Goal: Task Accomplishment & Management: Use online tool/utility

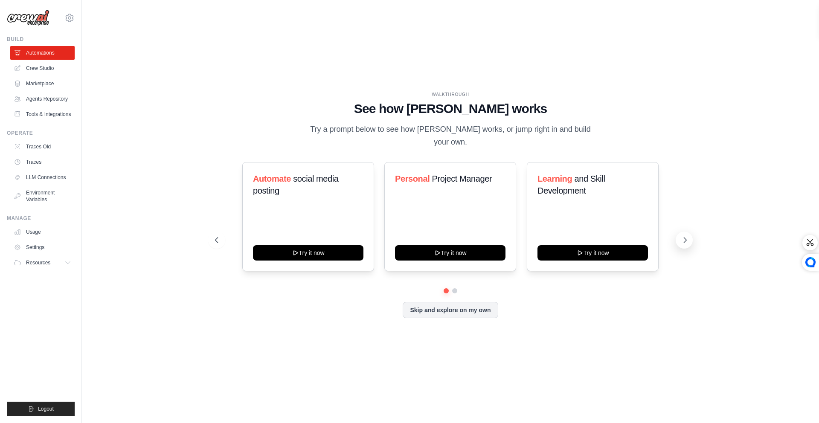
click at [683, 233] on button at bounding box center [684, 240] width 17 height 17
drag, startPoint x: 220, startPoint y: 237, endPoint x: 675, endPoint y: 257, distance: 455.7
click at [673, 260] on div "Automate social media posting Try it now Personal Project Manager Try it now Le…" at bounding box center [450, 240] width 471 height 156
click at [681, 237] on icon at bounding box center [685, 240] width 9 height 9
click at [408, 311] on button "Skip and explore on my own" at bounding box center [450, 309] width 95 height 16
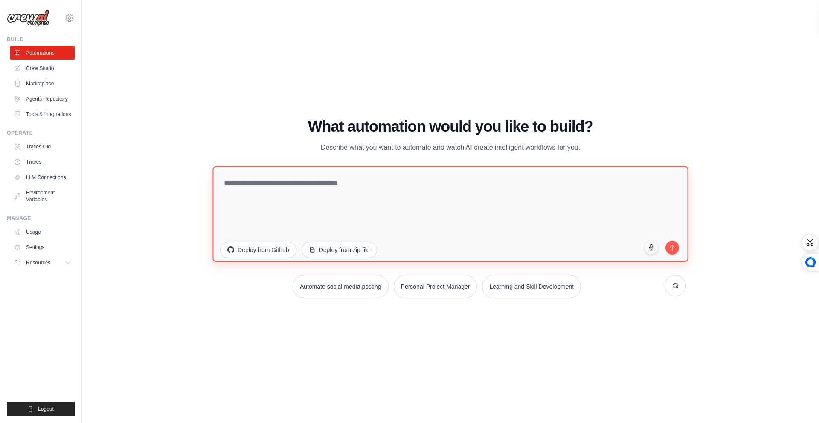
click at [293, 202] on textarea at bounding box center [450, 214] width 476 height 96
paste textarea "**********"
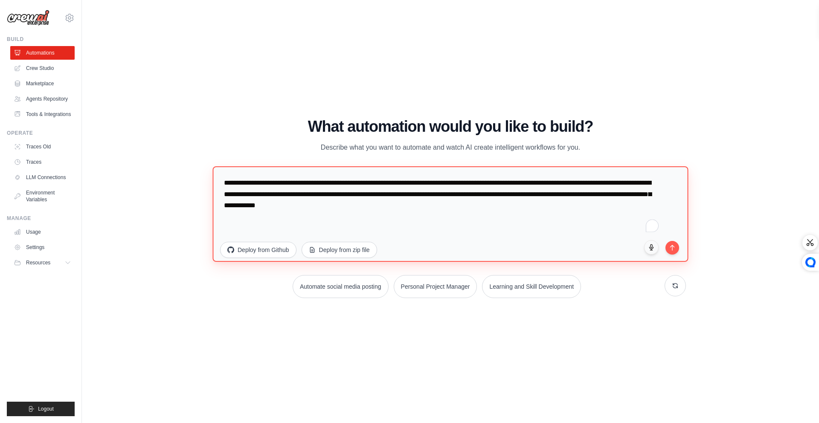
type textarea "**********"
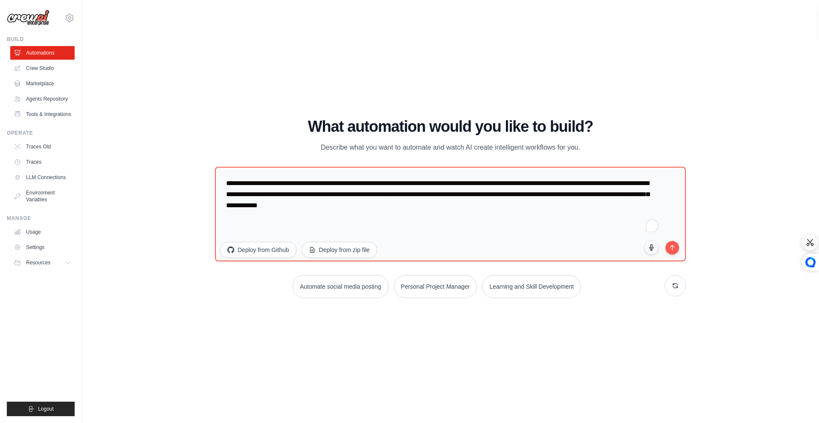
click at [718, 274] on div "WALKTHROUGH See how CrewAI works Try a prompt below to see how CrewAI works, or…" at bounding box center [451, 212] width 710 height 406
click at [675, 249] on icon "submit" at bounding box center [672, 245] width 7 height 7
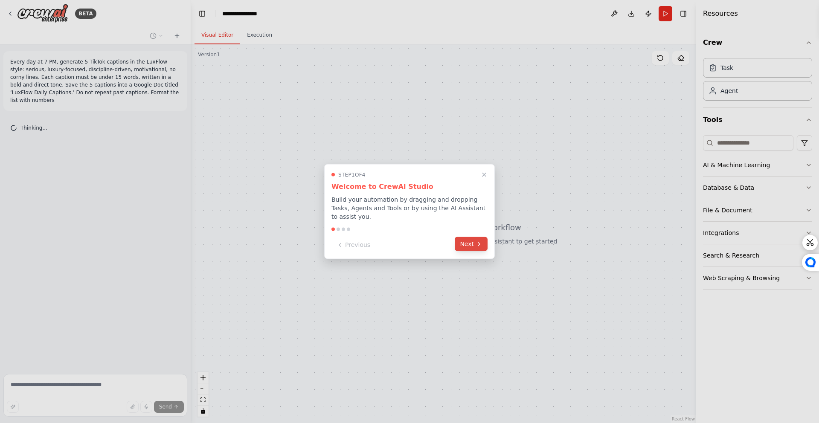
click at [463, 249] on button "Next" at bounding box center [471, 244] width 33 height 14
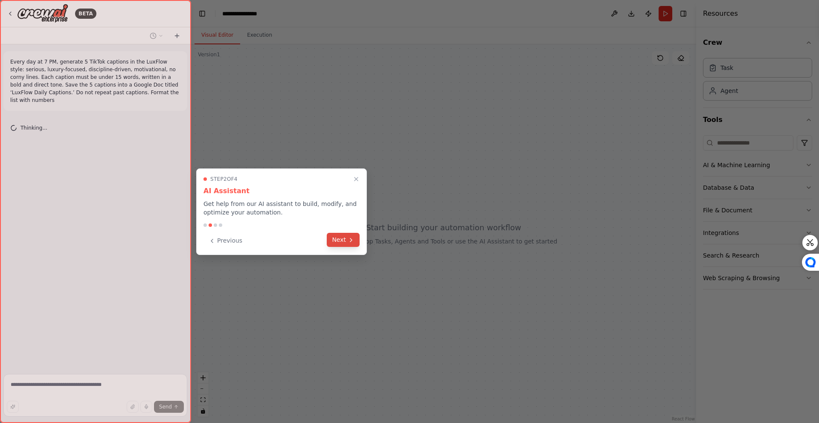
click at [330, 236] on button "Next" at bounding box center [343, 240] width 33 height 14
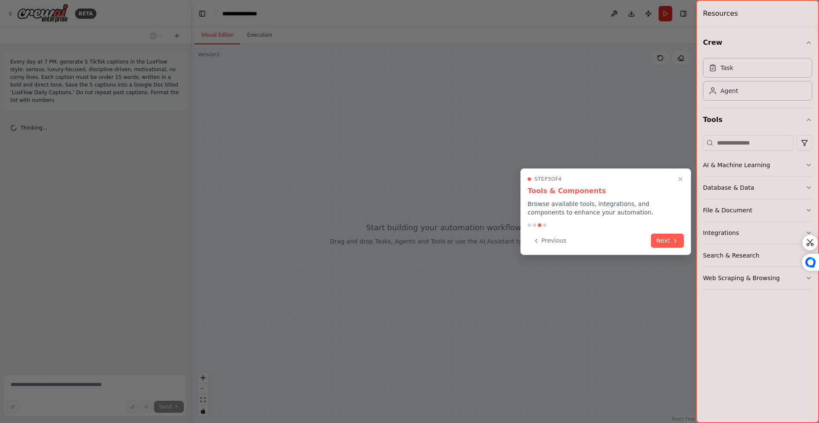
click at [662, 240] on button "Next" at bounding box center [667, 241] width 33 height 14
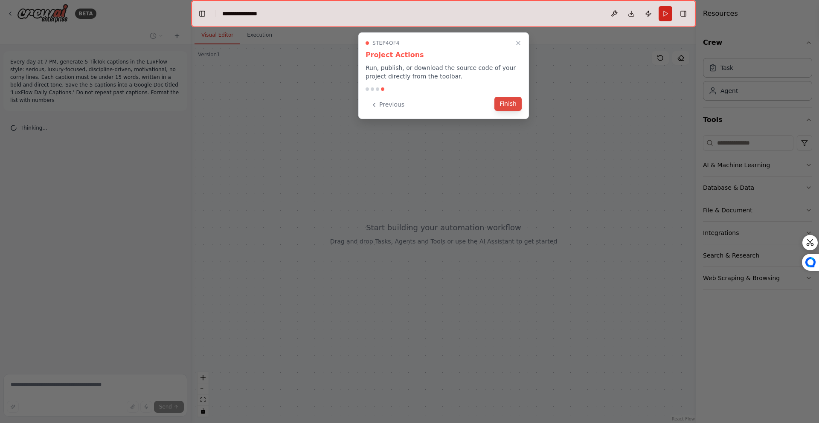
click at [506, 103] on button "Finish" at bounding box center [508, 104] width 27 height 14
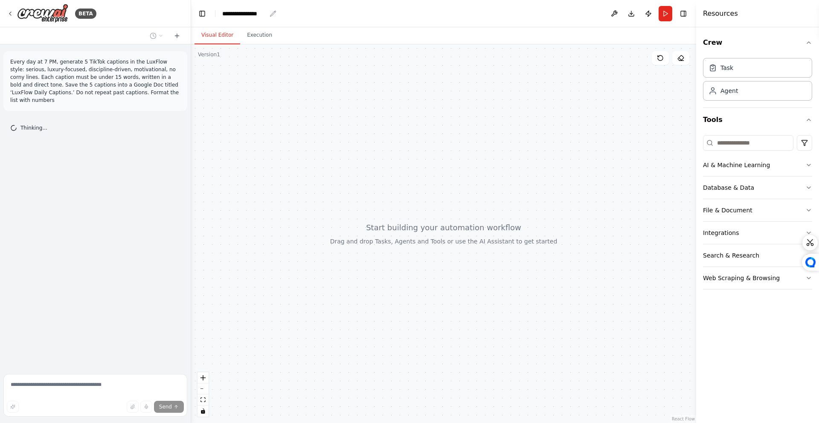
click at [230, 11] on div "**********" at bounding box center [244, 13] width 44 height 9
click at [245, 15] on div "**********" at bounding box center [254, 13] width 64 height 9
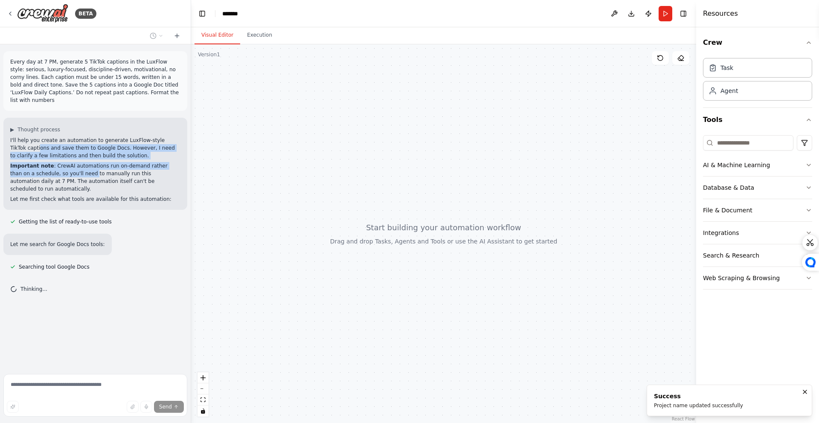
drag, startPoint x: 22, startPoint y: 146, endPoint x: 70, endPoint y: 176, distance: 57.3
click at [70, 176] on div "I'll help you create an automation to generate LuxFlow-style TikTok captions an…" at bounding box center [95, 170] width 170 height 67
click at [70, 175] on p "Important note : CrewAI automations run on-demand rather than on a schedule, so…" at bounding box center [95, 177] width 170 height 31
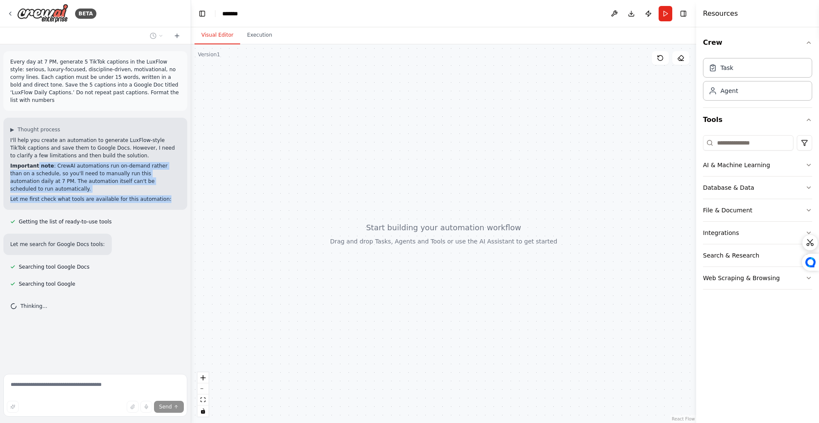
drag, startPoint x: 36, startPoint y: 169, endPoint x: 166, endPoint y: 195, distance: 133.1
click at [166, 195] on div "I'll help you create an automation to generate LuxFlow-style TikTok captions an…" at bounding box center [95, 170] width 170 height 67
click at [166, 195] on p "Let me first check what tools are available for this automation:" at bounding box center [95, 199] width 170 height 8
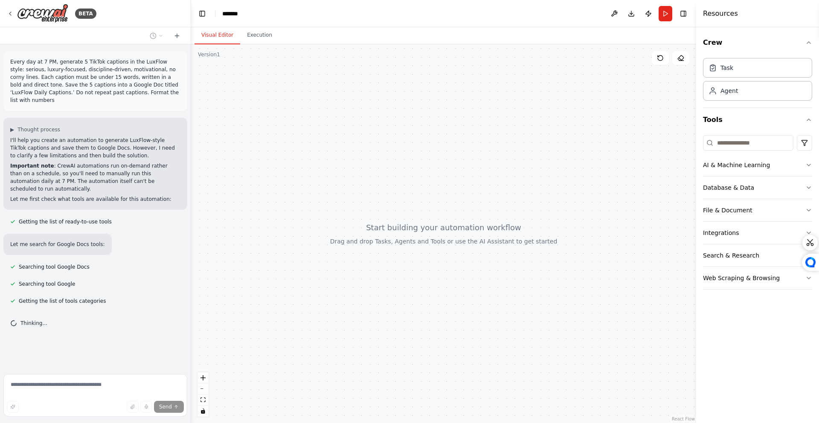
drag, startPoint x: 425, startPoint y: 340, endPoint x: 459, endPoint y: 366, distance: 42.7
click at [465, 378] on div at bounding box center [443, 233] width 505 height 379
drag, startPoint x: 450, startPoint y: 326, endPoint x: 444, endPoint y: 329, distance: 6.1
click at [444, 329] on div at bounding box center [443, 233] width 505 height 379
drag, startPoint x: 500, startPoint y: 307, endPoint x: 487, endPoint y: 308, distance: 12.4
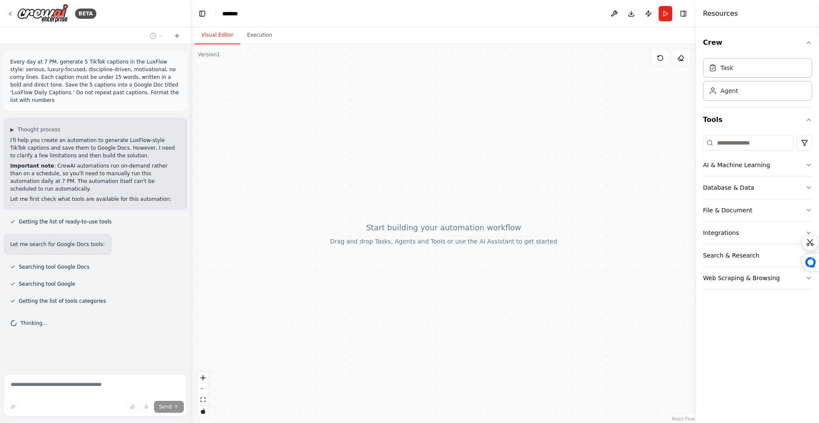
click at [487, 308] on div at bounding box center [443, 233] width 505 height 379
click at [495, 204] on div at bounding box center [443, 233] width 505 height 379
click at [796, 115] on button "Tools" at bounding box center [757, 120] width 109 height 24
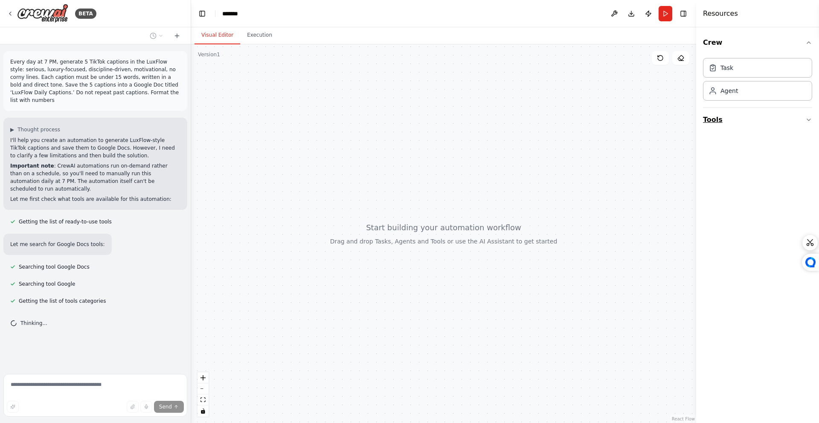
click at [796, 115] on button "Tools" at bounding box center [757, 120] width 109 height 24
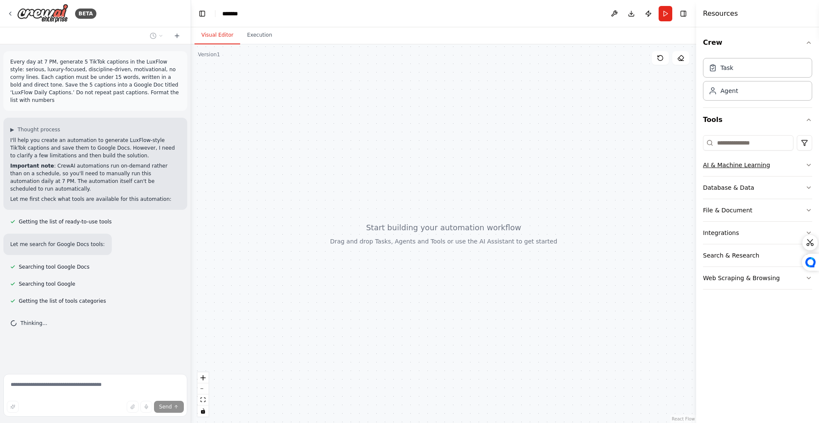
click at [750, 157] on button "AI & Machine Learning" at bounding box center [757, 165] width 109 height 22
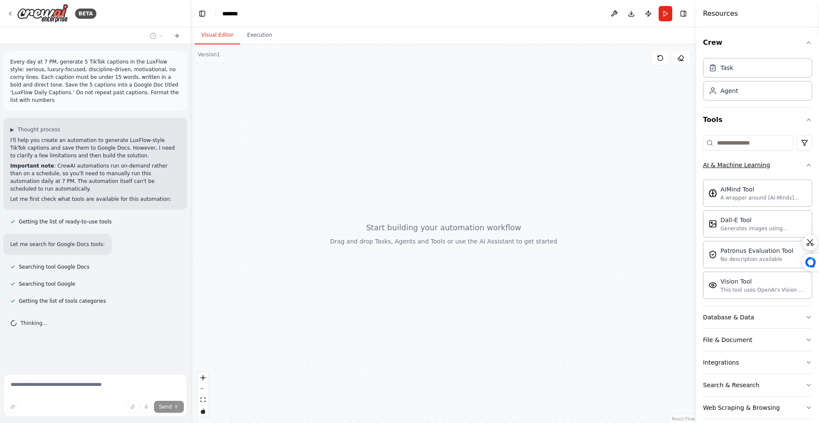
click at [751, 162] on div "AI & Machine Learning" at bounding box center [736, 165] width 67 height 9
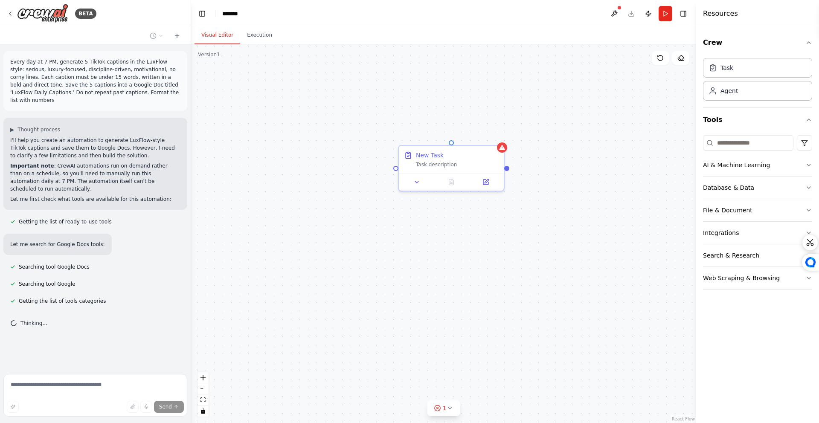
drag, startPoint x: 731, startPoint y: 73, endPoint x: 192, endPoint y: 18, distance: 541.7
click at [451, 160] on div "Task description" at bounding box center [457, 163] width 83 height 7
click at [439, 161] on div "Task description" at bounding box center [457, 163] width 83 height 7
click at [439, 163] on div "Task description" at bounding box center [457, 163] width 83 height 7
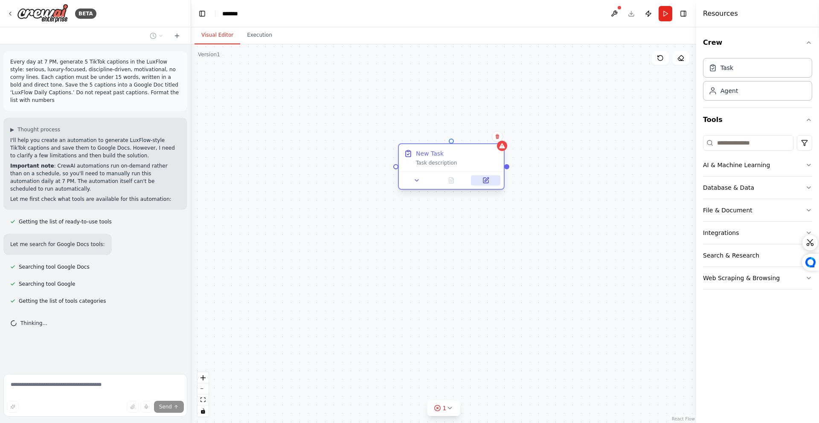
click at [486, 181] on icon at bounding box center [485, 180] width 5 height 5
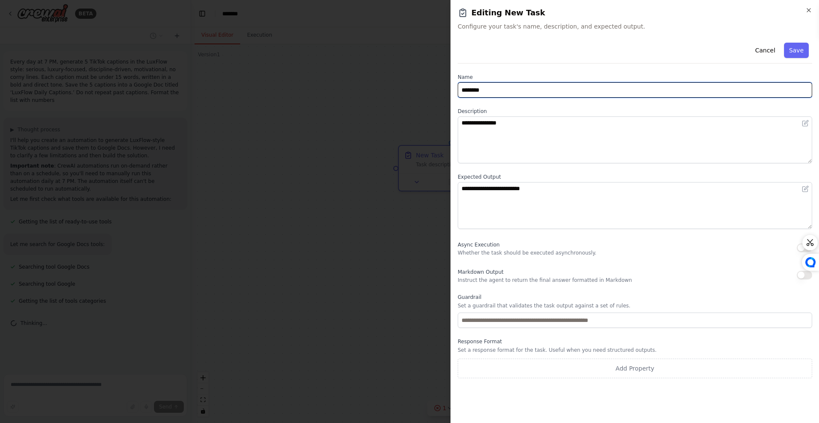
drag, startPoint x: 500, startPoint y: 84, endPoint x: 391, endPoint y: 94, distance: 109.2
click at [391, 94] on body "BETA Every day at 7 PM, generate 5 TikTok captions in the LuxFlow style: seriou…" at bounding box center [409, 211] width 819 height 423
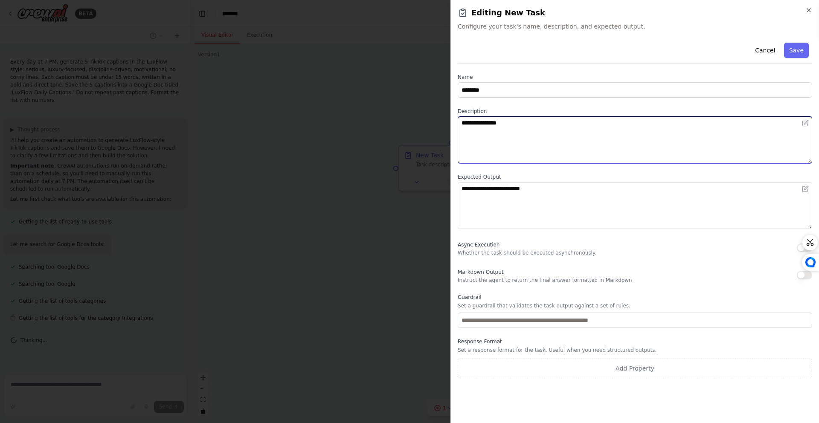
click at [500, 129] on textarea "**********" at bounding box center [635, 139] width 355 height 47
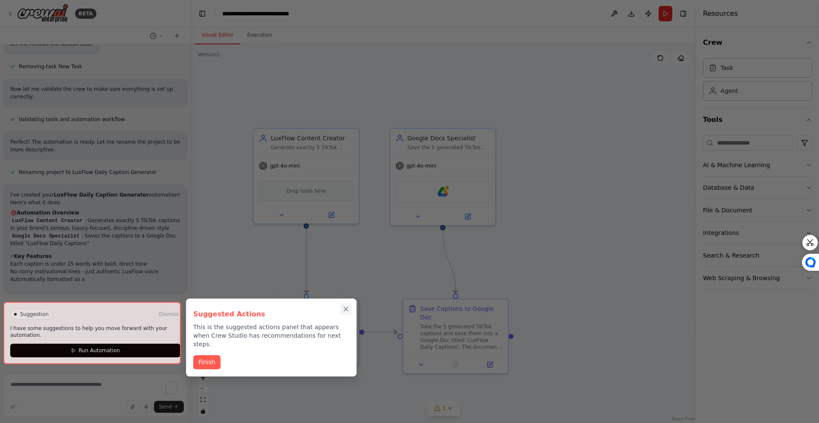
click at [343, 312] on icon "Close walkthrough" at bounding box center [346, 310] width 8 height 8
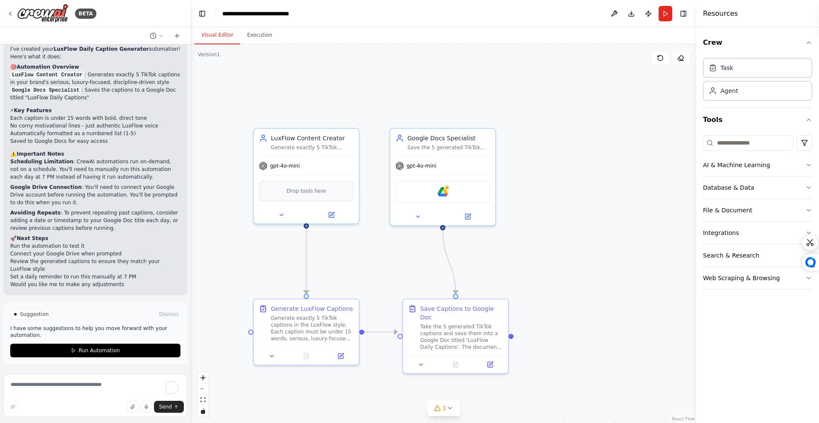
scroll to position [730, 0]
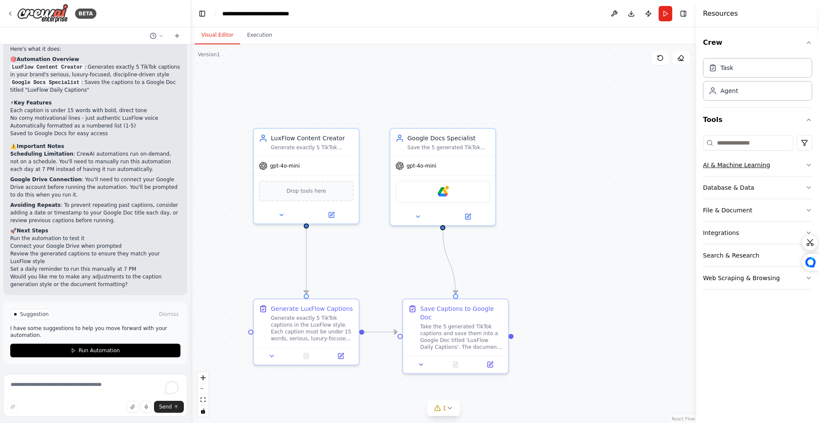
click at [785, 176] on button "AI & Machine Learning" at bounding box center [757, 165] width 109 height 22
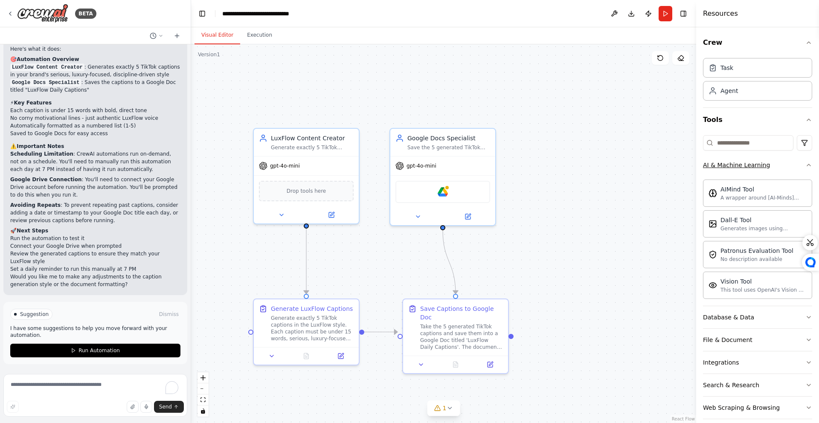
click at [785, 169] on button "AI & Machine Learning" at bounding box center [757, 165] width 109 height 22
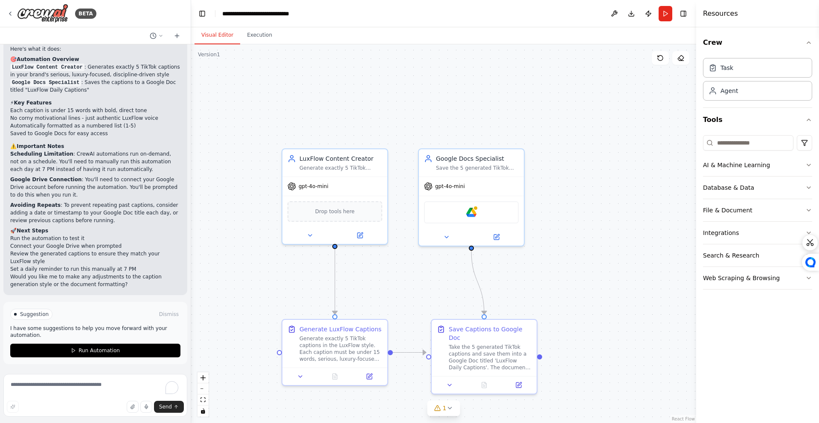
drag, startPoint x: 571, startPoint y: 219, endPoint x: 601, endPoint y: 243, distance: 38.0
click at [601, 243] on div ".deletable-edge-delete-btn { width: 20px; height: 20px; border: 0px solid #ffff…" at bounding box center [443, 233] width 505 height 379
click at [603, 242] on div ".deletable-edge-delete-btn { width: 20px; height: 20px; border: 0px solid #ffff…" at bounding box center [443, 233] width 505 height 379
click at [386, 107] on div ".deletable-edge-delete-btn { width: 20px; height: 20px; border: 0px solid #ffff…" at bounding box center [443, 233] width 505 height 379
click at [373, 139] on div ".deletable-edge-delete-btn { width: 20px; height: 20px; border: 0px solid #ffff…" at bounding box center [443, 233] width 505 height 379
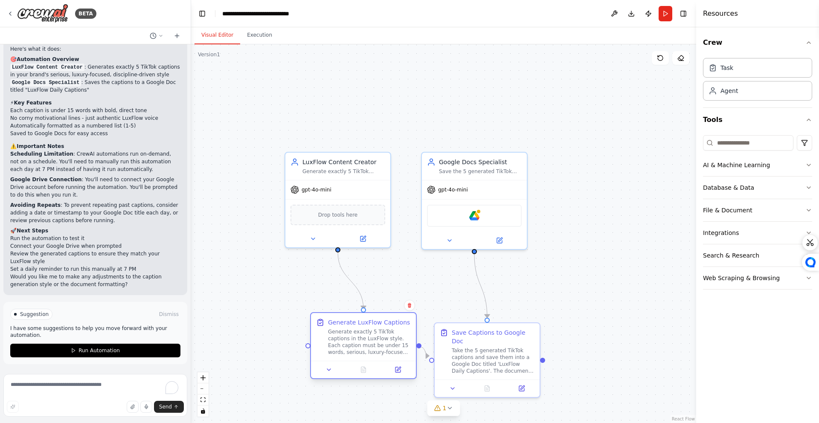
drag, startPoint x: 343, startPoint y: 345, endPoint x: 357, endPoint y: 339, distance: 15.3
click at [364, 338] on div "Generate exactly 5 TikTok captions in the LuxFlow style. Each caption must be u…" at bounding box center [369, 342] width 83 height 27
click at [329, 369] on icon at bounding box center [329, 370] width 7 height 7
click at [331, 369] on icon at bounding box center [329, 370] width 7 height 7
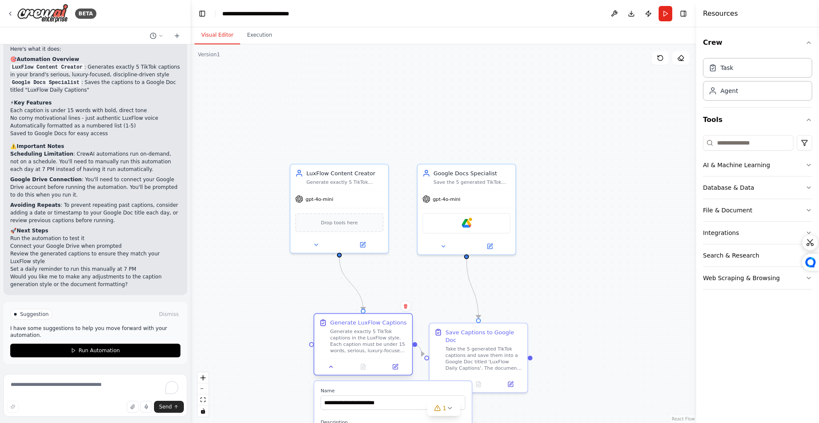
click at [360, 326] on div "Generate LuxFlow Captions" at bounding box center [368, 323] width 76 height 8
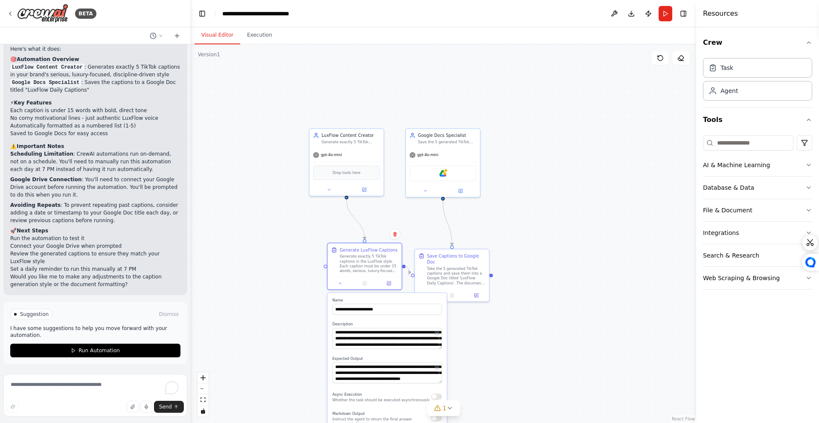
drag, startPoint x: 479, startPoint y: 311, endPoint x: 453, endPoint y: 245, distance: 70.1
click at [475, 237] on div ".deletable-edge-delete-btn { width: 20px; height: 20px; border: 0px solid #ffff…" at bounding box center [443, 233] width 505 height 379
click at [397, 237] on button at bounding box center [394, 233] width 11 height 11
click at [372, 233] on button "Confirm" at bounding box center [370, 234] width 30 height 10
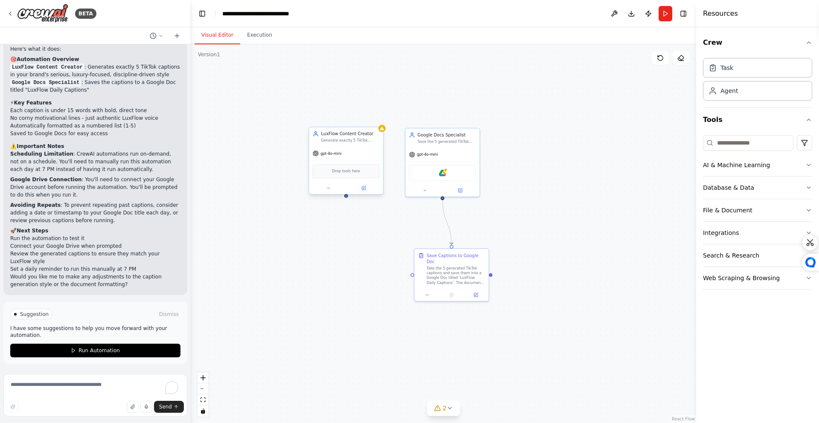
click at [378, 147] on div "gpt-4o-mini" at bounding box center [346, 153] width 74 height 13
click at [378, 119] on icon at bounding box center [376, 118] width 5 height 5
click at [368, 124] on div ".deletable-edge-delete-btn { width: 20px; height: 20px; border: 0px solid #ffff…" at bounding box center [443, 233] width 505 height 379
click at [352, 134] on div "LuxFlow Content Creator" at bounding box center [350, 134] width 58 height 6
click at [375, 122] on button at bounding box center [376, 118] width 11 height 11
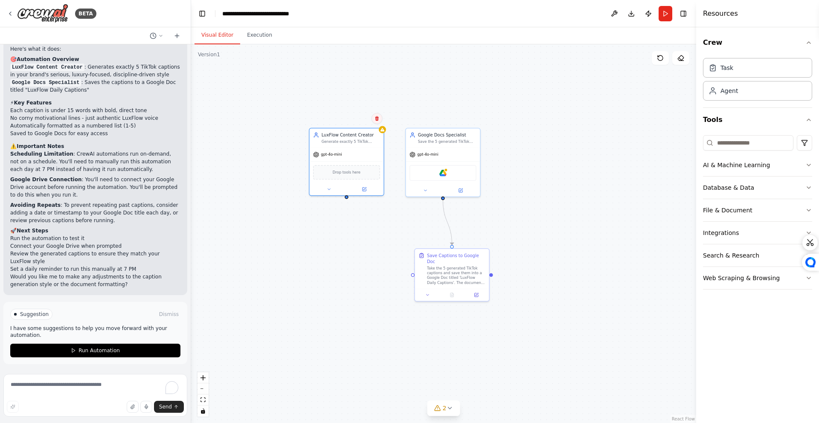
click at [378, 119] on icon at bounding box center [377, 118] width 5 height 5
click at [354, 119] on button "Confirm" at bounding box center [353, 118] width 30 height 10
click at [434, 134] on div "Google Docs Specialist" at bounding box center [447, 134] width 58 height 6
click at [474, 120] on icon at bounding box center [473, 118] width 5 height 5
click at [454, 119] on button "Confirm" at bounding box center [449, 118] width 30 height 10
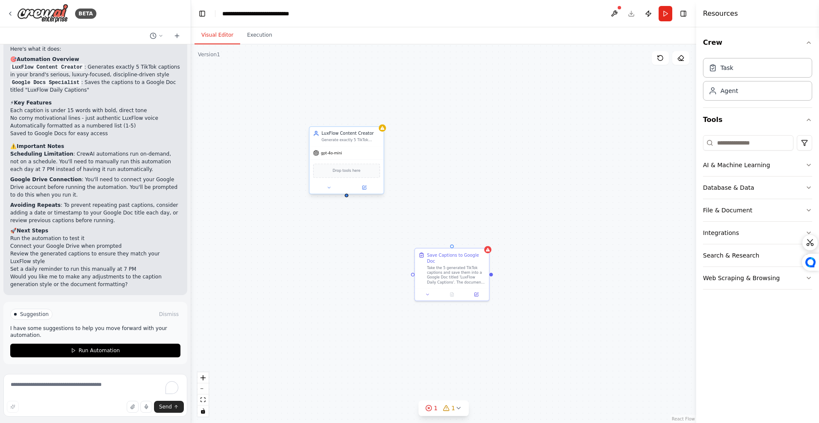
click at [363, 133] on div "LuxFlow Content Creator" at bounding box center [351, 134] width 58 height 6
click at [378, 121] on button at bounding box center [377, 118] width 11 height 11
click at [361, 121] on button "Confirm" at bounding box center [353, 118] width 30 height 10
click at [439, 253] on div "Save Captions to Google Doc" at bounding box center [456, 257] width 58 height 12
click at [480, 241] on button at bounding box center [485, 239] width 11 height 11
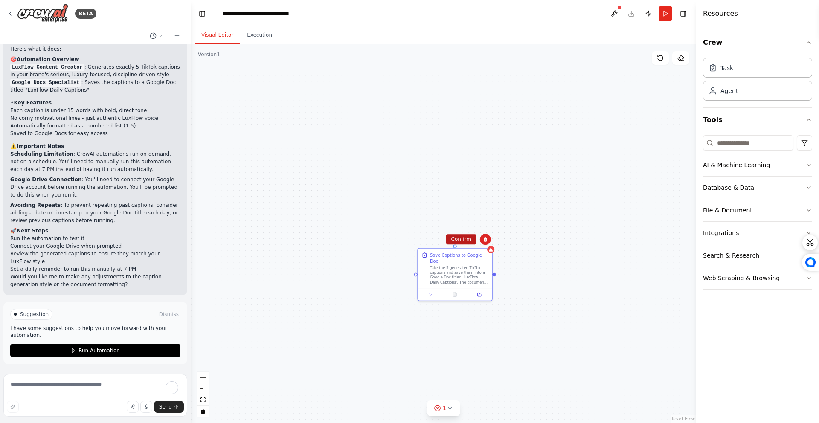
click at [466, 240] on button "Confirm" at bounding box center [461, 239] width 30 height 10
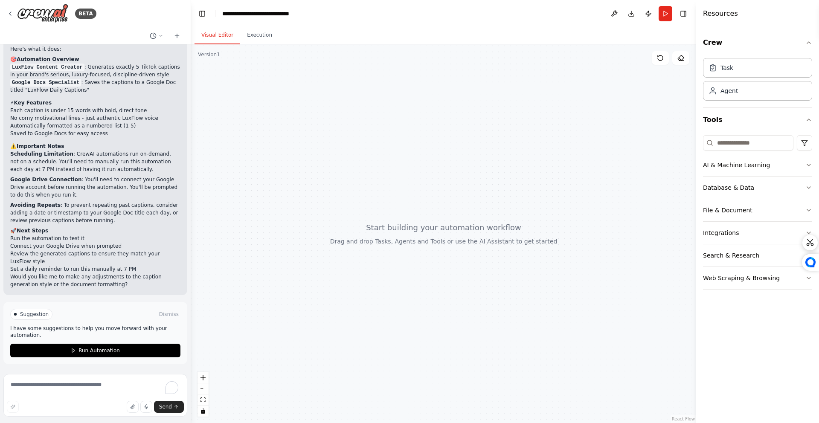
click at [570, 168] on div at bounding box center [443, 233] width 505 height 379
click at [442, 208] on div "New Task" at bounding box center [440, 206] width 20 height 6
click at [482, 227] on button at bounding box center [479, 224] width 20 height 7
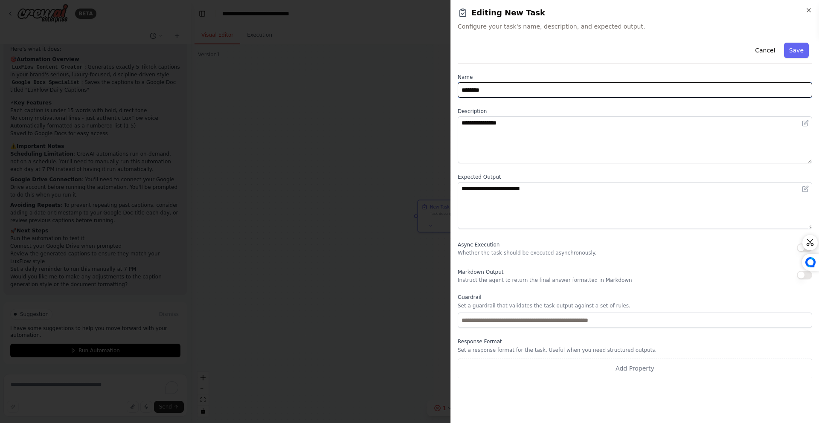
drag, startPoint x: 510, startPoint y: 88, endPoint x: 442, endPoint y: 93, distance: 67.6
click at [443, 93] on body "BETA Every day at 7 PM, generate 5 TikTok captions in the LuxFlow style: seriou…" at bounding box center [409, 211] width 819 height 423
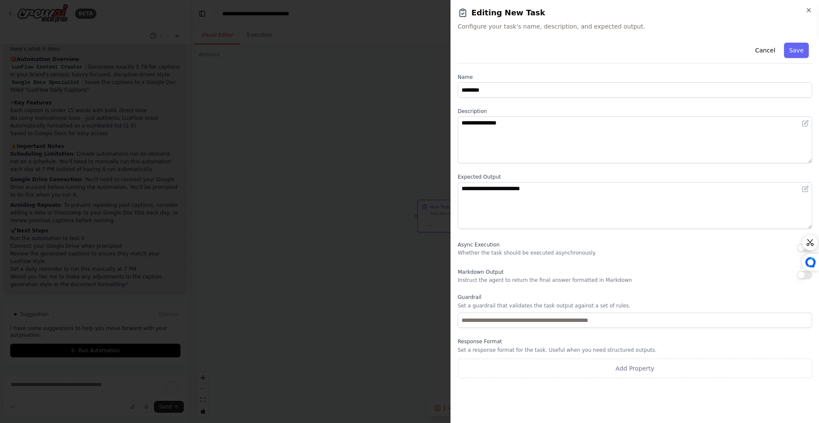
drag, startPoint x: 413, startPoint y: 165, endPoint x: 476, endPoint y: 117, distance: 78.9
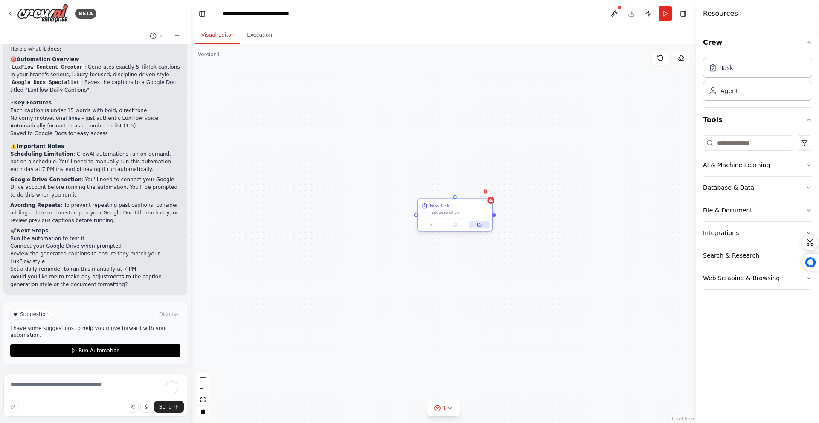
click at [480, 228] on button at bounding box center [479, 224] width 20 height 7
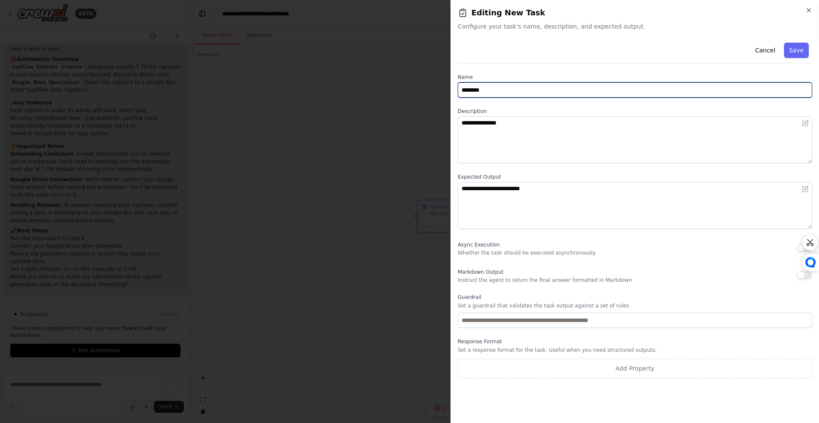
click at [506, 91] on input "********" at bounding box center [635, 89] width 355 height 15
paste input "**********"
type input "**********"
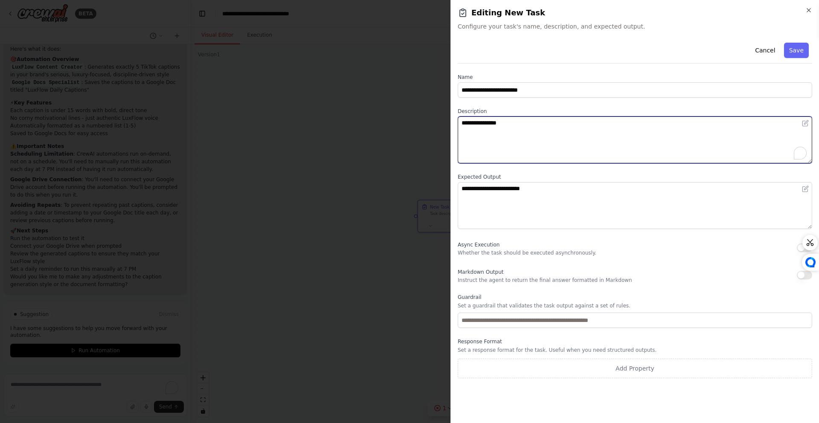
paste textarea "**********"
drag, startPoint x: 509, startPoint y: 127, endPoint x: 442, endPoint y: 125, distance: 67.5
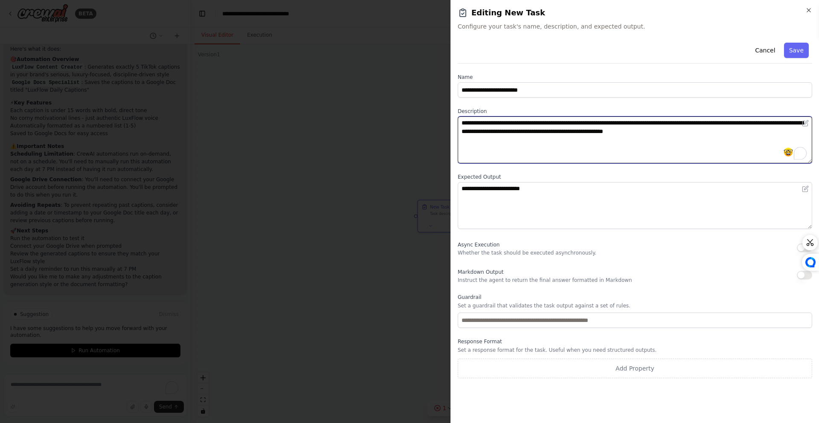
type textarea "**********"
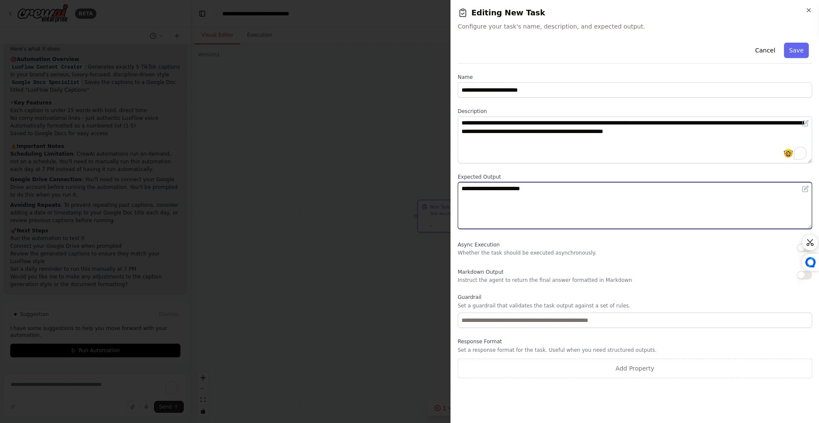
click at [547, 212] on textarea "**********" at bounding box center [635, 205] width 355 height 47
paste textarea "**********"
type textarea "**********"
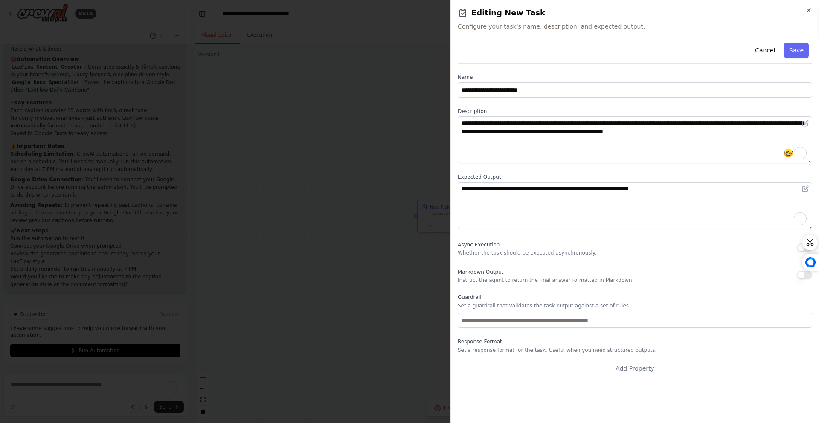
click at [804, 277] on button "button" at bounding box center [804, 275] width 15 height 9
click at [574, 394] on div "**********" at bounding box center [635, 227] width 355 height 377
click at [795, 56] on button "Save" at bounding box center [796, 50] width 25 height 15
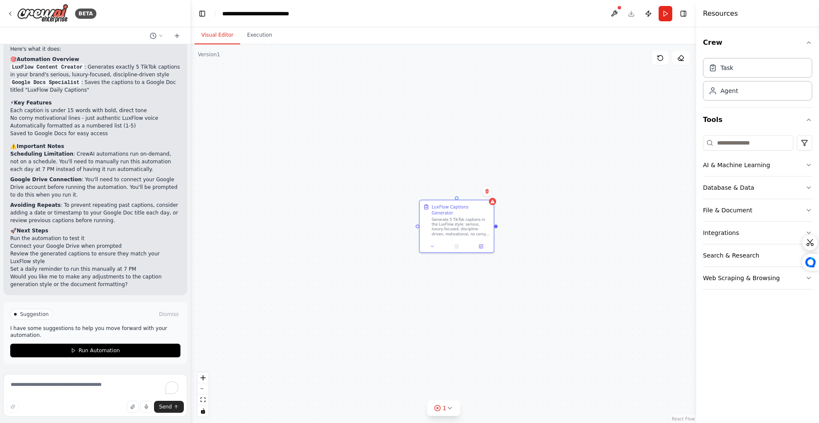
click at [522, 287] on div "LuxFlow Captions Generator Generate 5 TikTok captions in the LuxFlow style: ser…" at bounding box center [443, 233] width 505 height 379
click at [458, 410] on button "1" at bounding box center [444, 409] width 33 height 16
click at [553, 398] on div "LuxFlow Captions Generator Generate 5 TikTok captions in the LuxFlow style: ser…" at bounding box center [443, 233] width 505 height 379
click at [567, 262] on div "LuxFlow Captions Generator Generate 5 TikTok captions in the LuxFlow style: ser…" at bounding box center [443, 233] width 505 height 379
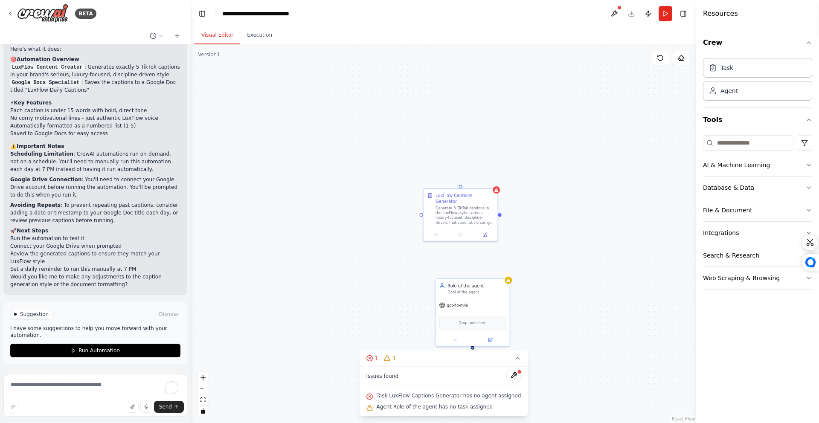
drag, startPoint x: 502, startPoint y: 279, endPoint x: 471, endPoint y: 237, distance: 52.5
click at [500, 258] on div "LuxFlow Captions Generator Generate 5 TikTok captions in the LuxFlow style: ser…" at bounding box center [443, 233] width 505 height 379
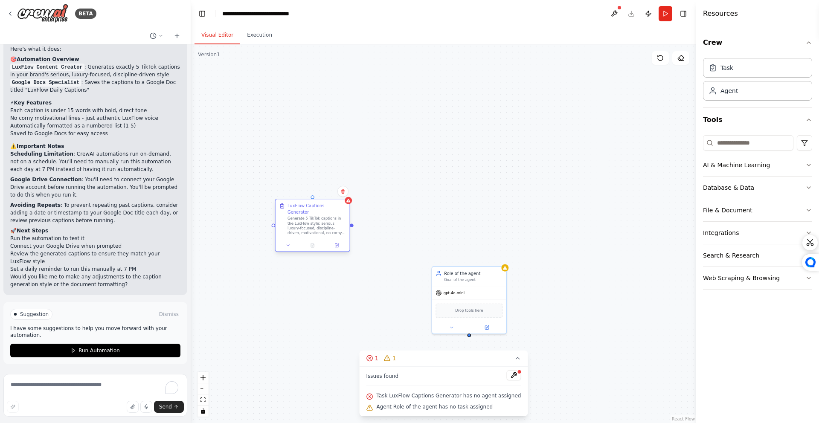
drag, startPoint x: 450, startPoint y: 202, endPoint x: 295, endPoint y: 224, distance: 156.9
click at [295, 224] on div "Generate 5 TikTok captions in the LuxFlow style: serious, luxury-focused, disci…" at bounding box center [317, 225] width 58 height 19
click at [356, 221] on div "LuxFlow Captions Generator Generate 5 TikTok captions in the LuxFlow style: ser…" at bounding box center [443, 233] width 505 height 379
drag, startPoint x: 477, startPoint y: 311, endPoint x: 414, endPoint y: 192, distance: 134.4
click at [430, 182] on div "Drop tools here" at bounding box center [423, 188] width 67 height 15
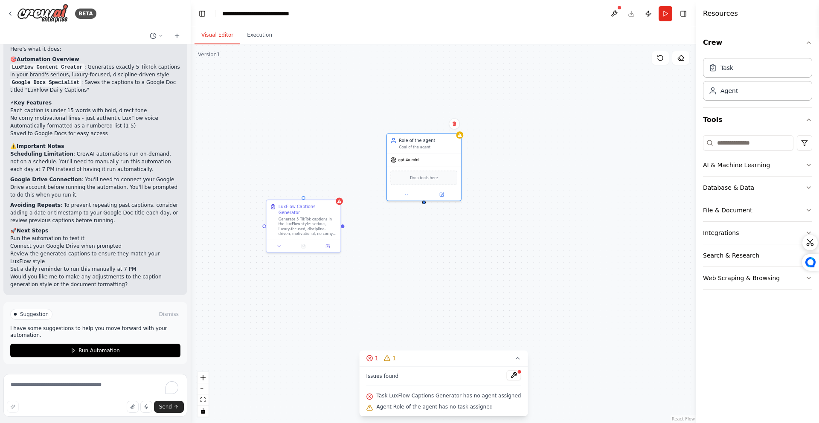
click at [371, 234] on div "LuxFlow Captions Generator Generate 5 TikTok captions in the LuxFlow style: ser…" at bounding box center [443, 233] width 505 height 379
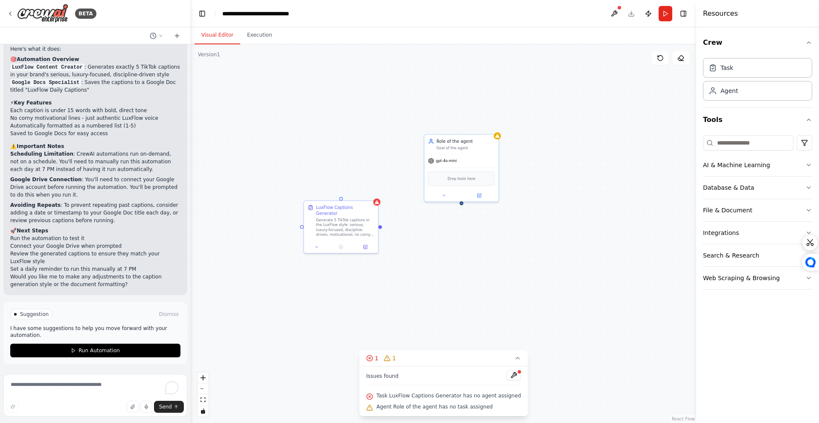
drag, startPoint x: 343, startPoint y: 225, endPoint x: 360, endPoint y: 228, distance: 16.9
click at [360, 228] on div "LuxFlow Captions Generator Generate 5 TikTok captions in the LuxFlow style: ser…" at bounding box center [443, 233] width 505 height 379
click at [360, 226] on div at bounding box center [359, 227] width 3 height 3
click at [364, 229] on div "LuxFlow Captions Generator Generate 5 TikTok captions in the LuxFlow style: ser…" at bounding box center [443, 233] width 505 height 379
click at [383, 230] on div "LuxFlow Captions Generator Generate 5 TikTok captions in the LuxFlow style: ser…" at bounding box center [443, 233] width 505 height 379
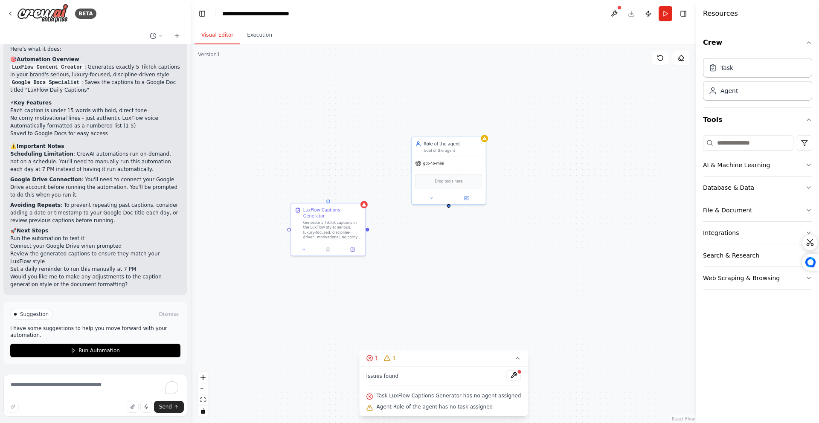
click at [368, 228] on div at bounding box center [367, 229] width 3 height 3
drag, startPoint x: 369, startPoint y: 227, endPoint x: 380, endPoint y: 229, distance: 11.6
click at [380, 229] on div "LuxFlow Captions Generator Generate 5 TikTok captions in the LuxFlow style: ser…" at bounding box center [443, 233] width 505 height 379
drag, startPoint x: 380, startPoint y: 229, endPoint x: 461, endPoint y: 209, distance: 83.3
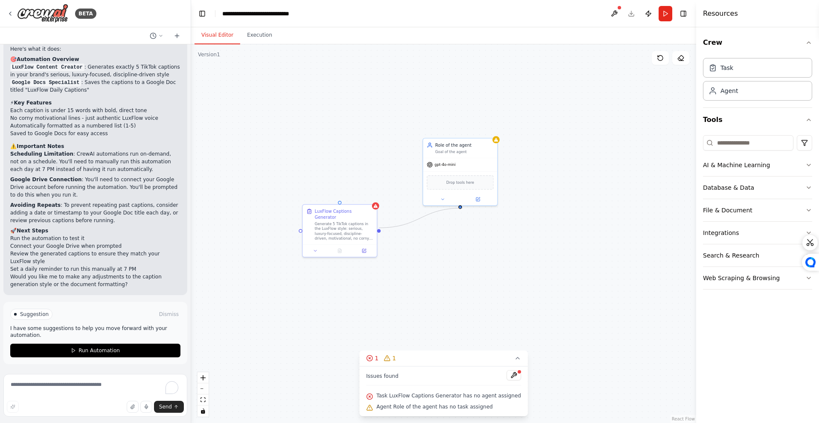
click at [461, 209] on div "LuxFlow Captions Generator Generate 5 TikTok captions in the LuxFlow style: ser…" at bounding box center [443, 233] width 505 height 379
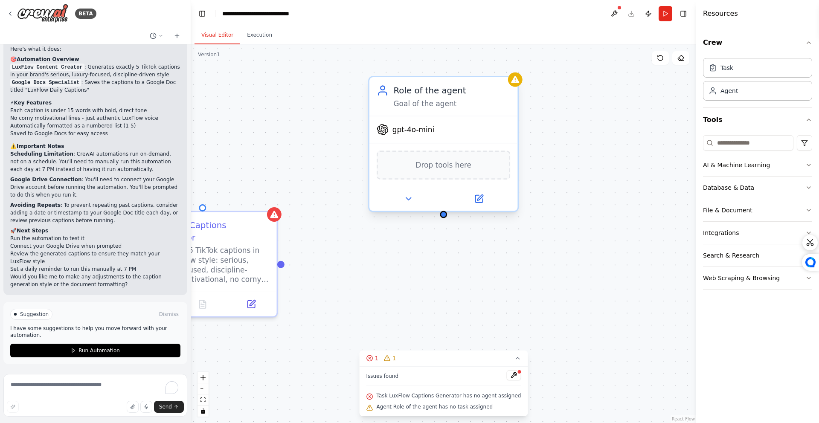
drag, startPoint x: 456, startPoint y: 207, endPoint x: 442, endPoint y: 218, distance: 18.2
click at [441, 218] on div "LuxFlow Captions Generator Generate 5 TikTok captions in the LuxFlow style: ser…" at bounding box center [443, 233] width 505 height 379
drag, startPoint x: 445, startPoint y: 218, endPoint x: 282, endPoint y: 256, distance: 166.9
click at [282, 256] on div "LuxFlow Captions Generator Generate 5 TikTok captions in the LuxFlow style: ser…" at bounding box center [443, 233] width 505 height 379
drag, startPoint x: 323, startPoint y: 257, endPoint x: 387, endPoint y: 253, distance: 63.7
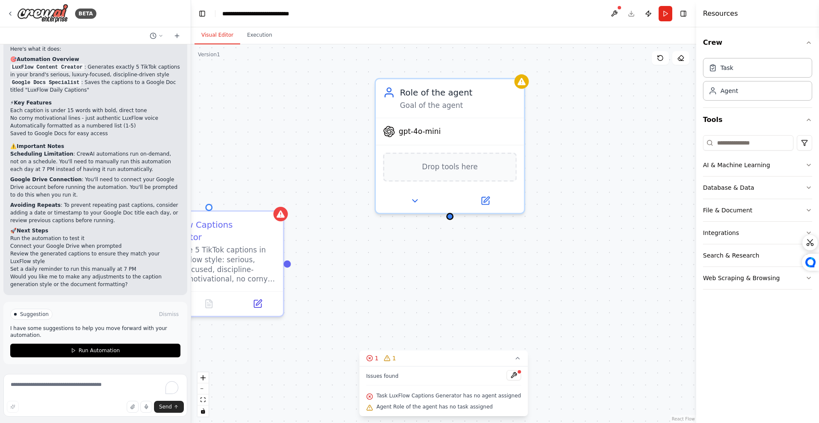
click at [387, 253] on div "LuxFlow Captions Generator Generate 5 TikTok captions in the LuxFlow style: ser…" at bounding box center [443, 233] width 505 height 379
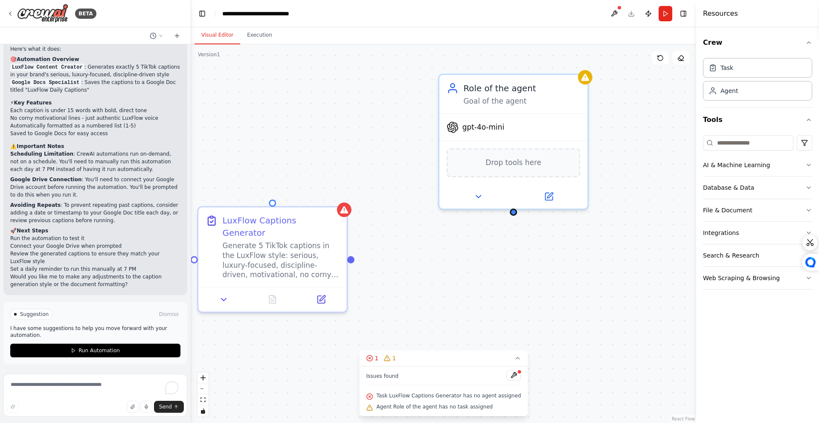
click at [399, 251] on div "LuxFlow Captions Generator Generate 5 TikTok captions in the LuxFlow style: ser…" at bounding box center [443, 233] width 505 height 379
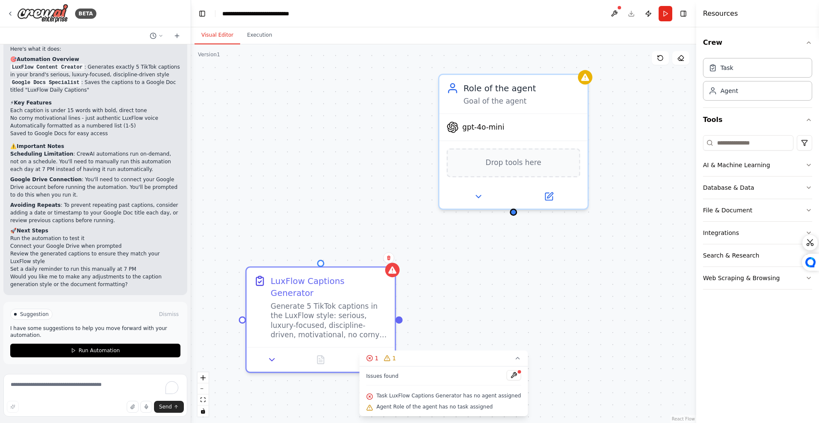
drag, startPoint x: 294, startPoint y: 245, endPoint x: 408, endPoint y: 289, distance: 122.5
click at [349, 306] on div "Generate 5 TikTok captions in the LuxFlow style: serious, luxury-focused, disci…" at bounding box center [329, 321] width 117 height 38
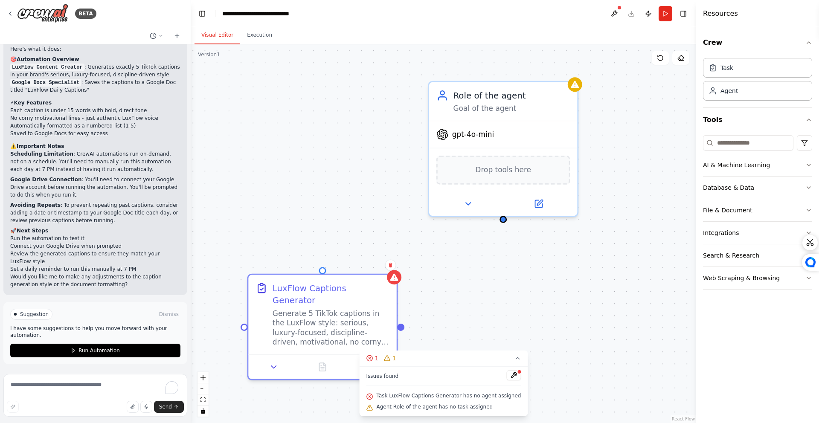
drag, startPoint x: 515, startPoint y: 215, endPoint x: 504, endPoint y: 223, distance: 12.5
click at [504, 223] on div "LuxFlow Captions Generator Generate 5 TikTok captions in the LuxFlow style: ser…" at bounding box center [443, 233] width 505 height 379
click at [482, 248] on div "LuxFlow Captions Generator Generate 5 TikTok captions in the LuxFlow style: ser…" at bounding box center [443, 233] width 505 height 379
drag, startPoint x: 323, startPoint y: 268, endPoint x: 497, endPoint y: 221, distance: 180.3
click at [497, 221] on div "LuxFlow Captions Generator Generate 5 TikTok captions in the LuxFlow style: ser…" at bounding box center [443, 233] width 505 height 379
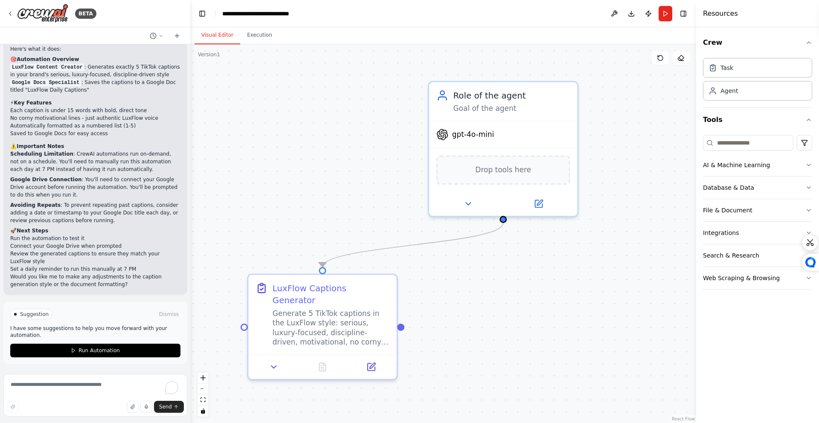
drag, startPoint x: 361, startPoint y: 221, endPoint x: 359, endPoint y: 226, distance: 5.3
click at [361, 221] on div ".deletable-edge-delete-btn { width: 20px; height: 20px; border: 0px solid #ffff…" at bounding box center [443, 233] width 505 height 379
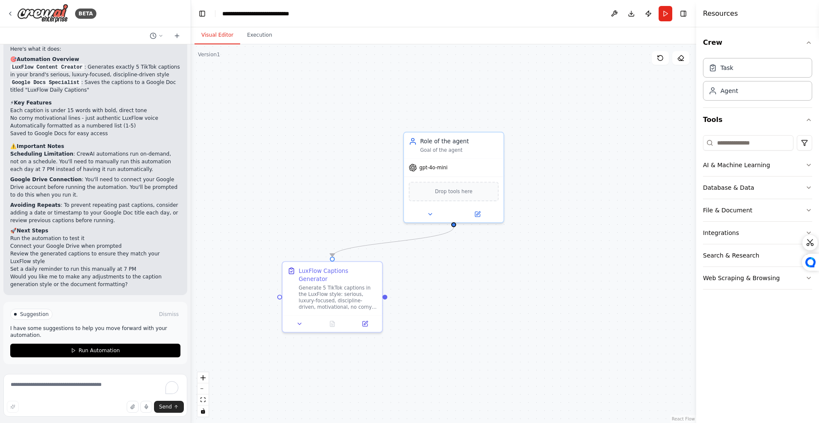
click at [493, 311] on div ".deletable-edge-delete-btn { width: 20px; height: 20px; border: 0px solid #ffff…" at bounding box center [443, 233] width 505 height 379
click at [451, 249] on div ".deletable-edge-delete-btn { width: 20px; height: 20px; border: 0px solid #ffff…" at bounding box center [443, 233] width 505 height 379
click at [531, 253] on div ".deletable-edge-delete-btn { width: 20px; height: 20px; border: 0px solid #ffff…" at bounding box center [443, 233] width 505 height 379
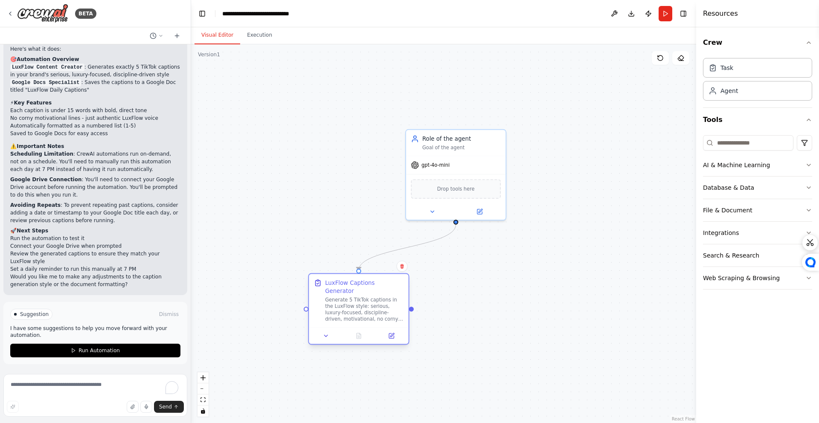
drag, startPoint x: 309, startPoint y: 303, endPoint x: 329, endPoint y: 319, distance: 25.5
click at [329, 328] on div at bounding box center [358, 336] width 99 height 17
drag, startPoint x: 450, startPoint y: 276, endPoint x: 440, endPoint y: 278, distance: 9.5
click at [450, 276] on div ".deletable-edge-delete-btn { width: 20px; height: 20px; border: 0px solid #ffff…" at bounding box center [443, 233] width 505 height 379
click at [449, 233] on icon "Edge from 60fcbcd7-61b0-419b-b31f-65febc752f49 to c7a91697-d5d6-4396-8bf2-9bf5b…" at bounding box center [403, 247] width 105 height 46
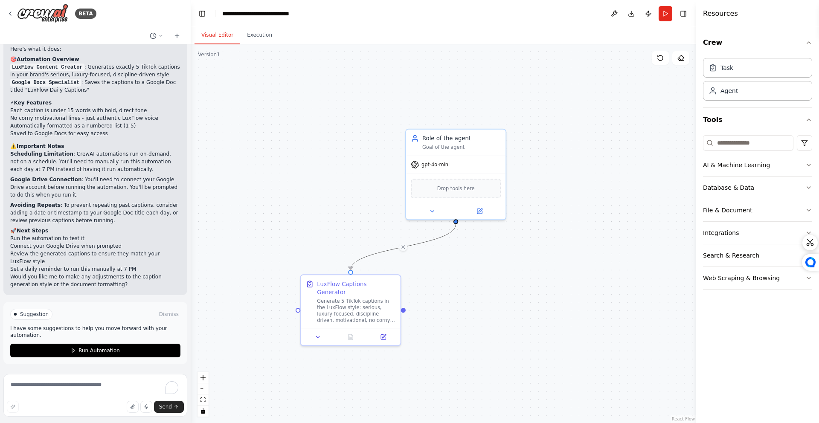
drag, startPoint x: 447, startPoint y: 234, endPoint x: 453, endPoint y: 251, distance: 17.7
click at [455, 251] on div ".deletable-edge-delete-btn { width: 20px; height: 20px; border: 0px solid #ffff…" at bounding box center [443, 233] width 505 height 379
click at [406, 247] on icon "Edge from 60fcbcd7-61b0-419b-b31f-65febc752f49 to c7a91697-d5d6-4396-8bf2-9bf5b…" at bounding box center [403, 247] width 105 height 46
click at [407, 247] on button at bounding box center [403, 247] width 9 height 9
drag, startPoint x: 296, startPoint y: 306, endPoint x: 454, endPoint y: 222, distance: 179.4
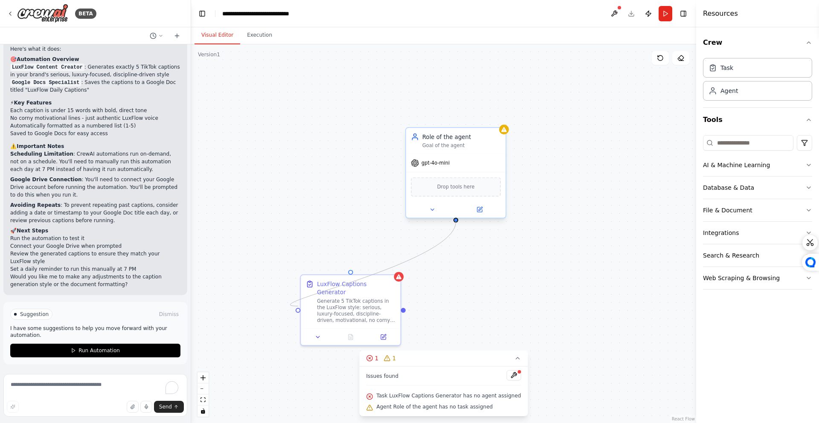
click at [454, 222] on div "LuxFlow Captions Generator Generate 5 TikTok captions in the LuxFlow style: ser…" at bounding box center [507, 227] width 479 height 359
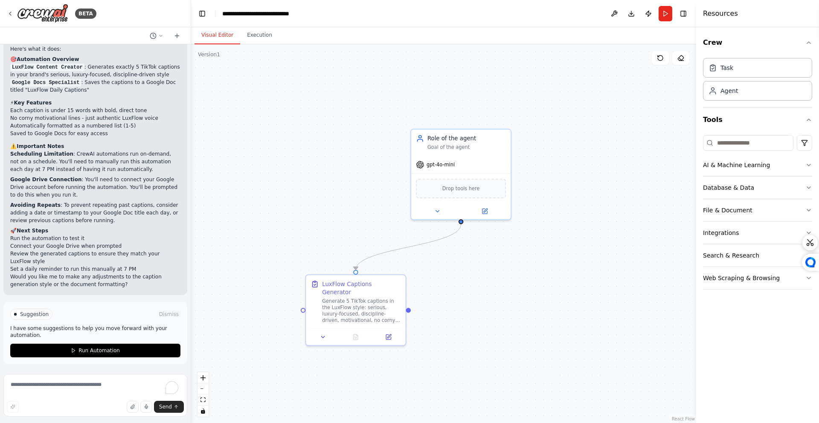
click at [472, 253] on div ".deletable-edge-delete-btn { width: 20px; height: 20px; border: 0px solid #ffff…" at bounding box center [443, 233] width 505 height 379
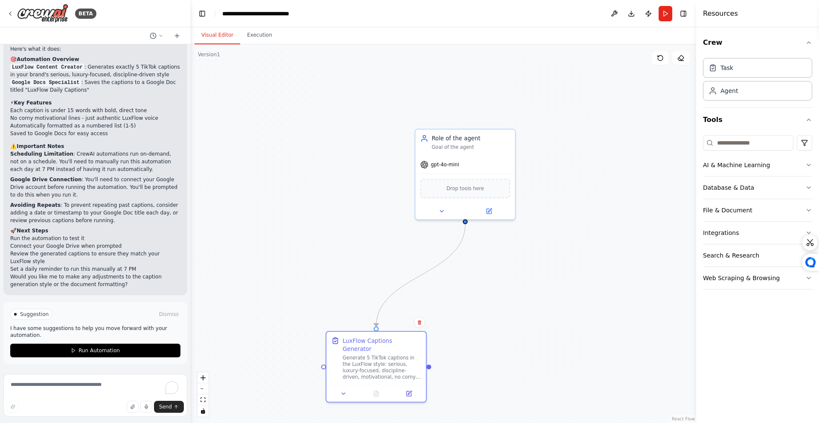
drag, startPoint x: 398, startPoint y: 287, endPoint x: 422, endPoint y: 314, distance: 37.2
click at [413, 340] on div "LuxFlow Captions Generator" at bounding box center [382, 345] width 79 height 16
click at [450, 264] on div ".deletable-edge-delete-btn { width: 20px; height: 20px; border: 0px solid #ffff…" at bounding box center [443, 233] width 505 height 379
click at [427, 272] on icon "Edge from 60fcbcd7-61b0-419b-b31f-65febc752f49 to c7a91697-d5d6-4396-8bf2-9bf5b…" at bounding box center [416, 275] width 97 height 102
click at [420, 274] on button at bounding box center [416, 275] width 9 height 9
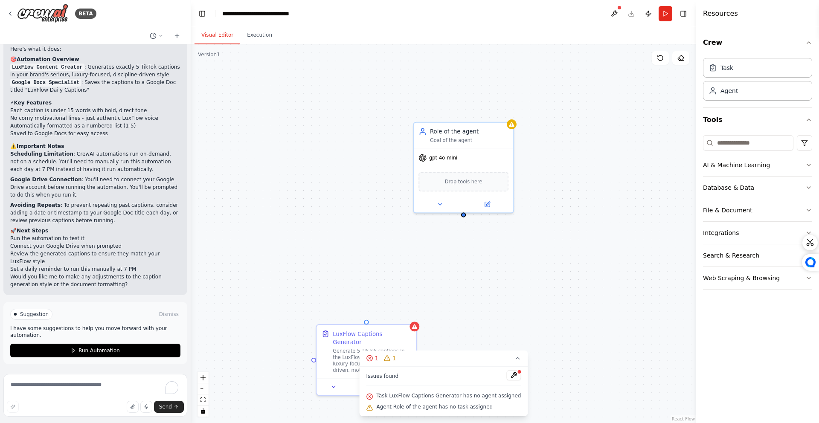
drag, startPoint x: 459, startPoint y: 302, endPoint x: 445, endPoint y: 259, distance: 45.7
click at [450, 250] on div "LuxFlow Captions Generator Generate 5 TikTok captions in the LuxFlow style: ser…" at bounding box center [443, 233] width 505 height 379
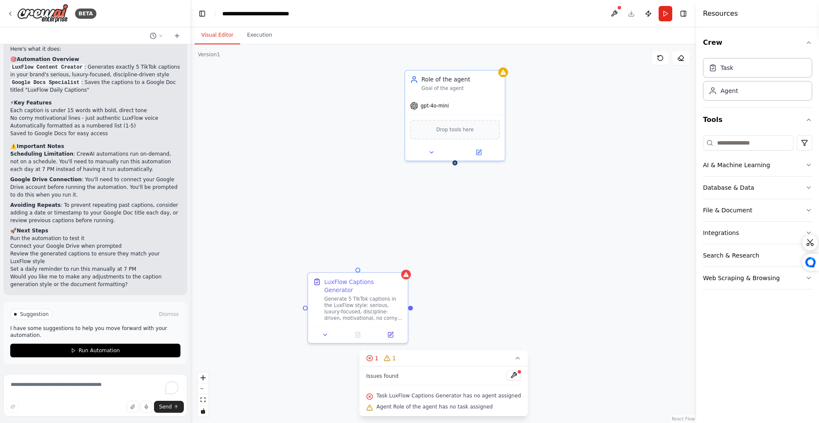
click at [477, 204] on div "LuxFlow Captions Generator Generate 5 TikTok captions in the LuxFlow style: ser…" at bounding box center [443, 233] width 505 height 379
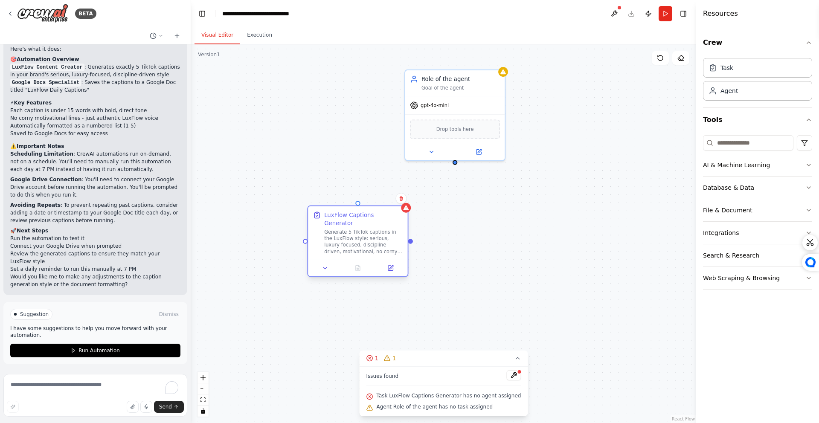
drag, startPoint x: 360, startPoint y: 295, endPoint x: 371, endPoint y: 202, distance: 93.2
click at [367, 229] on div "Generate 5 TikTok captions in the LuxFlow style: serious, luxury-focused, disci…" at bounding box center [363, 242] width 79 height 26
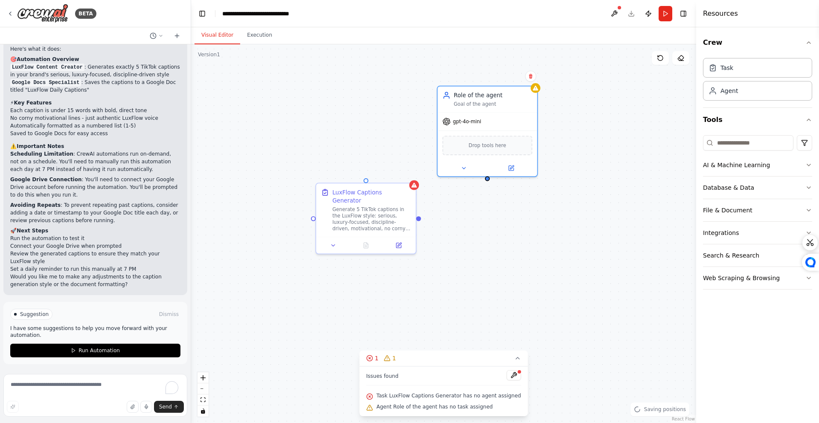
drag, startPoint x: 439, startPoint y: 137, endPoint x: 463, endPoint y: 181, distance: 51.0
click at [468, 158] on div "gpt-4o-mini Drop tools here" at bounding box center [487, 144] width 99 height 64
drag, startPoint x: 472, startPoint y: 261, endPoint x: 474, endPoint y: 268, distance: 6.6
click at [472, 260] on div "LuxFlow Captions Generator Generate 5 TikTok captions in the LuxFlow style: ser…" at bounding box center [443, 233] width 505 height 379
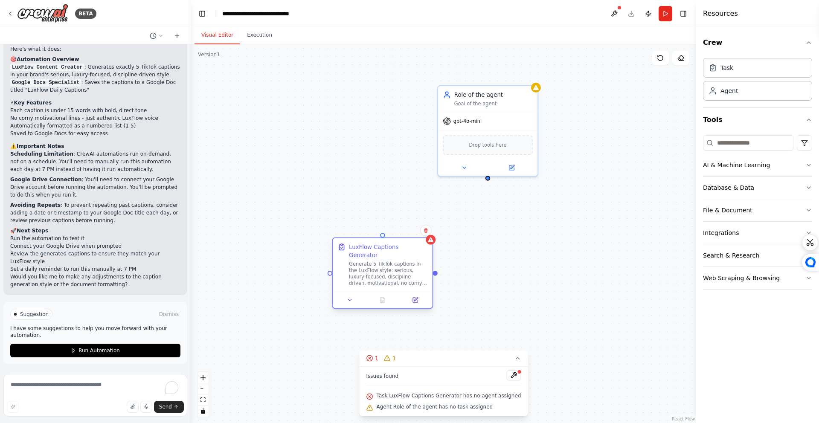
drag, startPoint x: 371, startPoint y: 205, endPoint x: 449, endPoint y: 276, distance: 105.4
click at [428, 277] on div "Generate 5 TikTok captions in the LuxFlow style: serious, luxury-focused, disci…" at bounding box center [388, 274] width 79 height 26
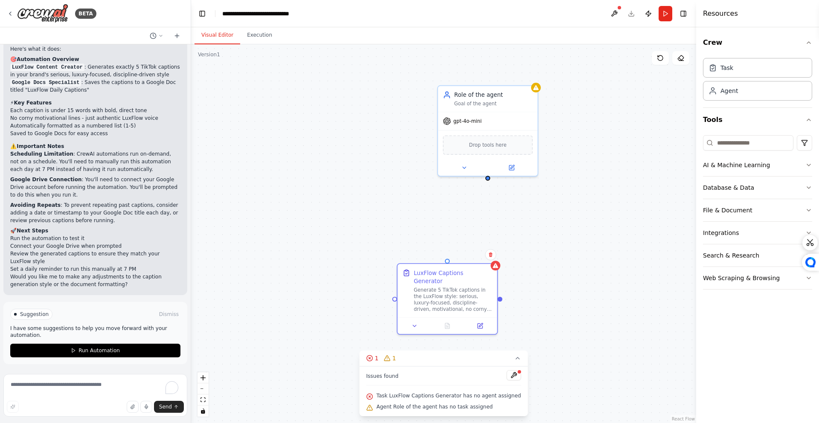
click at [450, 259] on div "LuxFlow Captions Generator Generate 5 TikTok captions in the LuxFlow style: ser…" at bounding box center [443, 233] width 505 height 379
drag, startPoint x: 448, startPoint y: 261, endPoint x: 486, endPoint y: 180, distance: 88.8
click at [485, 180] on div "LuxFlow Captions Generator Generate 5 TikTok captions in the LuxFlow style: ser…" at bounding box center [443, 233] width 505 height 379
click at [561, 239] on div ".deletable-edge-delete-btn { width: 20px; height: 20px; border: 0px solid #ffff…" at bounding box center [443, 233] width 505 height 379
click at [545, 146] on div ".deletable-edge-delete-btn { width: 20px; height: 20px; border: 0px solid #ffff…" at bounding box center [443, 233] width 505 height 379
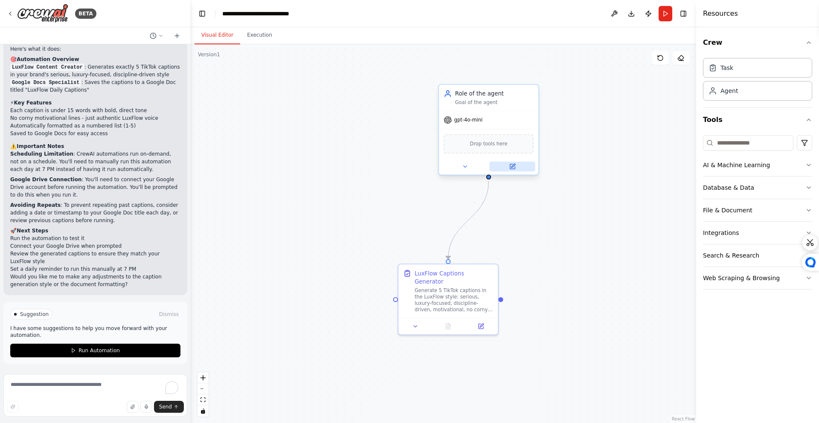
click at [520, 167] on button at bounding box center [512, 167] width 46 height 10
click at [508, 167] on button at bounding box center [512, 167] width 46 height 10
click at [513, 168] on icon at bounding box center [512, 166] width 5 height 5
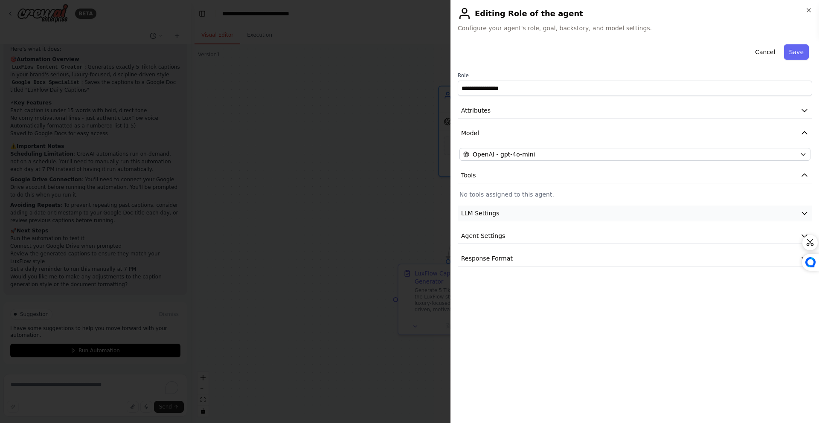
click at [805, 210] on icon "button" at bounding box center [804, 213] width 9 height 9
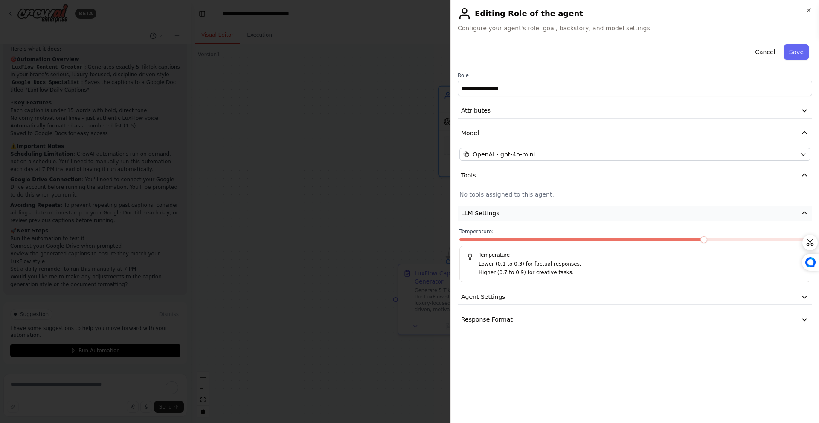
click at [804, 211] on icon "button" at bounding box center [804, 213] width 9 height 9
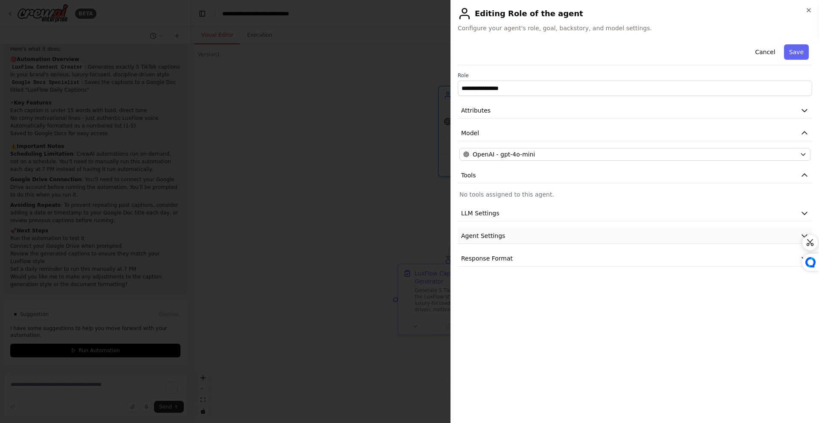
click at [726, 240] on button "Agent Settings" at bounding box center [635, 236] width 355 height 16
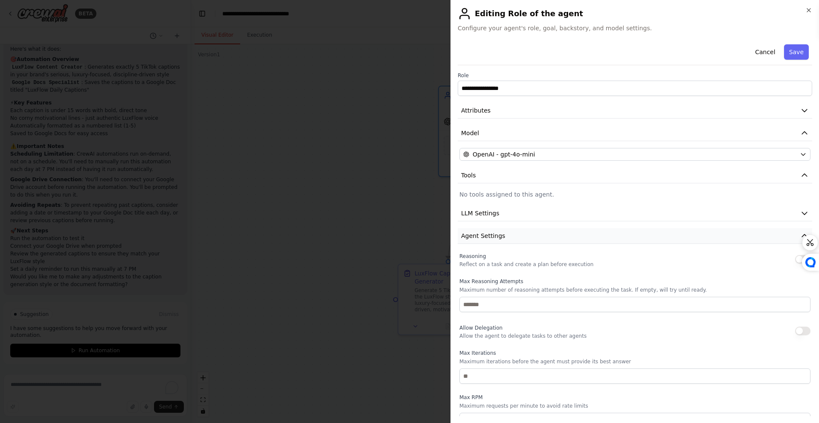
click at [719, 241] on button "Agent Settings" at bounding box center [635, 236] width 355 height 16
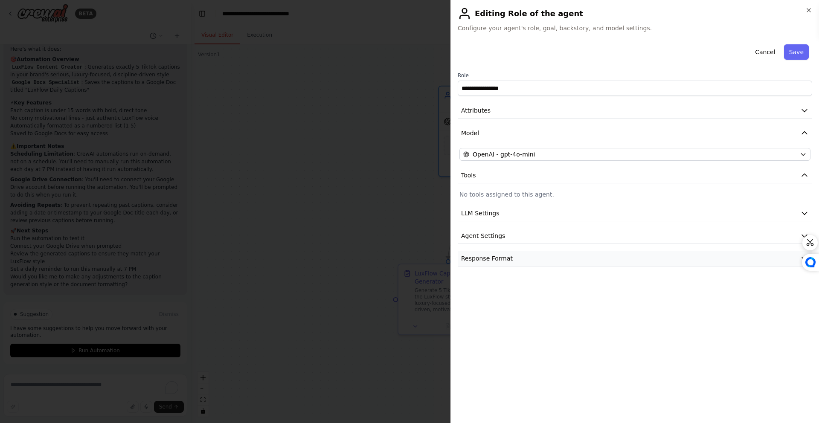
click at [700, 255] on button "Response Format" at bounding box center [635, 259] width 355 height 16
click at [699, 256] on button "Response Format" at bounding box center [635, 259] width 355 height 16
drag, startPoint x: 769, startPoint y: 121, endPoint x: 766, endPoint y: 116, distance: 5.5
click at [769, 121] on div "**********" at bounding box center [635, 154] width 355 height 226
click at [764, 114] on button "Attributes" at bounding box center [635, 111] width 355 height 16
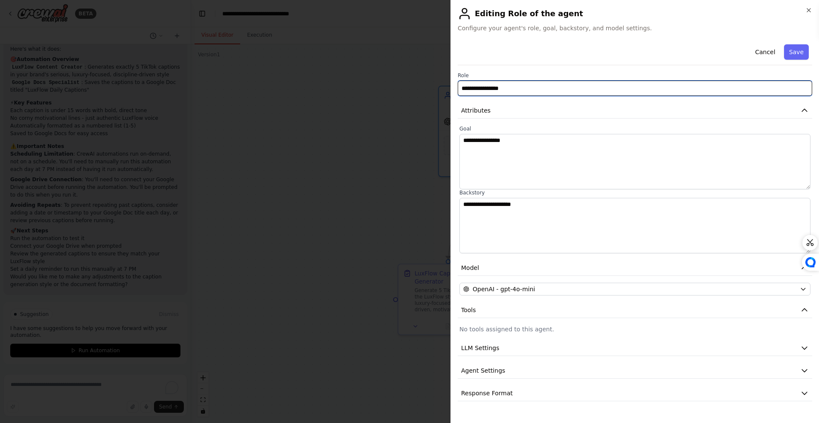
click at [516, 84] on input "**********" at bounding box center [635, 88] width 355 height 15
paste input "*****"
type input "**********"
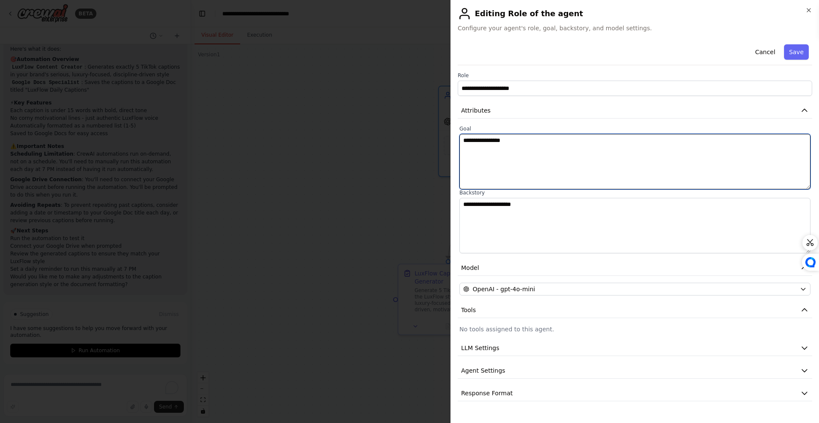
click at [537, 146] on textarea "**********" at bounding box center [635, 161] width 351 height 55
paste textarea "**********"
type textarea "**********"
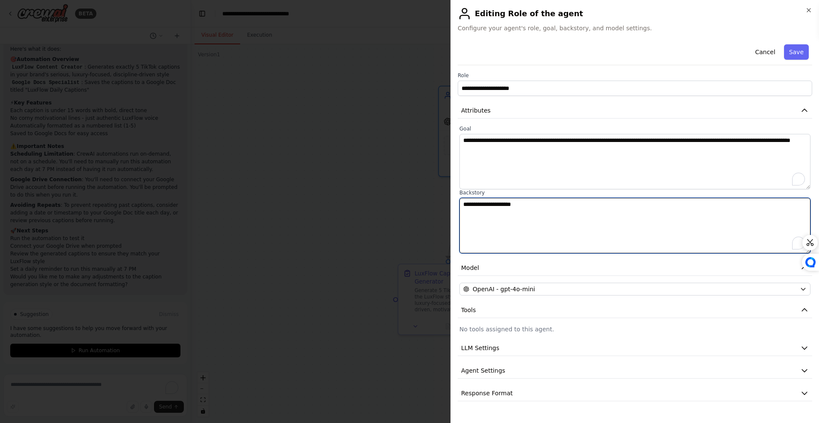
drag, startPoint x: 564, startPoint y: 213, endPoint x: 419, endPoint y: 202, distance: 146.3
click at [419, 202] on body "BETA Every day at 7 PM, generate 5 TikTok captions in the LuxFlow style: seriou…" at bounding box center [409, 211] width 819 height 423
paste textarea "**********"
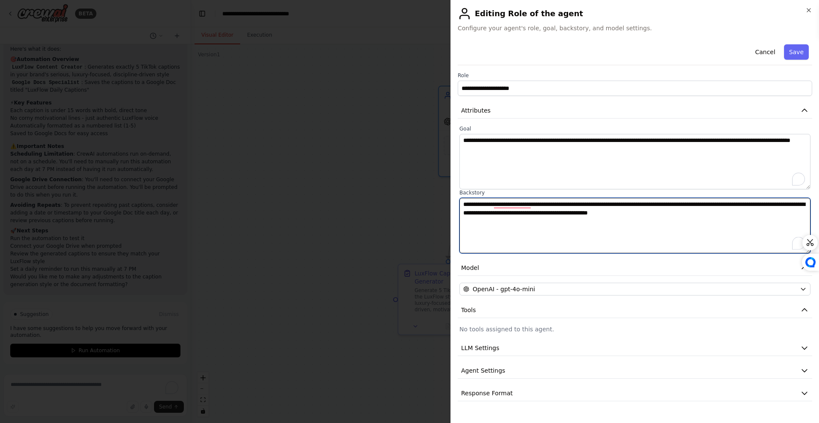
type textarea "**********"
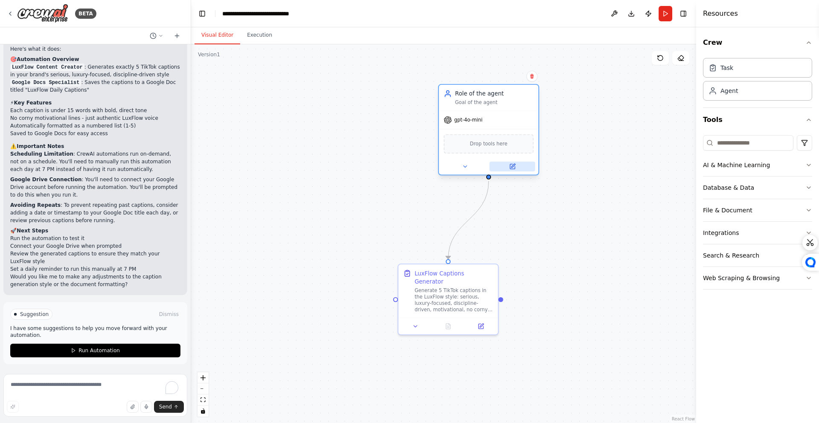
click at [511, 171] on button at bounding box center [512, 167] width 46 height 10
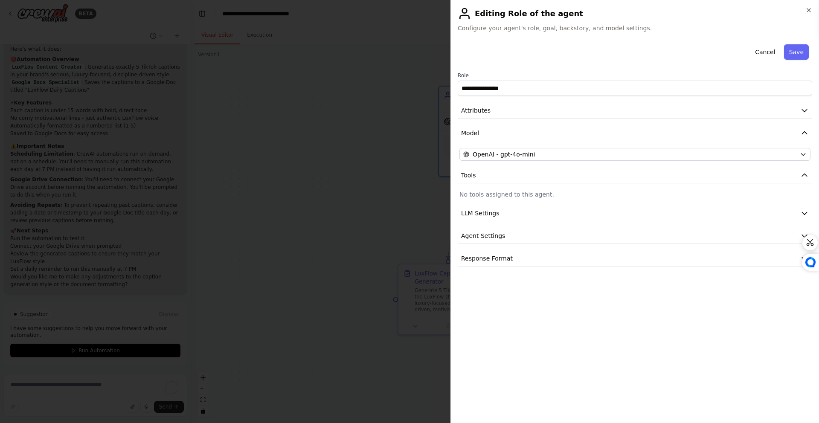
click at [500, 194] on p "No tools assigned to this agent." at bounding box center [635, 194] width 351 height 9
drag, startPoint x: 500, startPoint y: 195, endPoint x: 558, endPoint y: 195, distance: 57.6
click at [513, 195] on p "No tools assigned to this agent." at bounding box center [635, 194] width 351 height 9
click at [669, 193] on p "No tools assigned to this agent." at bounding box center [635, 194] width 351 height 9
click at [731, 170] on button "Tools" at bounding box center [635, 176] width 355 height 16
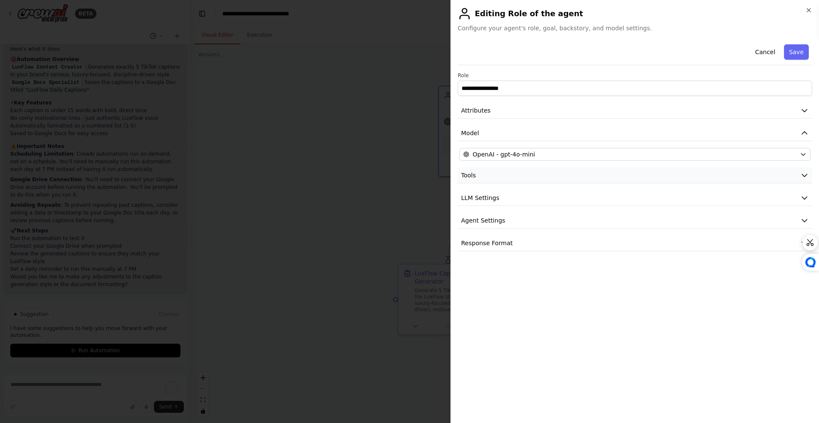
click at [724, 175] on button "Tools" at bounding box center [635, 176] width 355 height 16
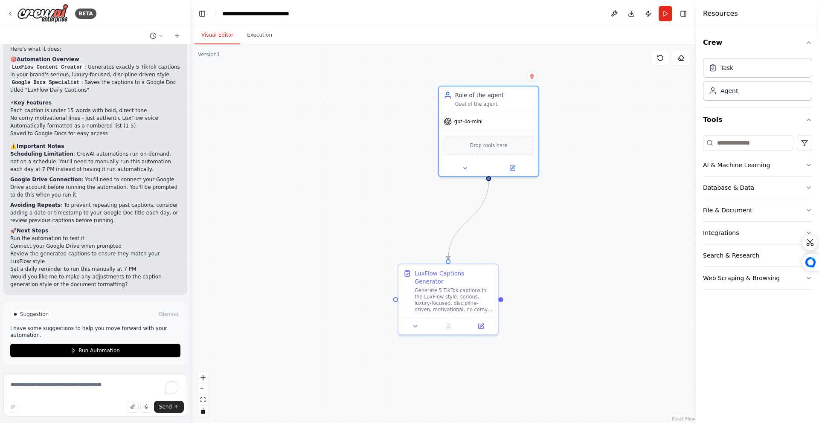
drag, startPoint x: 573, startPoint y: 154, endPoint x: 548, endPoint y: 156, distance: 25.7
click at [573, 155] on div ".deletable-edge-delete-btn { width: 20px; height: 20px; border: 0px solid #ffff…" at bounding box center [443, 233] width 505 height 379
click at [731, 339] on div "Crew Task Agent Tools AI & Machine Learning Database & Data File & Document Int…" at bounding box center [757, 225] width 123 height 396
click at [643, 315] on div ".deletable-edge-delete-btn { width: 20px; height: 20px; border: 0px solid #ffff…" at bounding box center [443, 233] width 505 height 379
click at [713, 236] on div "Integrations" at bounding box center [721, 233] width 36 height 9
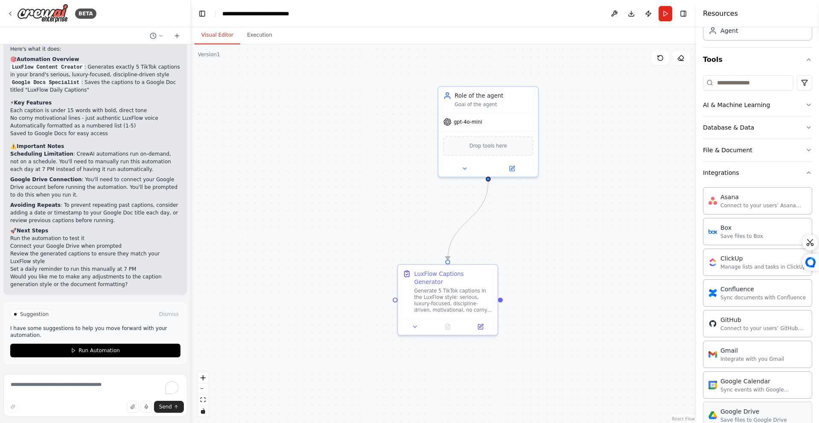
scroll to position [203, 0]
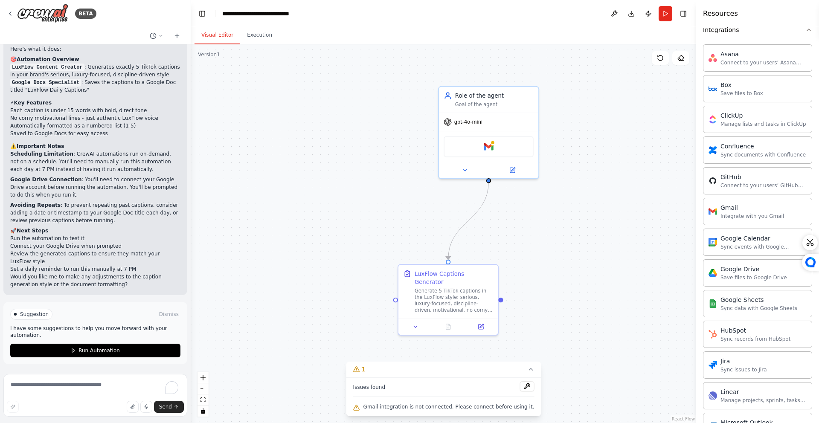
click at [519, 191] on div ".deletable-edge-delete-btn { width: 20px; height: 20px; border: 0px solid #ffff…" at bounding box center [443, 233] width 505 height 379
click at [490, 140] on div at bounding box center [492, 140] width 5 height 5
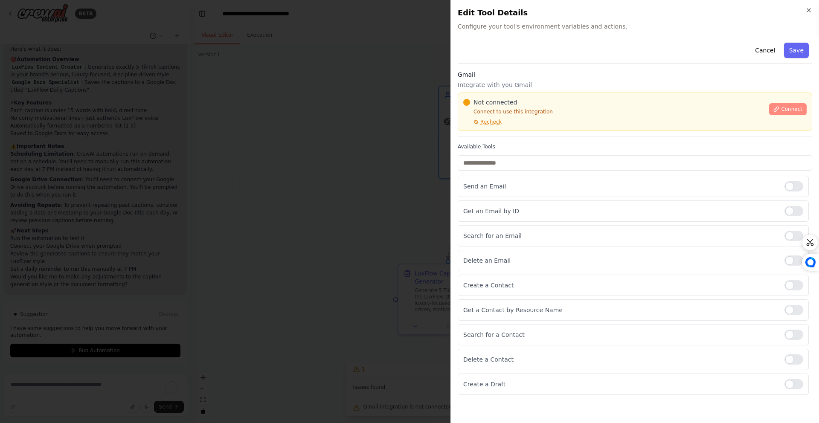
click at [789, 105] on button "Connect" at bounding box center [788, 109] width 38 height 12
click at [796, 110] on span "Connect" at bounding box center [791, 109] width 21 height 7
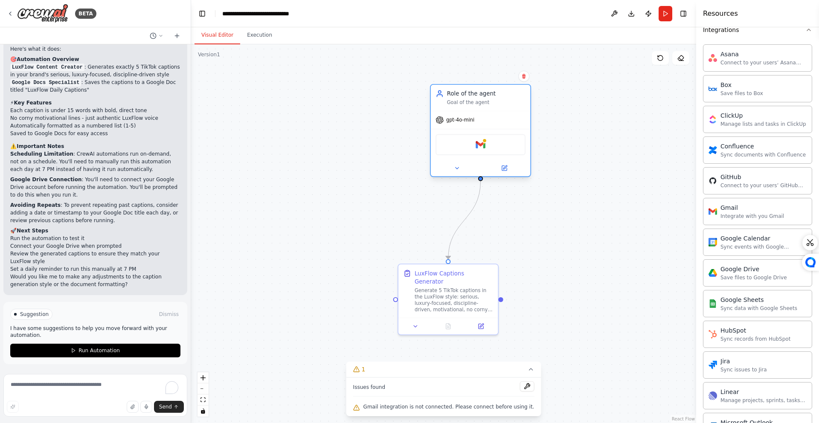
drag, startPoint x: 498, startPoint y: 144, endPoint x: 484, endPoint y: 140, distance: 15.0
click at [484, 140] on div "Gmail" at bounding box center [481, 144] width 90 height 21
click at [493, 148] on div "Gmail" at bounding box center [473, 144] width 90 height 21
click at [498, 166] on icon at bounding box center [497, 168] width 4 height 4
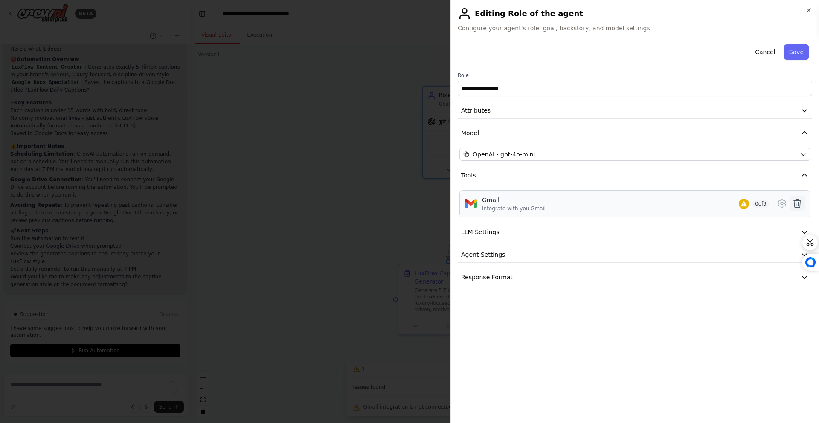
click at [801, 209] on button at bounding box center [797, 203] width 15 height 15
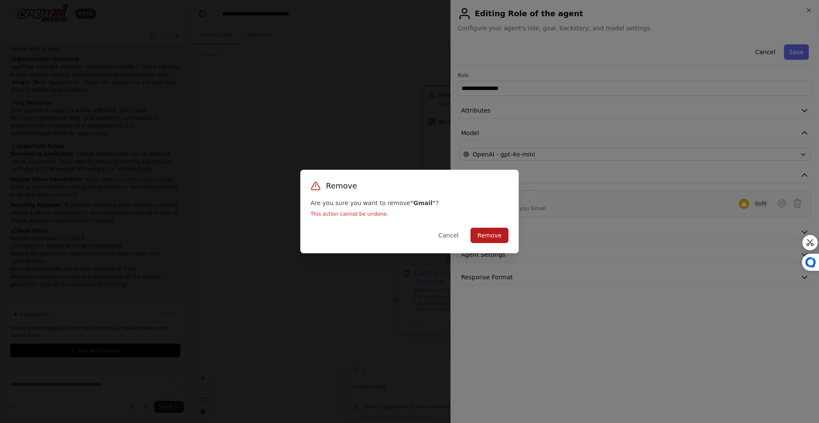
click at [482, 233] on button "Remove" at bounding box center [490, 235] width 38 height 15
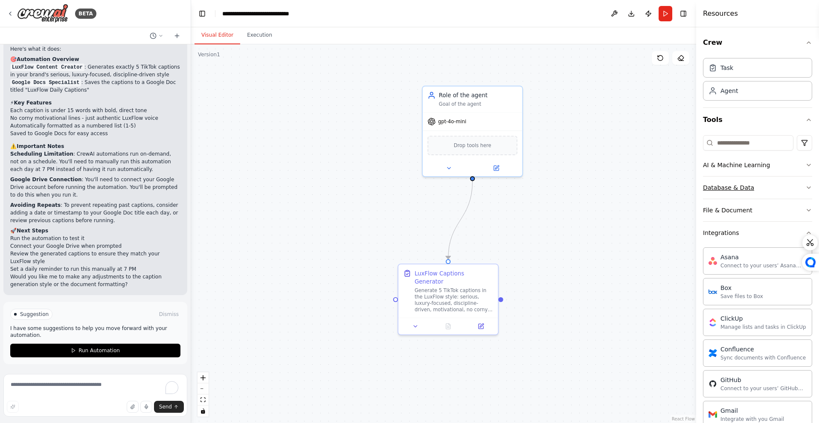
scroll to position [16, 0]
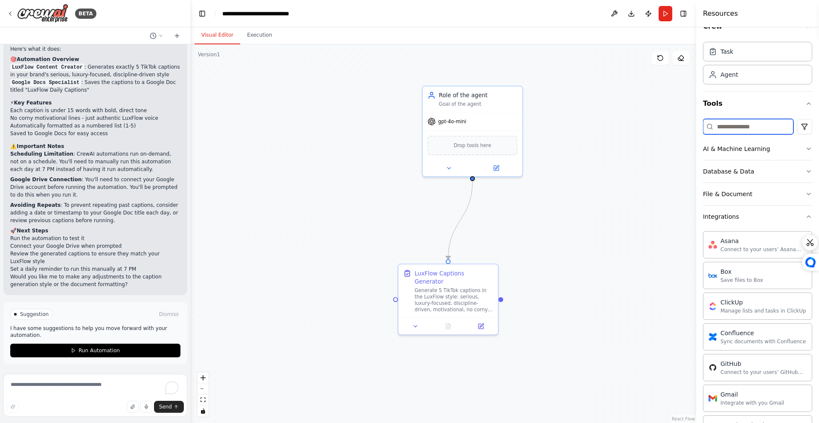
click at [740, 127] on input at bounding box center [748, 126] width 90 height 15
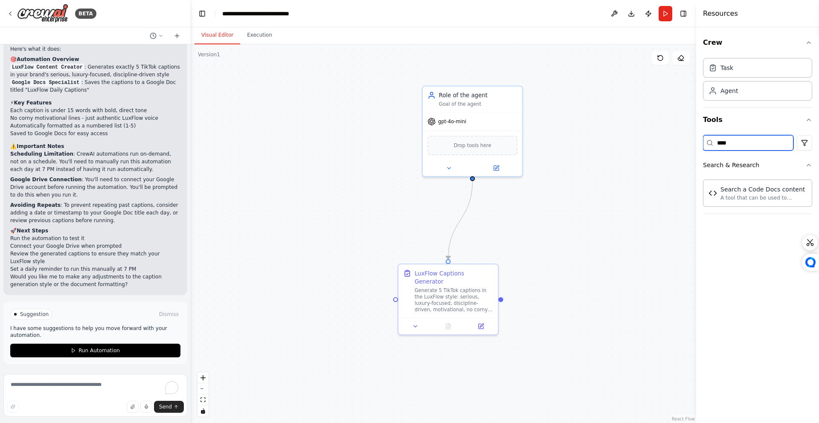
scroll to position [0, 0]
click at [766, 263] on div "Crew Task Agent Tools **** Search & Research Search a Code Docs content A tool …" at bounding box center [757, 225] width 123 height 396
click at [753, 144] on input "****" at bounding box center [748, 142] width 90 height 15
type input "**********"
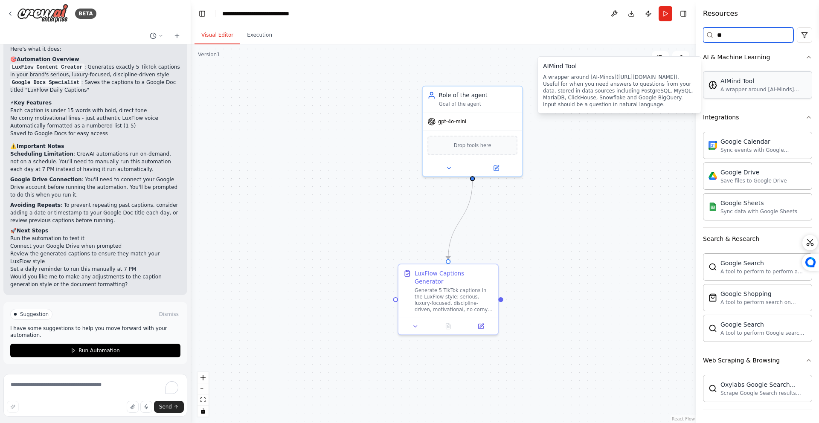
scroll to position [108, 0]
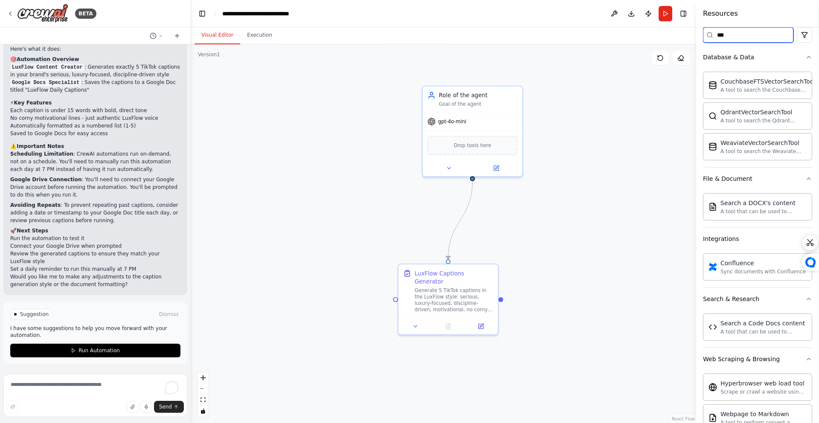
type input "****"
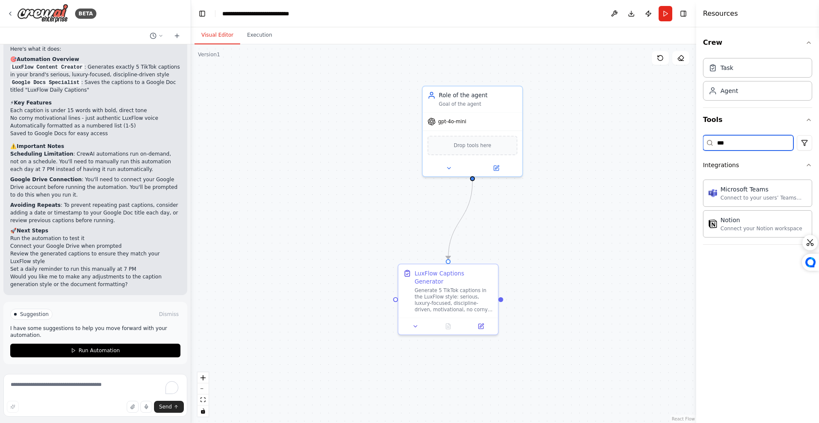
type input "****"
type input "*"
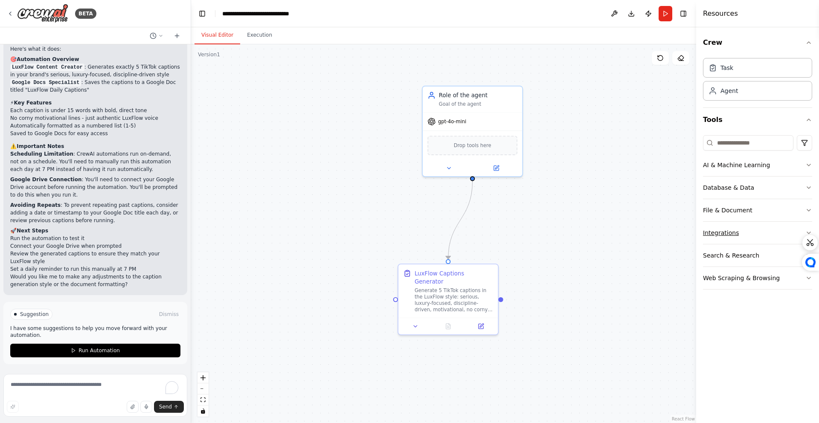
click at [739, 227] on button "Integrations" at bounding box center [757, 233] width 109 height 22
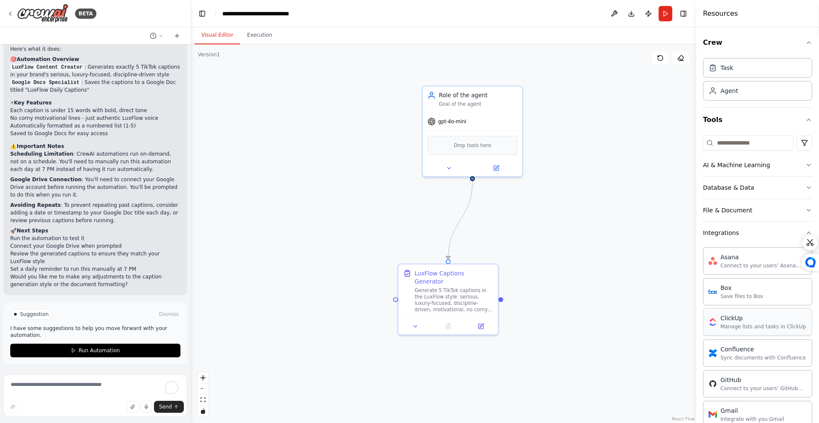
scroll to position [29, 0]
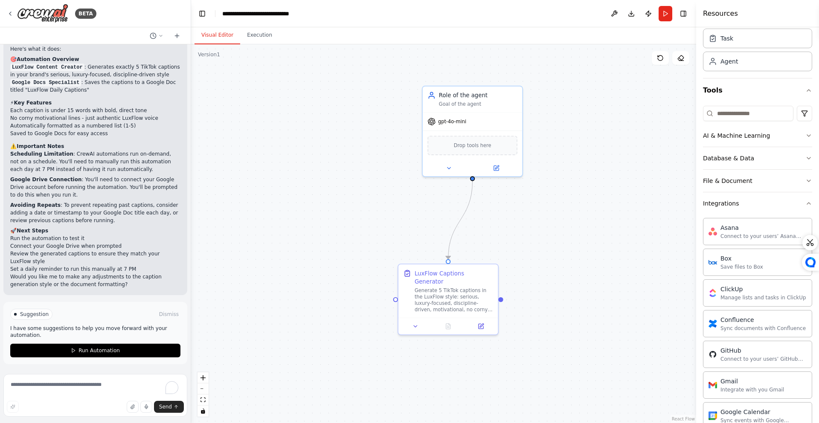
drag, startPoint x: 761, startPoint y: 391, endPoint x: 111, endPoint y: 1, distance: 758.2
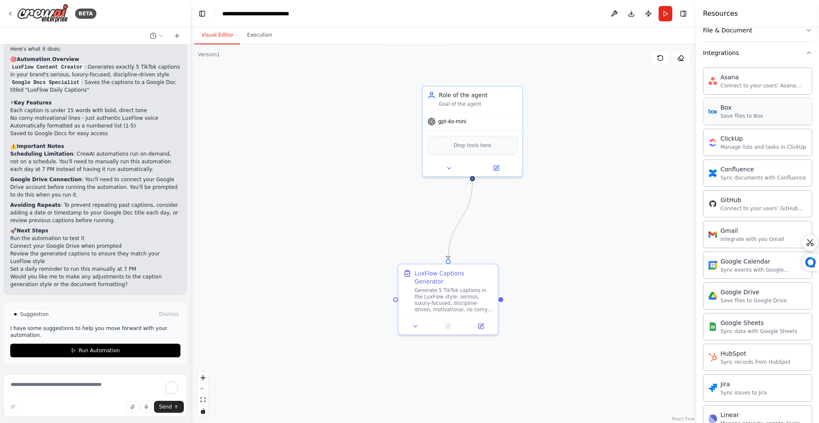
scroll to position [0, 0]
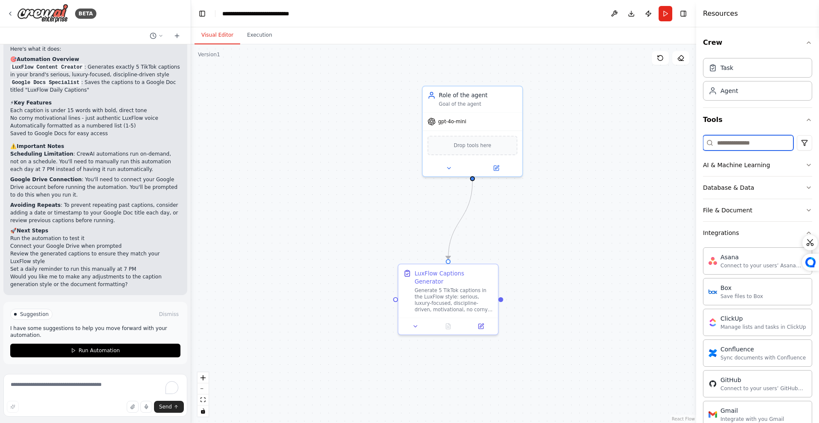
click at [739, 140] on input at bounding box center [748, 142] width 90 height 15
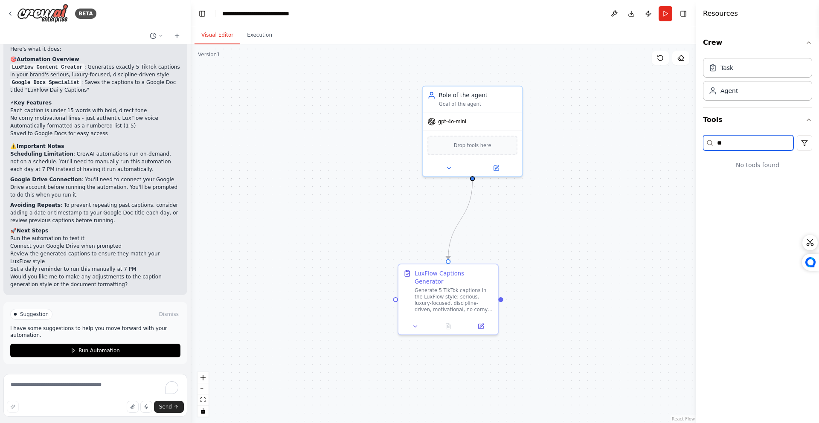
type input "*"
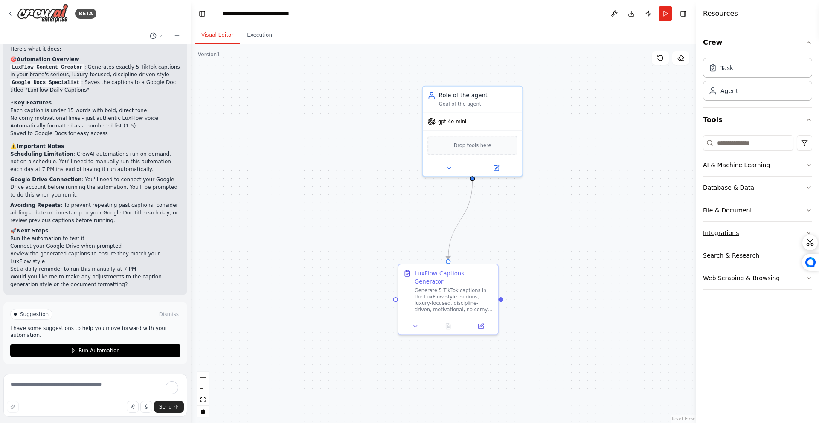
click at [734, 227] on button "Integrations" at bounding box center [757, 233] width 109 height 22
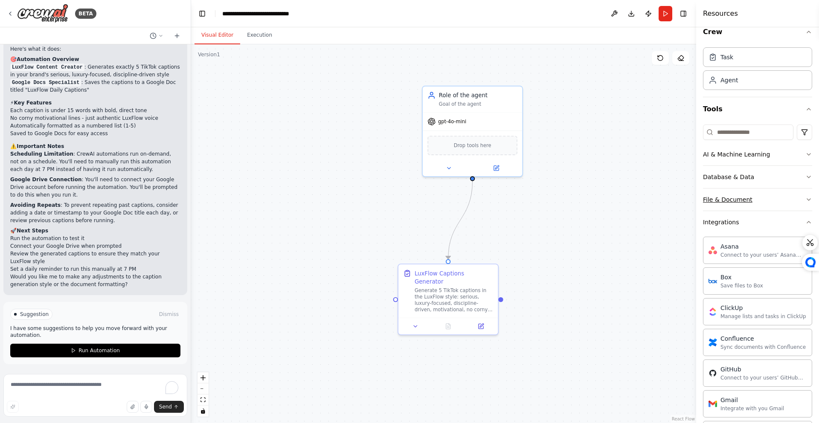
click at [742, 203] on div "File & Document" at bounding box center [727, 199] width 49 height 9
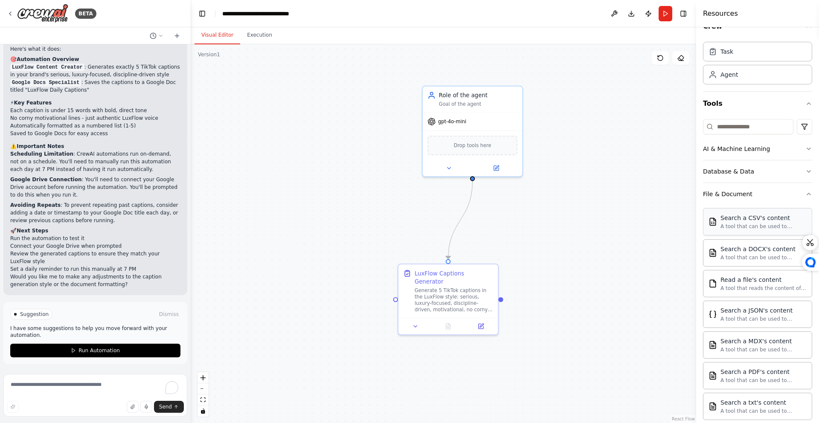
scroll to position [33, 0]
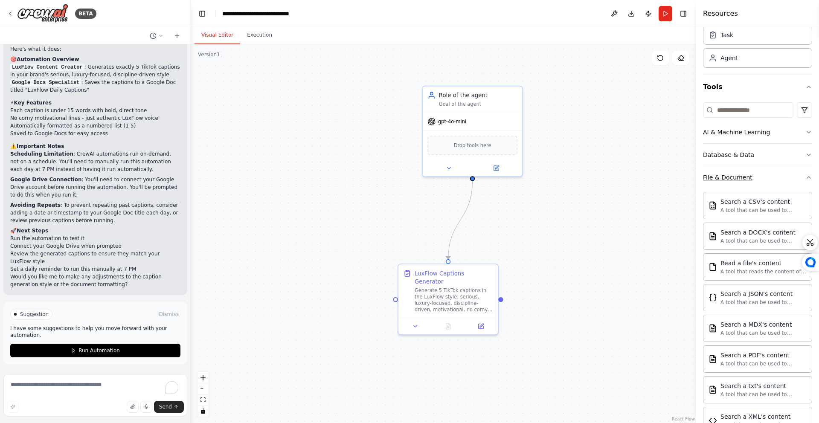
click at [742, 177] on div "File & Document" at bounding box center [727, 177] width 49 height 9
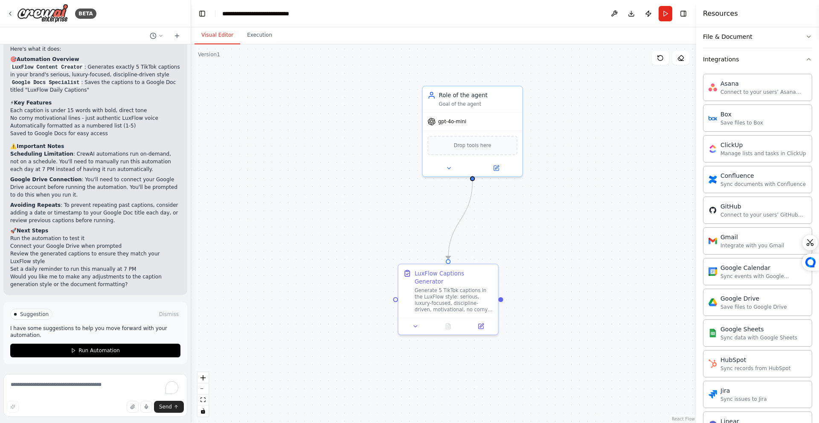
scroll to position [257, 0]
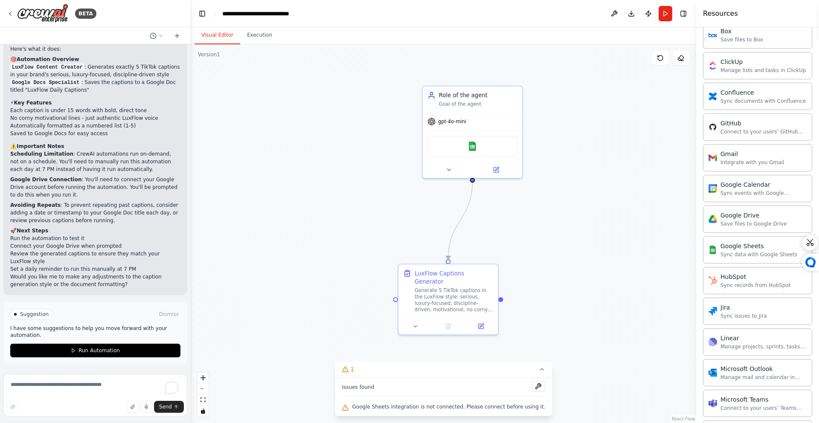
click at [531, 390] on button at bounding box center [538, 386] width 15 height 10
click at [472, 141] on img at bounding box center [473, 145] width 10 height 10
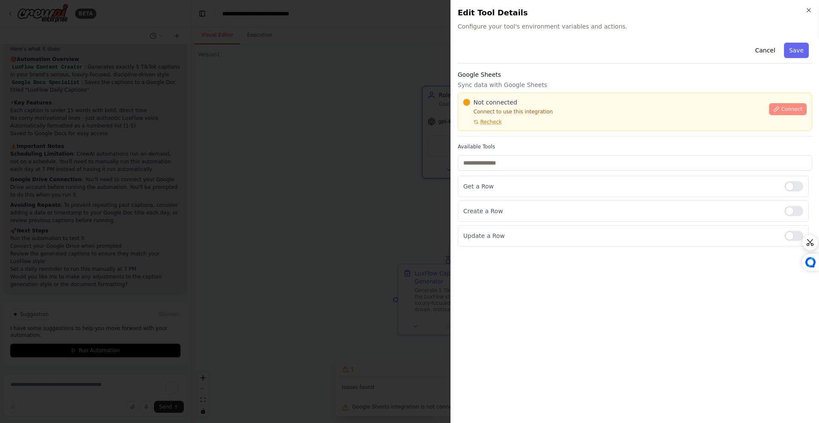
click at [783, 105] on button "Connect" at bounding box center [788, 109] width 38 height 12
click at [760, 52] on button "Cancel" at bounding box center [765, 50] width 30 height 15
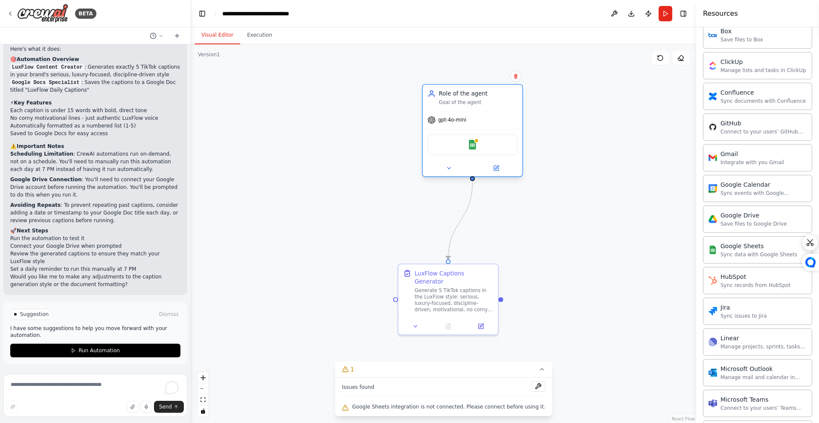
click at [482, 119] on div "gpt-4o-mini" at bounding box center [472, 120] width 99 height 18
click at [496, 168] on icon at bounding box center [497, 168] width 4 height 4
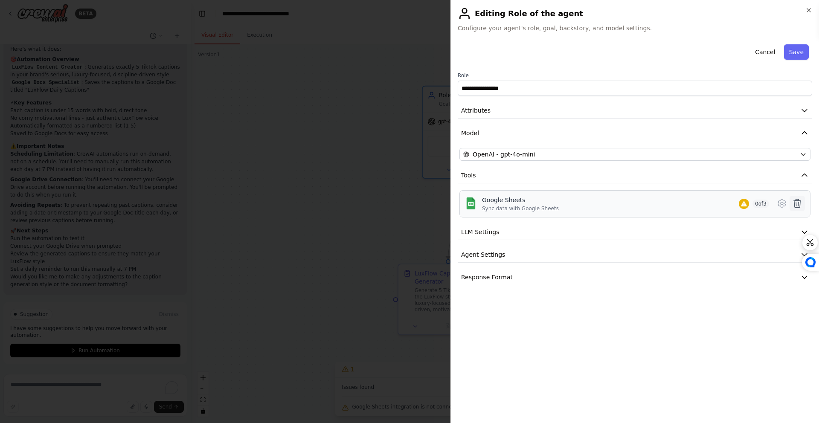
click at [802, 204] on icon at bounding box center [797, 203] width 10 height 10
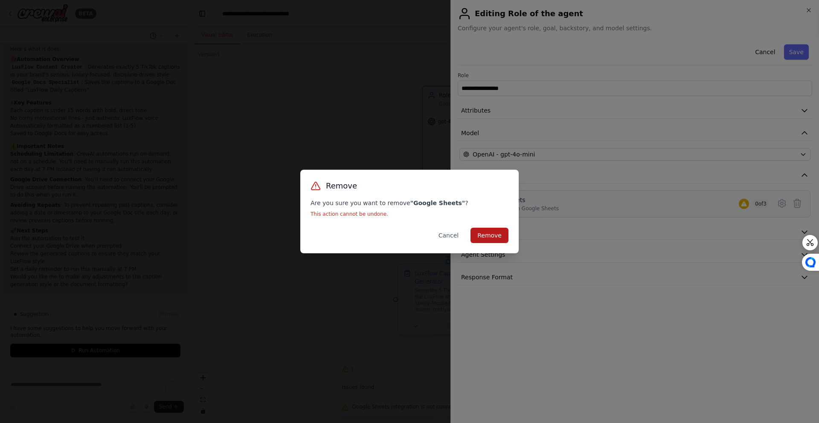
click at [489, 236] on button "Remove" at bounding box center [490, 235] width 38 height 15
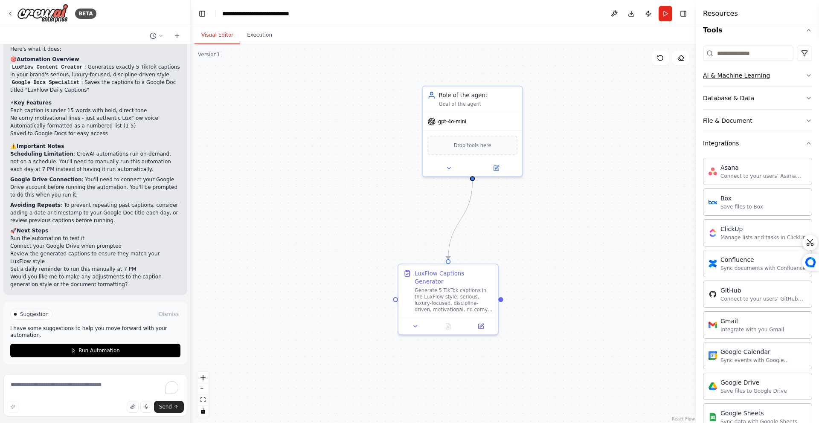
scroll to position [0, 0]
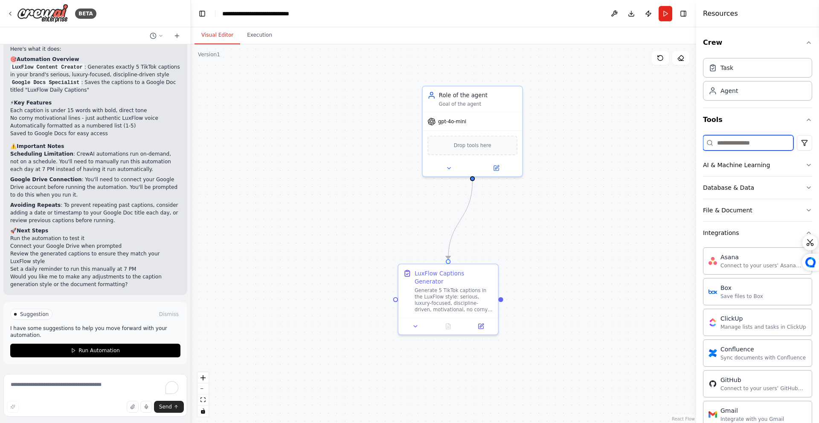
click at [743, 147] on input at bounding box center [748, 142] width 90 height 15
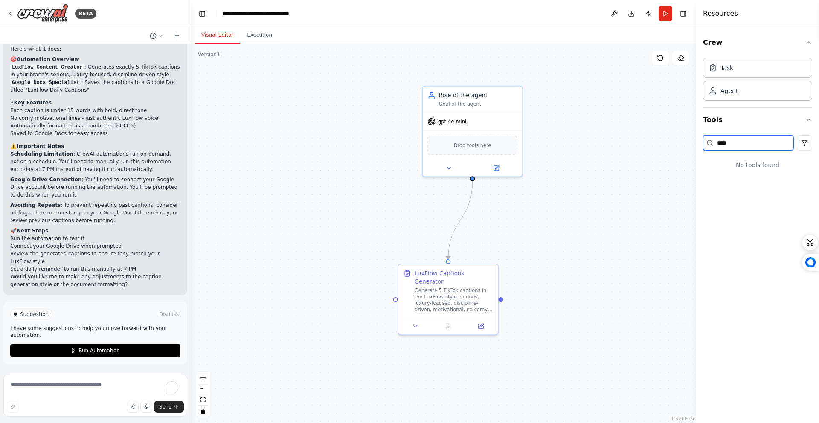
click at [743, 141] on input "****" at bounding box center [748, 142] width 90 height 15
type input "****"
click at [807, 169] on button "AI & Machine Learning" at bounding box center [757, 165] width 109 height 22
drag, startPoint x: 748, startPoint y: 147, endPoint x: 645, endPoint y: 146, distance: 102.8
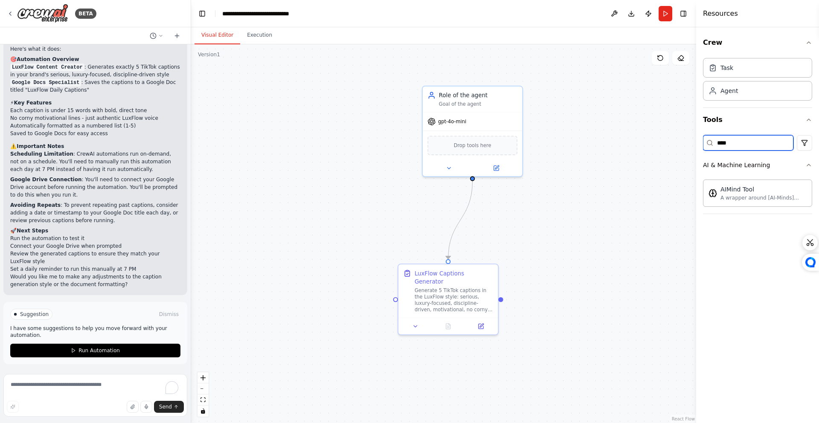
click at [645, 146] on div "BETA Every day at 7 PM, generate 5 TikTok captions in the LuxFlow style: seriou…" at bounding box center [409, 211] width 819 height 423
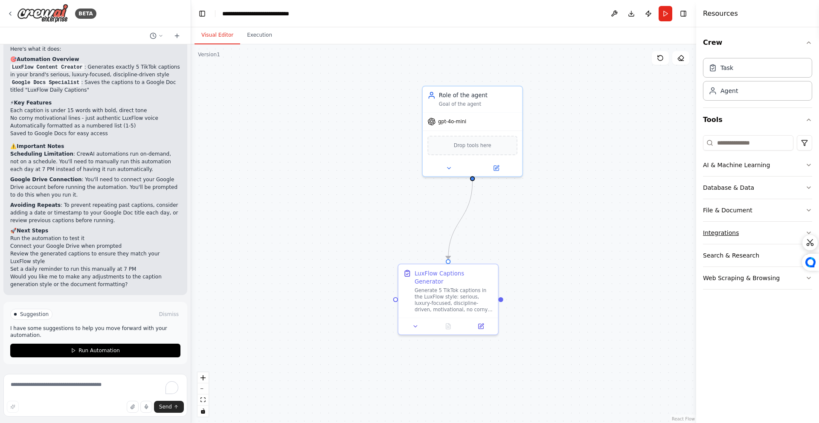
click at [737, 235] on button "Integrations" at bounding box center [757, 233] width 109 height 22
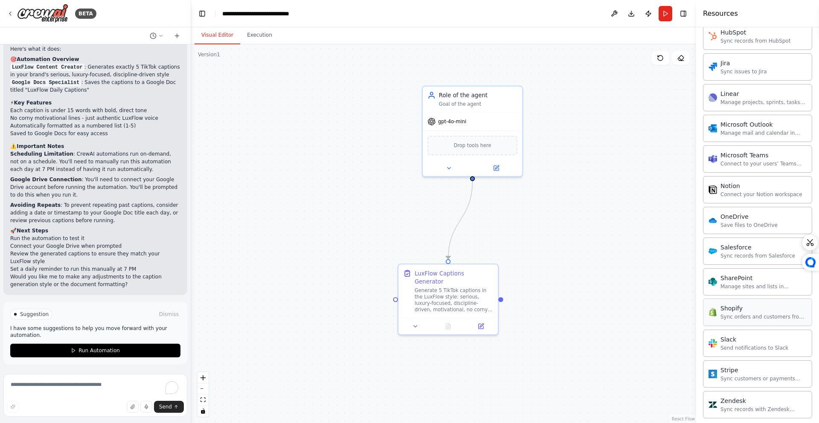
scroll to position [496, 0]
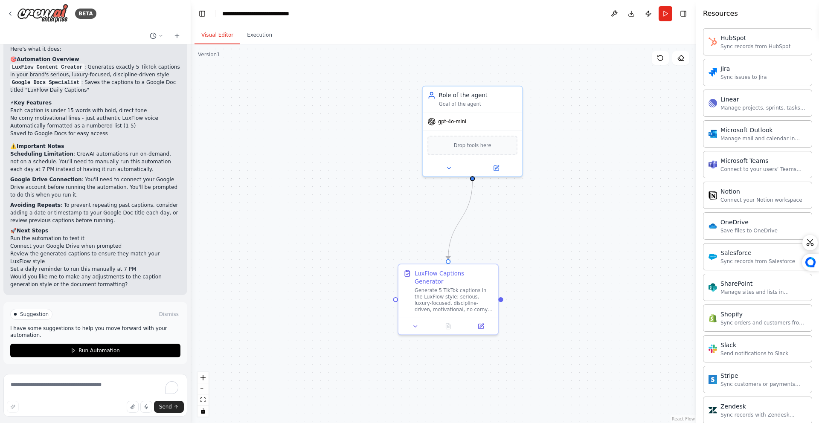
click at [594, 178] on div ".deletable-edge-delete-btn { width: 20px; height: 20px; border: 0px solid #ffff…" at bounding box center [443, 233] width 505 height 379
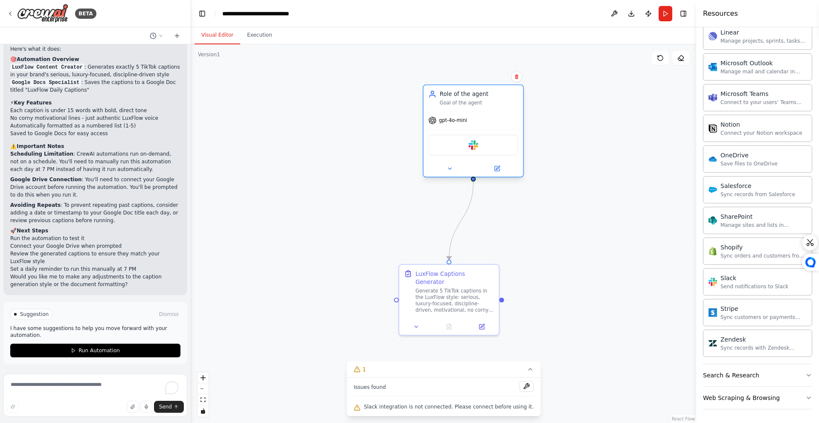
click at [478, 149] on div "Slack" at bounding box center [473, 145] width 90 height 21
click at [506, 167] on button at bounding box center [497, 169] width 46 height 10
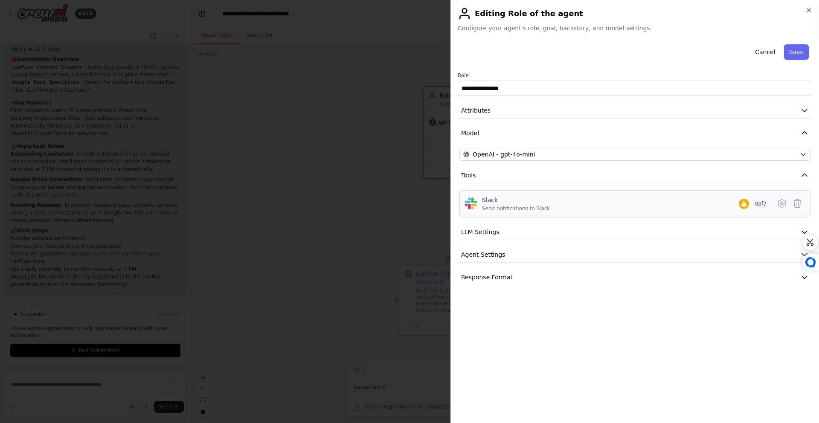
click at [736, 211] on div "Slack Send notifications to Slack 0 of 7" at bounding box center [625, 204] width 287 height 16
click at [713, 214] on div "Slack Send notifications to Slack 0 of 7" at bounding box center [635, 203] width 351 height 27
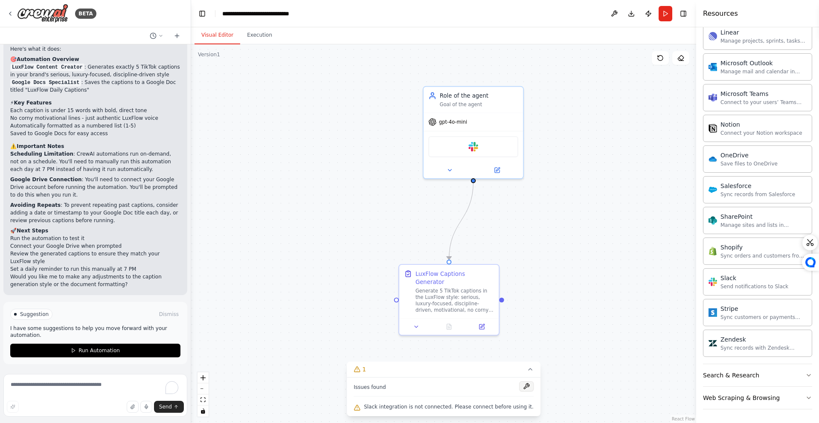
click at [519, 388] on button at bounding box center [526, 386] width 15 height 10
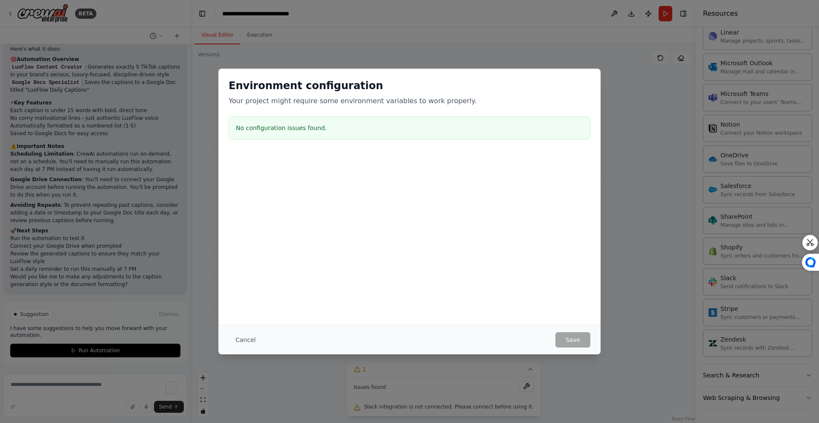
click at [565, 347] on div "Cancel Save" at bounding box center [409, 339] width 382 height 29
click at [621, 308] on div "Environment configuration Your project might require some environment variables…" at bounding box center [409, 211] width 819 height 423
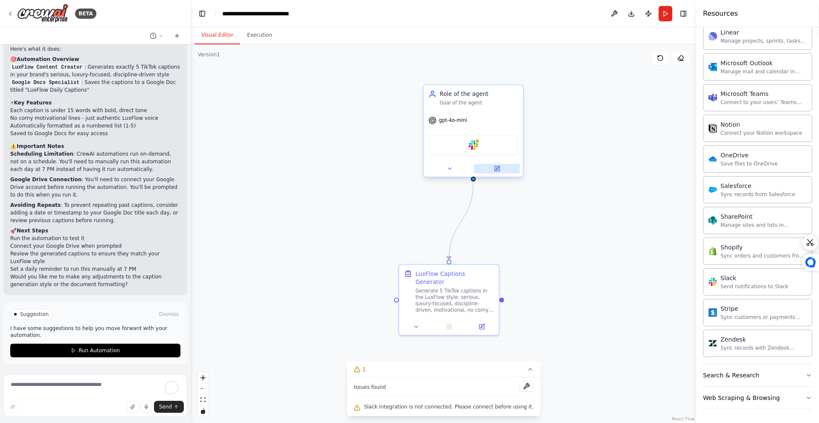
click at [495, 173] on button at bounding box center [497, 169] width 46 height 10
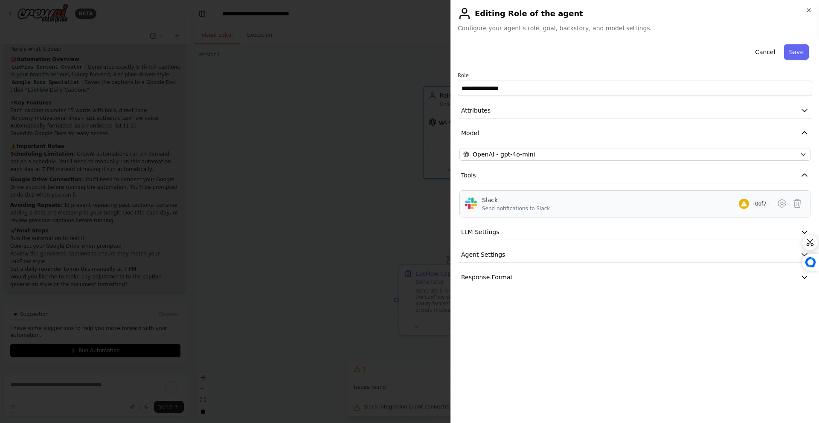
click at [494, 207] on div "Send notifications to Slack" at bounding box center [516, 208] width 68 height 7
click at [781, 205] on icon at bounding box center [782, 203] width 10 height 10
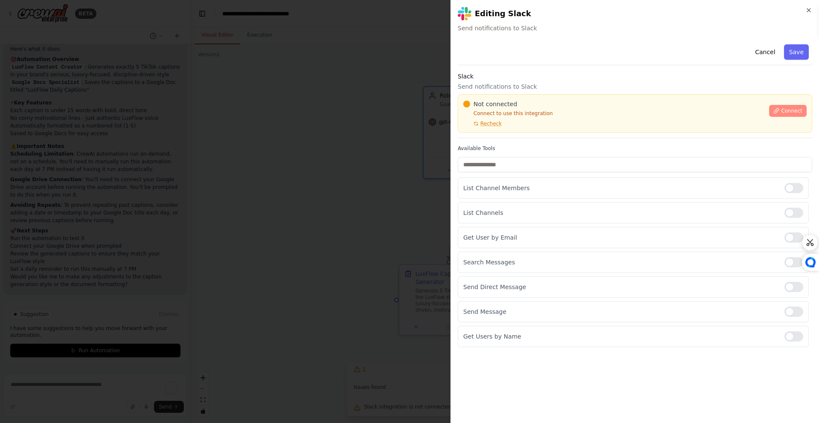
click at [772, 109] on button "Connect" at bounding box center [788, 111] width 38 height 12
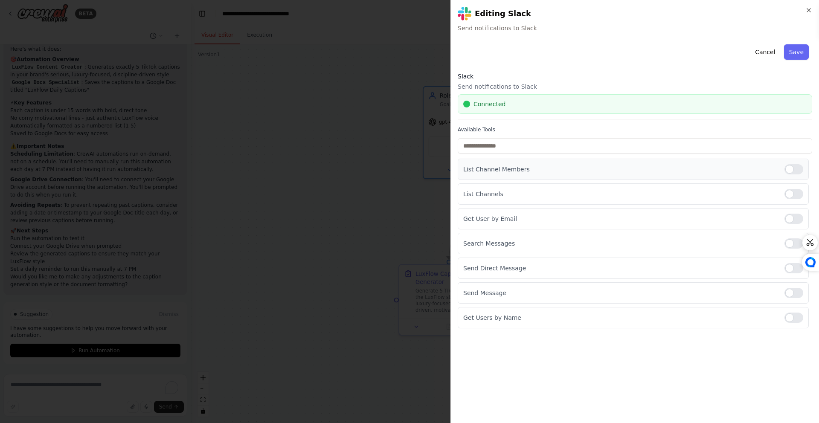
click at [794, 168] on div at bounding box center [794, 169] width 19 height 10
click at [794, 172] on div at bounding box center [794, 169] width 19 height 10
click at [792, 292] on div at bounding box center [794, 293] width 19 height 10
click at [793, 49] on button "Save" at bounding box center [796, 51] width 25 height 15
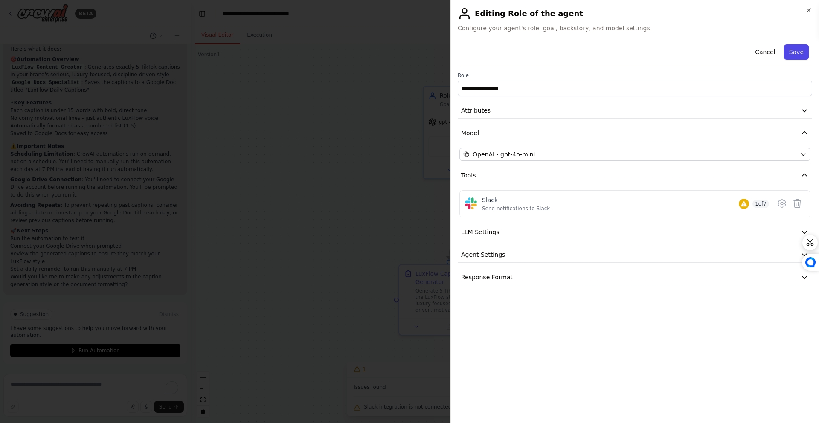
click at [802, 53] on button "Save" at bounding box center [796, 51] width 25 height 15
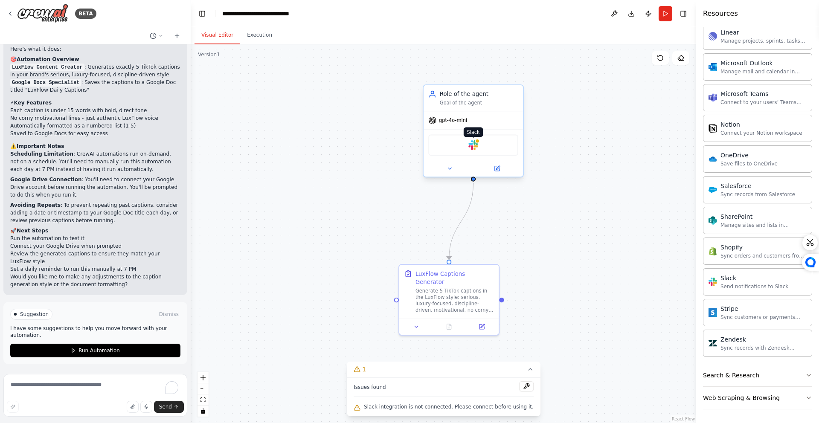
click at [475, 145] on img at bounding box center [473, 145] width 10 height 10
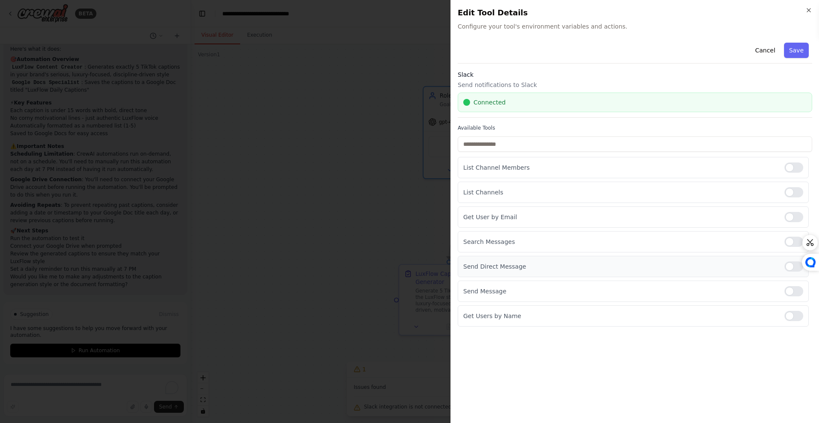
click at [786, 268] on div at bounding box center [794, 267] width 19 height 10
click at [792, 53] on button "Save" at bounding box center [796, 50] width 25 height 15
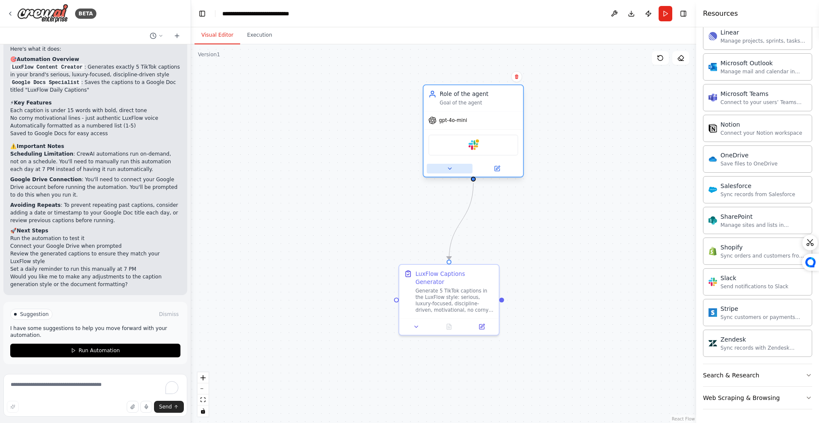
click at [457, 169] on button at bounding box center [450, 169] width 46 height 10
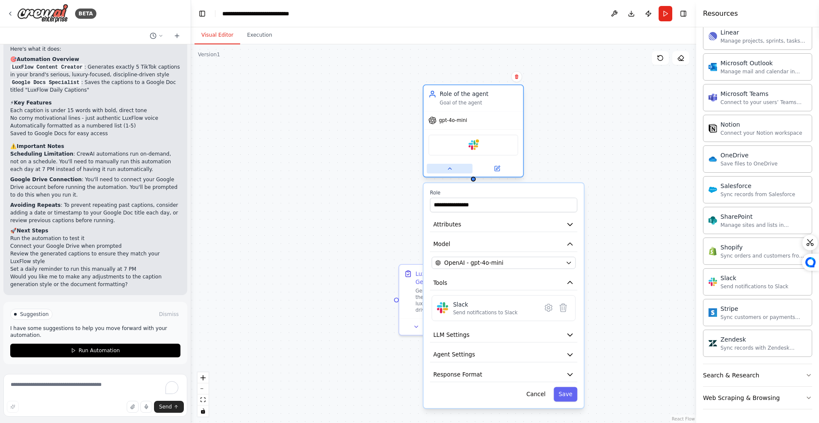
click at [461, 170] on button at bounding box center [450, 169] width 46 height 10
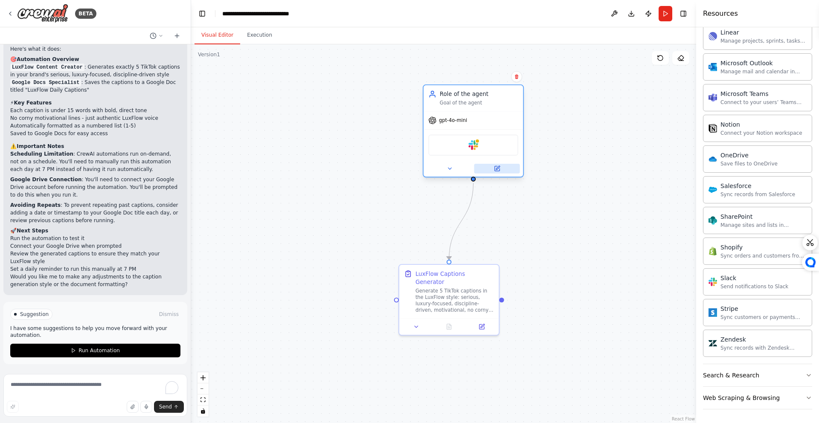
click at [509, 169] on button at bounding box center [497, 169] width 46 height 10
click at [473, 145] on img at bounding box center [473, 145] width 10 height 10
click at [497, 168] on icon at bounding box center [498, 168] width 4 height 4
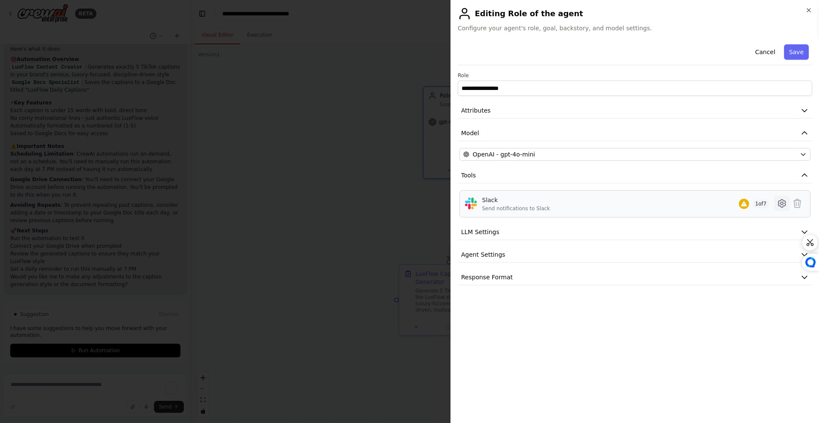
click at [779, 204] on icon at bounding box center [781, 204] width 7 height 8
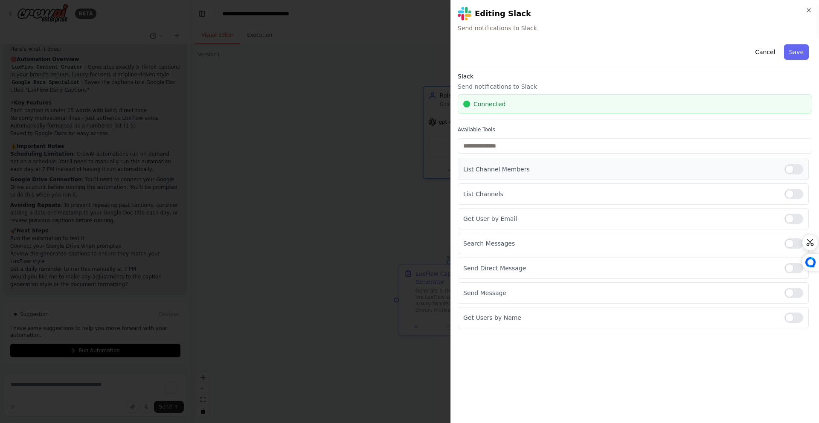
click at [791, 172] on div at bounding box center [794, 169] width 19 height 10
click at [793, 191] on div at bounding box center [794, 194] width 19 height 10
click at [795, 224] on div "Get User by Email" at bounding box center [633, 218] width 351 height 21
click at [794, 218] on div at bounding box center [794, 219] width 19 height 10
click at [794, 244] on div at bounding box center [794, 244] width 19 height 10
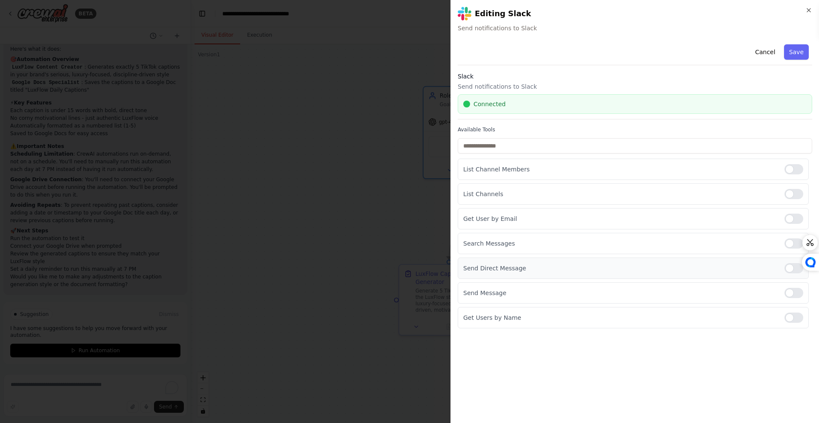
click at [791, 268] on div at bounding box center [794, 268] width 19 height 10
click at [789, 320] on div at bounding box center [794, 318] width 19 height 10
click at [800, 55] on button "Save" at bounding box center [796, 51] width 25 height 15
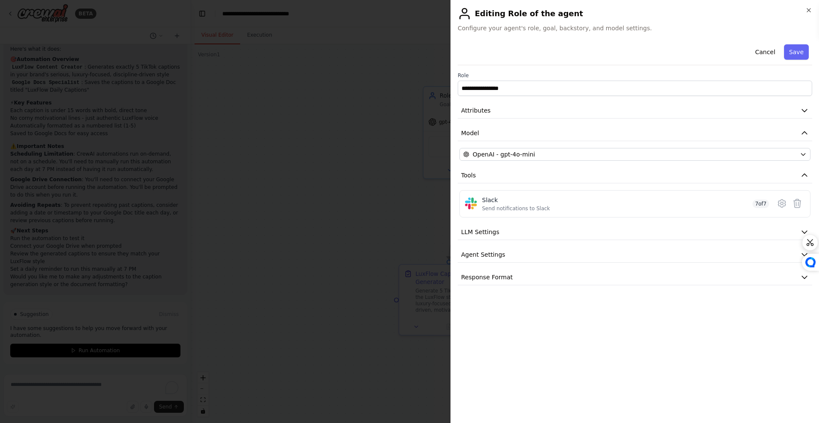
click at [801, 55] on button "Save" at bounding box center [796, 51] width 25 height 15
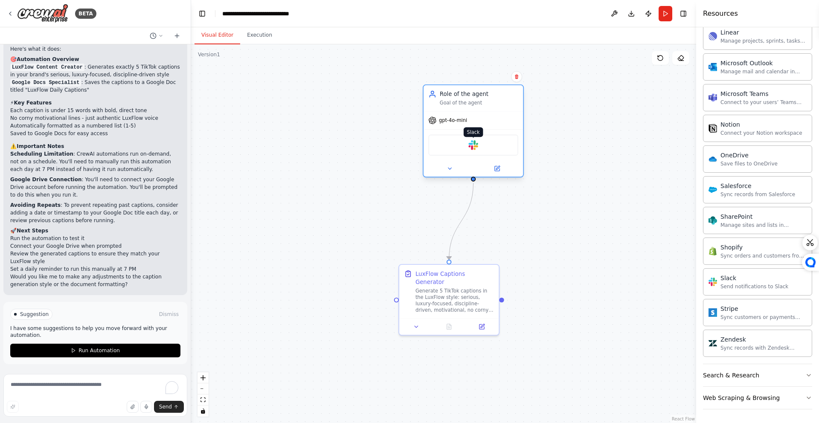
click at [475, 143] on img at bounding box center [473, 145] width 10 height 10
click at [533, 332] on div ".deletable-edge-delete-btn { width: 20px; height: 20px; border: 0px solid #ffff…" at bounding box center [443, 233] width 505 height 379
click at [498, 170] on icon at bounding box center [497, 168] width 5 height 5
click at [502, 170] on button at bounding box center [497, 168] width 46 height 10
click at [453, 180] on div ".deletable-edge-delete-btn { width: 20px; height: 20px; border: 0px solid #ffff…" at bounding box center [443, 233] width 505 height 379
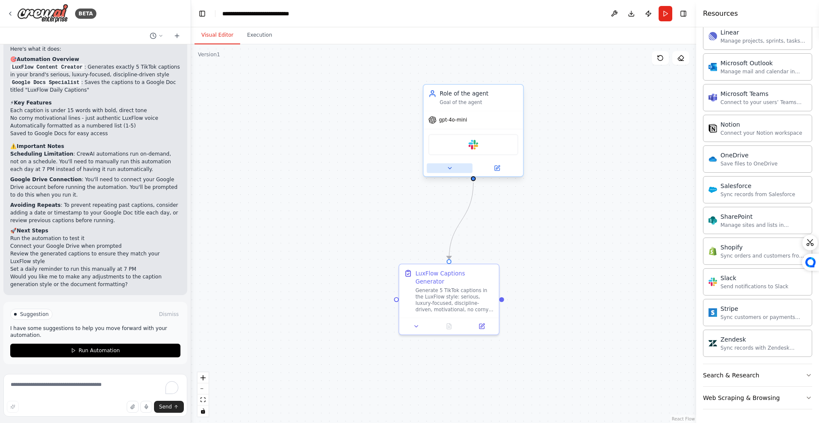
click at [452, 172] on button at bounding box center [450, 168] width 46 height 10
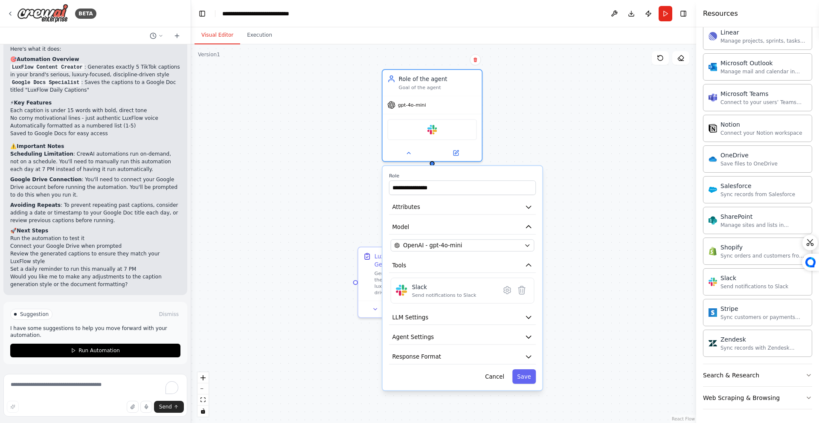
drag, startPoint x: 611, startPoint y: 202, endPoint x: 564, endPoint y: 179, distance: 52.3
click at [591, 185] on div ".deletable-edge-delete-btn { width: 20px; height: 20px; border: 0px solid #ffff…" at bounding box center [443, 233] width 505 height 379
click at [572, 329] on div ".deletable-edge-delete-btn { width: 20px; height: 20px; border: 0px solid #ffff…" at bounding box center [443, 233] width 505 height 379
click at [529, 381] on button "Save" at bounding box center [522, 378] width 23 height 15
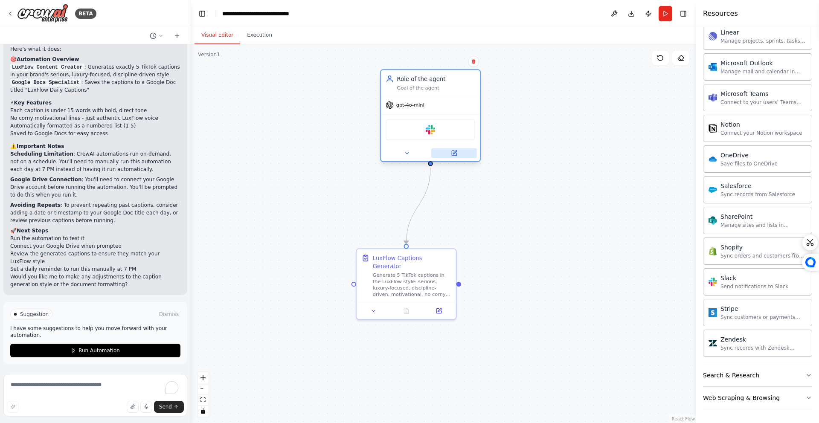
click at [463, 157] on button at bounding box center [454, 153] width 46 height 10
click at [427, 125] on img at bounding box center [431, 130] width 10 height 10
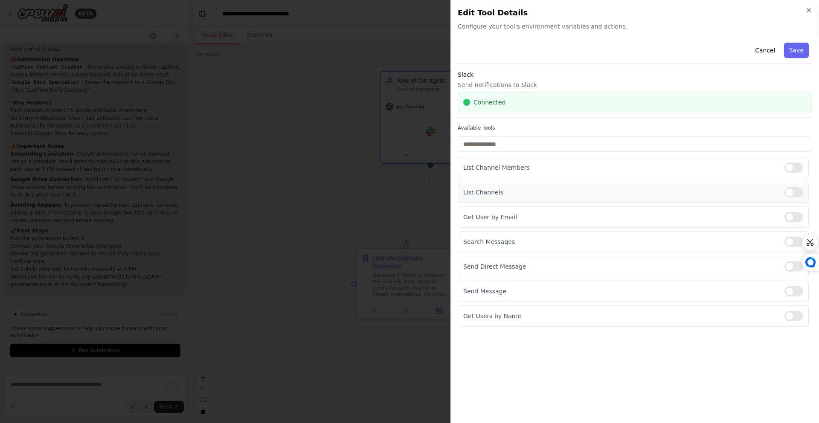
click at [503, 193] on p "List Channels" at bounding box center [620, 192] width 314 height 9
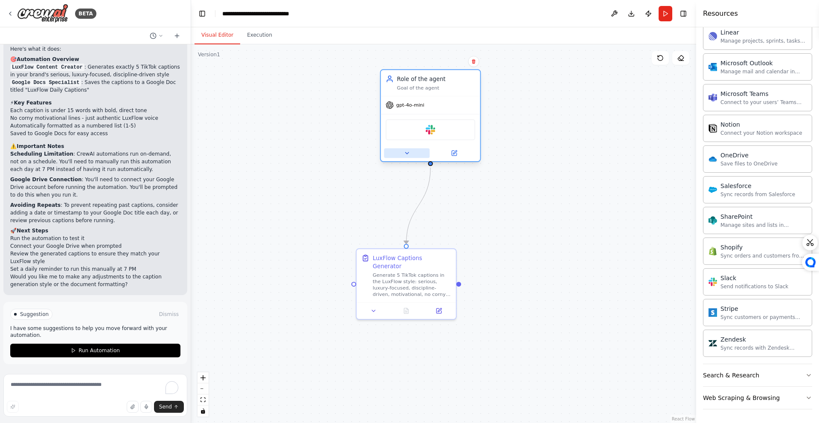
click at [406, 152] on icon at bounding box center [407, 153] width 6 height 6
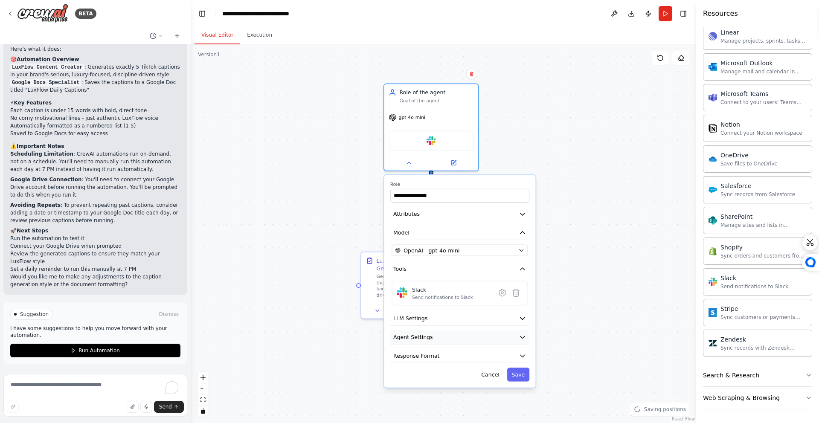
click at [441, 339] on button "Agent Settings" at bounding box center [459, 337] width 139 height 14
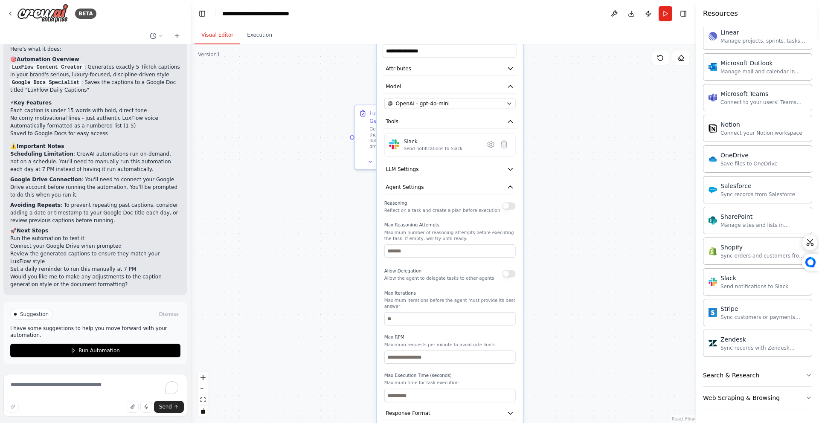
drag, startPoint x: 613, startPoint y: 301, endPoint x: 596, endPoint y: 158, distance: 143.9
click at [603, 152] on div ".deletable-edge-delete-btn { width: 20px; height: 20px; border: 0px solid #ffff…" at bounding box center [443, 233] width 505 height 379
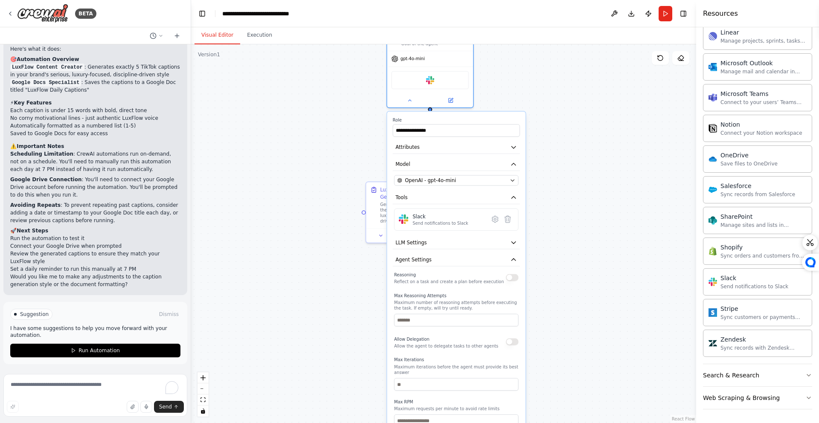
drag, startPoint x: 585, startPoint y: 237, endPoint x: 586, endPoint y: 326, distance: 89.2
click at [586, 326] on div ".deletable-edge-delete-btn { width: 20px; height: 20px; border: 0px solid #ffff…" at bounding box center [443, 233] width 505 height 379
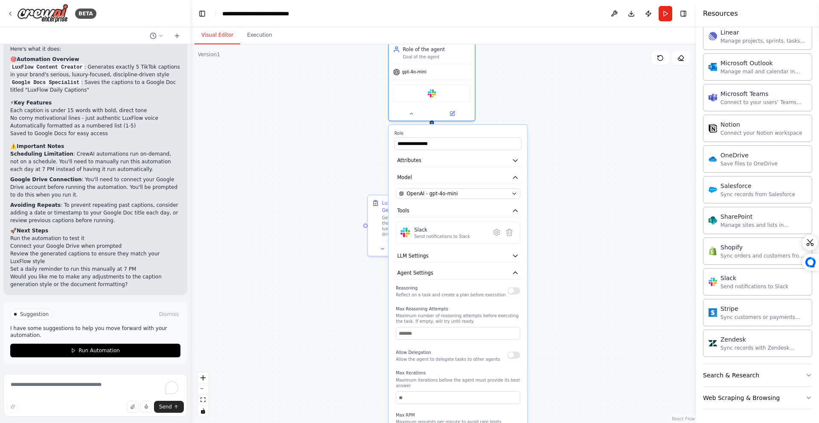
click at [585, 315] on div ".deletable-edge-delete-btn { width: 20px; height: 20px; border: 0px solid #ffff…" at bounding box center [443, 233] width 505 height 379
click at [406, 115] on button at bounding box center [411, 112] width 40 height 9
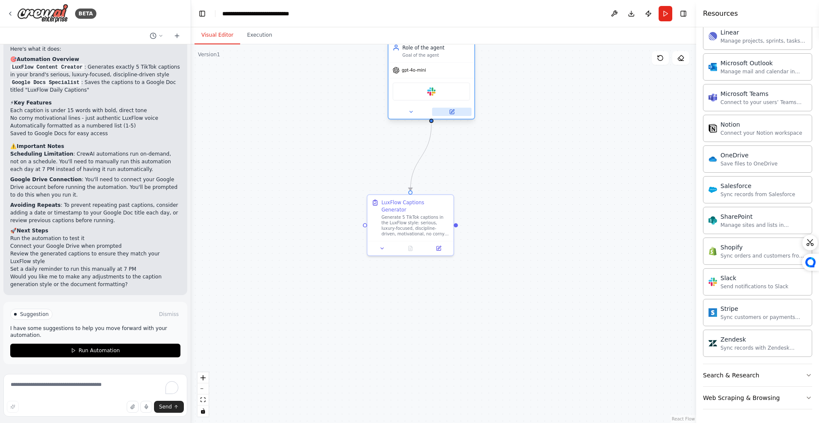
click at [442, 113] on button at bounding box center [452, 112] width 40 height 9
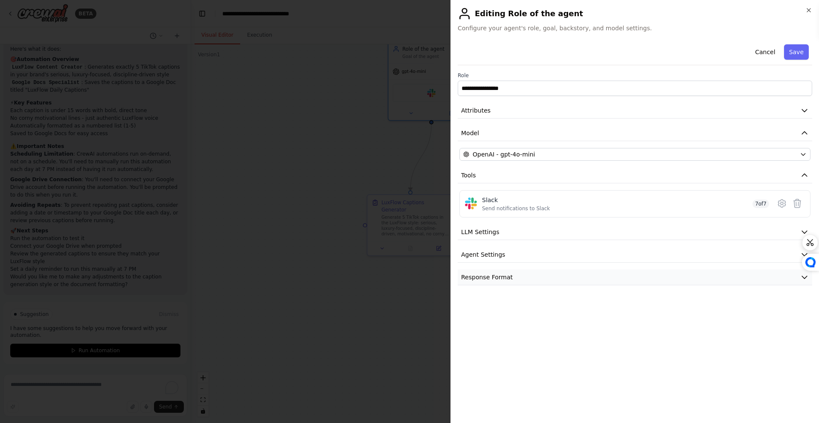
click at [515, 285] on button "Response Format" at bounding box center [635, 278] width 355 height 16
click at [518, 258] on button "Agent Settings" at bounding box center [635, 255] width 355 height 16
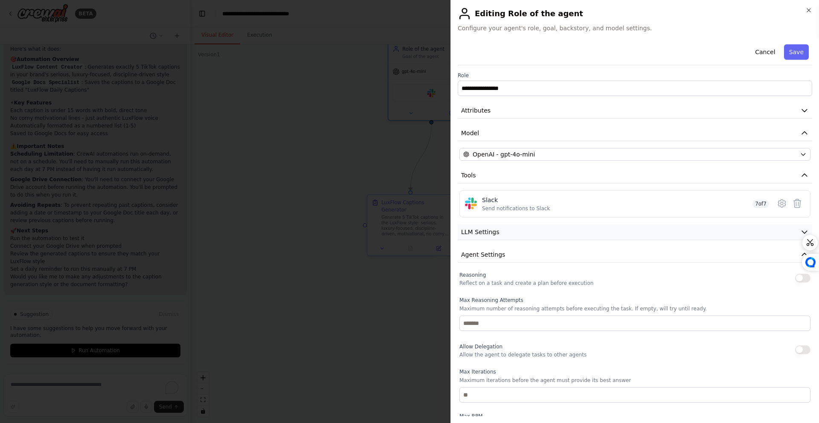
click at [516, 230] on button "LLM Settings" at bounding box center [635, 232] width 355 height 16
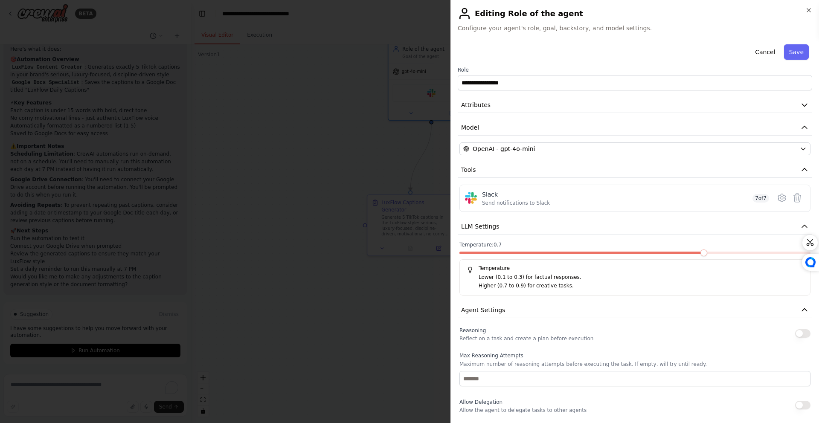
scroll to position [11, 0]
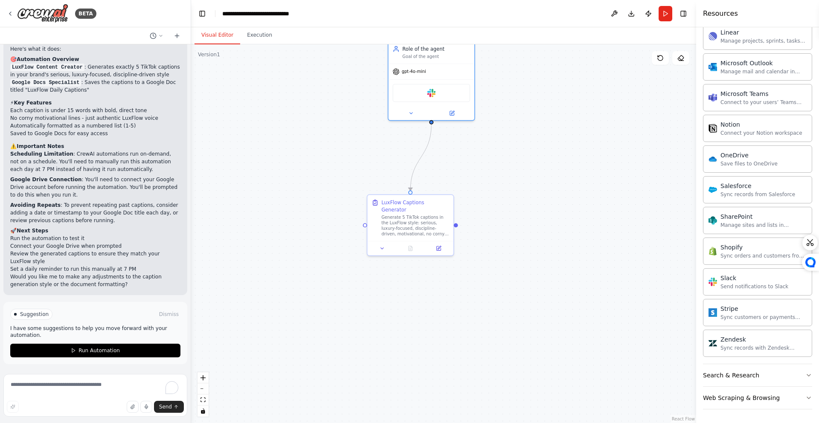
click at [474, 159] on div ".deletable-edge-delete-btn { width: 20px; height: 20px; border: 0px solid #ffff…" at bounding box center [443, 233] width 505 height 379
click at [431, 59] on div "Role of the agent Goal of the agent" at bounding box center [430, 49] width 87 height 23
click at [452, 113] on icon at bounding box center [452, 113] width 3 height 3
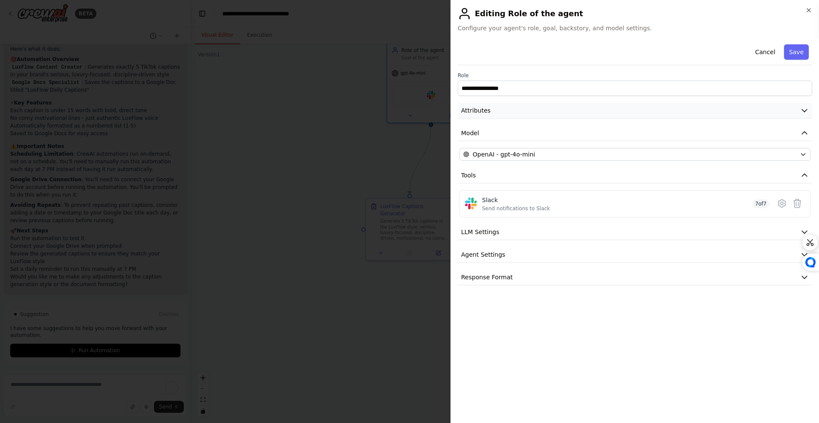
click at [519, 114] on button "Attributes" at bounding box center [635, 111] width 355 height 16
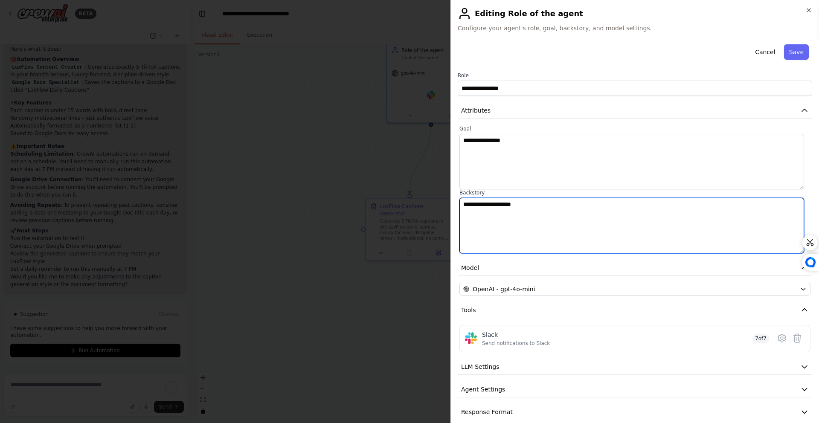
click at [541, 212] on textarea "**********" at bounding box center [632, 225] width 345 height 55
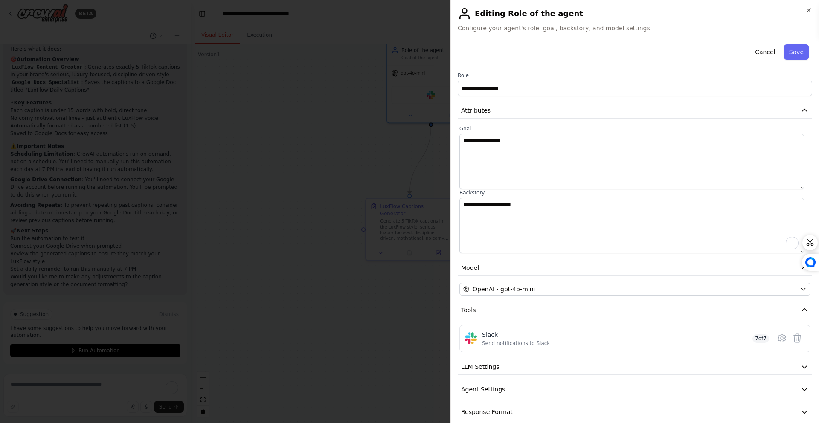
click at [520, 127] on label "Goal" at bounding box center [635, 128] width 351 height 7
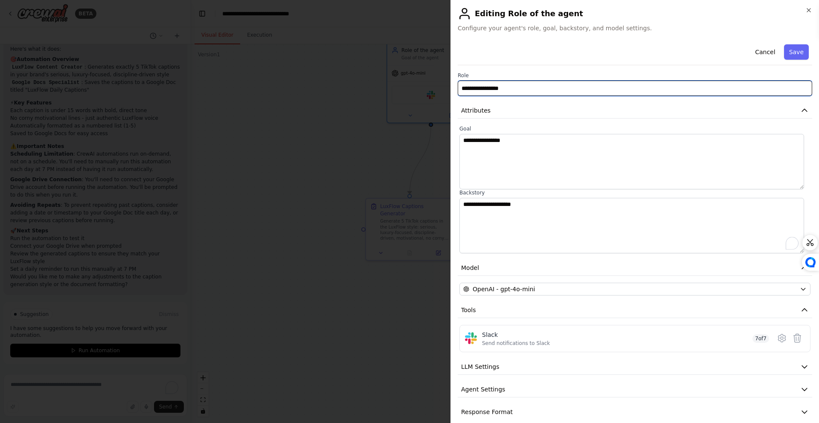
click at [521, 83] on input "**********" at bounding box center [635, 88] width 355 height 15
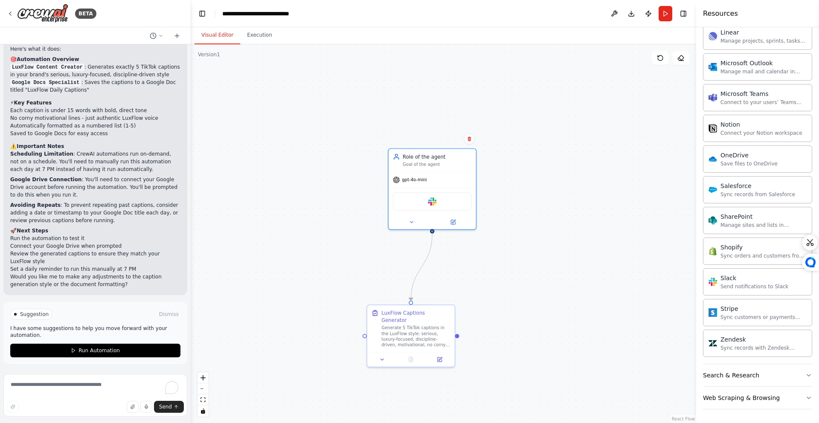
drag, startPoint x: 502, startPoint y: 120, endPoint x: 480, endPoint y: 229, distance: 110.7
click at [503, 226] on div ".deletable-edge-delete-btn { width: 20px; height: 20px; border: 0px solid #ffff…" at bounding box center [443, 233] width 505 height 379
click at [485, 239] on div ".deletable-edge-delete-btn { width: 20px; height: 20px; border: 0px solid #ffff…" at bounding box center [443, 233] width 505 height 379
click at [456, 220] on icon at bounding box center [453, 221] width 6 height 6
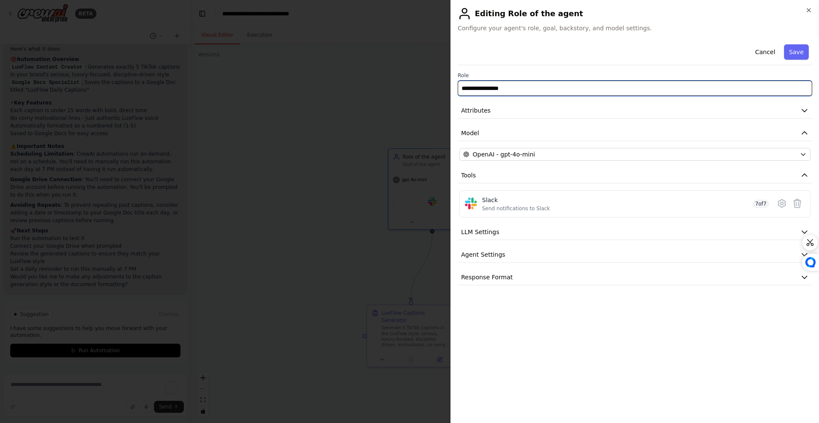
click at [530, 86] on input "**********" at bounding box center [635, 88] width 355 height 15
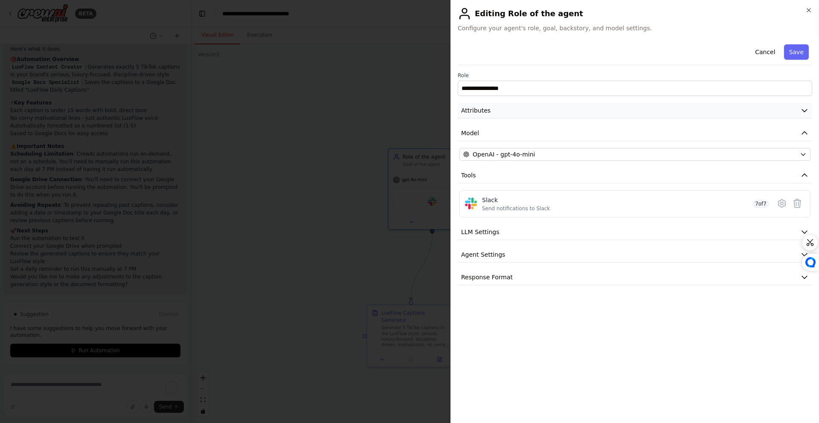
click at [689, 116] on button "Attributes" at bounding box center [635, 111] width 355 height 16
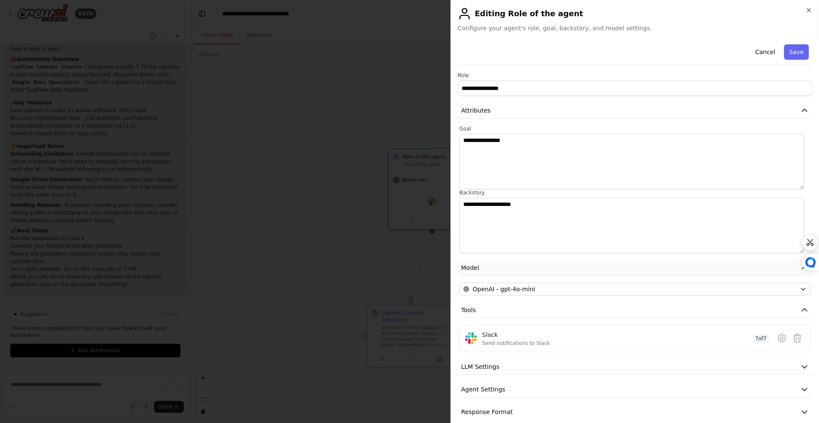
click at [519, 274] on button "Model" at bounding box center [635, 268] width 355 height 16
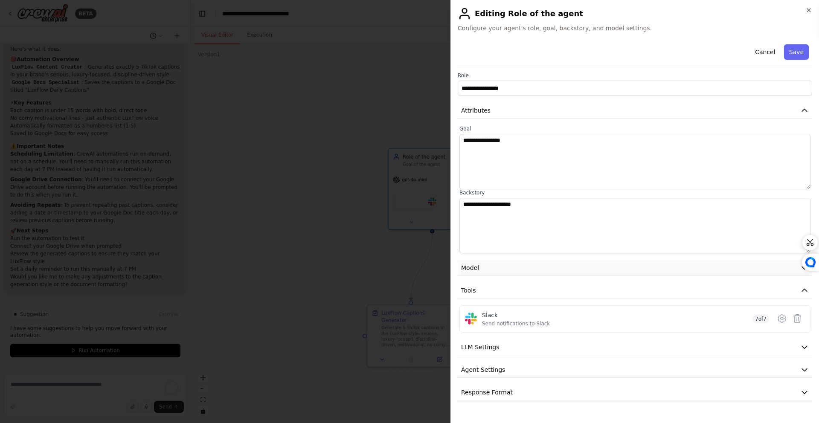
click at [520, 273] on button "Model" at bounding box center [635, 268] width 355 height 16
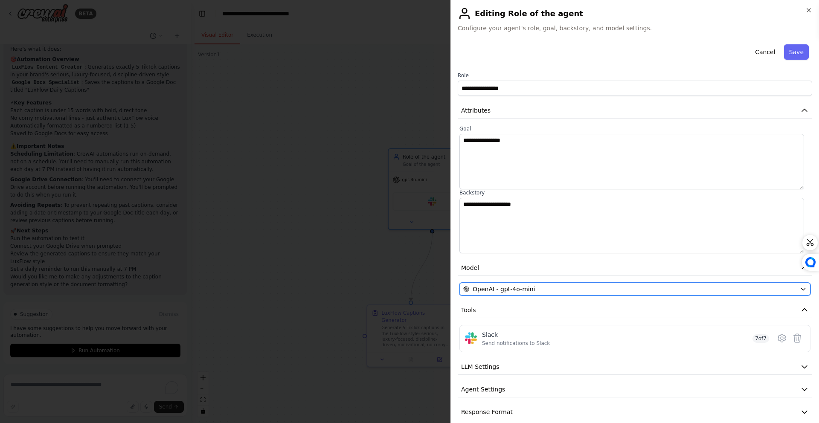
click at [524, 288] on span "OpenAI - gpt-4o-mini" at bounding box center [504, 289] width 62 height 9
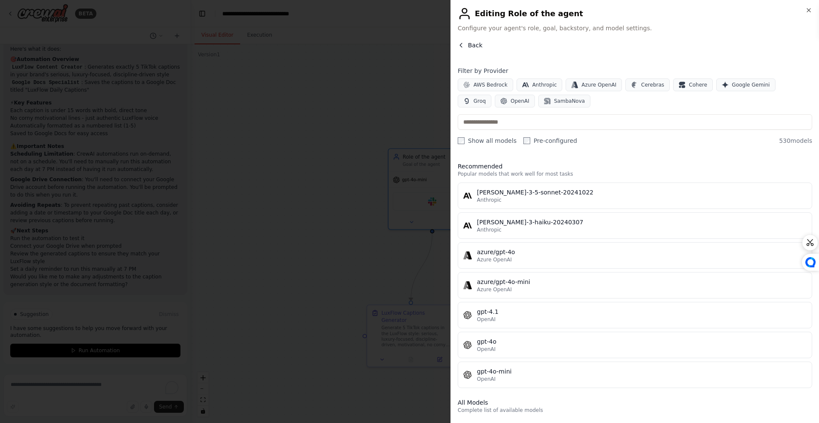
click at [465, 44] on button "Back" at bounding box center [470, 45] width 25 height 9
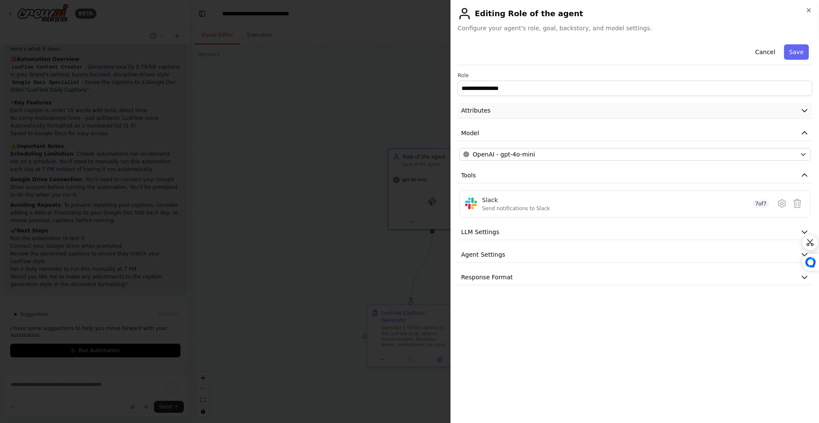
click at [508, 118] on div "**********" at bounding box center [635, 163] width 355 height 244
click at [508, 112] on button "Attributes" at bounding box center [635, 111] width 355 height 16
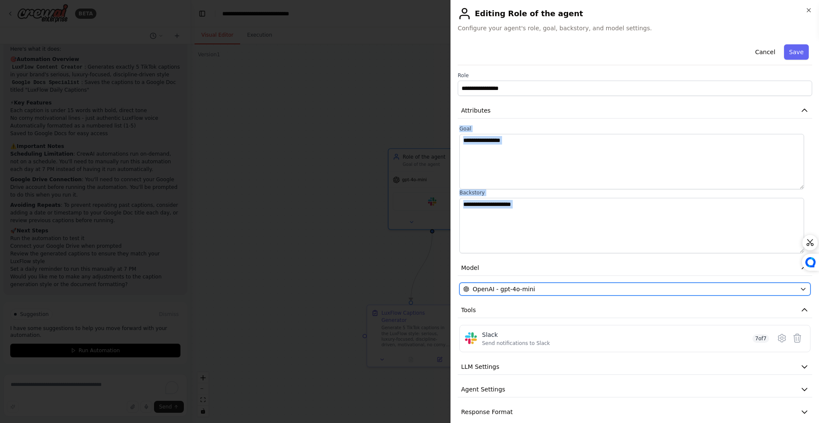
click at [492, 286] on span "OpenAI - gpt-4o-mini" at bounding box center [504, 289] width 62 height 9
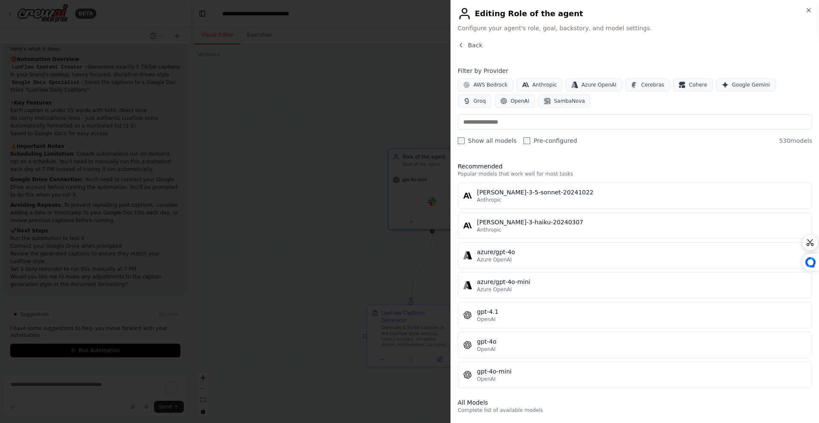
click at [475, 38] on div "Close Editing Role of the agent Configure your agent's role, goal, backstory, a…" at bounding box center [635, 211] width 369 height 423
click at [475, 44] on span "Back" at bounding box center [475, 45] width 15 height 9
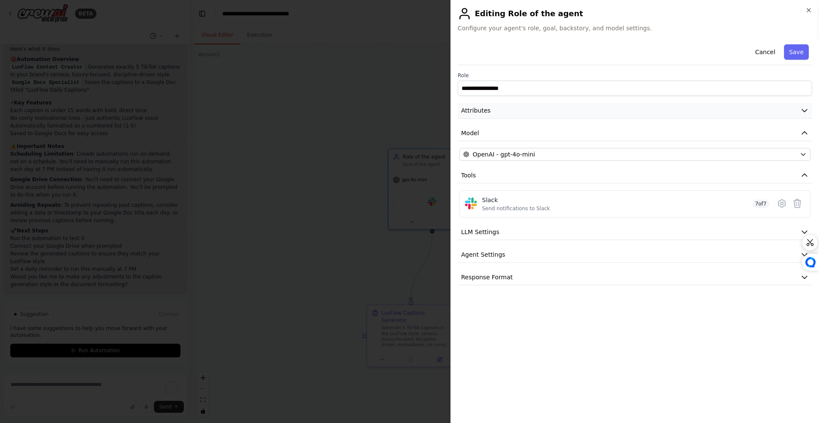
click at [510, 117] on button "Attributes" at bounding box center [635, 111] width 355 height 16
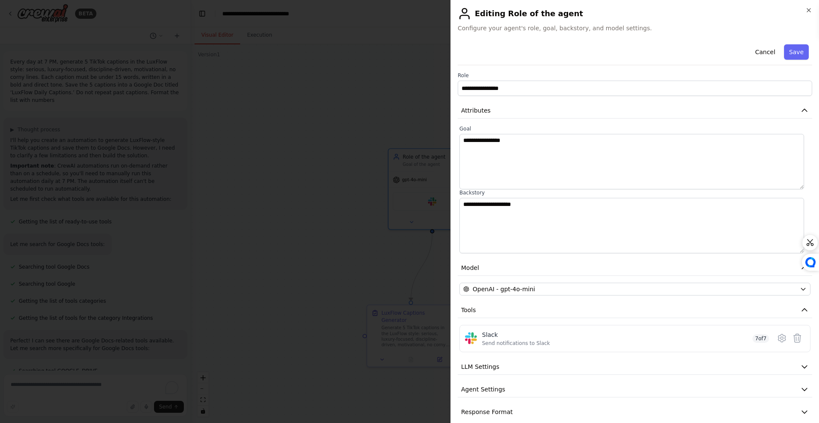
scroll to position [563, 0]
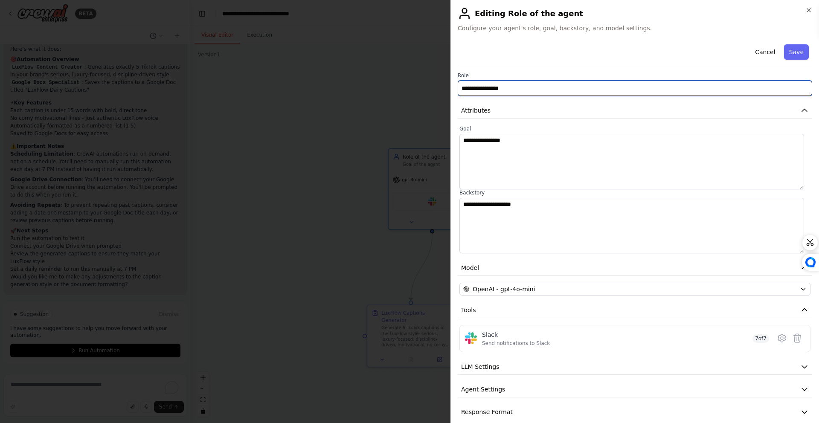
click at [537, 86] on input "**********" at bounding box center [635, 88] width 355 height 15
paste input "*****"
type input "**********"
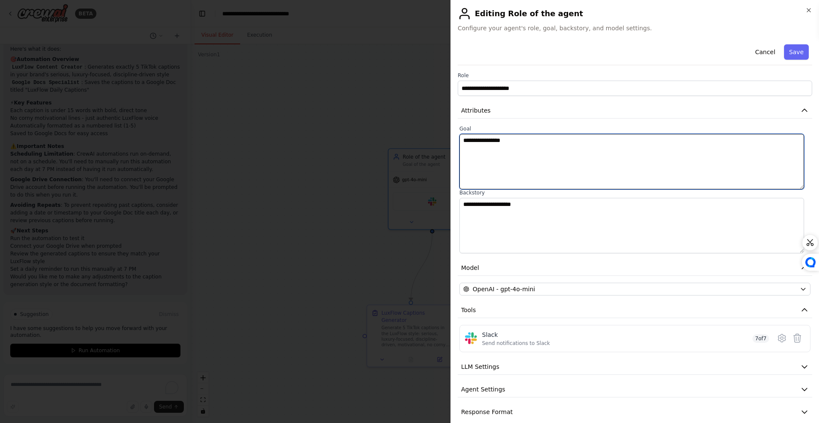
click at [531, 165] on textarea "**********" at bounding box center [632, 161] width 345 height 55
paste textarea "**********"
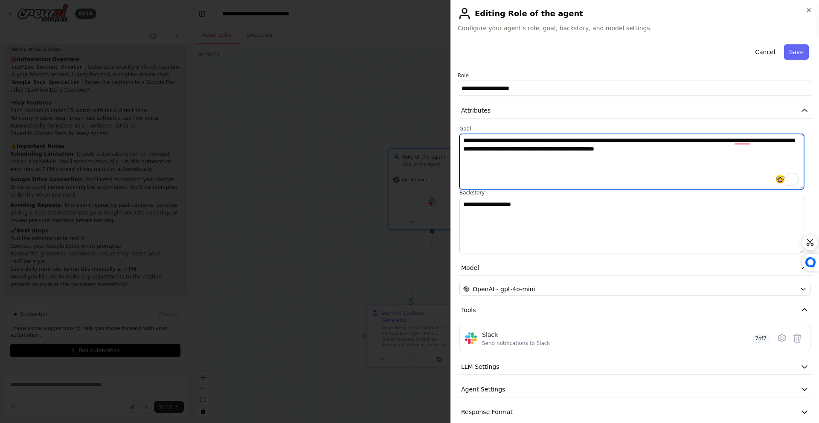
type textarea "**********"
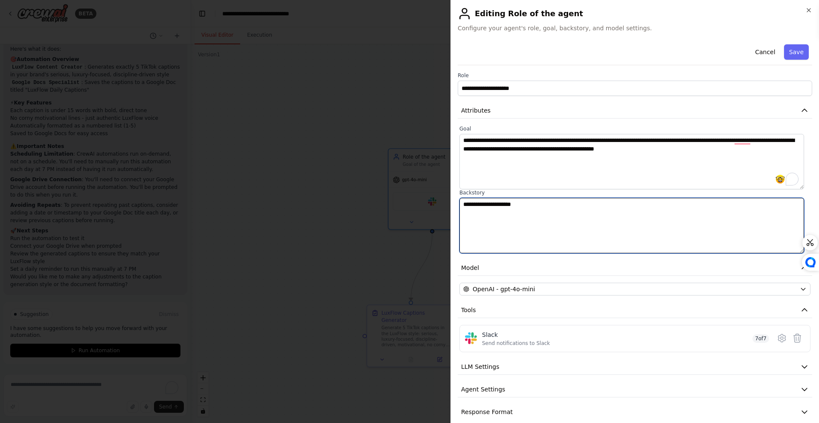
click at [515, 225] on textarea "**********" at bounding box center [632, 225] width 345 height 55
paste textarea "**********"
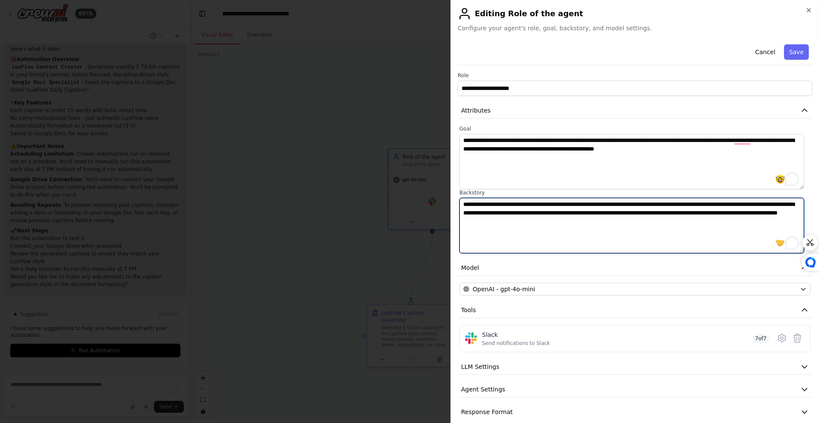
type textarea "**********"
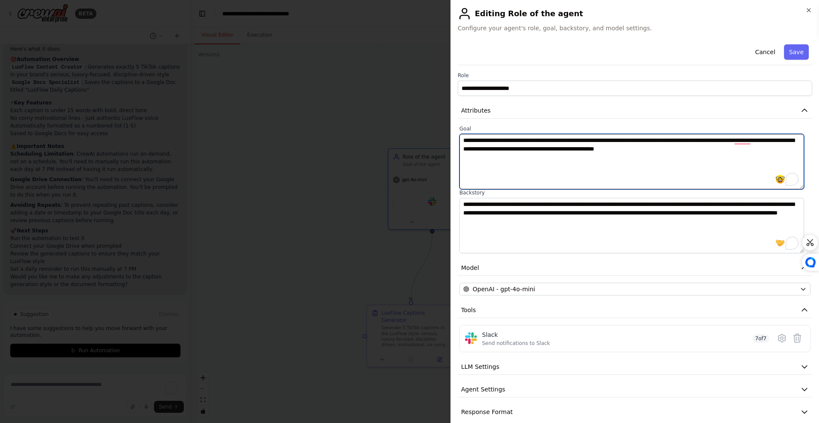
click at [617, 158] on textarea "**********" at bounding box center [632, 161] width 345 height 55
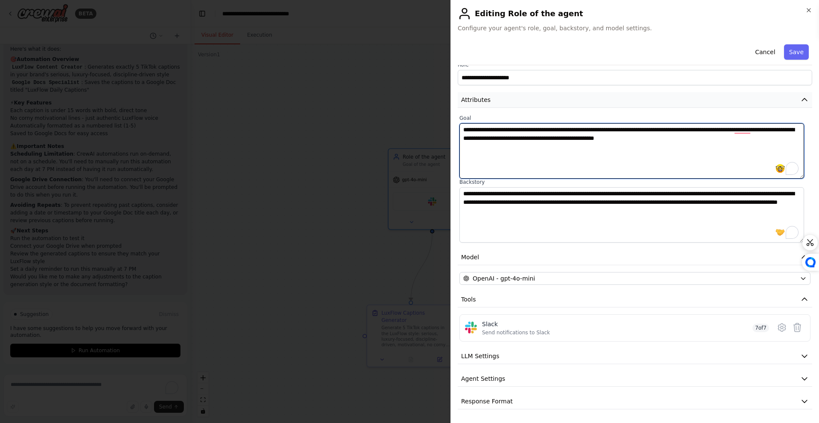
scroll to position [0, 0]
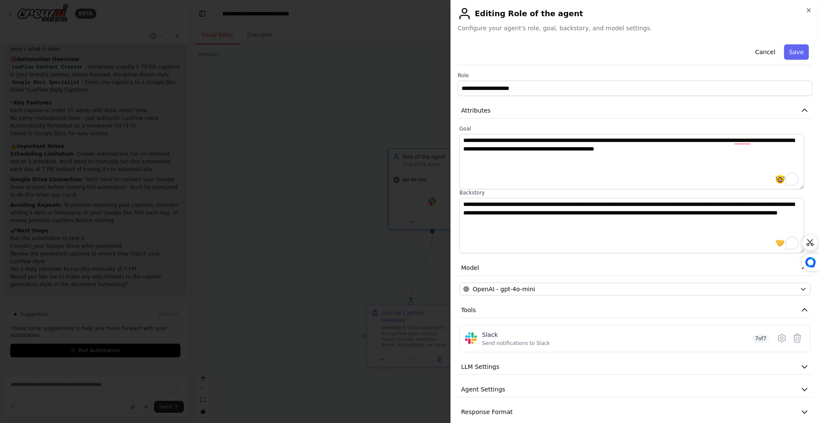
click at [789, 50] on button "Save" at bounding box center [796, 51] width 25 height 15
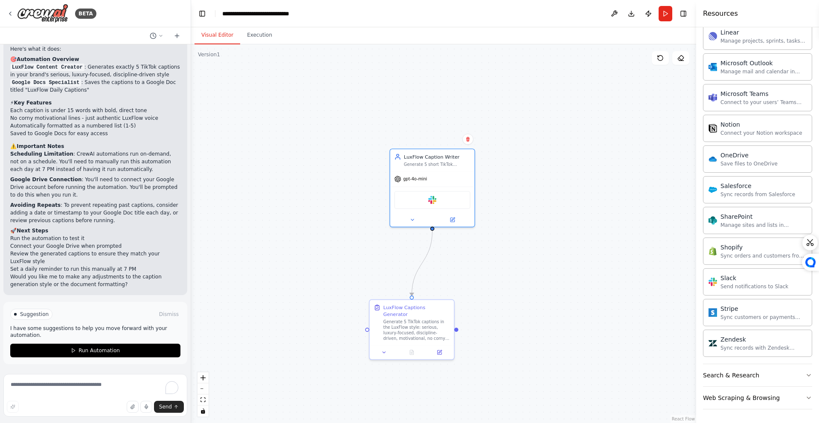
click at [546, 183] on div ".deletable-edge-delete-btn { width: 20px; height: 20px; border: 0px solid #ffff…" at bounding box center [443, 233] width 505 height 379
click at [567, 184] on div ".deletable-edge-delete-btn { width: 20px; height: 20px; border: 0px solid #ffff…" at bounding box center [443, 233] width 505 height 379
click at [669, 18] on button "Run" at bounding box center [666, 13] width 14 height 15
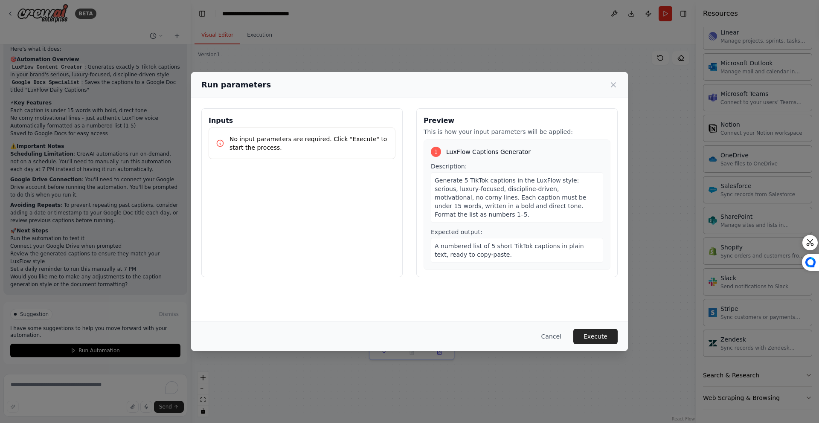
click at [338, 170] on div "Inputs No input parameters are required. Click "Execute" to start the process." at bounding box center [301, 192] width 201 height 169
click at [587, 333] on button "Execute" at bounding box center [595, 336] width 44 height 15
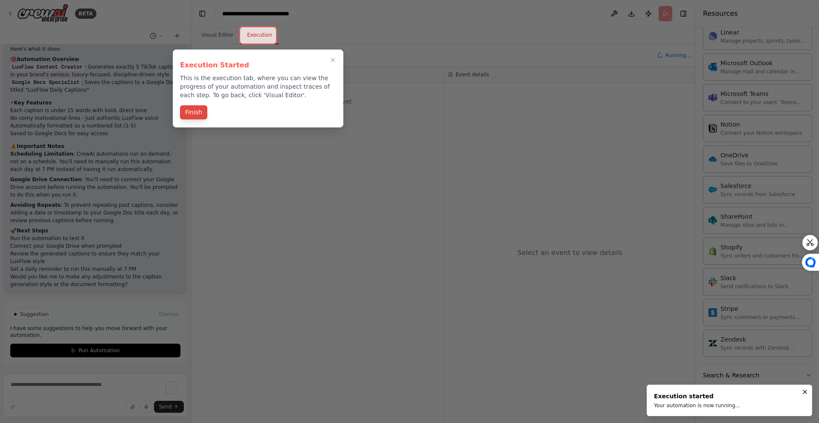
click at [204, 116] on button "Finish" at bounding box center [193, 112] width 27 height 14
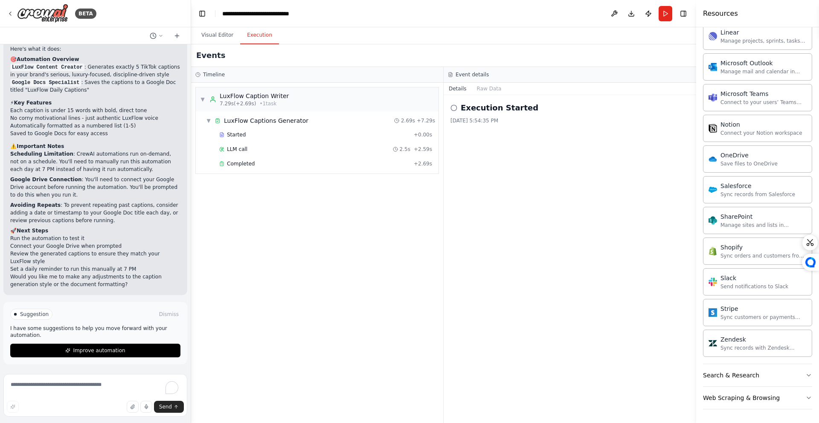
click at [300, 218] on div "▼ LuxFlow Caption Writer 7.29s (+2.69s) • 1 task ▼ LuxFlow Captions Generator 2…" at bounding box center [317, 253] width 252 height 340
click at [299, 214] on div "▼ LuxFlow Caption Writer 7.29s (+2.69s) • 1 task ▼ LuxFlow Captions Generator 2…" at bounding box center [317, 253] width 252 height 340
click at [301, 215] on div "▼ LuxFlow Caption Writer 7.29s (+2.69s) • 1 task ▼ LuxFlow Captions Generator 2…" at bounding box center [317, 253] width 252 height 340
click at [212, 38] on button "Visual Editor" at bounding box center [218, 35] width 46 height 18
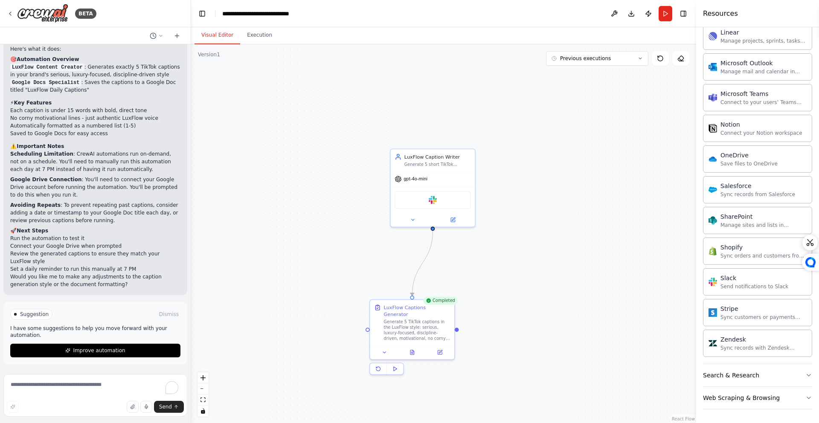
drag, startPoint x: 488, startPoint y: 308, endPoint x: 477, endPoint y: 294, distance: 17.4
click at [488, 308] on div ".deletable-edge-delete-btn { width: 20px; height: 20px; border: 0px solid #ffff…" at bounding box center [443, 233] width 505 height 379
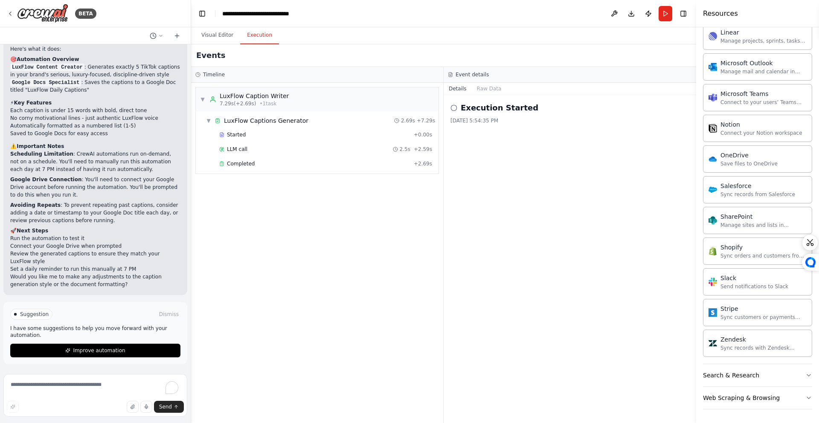
click at [270, 40] on button "Execution" at bounding box center [259, 35] width 39 height 18
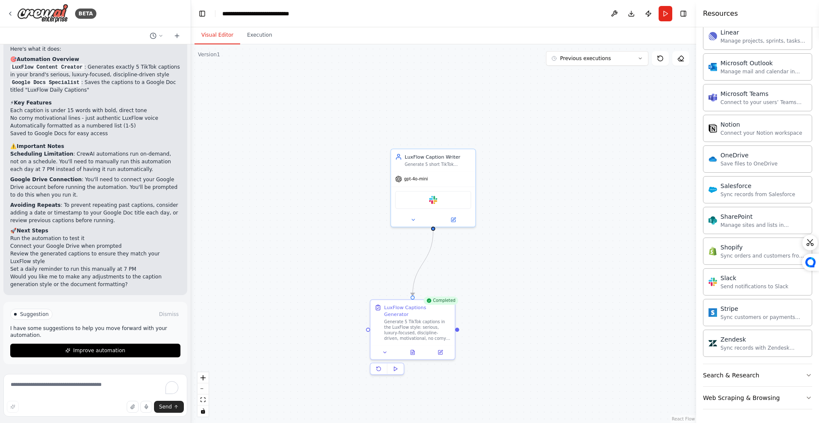
click at [215, 33] on button "Visual Editor" at bounding box center [218, 35] width 46 height 18
click at [591, 261] on div ".deletable-edge-delete-btn { width: 20px; height: 20px; border: 0px solid #ffff…" at bounding box center [443, 233] width 505 height 379
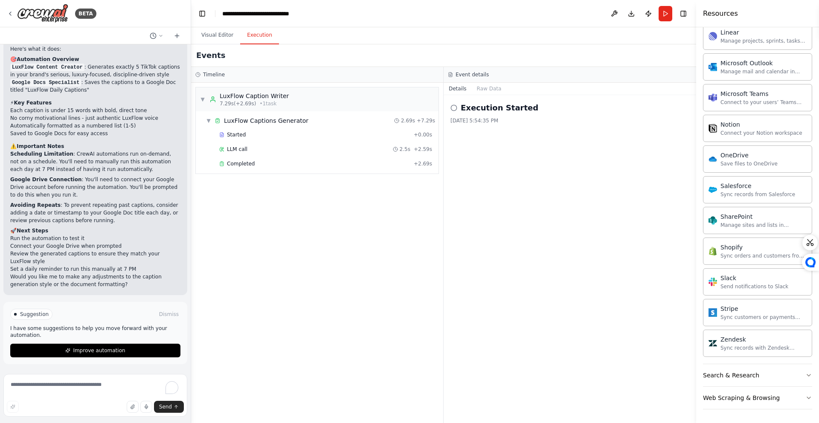
click at [265, 35] on button "Execution" at bounding box center [259, 35] width 39 height 18
click at [225, 33] on button "Visual Editor" at bounding box center [218, 35] width 46 height 18
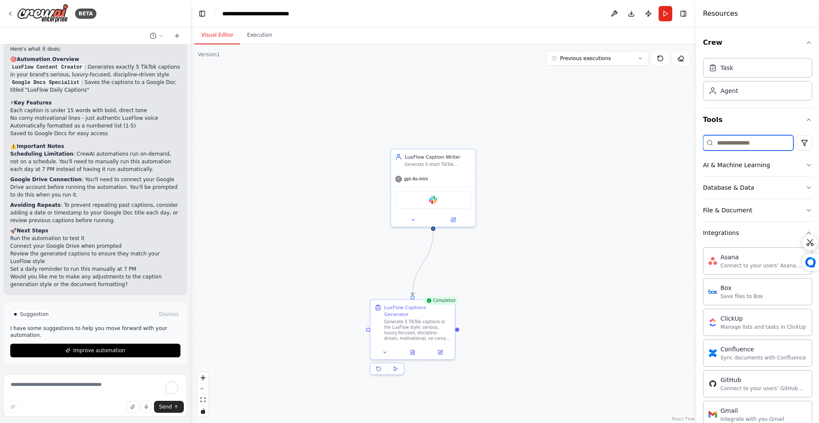
click at [751, 144] on input at bounding box center [748, 142] width 90 height 15
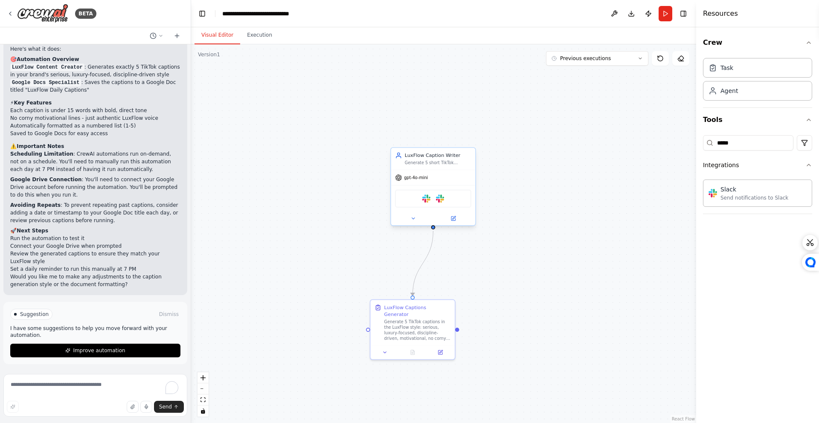
click at [460, 203] on div "Slack Slack" at bounding box center [433, 199] width 76 height 18
click at [455, 200] on div "Slack Slack" at bounding box center [433, 199] width 76 height 18
click at [583, 215] on div ".deletable-edge-delete-btn { width: 20px; height: 20px; border: 0px solid #ffff…" at bounding box center [443, 233] width 505 height 379
click at [575, 154] on div ".deletable-edge-delete-btn { width: 20px; height: 20px; border: 0px solid #ffff…" at bounding box center [443, 233] width 505 height 379
click at [468, 227] on div "LuxFlow Caption Writer Generate 5 short TikTok captions in the LuxFlow style (l…" at bounding box center [442, 187] width 86 height 79
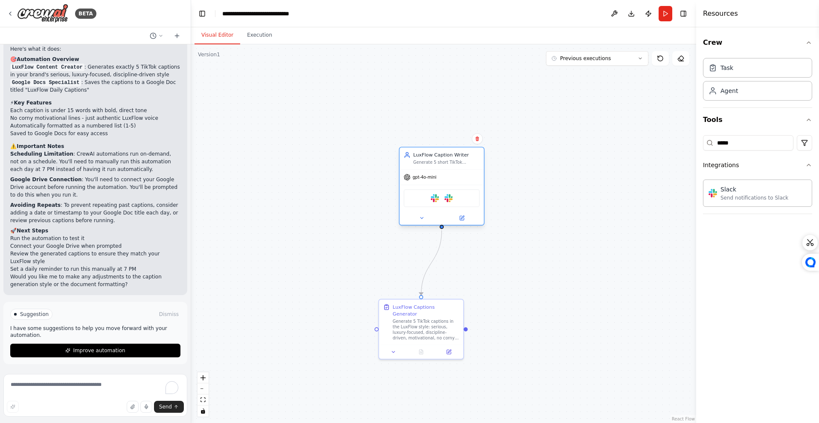
click at [467, 222] on div at bounding box center [442, 218] width 84 height 14
click at [467, 220] on button at bounding box center [461, 218] width 39 height 8
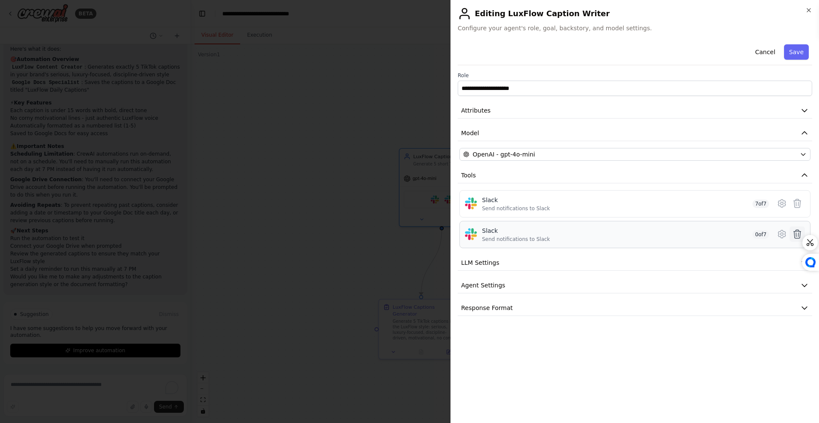
click at [797, 232] on icon at bounding box center [797, 234] width 10 height 10
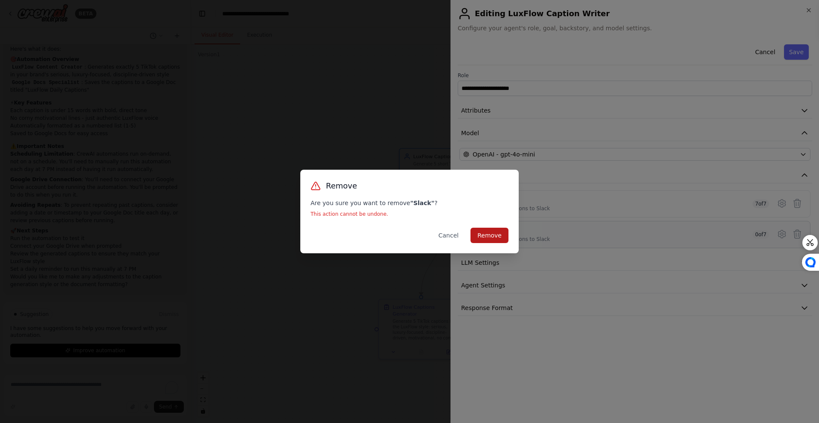
click at [486, 237] on button "Remove" at bounding box center [490, 235] width 38 height 15
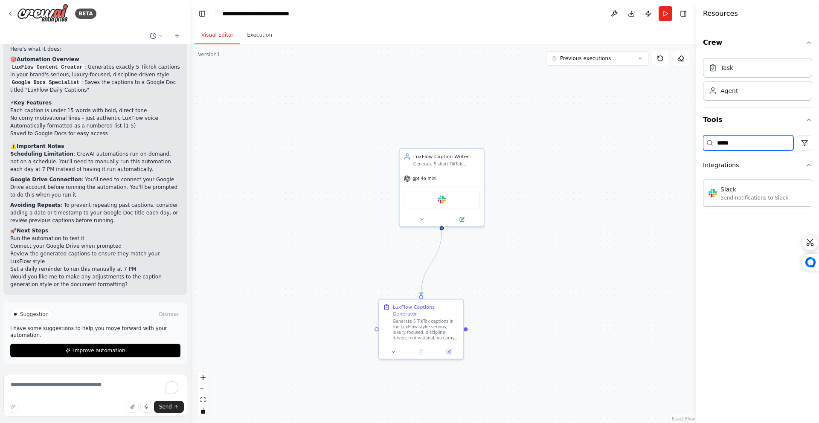
click at [748, 144] on input "*****" at bounding box center [748, 142] width 90 height 15
type input "********"
type input "*****"
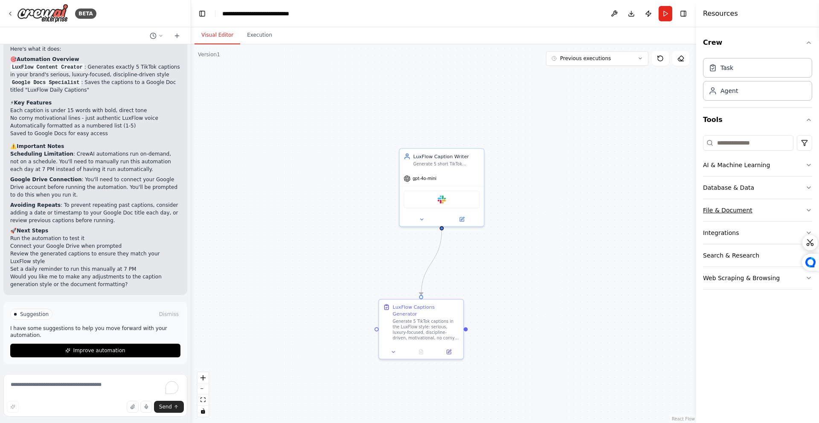
click at [742, 208] on div "File & Document" at bounding box center [727, 210] width 49 height 9
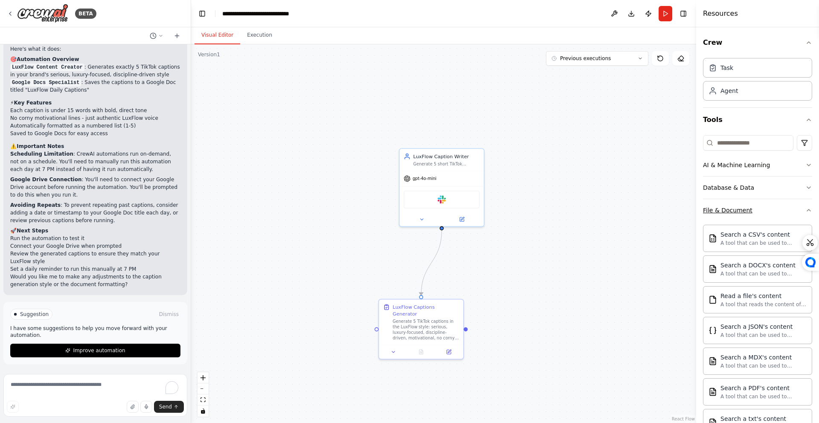
click at [743, 211] on div "File & Document" at bounding box center [727, 210] width 49 height 9
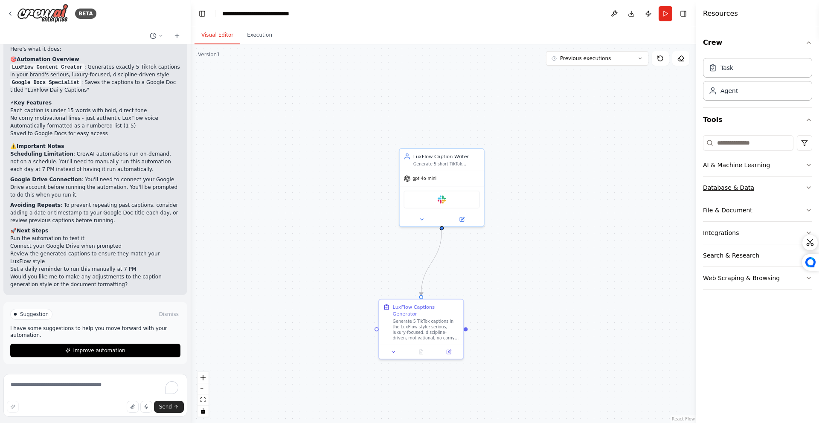
click at [744, 192] on button "Database & Data" at bounding box center [757, 188] width 109 height 22
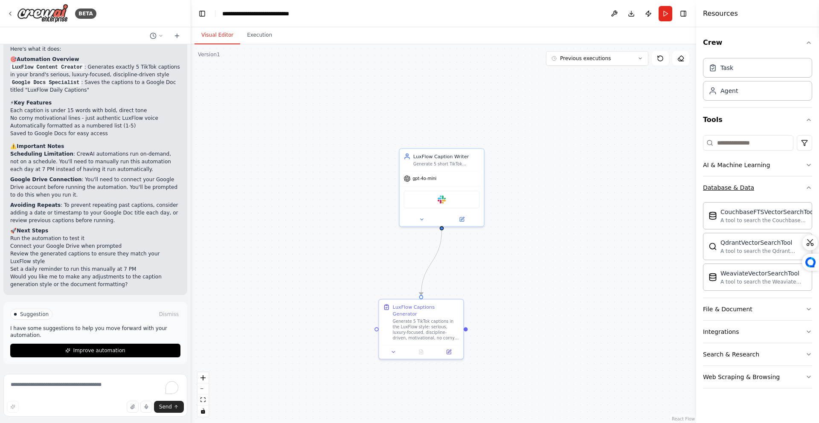
click at [744, 190] on div "Database & Data" at bounding box center [728, 187] width 51 height 9
click at [740, 165] on div "AI & Machine Learning" at bounding box center [736, 165] width 67 height 9
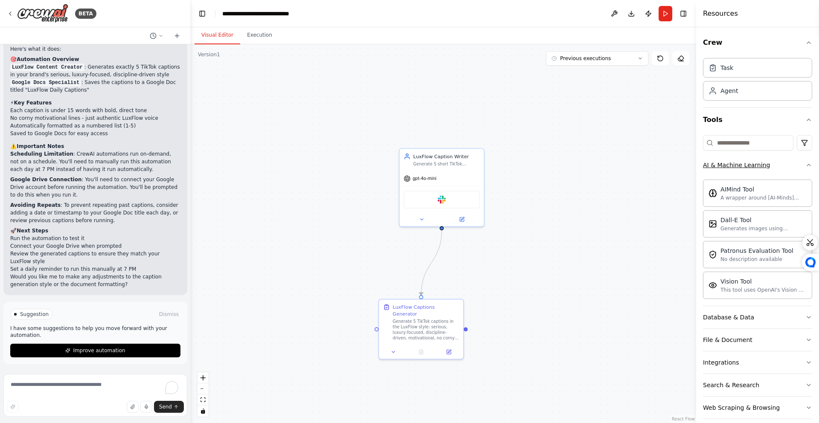
click at [740, 166] on div "AI & Machine Learning" at bounding box center [736, 165] width 67 height 9
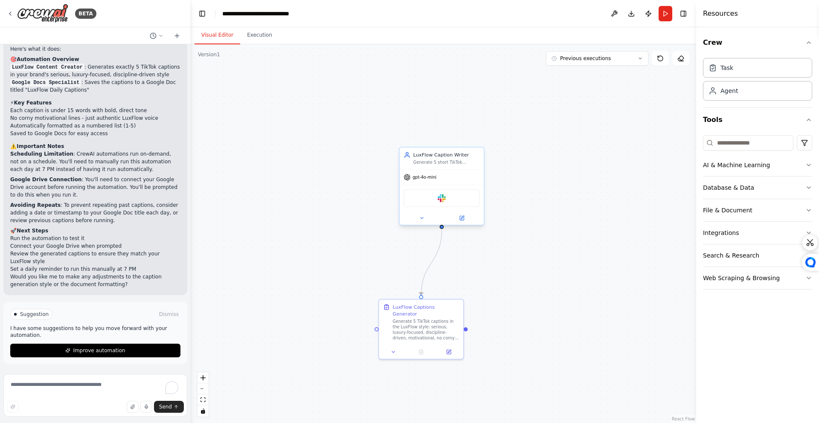
click at [454, 203] on div "Slack" at bounding box center [442, 198] width 76 height 18
click at [463, 218] on icon at bounding box center [462, 218] width 4 height 4
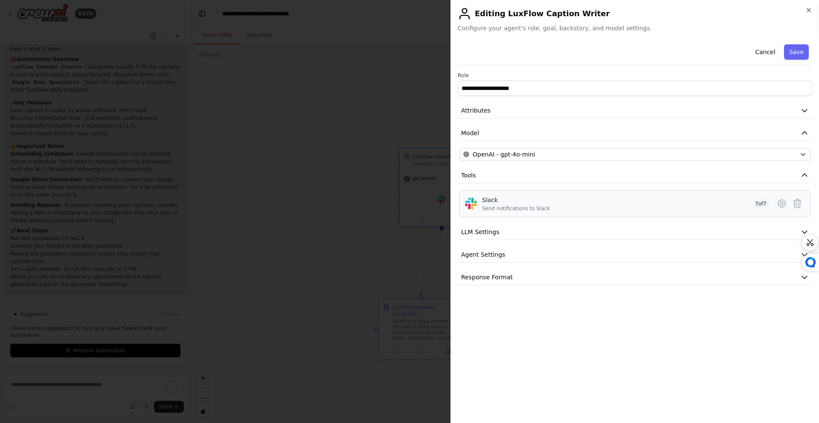
click at [549, 211] on div "Slack Send notifications to Slack 7 of 7" at bounding box center [625, 204] width 287 height 16
click at [514, 254] on button "Agent Settings" at bounding box center [635, 255] width 355 height 16
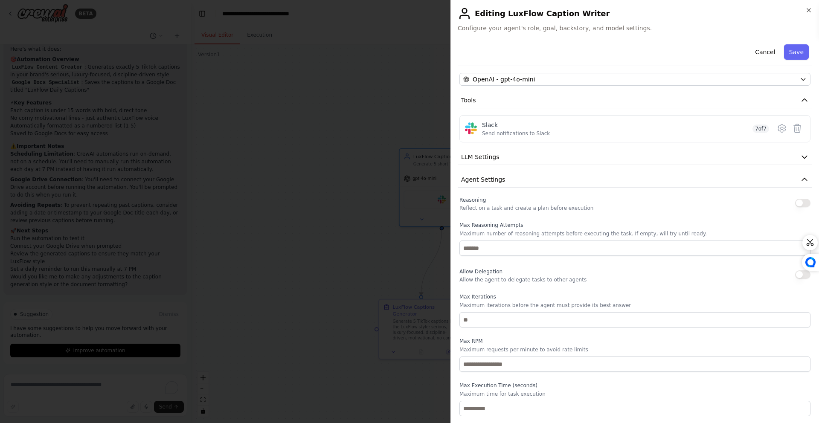
scroll to position [105, 0]
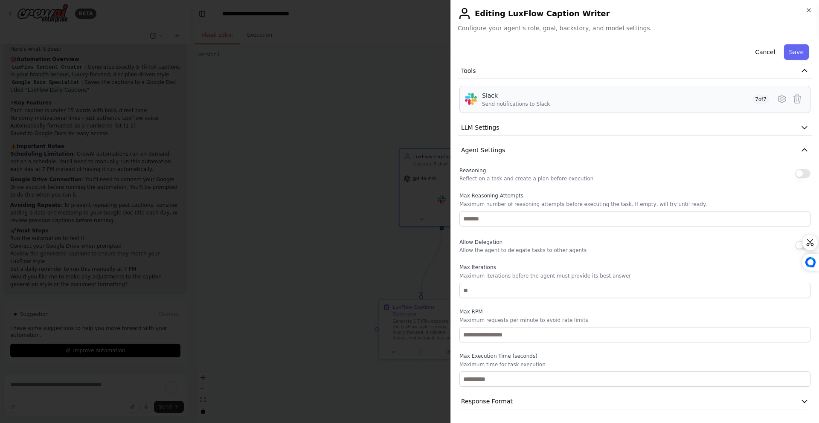
click at [539, 105] on div "Send notifications to Slack" at bounding box center [516, 104] width 68 height 7
click at [777, 100] on icon at bounding box center [782, 99] width 10 height 10
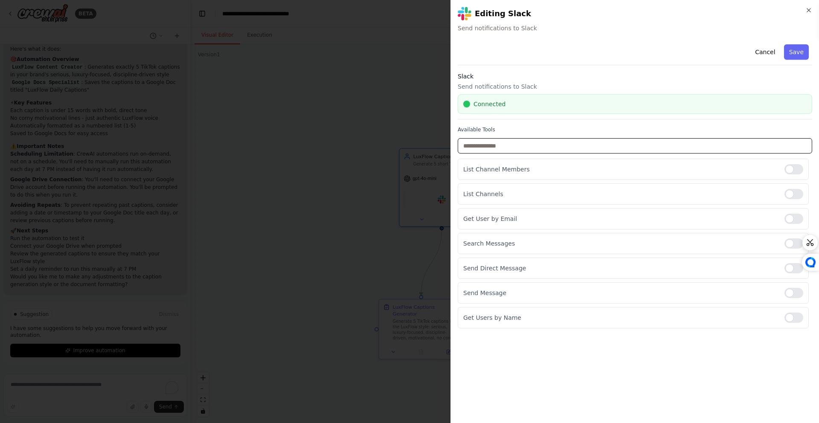
click at [527, 148] on input "text" at bounding box center [635, 145] width 355 height 15
type input "**"
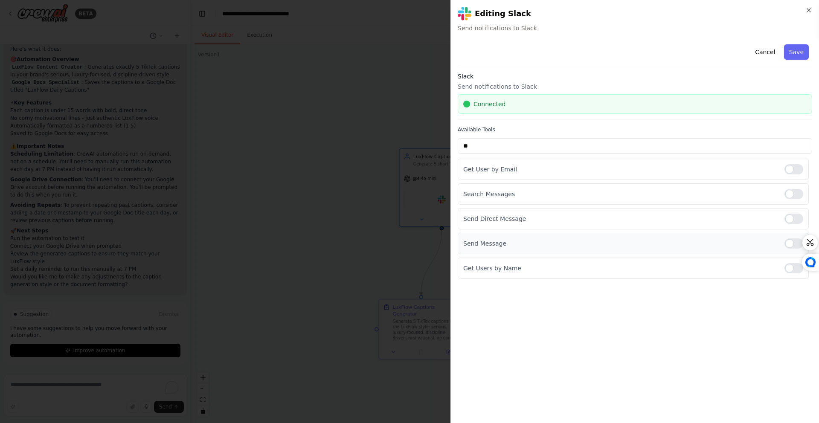
click at [523, 246] on p "Send Message" at bounding box center [620, 243] width 314 height 9
click at [794, 50] on button "Save" at bounding box center [796, 51] width 25 height 15
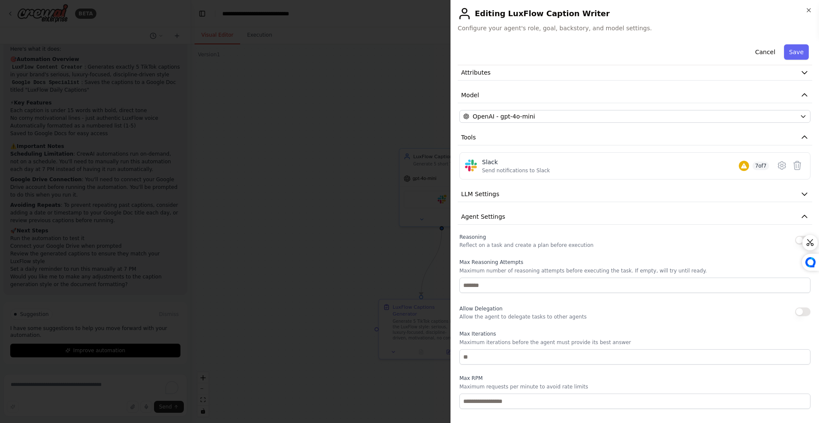
scroll to position [105, 0]
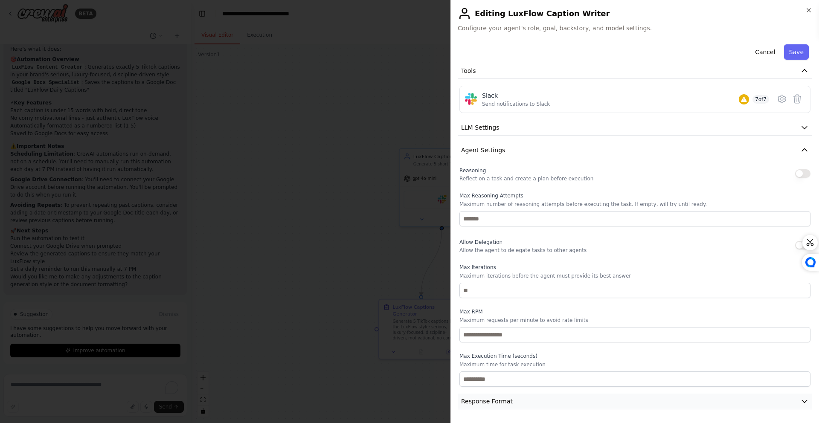
click at [585, 396] on button "Response Format" at bounding box center [635, 402] width 355 height 16
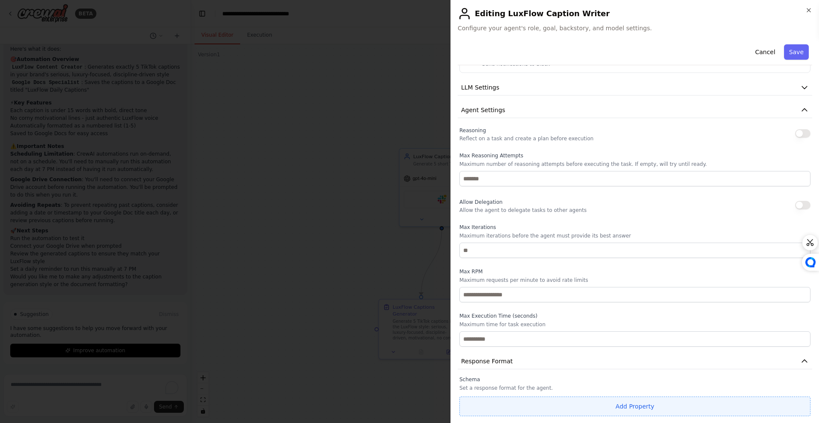
click at [609, 410] on button "Add Property" at bounding box center [635, 407] width 351 height 20
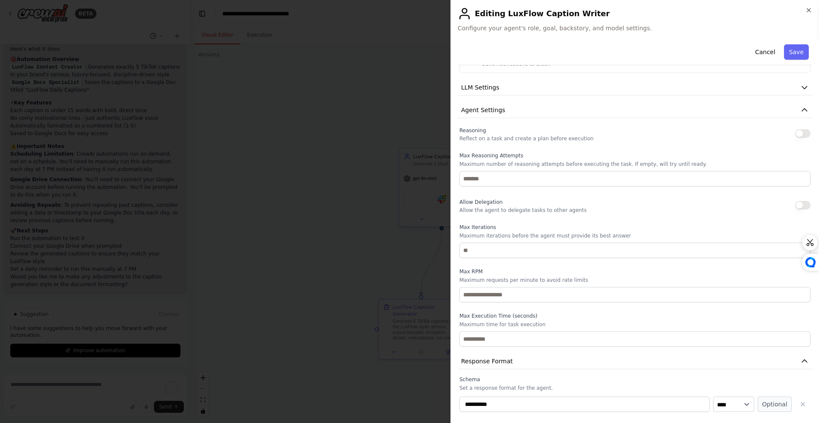
scroll to position [167, 0]
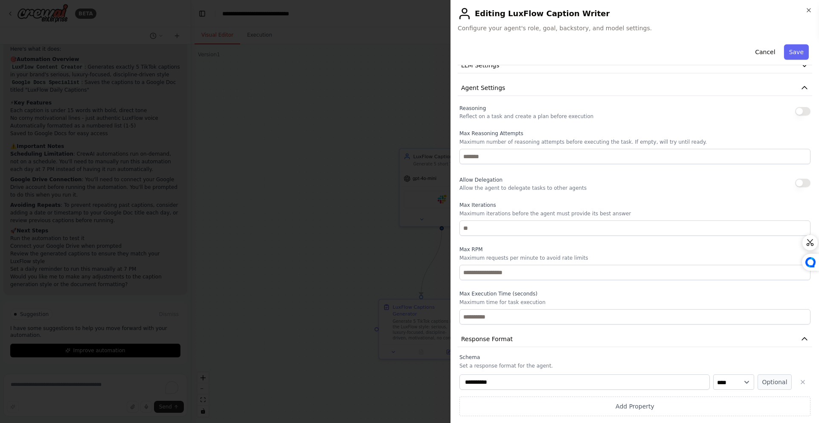
click at [800, 379] on icon "button" at bounding box center [803, 382] width 7 height 7
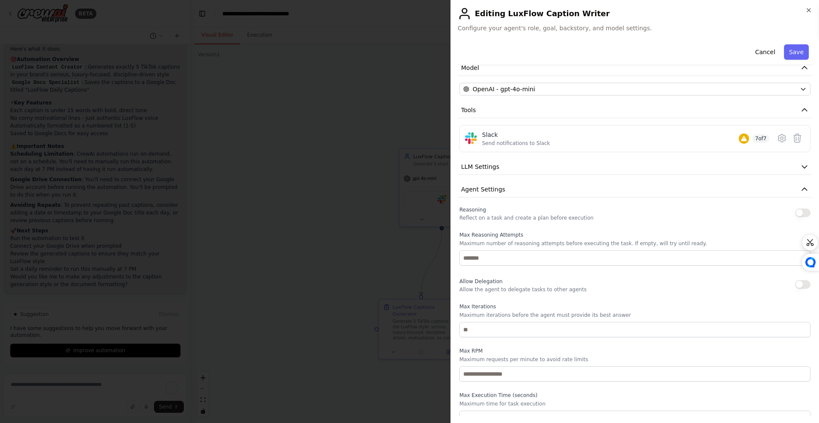
scroll to position [0, 0]
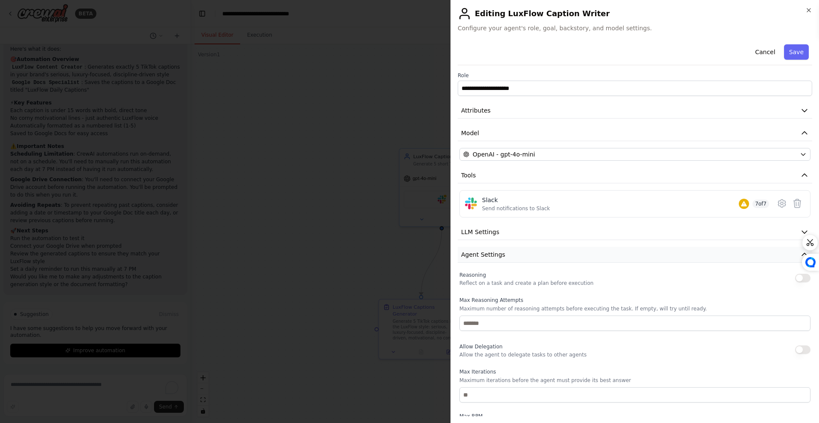
click at [512, 257] on button "Agent Settings" at bounding box center [635, 255] width 355 height 16
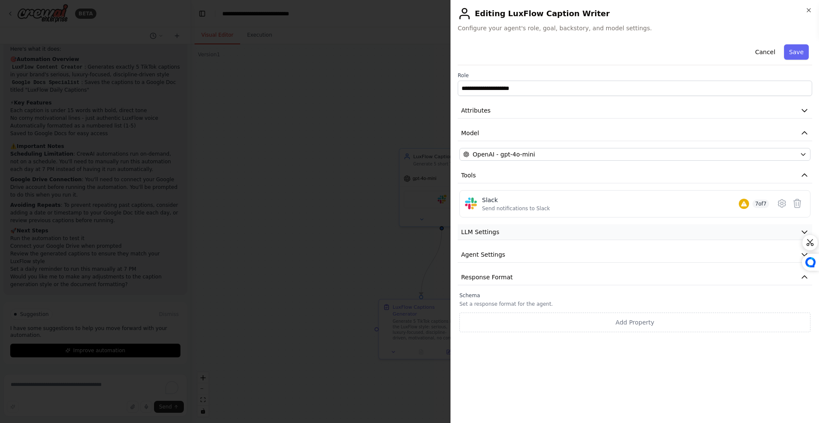
click at [511, 239] on button "LLM Settings" at bounding box center [635, 232] width 355 height 16
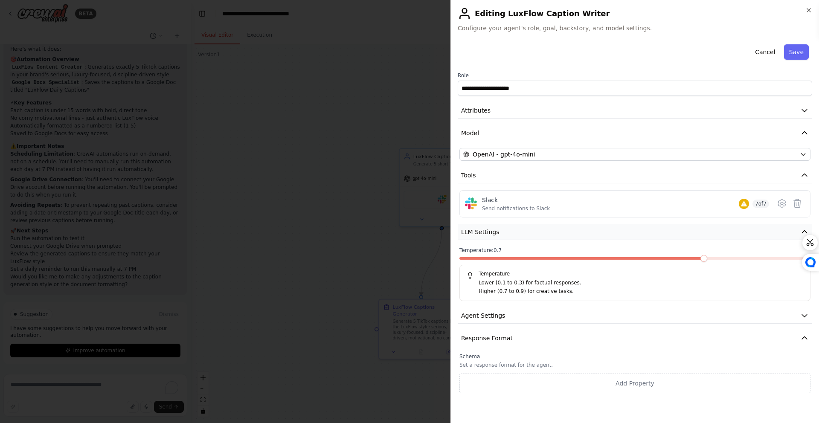
click at [512, 237] on button "LLM Settings" at bounding box center [635, 232] width 355 height 16
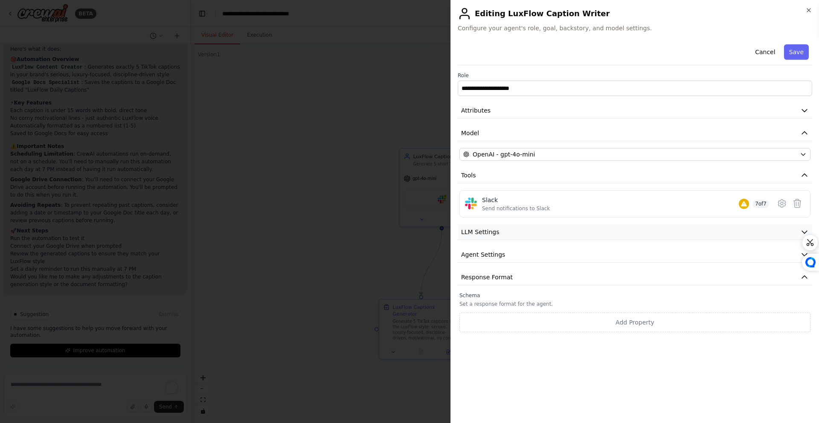
click at [513, 234] on button "LLM Settings" at bounding box center [635, 232] width 355 height 16
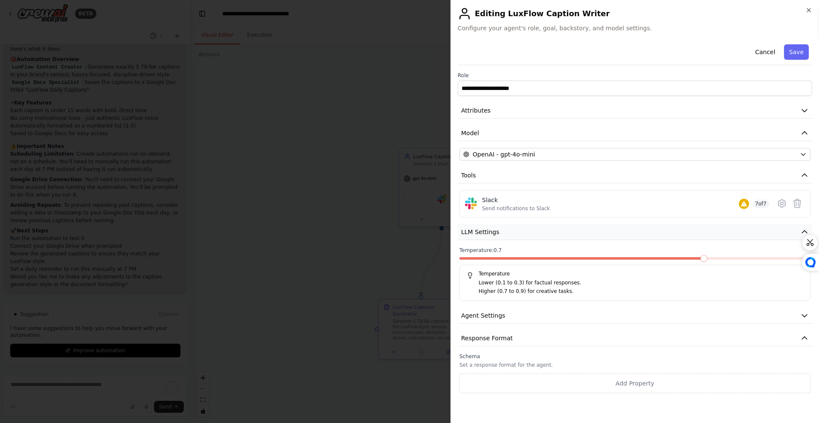
click at [513, 234] on button "LLM Settings" at bounding box center [635, 232] width 355 height 16
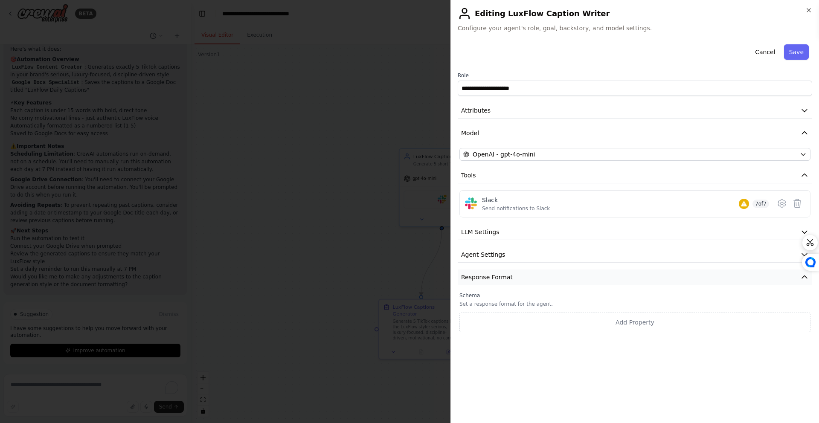
click at [519, 279] on button "Response Format" at bounding box center [635, 278] width 355 height 16
click at [544, 254] on button "Agent Settings" at bounding box center [635, 255] width 355 height 16
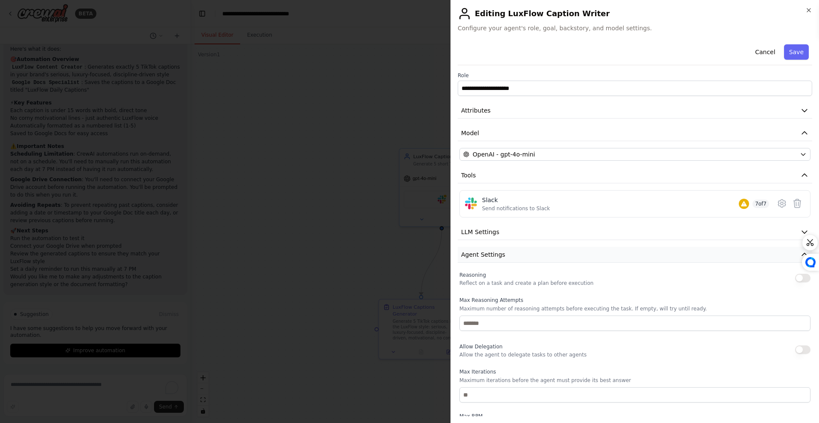
scroll to position [44, 0]
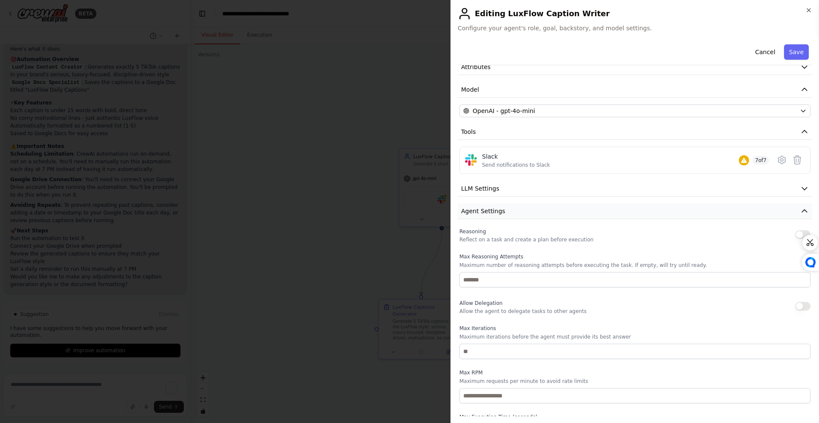
click at [538, 218] on button "Agent Settings" at bounding box center [635, 212] width 355 height 16
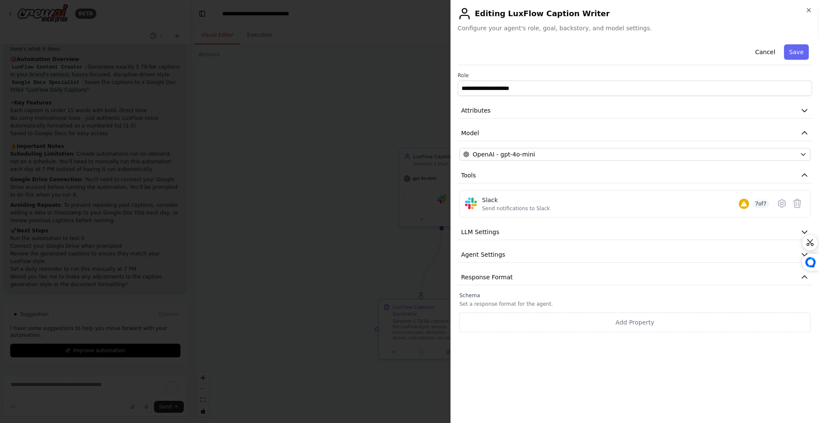
scroll to position [0, 0]
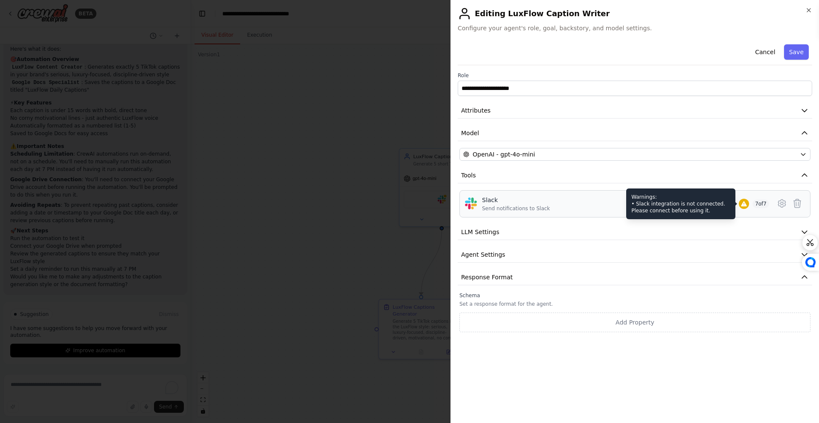
click at [742, 202] on icon at bounding box center [744, 203] width 6 height 5
click at [742, 204] on icon at bounding box center [744, 203] width 6 height 5
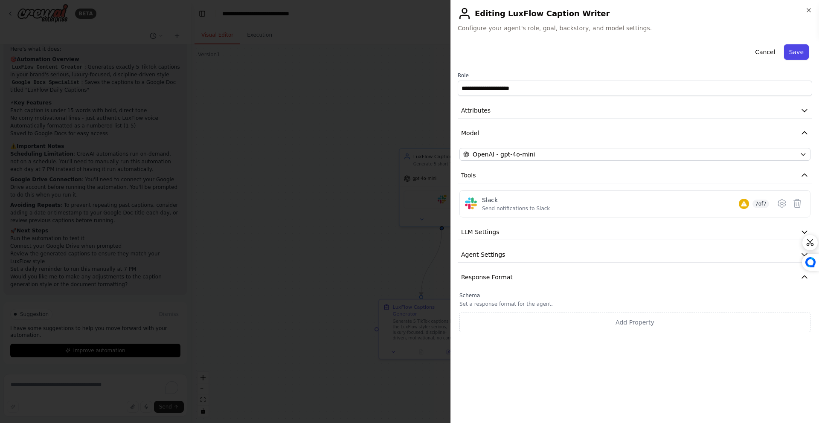
click at [797, 52] on button "Save" at bounding box center [796, 51] width 25 height 15
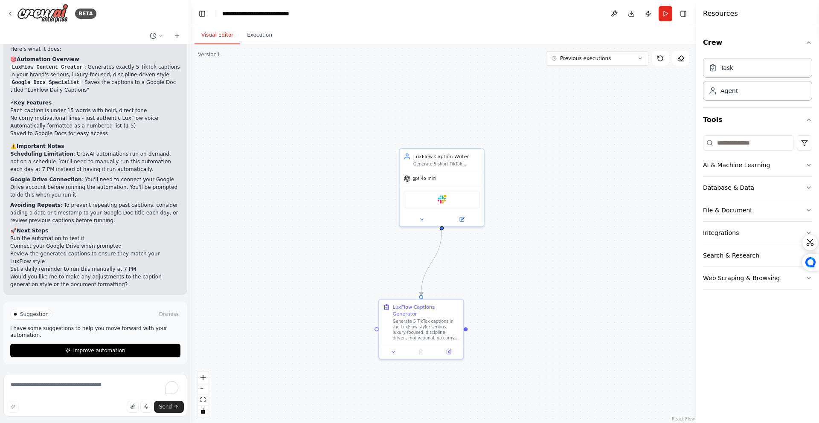
click at [321, 298] on div ".deletable-edge-delete-btn { width: 20px; height: 20px; border: 0px solid #ffff…" at bounding box center [443, 233] width 505 height 379
click at [326, 288] on div ".deletable-edge-delete-btn { width: 20px; height: 20px; border: 0px solid #ffff…" at bounding box center [443, 233] width 505 height 379
click at [465, 196] on div "Slack" at bounding box center [442, 196] width 76 height 18
click at [467, 195] on div "Slack" at bounding box center [442, 196] width 76 height 18
click at [466, 216] on button at bounding box center [461, 216] width 39 height 8
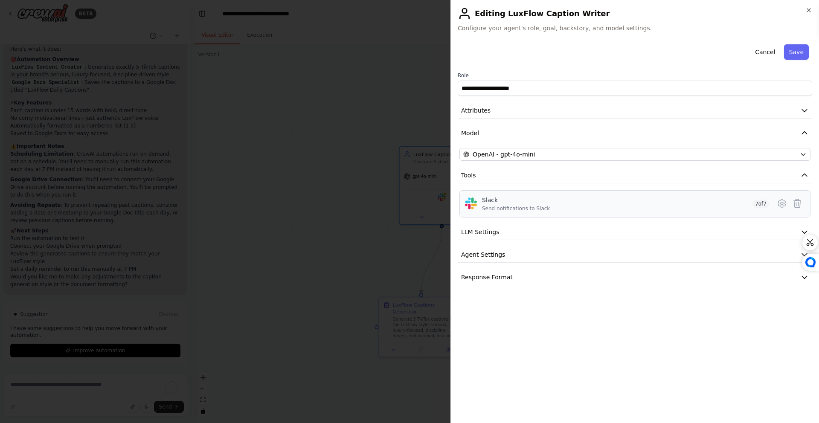
click at [643, 196] on div "Slack Send notifications to Slack 7 of 7" at bounding box center [625, 204] width 287 height 16
click at [645, 200] on div "Slack Send notifications to Slack 7 of 7" at bounding box center [625, 204] width 287 height 16
click at [481, 111] on span "Attributes" at bounding box center [475, 110] width 29 height 9
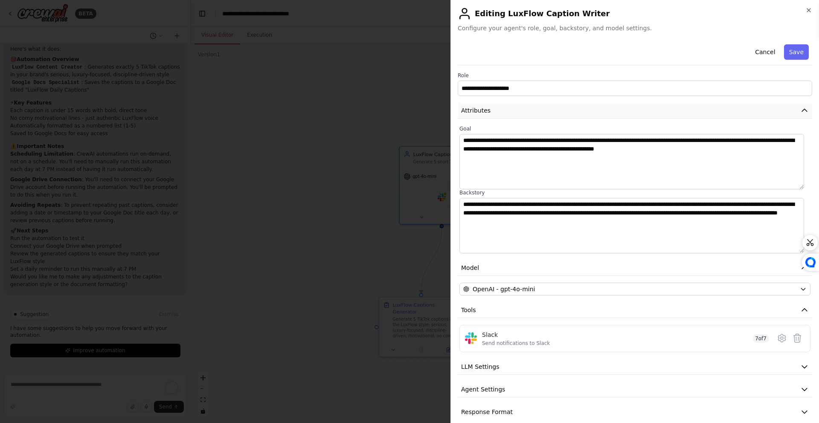
click at [481, 111] on span "Attributes" at bounding box center [475, 110] width 29 height 9
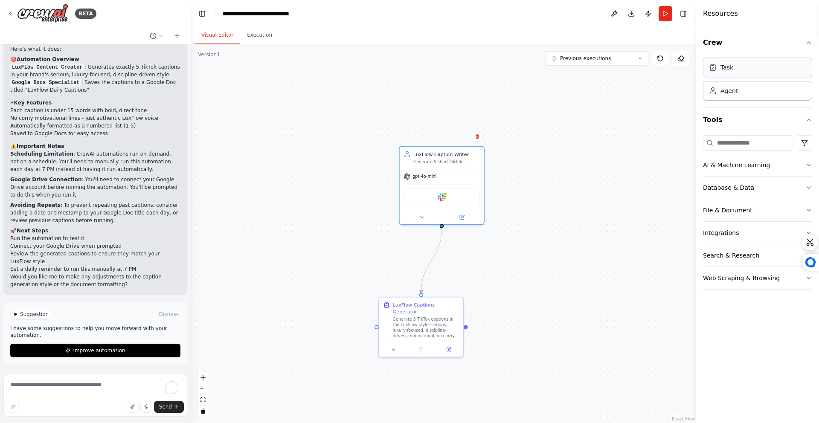
click at [734, 73] on div "Task" at bounding box center [757, 68] width 109 height 20
drag, startPoint x: 642, startPoint y: 157, endPoint x: 559, endPoint y: 182, distance: 86.0
click at [575, 183] on div "New Task Task description" at bounding box center [613, 177] width 76 height 14
click at [623, 201] on button at bounding box center [619, 202] width 23 height 8
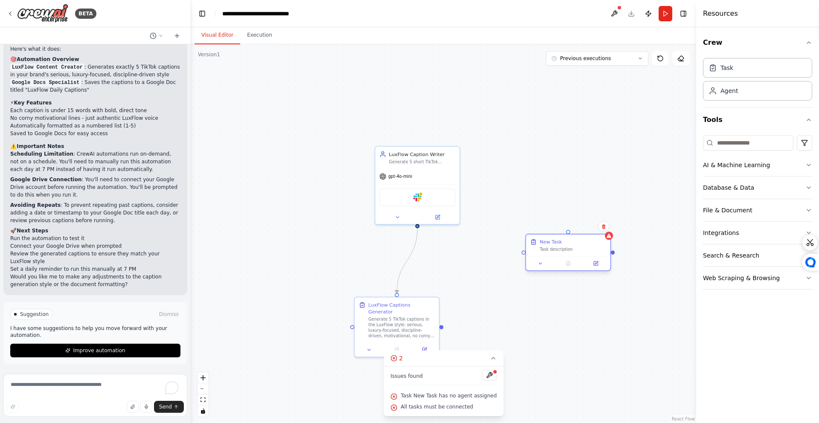
drag, startPoint x: 611, startPoint y: 193, endPoint x: 586, endPoint y: 252, distance: 64.2
click at [586, 252] on div "New Task Task description" at bounding box center [568, 246] width 84 height 22
click at [604, 230] on button at bounding box center [603, 226] width 11 height 11
click at [568, 227] on button "Confirm" at bounding box center [579, 226] width 30 height 10
click at [423, 200] on div "Slack" at bounding box center [417, 196] width 76 height 18
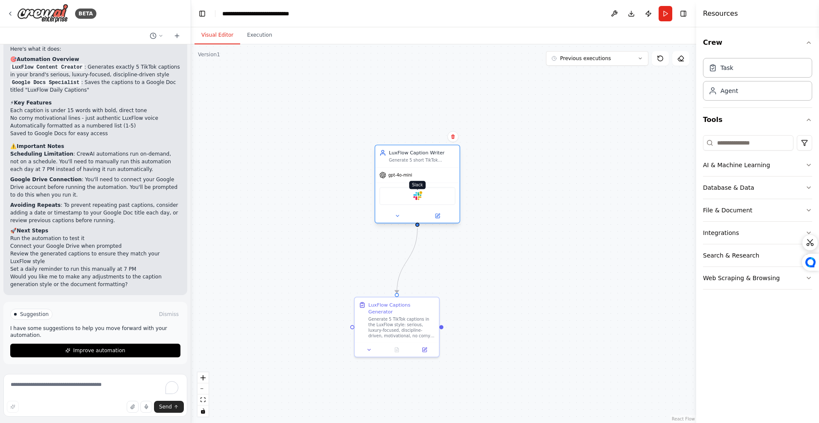
click at [418, 197] on img at bounding box center [417, 196] width 8 height 8
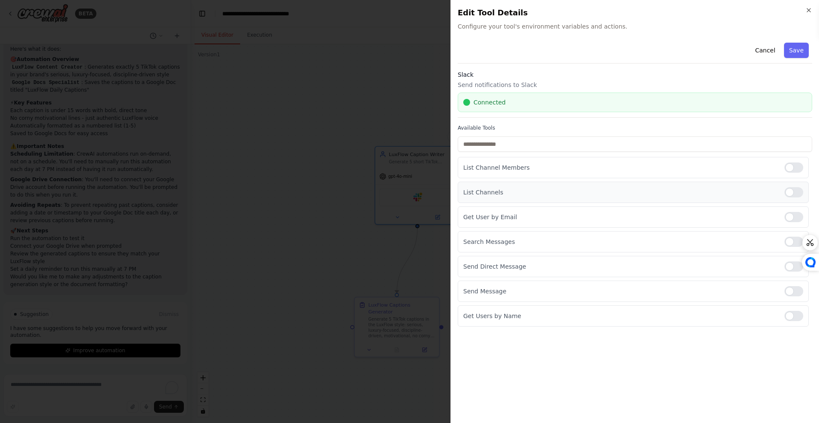
drag, startPoint x: 577, startPoint y: 183, endPoint x: 581, endPoint y: 193, distance: 10.3
click at [577, 185] on div "List Channel Members List Channels Get User by Email Search Messages Send Direc…" at bounding box center [635, 242] width 355 height 170
click at [791, 285] on div "Send Message" at bounding box center [633, 291] width 351 height 21
click at [792, 292] on div at bounding box center [794, 291] width 19 height 10
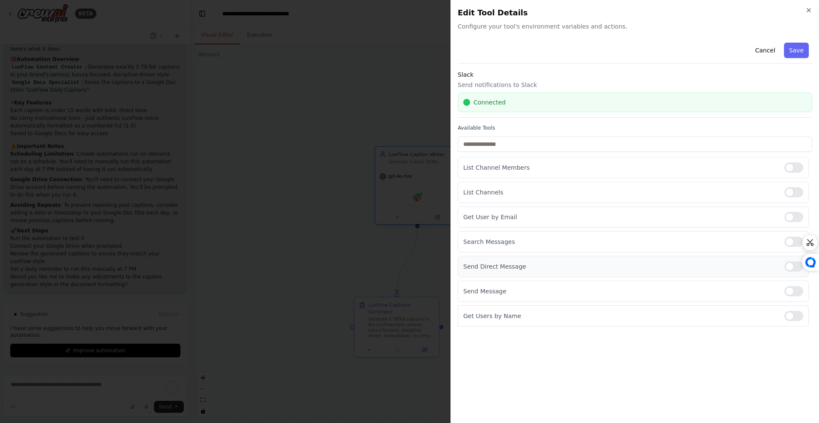
click at [788, 270] on div at bounding box center [794, 267] width 19 height 10
click at [788, 269] on div at bounding box center [794, 267] width 19 height 10
drag, startPoint x: 652, startPoint y: 292, endPoint x: 598, endPoint y: 295, distance: 53.9
click at [651, 292] on p "Send Message" at bounding box center [620, 291] width 314 height 9
drag, startPoint x: 595, startPoint y: 295, endPoint x: 580, endPoint y: 297, distance: 15.0
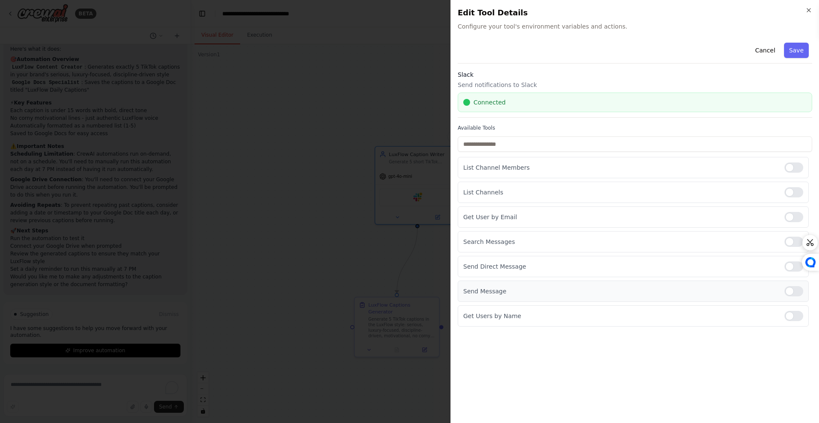
click at [593, 296] on div "Send Message" at bounding box center [633, 291] width 351 height 21
click at [541, 298] on div "Send Message" at bounding box center [633, 291] width 351 height 21
click at [490, 298] on div "Send Message" at bounding box center [633, 291] width 351 height 21
click at [493, 295] on p "Send Message" at bounding box center [620, 291] width 314 height 9
click at [494, 294] on p "Send Message" at bounding box center [620, 291] width 314 height 9
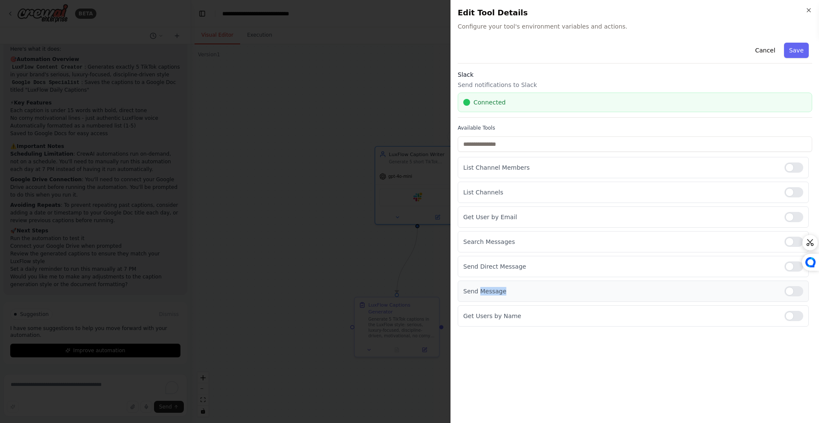
click at [494, 294] on p "Send Message" at bounding box center [620, 291] width 314 height 9
click at [495, 294] on p "Send Message" at bounding box center [620, 291] width 314 height 9
click at [792, 49] on button "Save" at bounding box center [796, 50] width 25 height 15
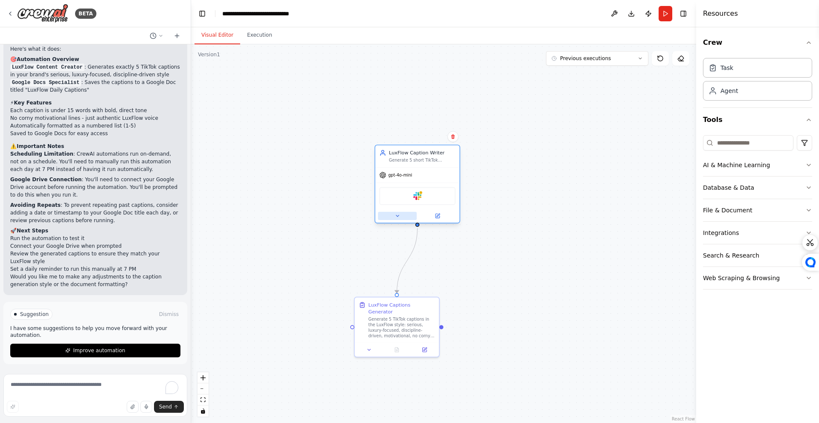
click at [391, 220] on button at bounding box center [397, 216] width 39 height 8
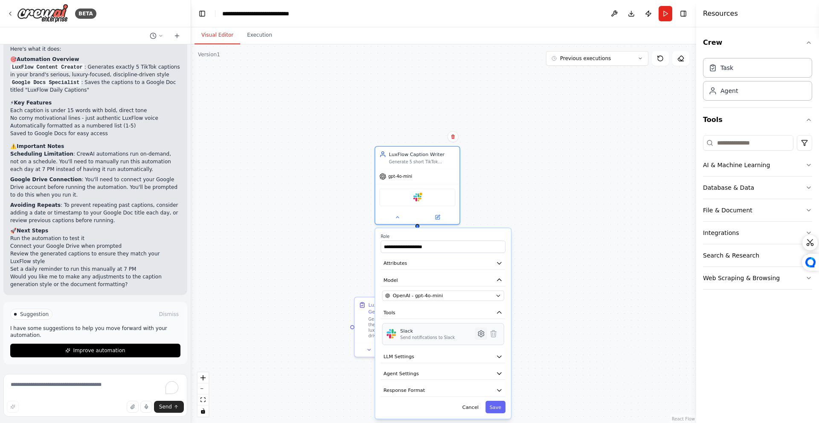
click at [482, 337] on icon at bounding box center [481, 334] width 8 height 8
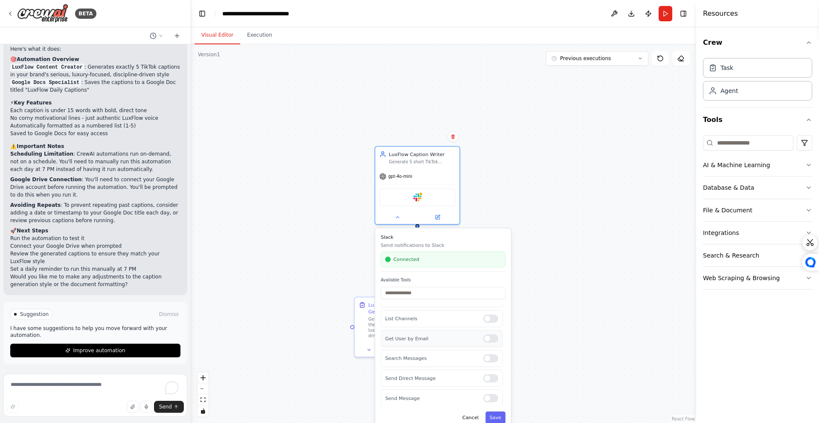
scroll to position [42, 0]
click at [500, 420] on div "Slack Send notifications to Slack Connected Available Tools List Channel Member…" at bounding box center [443, 328] width 136 height 201
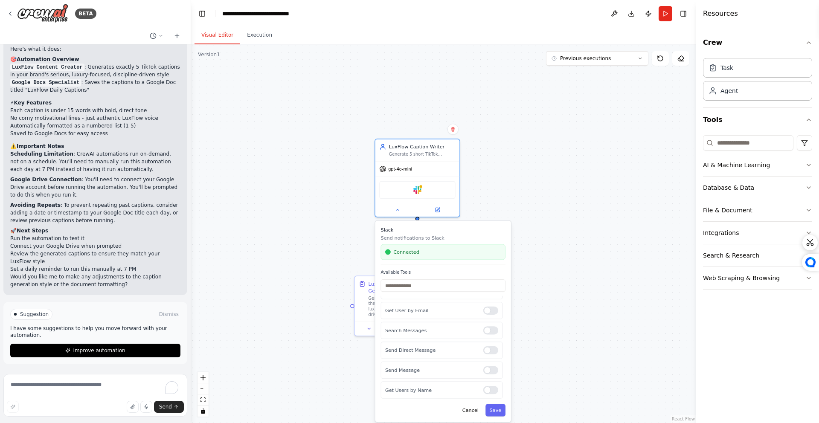
click at [535, 286] on div ".deletable-edge-delete-btn { width: 20px; height: 20px; border: 0px solid #ffff…" at bounding box center [443, 233] width 505 height 379
click at [491, 198] on div ".deletable-edge-delete-btn { width: 20px; height: 20px; border: 0px solid #ffff…" at bounding box center [443, 233] width 505 height 379
click at [392, 212] on button at bounding box center [398, 208] width 39 height 8
click at [496, 409] on button "Save" at bounding box center [497, 410] width 20 height 12
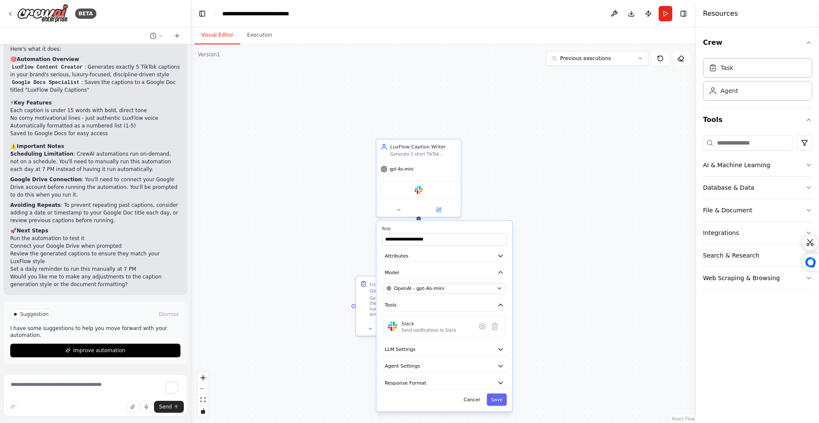
click at [558, 349] on div ".deletable-edge-delete-btn { width: 20px; height: 20px; border: 0px solid #ffff…" at bounding box center [443, 233] width 505 height 379
click at [556, 222] on div ".deletable-edge-delete-btn { width: 20px; height: 20px; border: 0px solid #ffff…" at bounding box center [443, 233] width 505 height 379
click at [446, 384] on button "Response Format" at bounding box center [445, 383] width 118 height 12
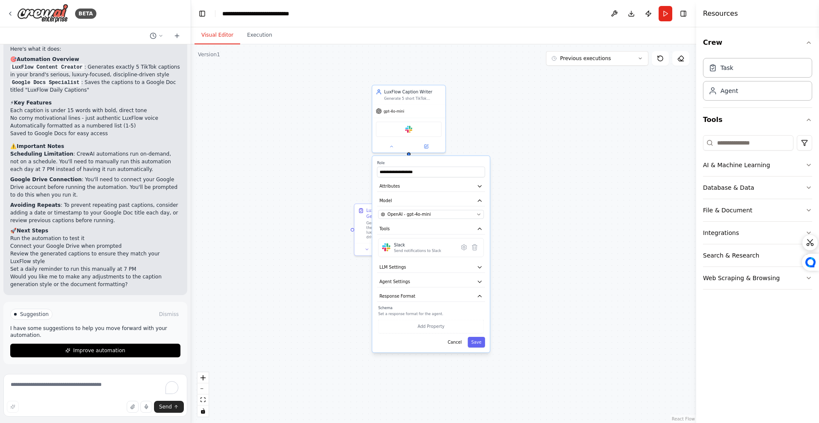
drag, startPoint x: 541, startPoint y: 294, endPoint x: 534, endPoint y: 254, distance: 40.4
click at [534, 254] on div ".deletable-edge-delete-btn { width: 20px; height: 20px; border: 0px solid #ffff…" at bounding box center [443, 233] width 505 height 379
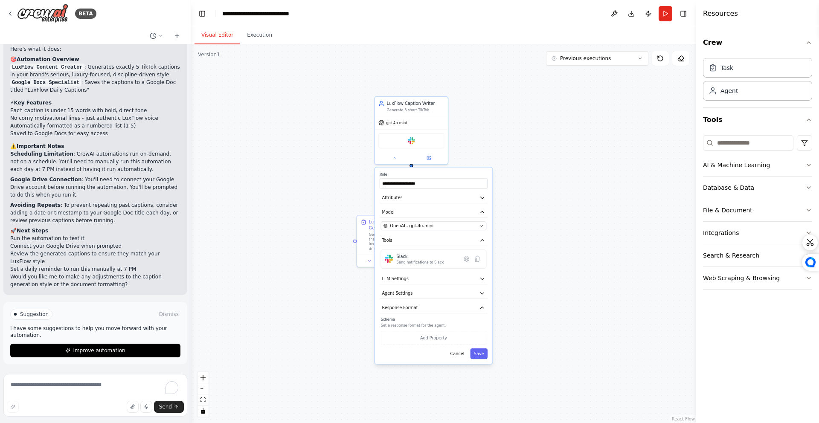
drag, startPoint x: 347, startPoint y: 346, endPoint x: 347, endPoint y: 339, distance: 6.4
click at [347, 343] on div ".deletable-edge-delete-btn { width: 20px; height: 20px; border: 0px solid #ffff…" at bounding box center [443, 233] width 505 height 379
drag, startPoint x: 297, startPoint y: 300, endPoint x: 300, endPoint y: 294, distance: 6.7
click at [297, 298] on div ".deletable-edge-delete-btn { width: 20px; height: 20px; border: 0px solid #ffff…" at bounding box center [443, 233] width 505 height 379
click at [617, 229] on div ".deletable-edge-delete-btn { width: 20px; height: 20px; border: 0px solid #ffff…" at bounding box center [443, 233] width 505 height 379
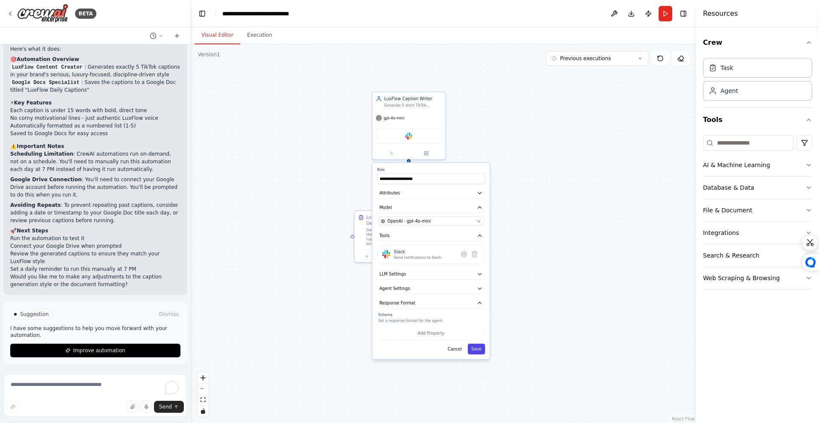
click at [479, 348] on button "Save" at bounding box center [476, 349] width 17 height 11
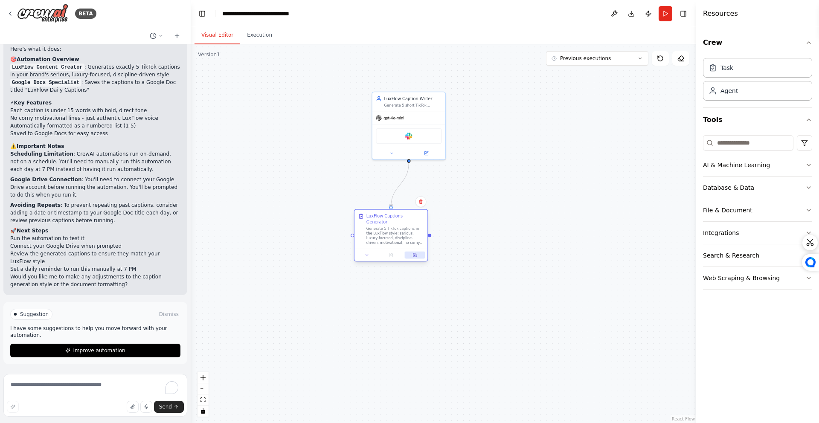
click at [416, 253] on icon at bounding box center [414, 254] width 3 height 3
click at [663, 231] on div ".deletable-edge-delete-btn { width: 20px; height: 20px; border: 0px solid #ffff…" at bounding box center [443, 233] width 505 height 379
click at [653, 108] on div ".deletable-edge-delete-btn { width: 20px; height: 20px; border: 0px solid #ffff…" at bounding box center [443, 233] width 505 height 379
click at [578, 178] on div ".deletable-edge-delete-btn { width: 20px; height: 20px; border: 0px solid #ffff…" at bounding box center [443, 233] width 505 height 379
drag, startPoint x: 430, startPoint y: 117, endPoint x: 404, endPoint y: 326, distance: 210.2
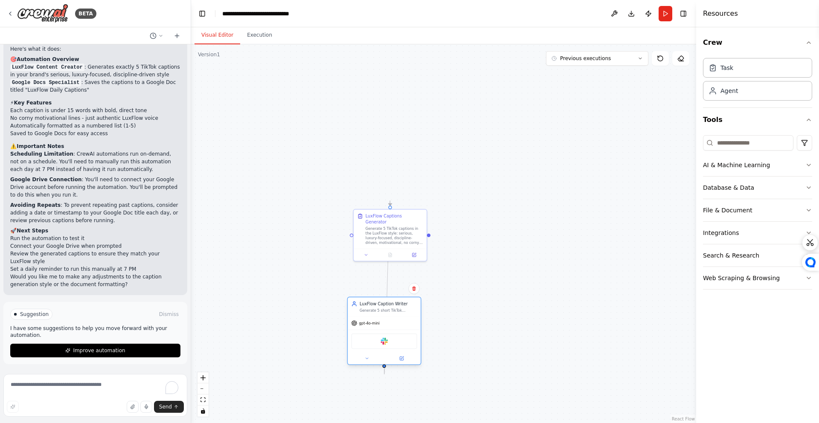
click at [404, 326] on div "gpt-4o-mini" at bounding box center [384, 323] width 73 height 13
drag, startPoint x: 401, startPoint y: 326, endPoint x: 407, endPoint y: 104, distance: 221.5
click at [407, 104] on div "gpt-4o-mini" at bounding box center [390, 103] width 73 height 13
click at [495, 177] on div ".deletable-edge-delete-btn { width: 20px; height: 20px; border: 0px solid #ffff…" at bounding box center [443, 233] width 505 height 379
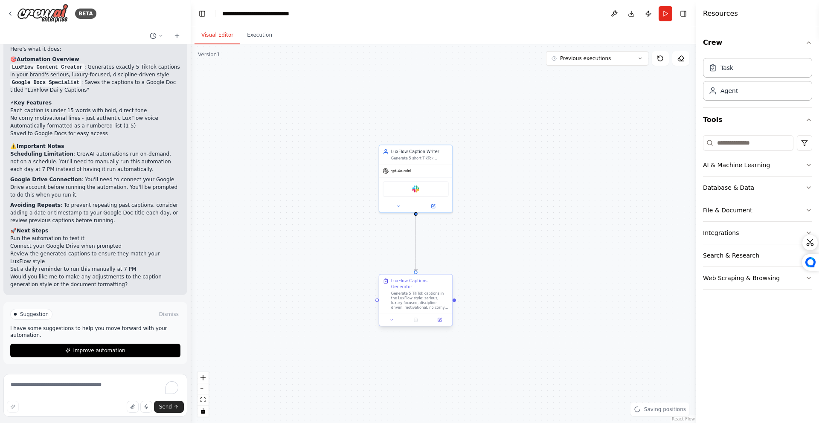
drag, startPoint x: 487, startPoint y: 213, endPoint x: 436, endPoint y: 294, distance: 95.3
click at [512, 279] on div ".deletable-edge-delete-btn { width: 20px; height: 20px; border: 0px solid #ffff…" at bounding box center [443, 233] width 505 height 379
drag, startPoint x: 419, startPoint y: 294, endPoint x: 419, endPoint y: 260, distance: 34.1
click at [419, 260] on div "Generate 5 TikTok captions in the LuxFlow style: serious, luxury-focused, disci…" at bounding box center [420, 259] width 58 height 19
click at [504, 247] on div ".deletable-edge-delete-btn { width: 20px; height: 20px; border: 0px solid #ffff…" at bounding box center [443, 233] width 505 height 379
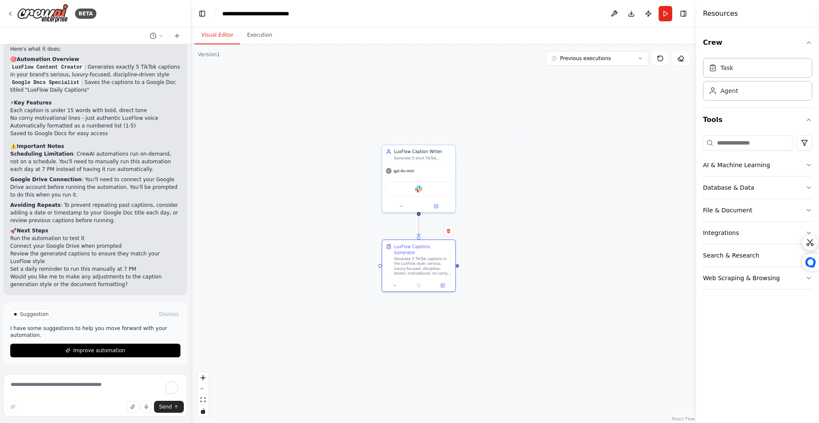
click at [499, 241] on div ".deletable-edge-delete-btn { width: 20px; height: 20px; border: 0px solid #ffff…" at bounding box center [443, 233] width 505 height 379
click at [492, 241] on div ".deletable-edge-delete-btn { width: 20px; height: 20px; border: 0px solid #ffff…" at bounding box center [443, 233] width 505 height 379
click at [493, 214] on div ".deletable-edge-delete-btn { width: 20px; height: 20px; border: 0px solid #ffff…" at bounding box center [443, 233] width 505 height 379
click at [492, 213] on div ".deletable-edge-delete-btn { width: 20px; height: 20px; border: 0px solid #ffff…" at bounding box center [443, 233] width 505 height 379
click at [279, 233] on div ".deletable-edge-delete-btn { width: 20px; height: 20px; border: 0px solid #ffff…" at bounding box center [443, 233] width 505 height 379
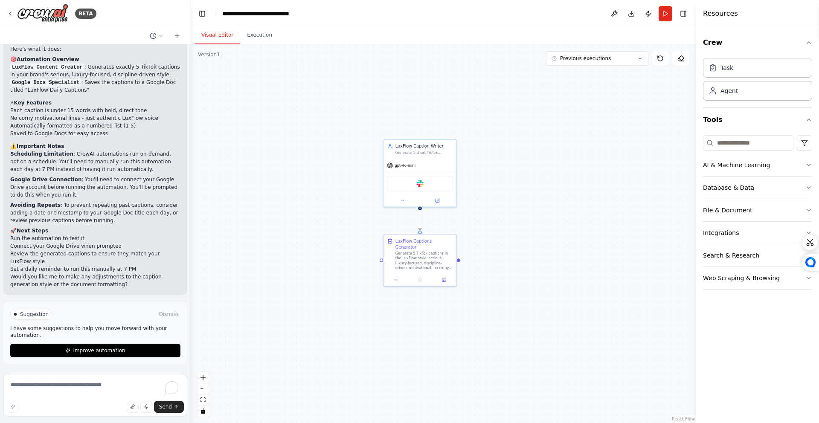
click at [131, 353] on button "Improve automation" at bounding box center [95, 351] width 170 height 14
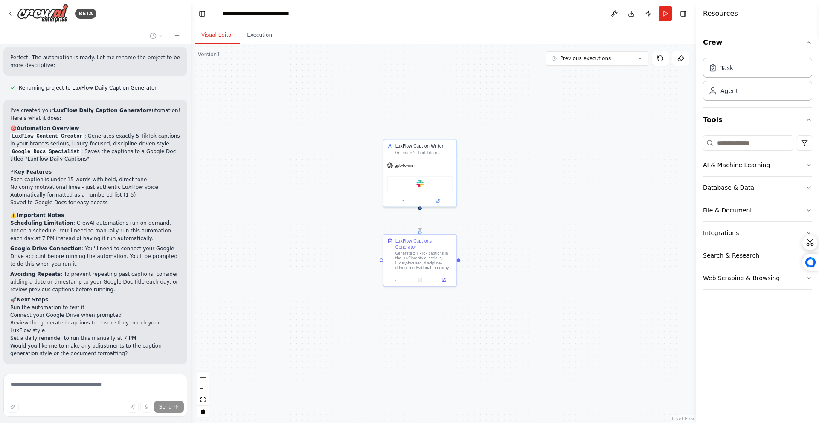
scroll to position [688, 0]
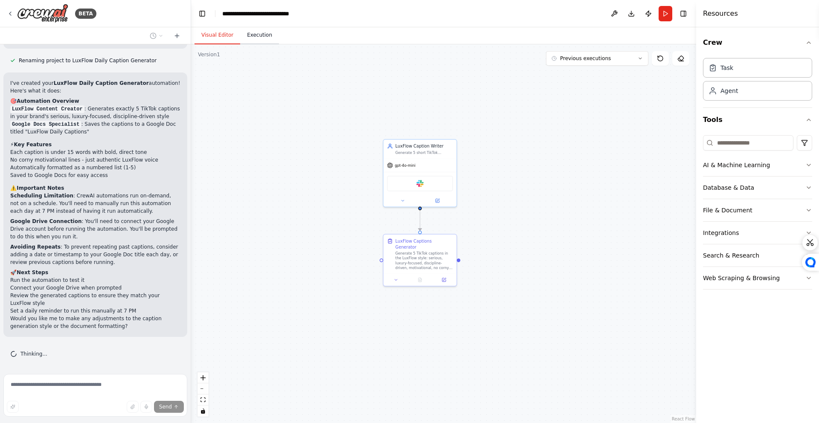
click at [273, 35] on button "Execution" at bounding box center [259, 35] width 39 height 18
click at [224, 39] on button "Visual Editor" at bounding box center [218, 35] width 46 height 18
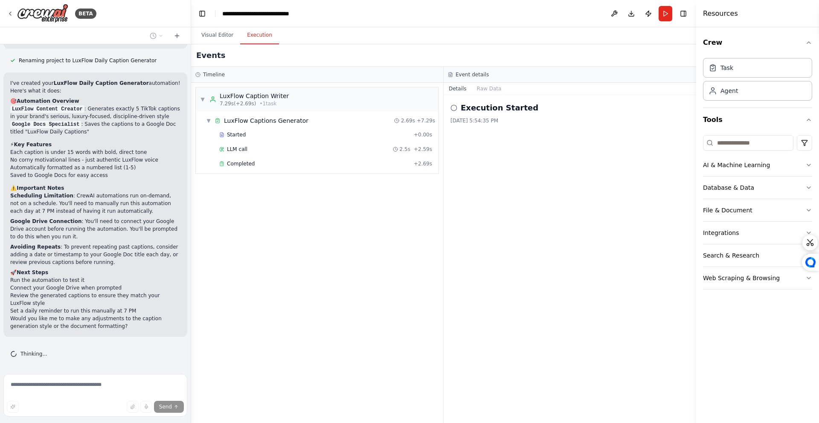
click at [255, 41] on button "Execution" at bounding box center [259, 35] width 39 height 18
click at [251, 162] on span "Completed" at bounding box center [241, 163] width 28 height 7
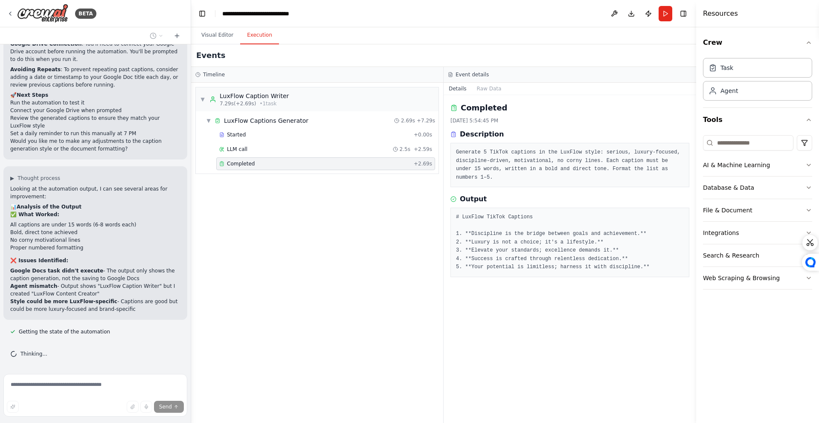
scroll to position [873, 0]
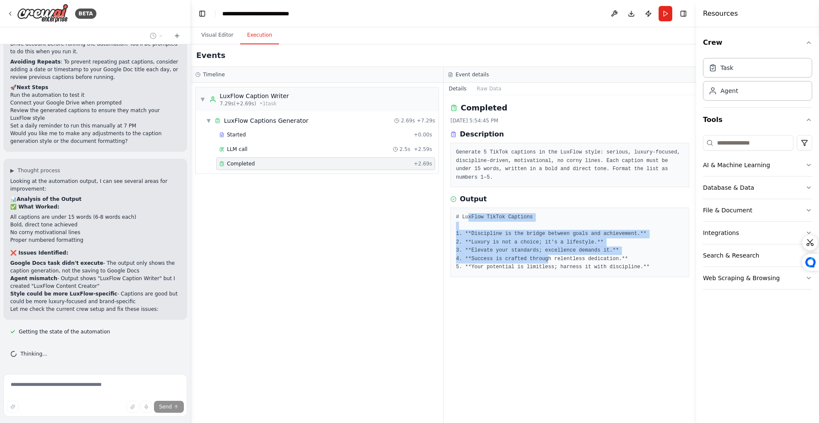
drag, startPoint x: 469, startPoint y: 218, endPoint x: 560, endPoint y: 298, distance: 120.9
click at [551, 258] on pre "# LuxFlow TikTok Captions 1. **Discipline is the bridge between goals and achie…" at bounding box center [570, 242] width 228 height 58
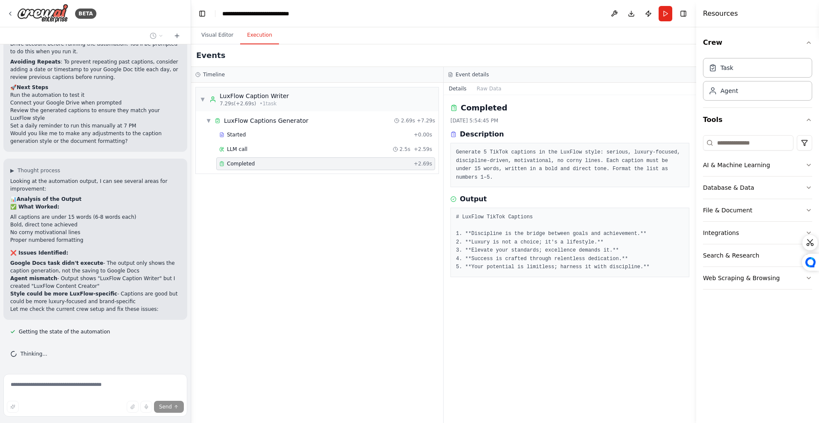
click at [560, 298] on div "Completed 9/27/2025, 5:54:45 PM Description Generate 5 TikTok captions in the L…" at bounding box center [570, 259] width 253 height 328
click at [288, 147] on div "LLM call 2.5s + 2.59s" at bounding box center [325, 149] width 213 height 7
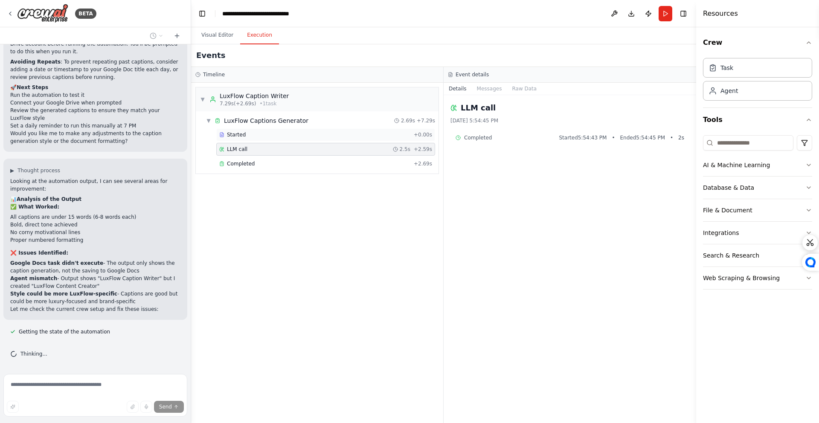
click at [297, 135] on div "Started" at bounding box center [314, 134] width 191 height 7
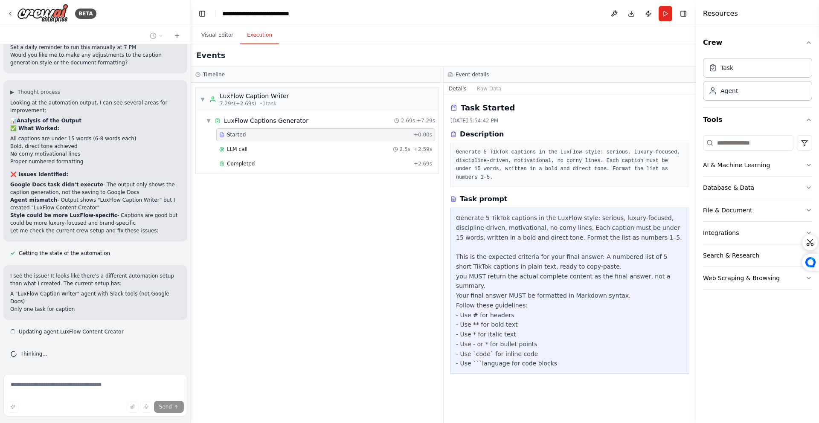
click at [303, 156] on div "Started + 0.00s LLM call 2.5s + 2.59s Completed + 2.69s" at bounding box center [321, 150] width 236 height 44
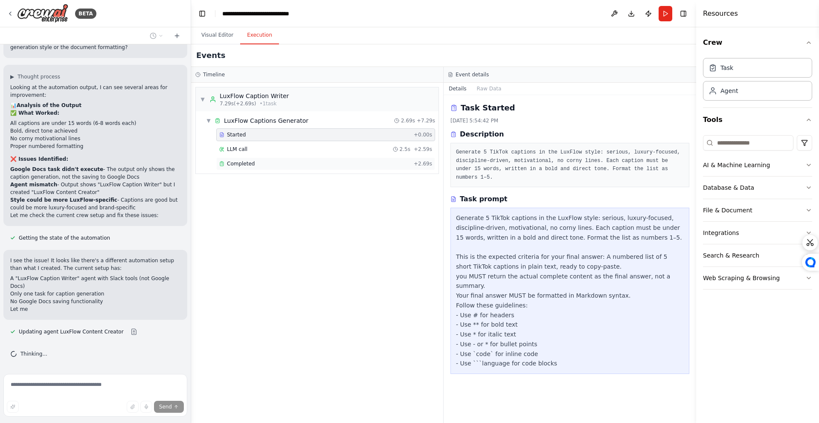
click at [300, 169] on div "Completed + 2.69s" at bounding box center [325, 163] width 219 height 13
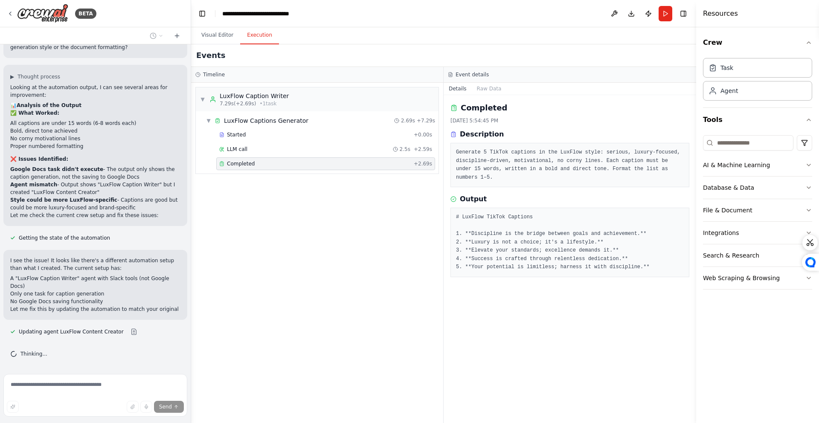
scroll to position [975, 0]
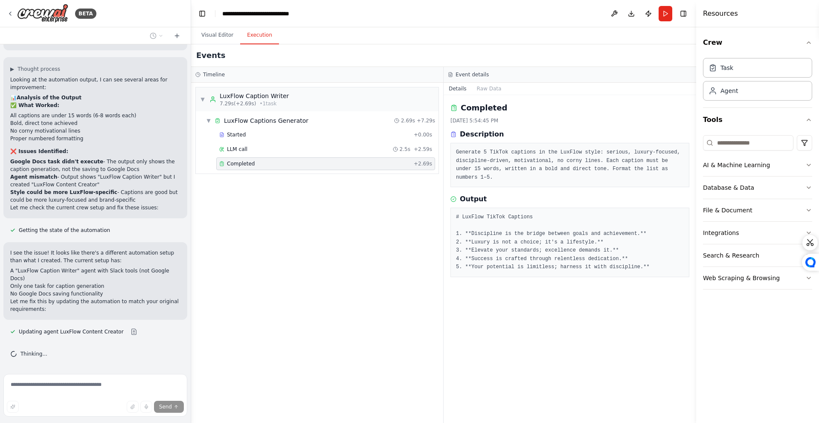
click at [300, 166] on div "Completed" at bounding box center [314, 163] width 191 height 7
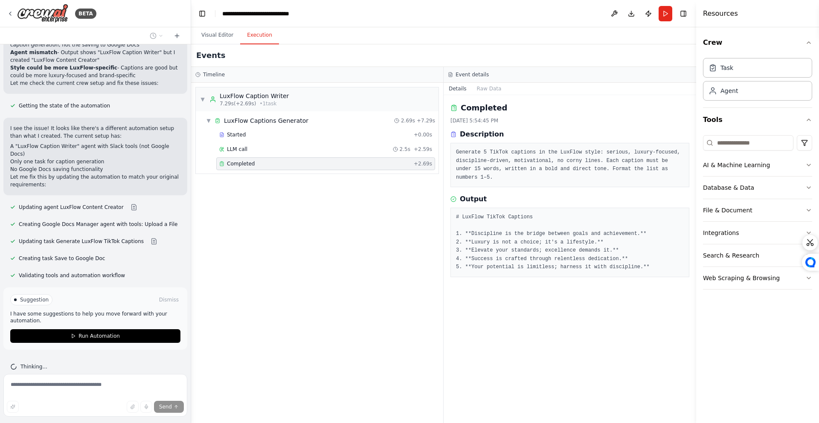
scroll to position [1112, 0]
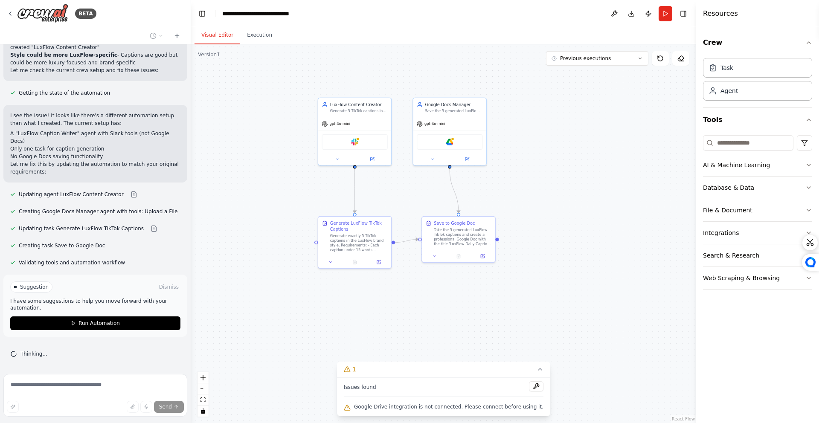
click at [224, 36] on button "Visual Editor" at bounding box center [218, 35] width 46 height 18
click at [540, 253] on div ".deletable-edge-delete-btn { width: 20px; height: 20px; border: 0px solid #ffff…" at bounding box center [443, 233] width 505 height 379
click at [265, 236] on div ".deletable-edge-delete-btn { width: 20px; height: 20px; border: 0px solid #ffff…" at bounding box center [443, 233] width 505 height 379
drag, startPoint x: 455, startPoint y: 137, endPoint x: 463, endPoint y: 137, distance: 8.1
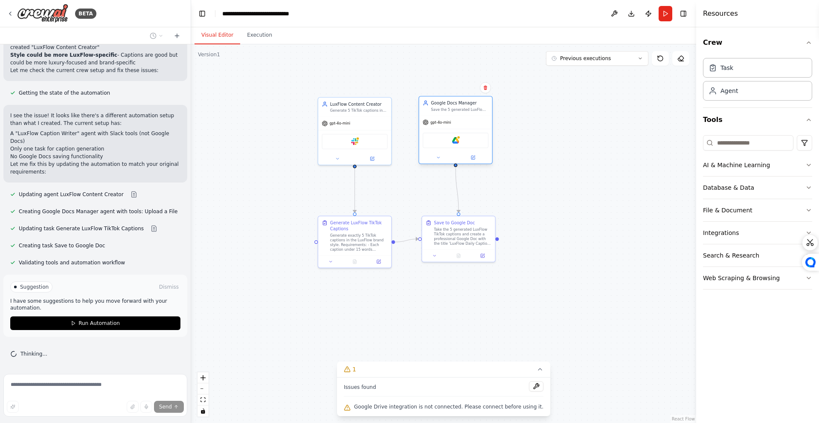
click at [463, 137] on div "Google Drive" at bounding box center [456, 140] width 66 height 15
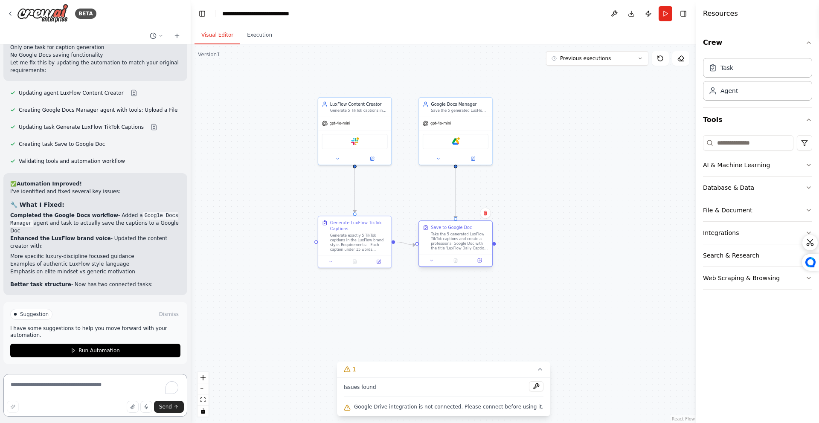
drag, startPoint x: 460, startPoint y: 234, endPoint x: 460, endPoint y: 239, distance: 4.7
click at [460, 239] on div "Take the 5 generated LuxFlow TikTok captions and create a professional Google D…" at bounding box center [460, 241] width 58 height 19
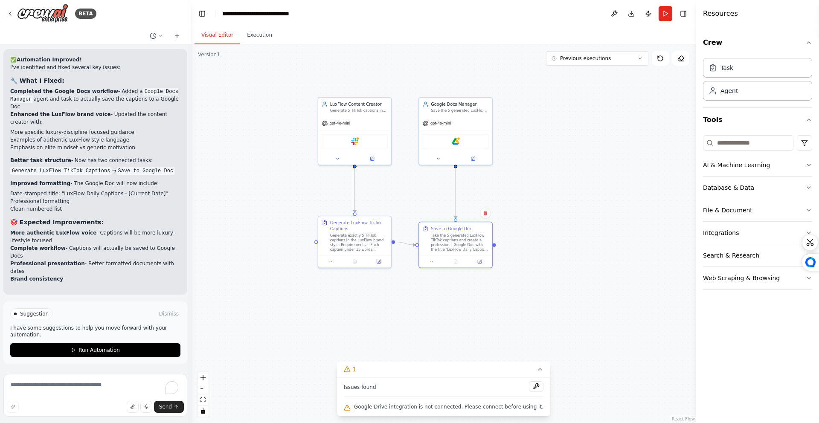
click at [253, 220] on div ".deletable-edge-delete-btn { width: 20px; height: 20px; border: 0px solid #ffff…" at bounding box center [443, 233] width 505 height 379
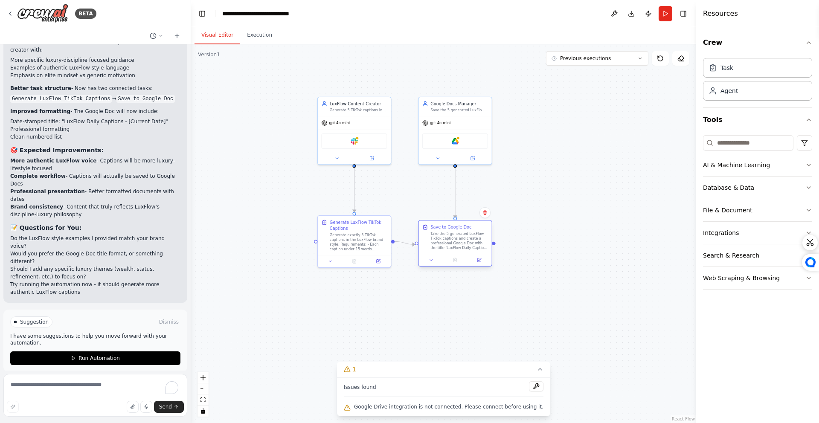
scroll to position [1417, 0]
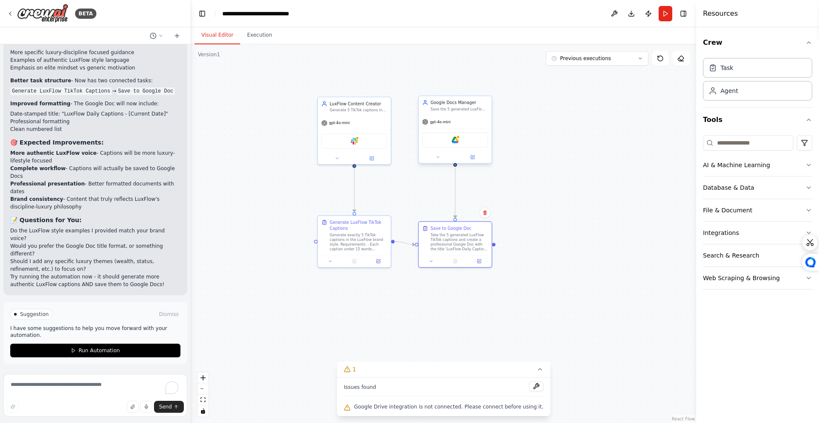
click at [463, 138] on div "Google Drive" at bounding box center [455, 139] width 66 height 15
click at [456, 139] on img at bounding box center [455, 140] width 7 height 7
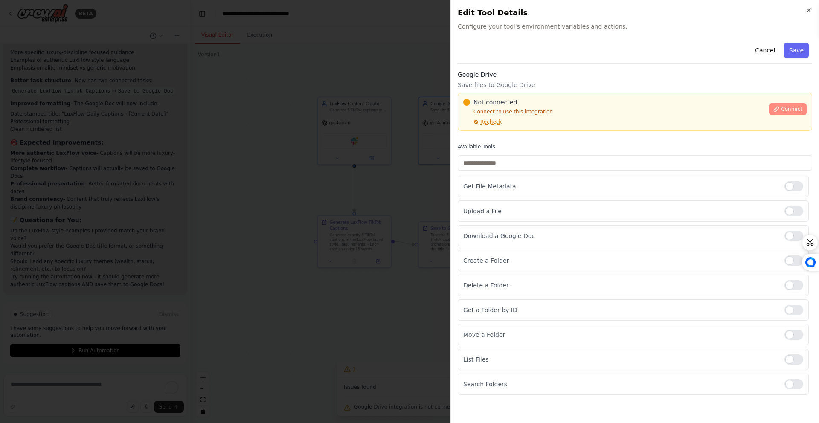
click at [797, 106] on span "Connect" at bounding box center [791, 109] width 21 height 7
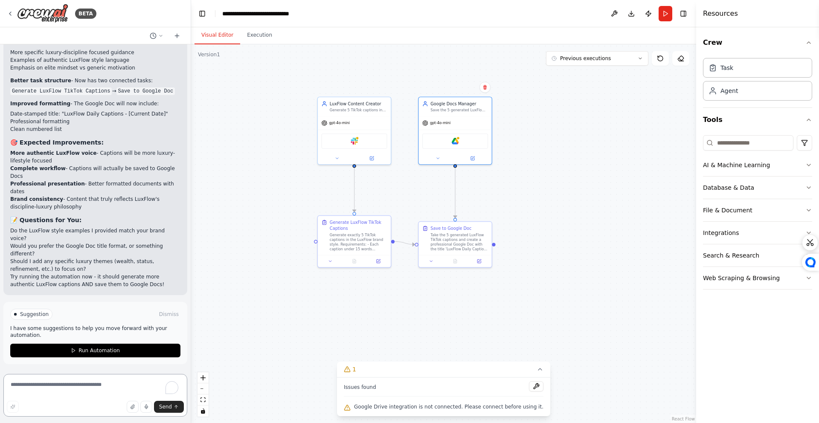
click at [80, 385] on textarea "To enrich screen reader interactions, please activate Accessibility in Grammarl…" at bounding box center [95, 395] width 184 height 43
type textarea "**********"
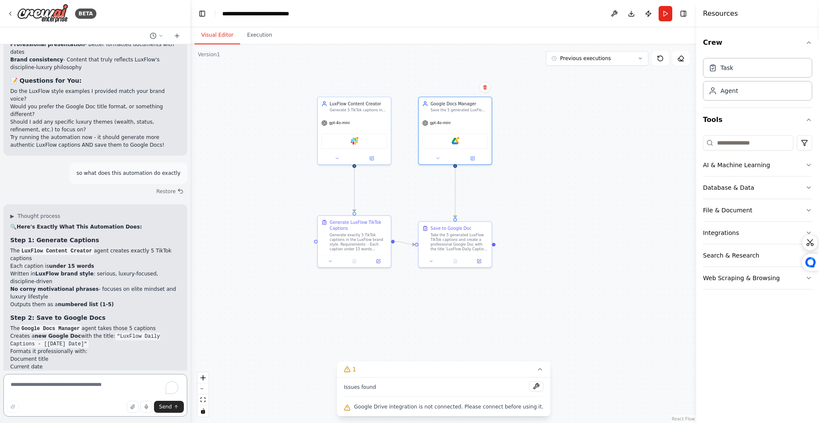
scroll to position [1562, 0]
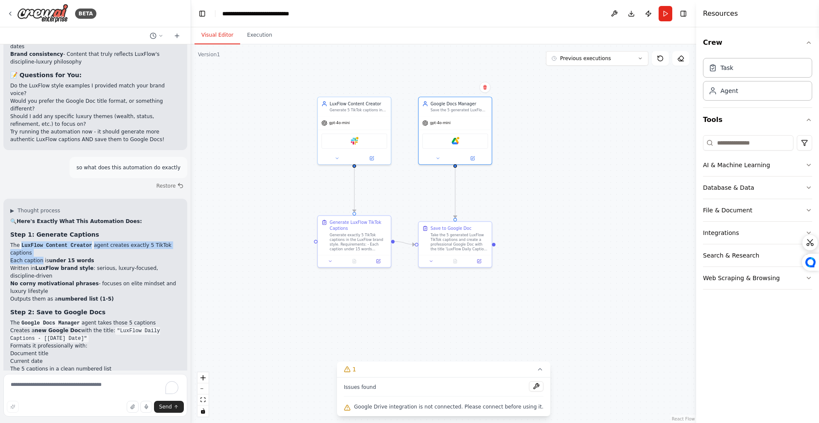
drag, startPoint x: 21, startPoint y: 247, endPoint x: 40, endPoint y: 262, distance: 24.2
click at [41, 262] on ul "The LuxFlow Content Creator agent creates exactly 5 TikTok captions Each captio…" at bounding box center [95, 271] width 170 height 61
click at [40, 262] on li "Each caption is under 15 words" at bounding box center [95, 261] width 170 height 8
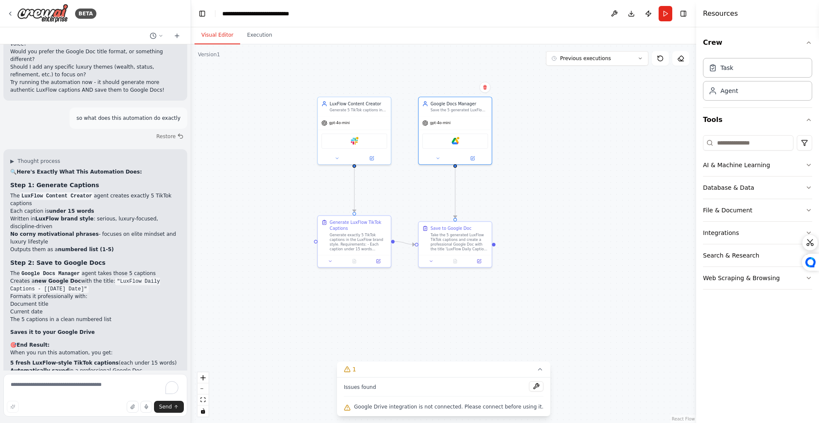
scroll to position [1623, 0]
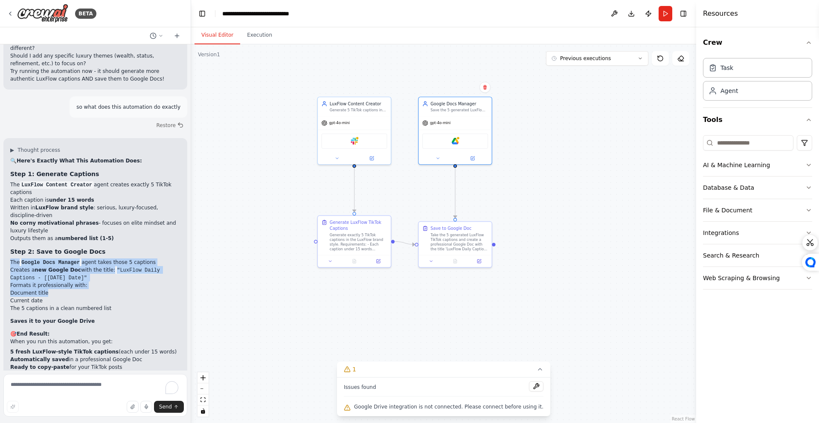
drag, startPoint x: 9, startPoint y: 259, endPoint x: 87, endPoint y: 304, distance: 89.4
click at [85, 297] on div "▶ Thought process 🔍 Here's Exactly What This Automation Does: Step 1: Generate …" at bounding box center [95, 314] width 184 height 352
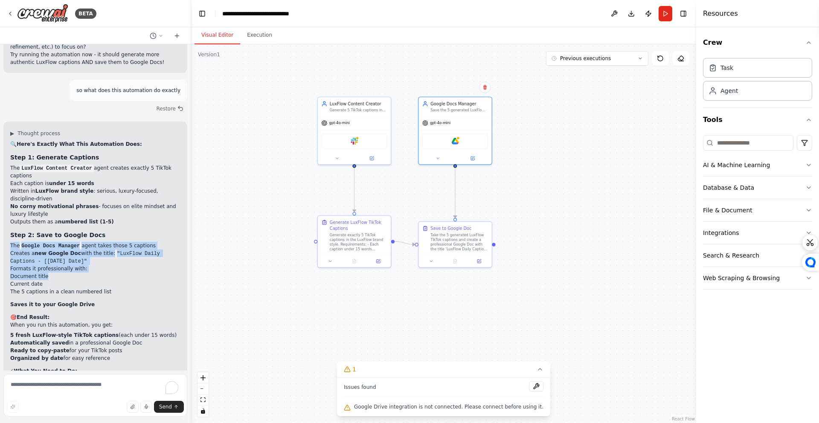
scroll to position [1680, 0]
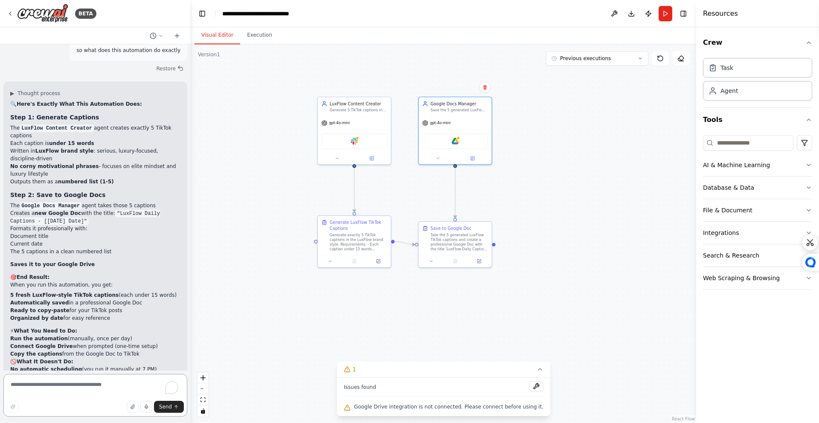
click at [88, 389] on textarea "To enrich screen reader interactions, please activate Accessibility in Grammarl…" at bounding box center [95, 395] width 184 height 43
type textarea "**********"
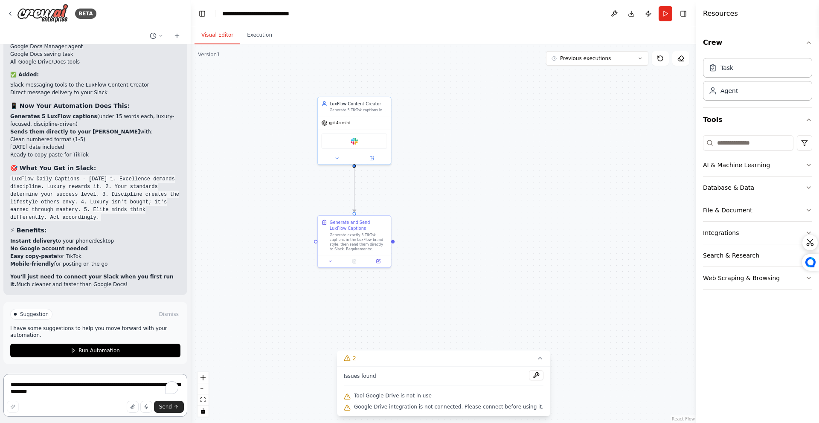
scroll to position [2326, 0]
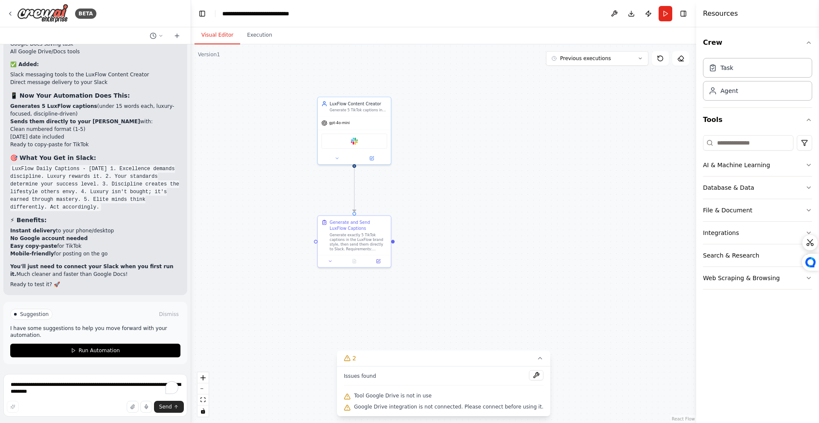
drag, startPoint x: 368, startPoint y: 396, endPoint x: 437, endPoint y: 400, distance: 68.8
click at [369, 396] on span "Tool Google Drive is not in use" at bounding box center [393, 396] width 78 height 7
click at [449, 326] on div ".deletable-edge-delete-btn { width: 20px; height: 20px; border: 0px solid #ffff…" at bounding box center [443, 233] width 505 height 379
click at [116, 351] on button "Run Automation" at bounding box center [95, 351] width 170 height 14
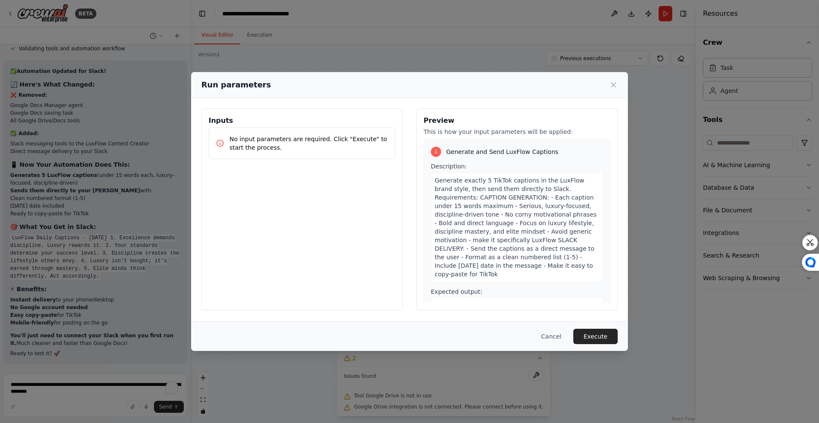
scroll to position [26, 0]
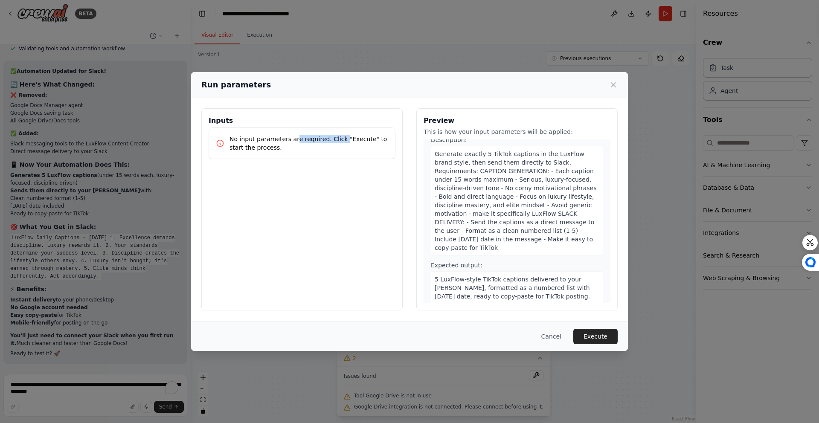
drag, startPoint x: 294, startPoint y: 136, endPoint x: 342, endPoint y: 141, distance: 48.5
click at [341, 141] on p "No input parameters are required. Click "Execute" to start the process." at bounding box center [309, 143] width 159 height 17
click at [349, 144] on p "No input parameters are required. Click "Execute" to start the process." at bounding box center [309, 143] width 159 height 17
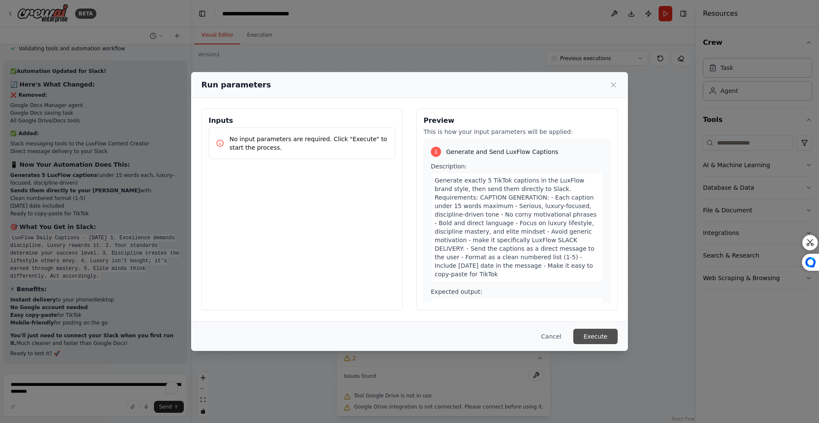
click at [604, 331] on button "Execute" at bounding box center [595, 336] width 44 height 15
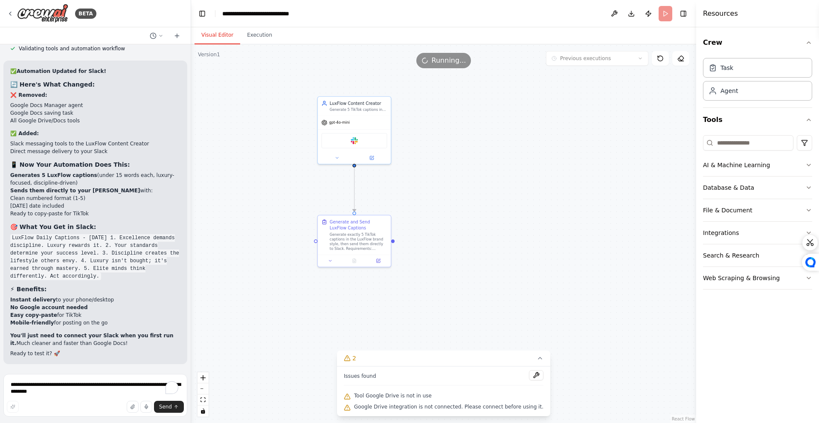
click at [221, 38] on button "Visual Editor" at bounding box center [218, 35] width 46 height 18
click at [253, 34] on button "Execution" at bounding box center [259, 35] width 39 height 18
click at [229, 29] on button "Visual Editor" at bounding box center [218, 35] width 46 height 18
click at [491, 266] on div ".deletable-edge-delete-btn { width: 20px; height: 20px; border: 0px solid #ffff…" at bounding box center [443, 233] width 505 height 379
click at [525, 355] on button "2" at bounding box center [443, 359] width 213 height 16
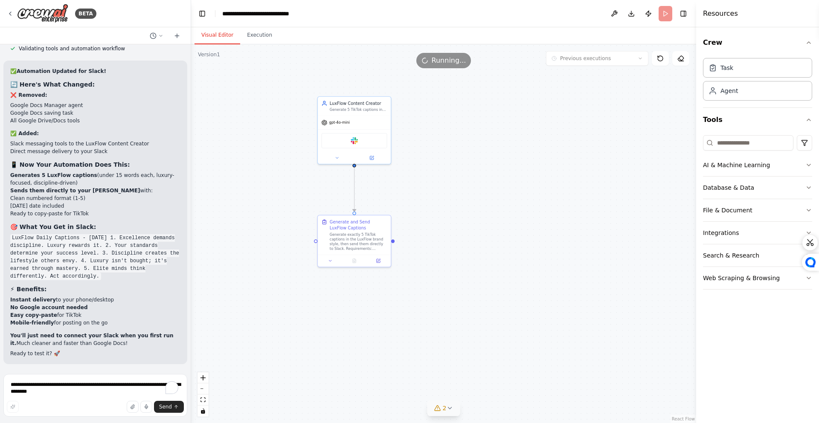
click at [446, 410] on icon at bounding box center [449, 408] width 7 height 7
click at [451, 401] on div "Tool Google Drive is not in use" at bounding box center [444, 396] width 200 height 11
click at [446, 144] on div ".deletable-edge-delete-btn { width: 20px; height: 20px; border: 0px solid #ffff…" at bounding box center [443, 233] width 505 height 379
click at [459, 137] on div ".deletable-edge-delete-btn { width: 20px; height: 20px; border: 0px solid #ffff…" at bounding box center [443, 233] width 505 height 379
click at [663, 55] on icon at bounding box center [660, 58] width 7 height 7
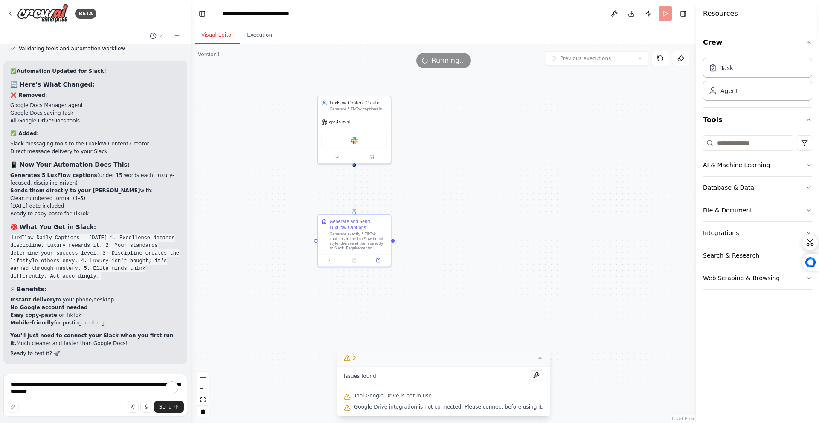
click at [610, 120] on div ".deletable-edge-delete-btn { width: 20px; height: 20px; border: 0px solid #ffff…" at bounding box center [443, 233] width 505 height 379
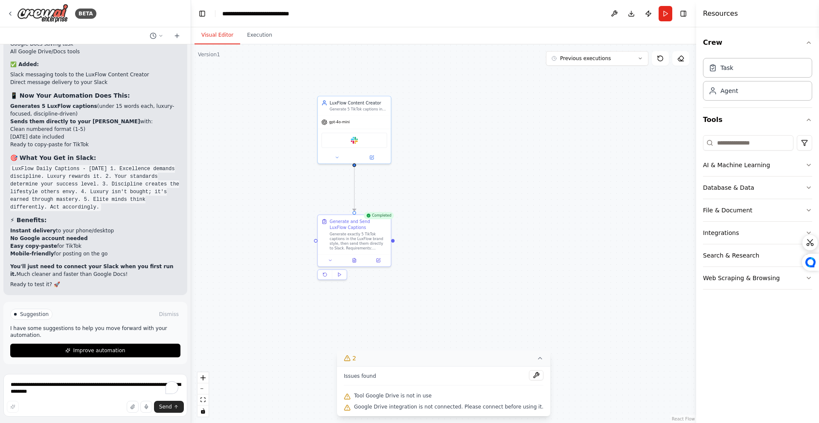
click at [531, 227] on div ".deletable-edge-delete-btn { width: 20px; height: 20px; border: 0px solid #ffff…" at bounding box center [443, 233] width 505 height 379
click at [268, 41] on button "Execution" at bounding box center [259, 35] width 39 height 18
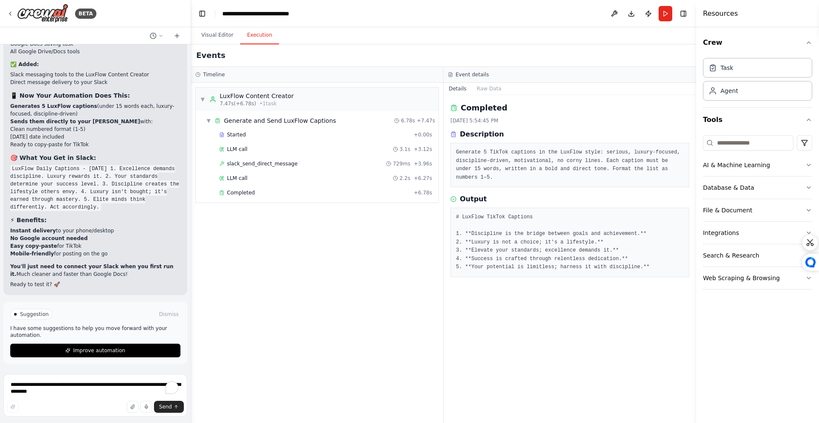
click at [222, 343] on div "▼ LuxFlow Content Creator 7.47s (+6.78s) • 1 task ▼ Generate and Send LuxFlow C…" at bounding box center [317, 253] width 252 height 340
click at [227, 39] on button "Visual Editor" at bounding box center [218, 35] width 46 height 18
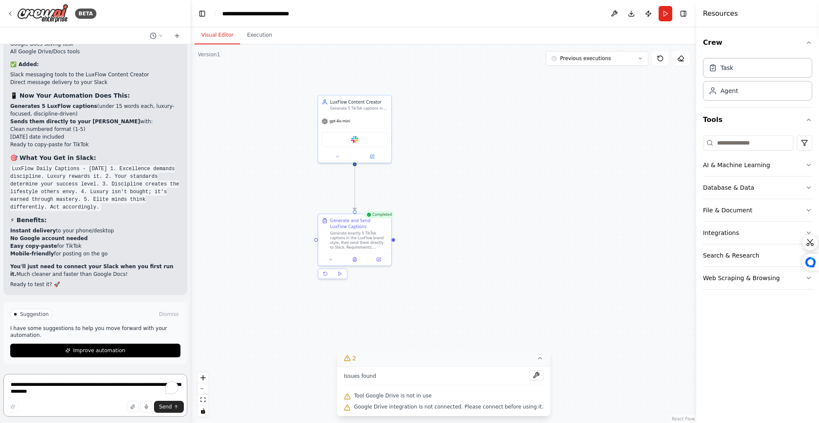
click at [131, 385] on textarea "**********" at bounding box center [95, 395] width 184 height 43
click at [661, 12] on button "Run" at bounding box center [666, 13] width 14 height 15
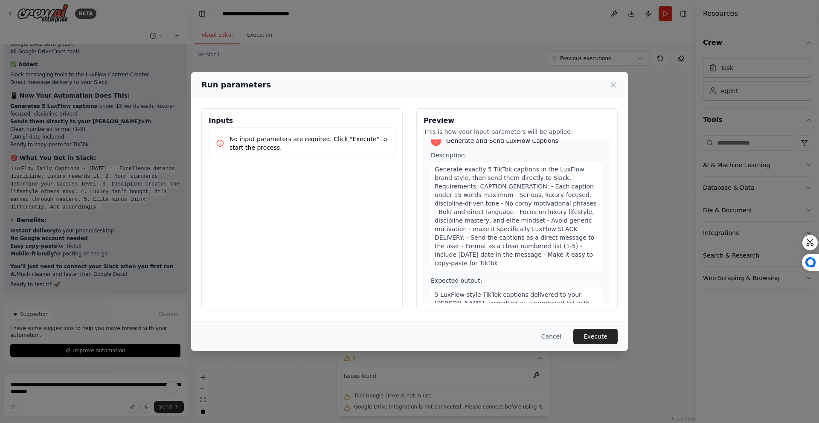
scroll to position [26, 0]
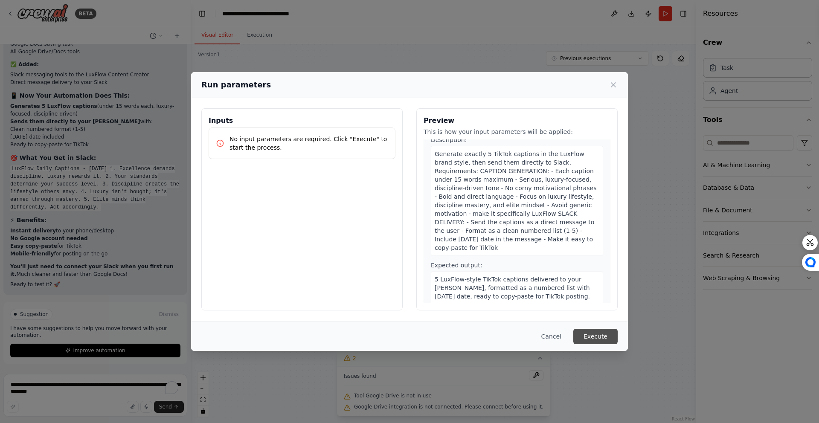
click at [590, 336] on button "Execute" at bounding box center [595, 336] width 44 height 15
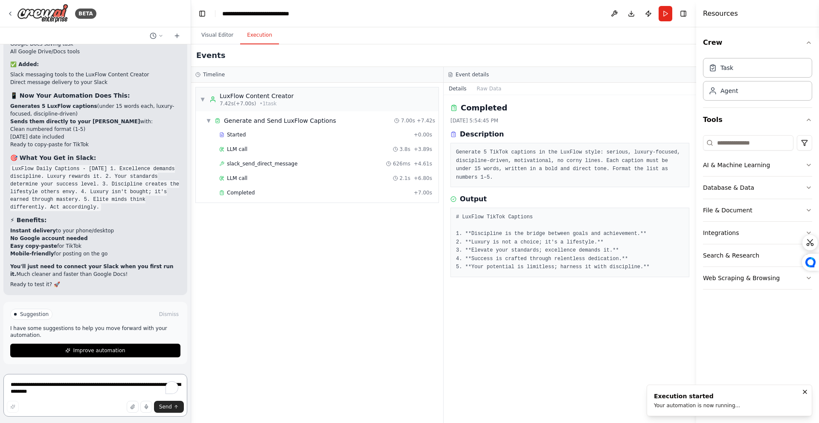
click at [126, 386] on textarea "**********" at bounding box center [95, 395] width 184 height 43
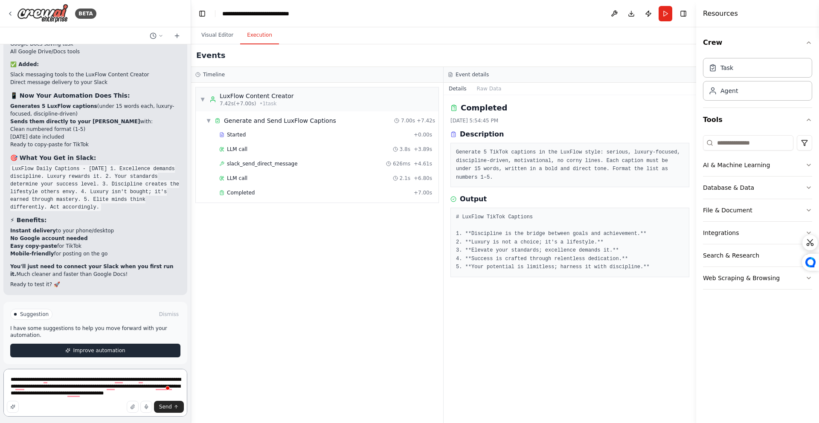
type textarea "**********"
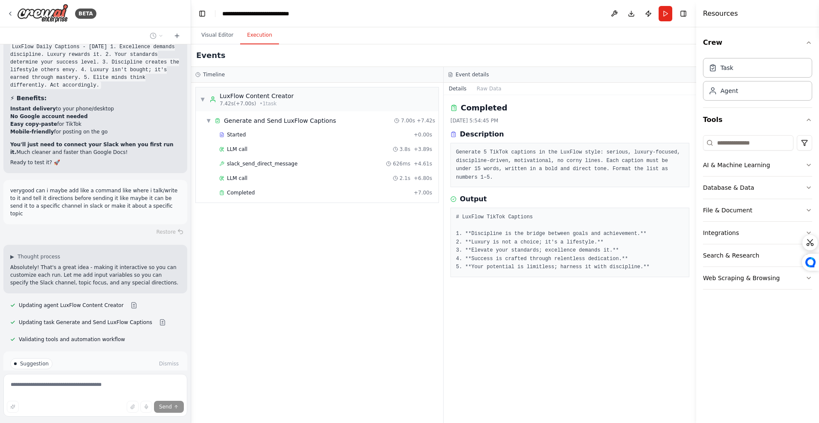
scroll to position [2517, 0]
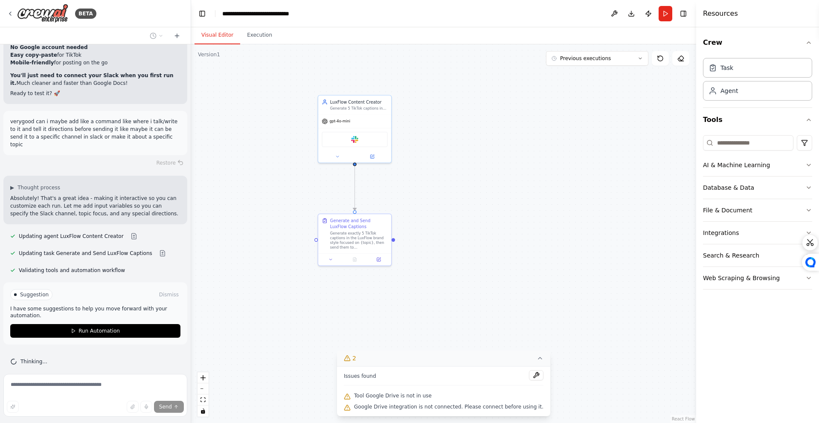
click at [219, 39] on button "Visual Editor" at bounding box center [218, 35] width 46 height 18
click at [474, 134] on div ".deletable-edge-delete-btn { width: 20px; height: 20px; border: 0px solid #ffff…" at bounding box center [443, 233] width 505 height 379
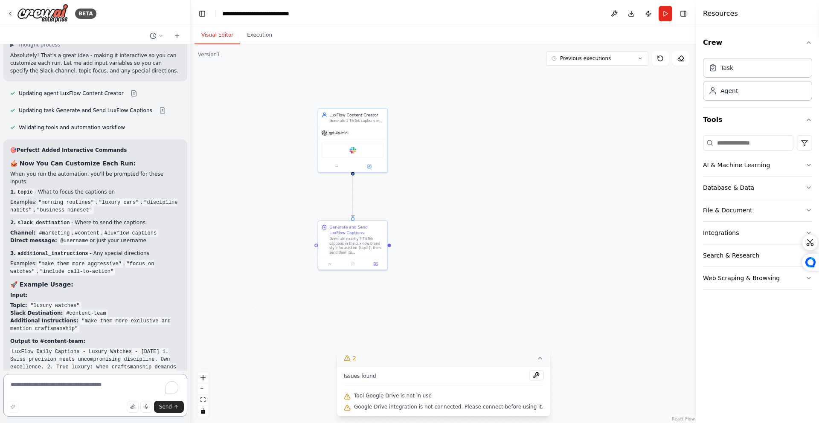
scroll to position [2581, 0]
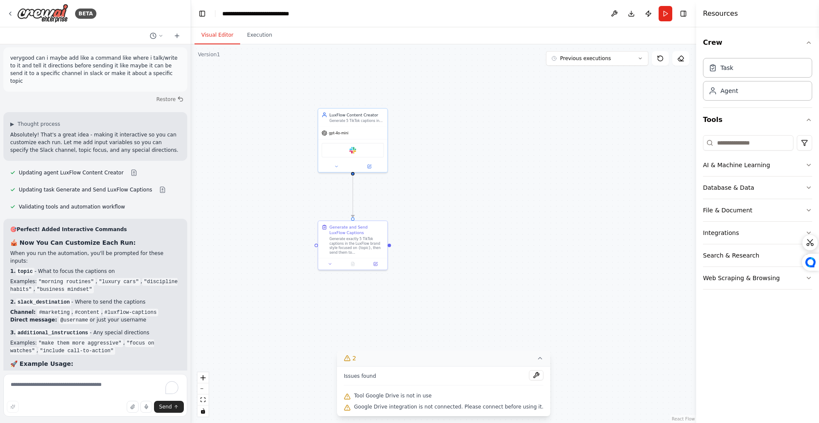
drag, startPoint x: 35, startPoint y: 241, endPoint x: 112, endPoint y: 254, distance: 77.8
click at [112, 253] on div "🎯 Perfect! Added Interactive Commands 🎪 Now You Can Customize Each Run: When yo…" at bounding box center [95, 391] width 170 height 330
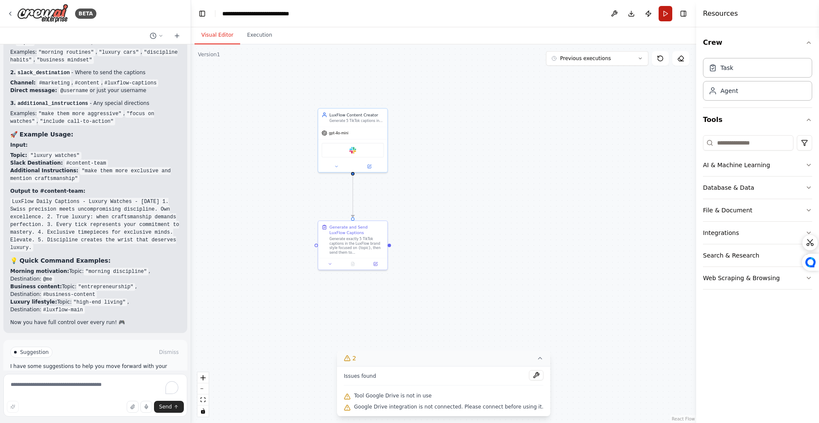
click at [664, 19] on button "Run" at bounding box center [666, 13] width 14 height 15
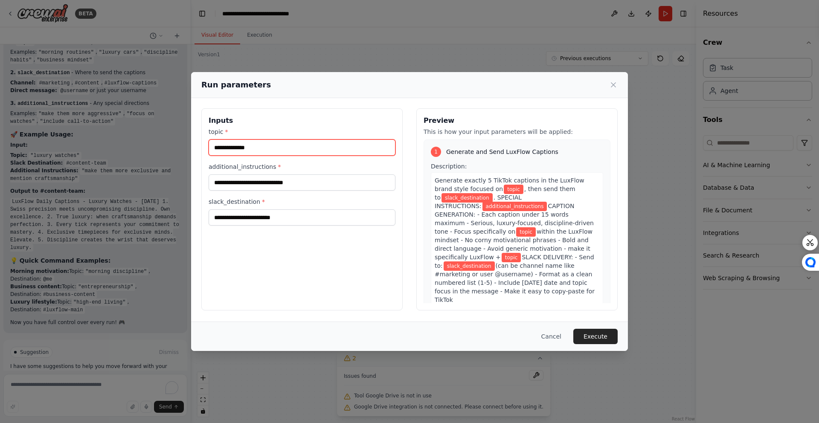
click at [338, 151] on input "topic *" at bounding box center [302, 148] width 187 height 16
type input "*"
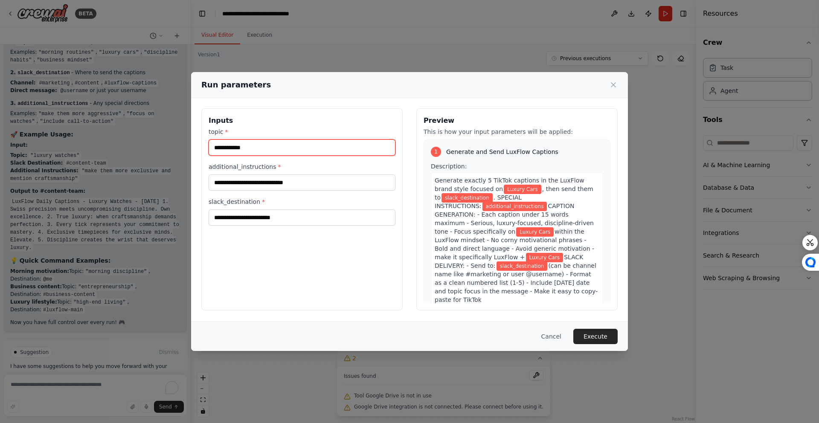
type input "**********"
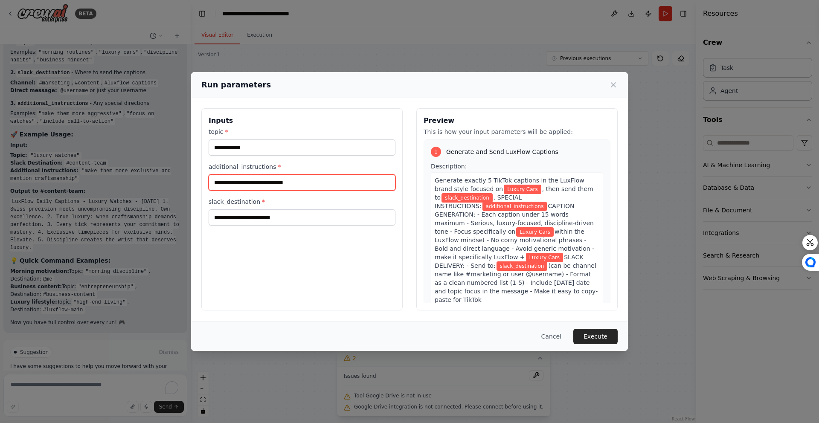
click at [362, 187] on input "additional_instructions *" at bounding box center [302, 183] width 187 height 16
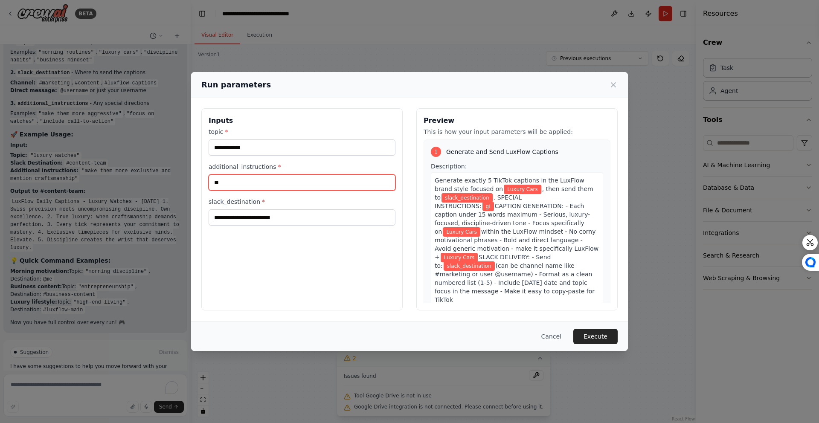
type input "*"
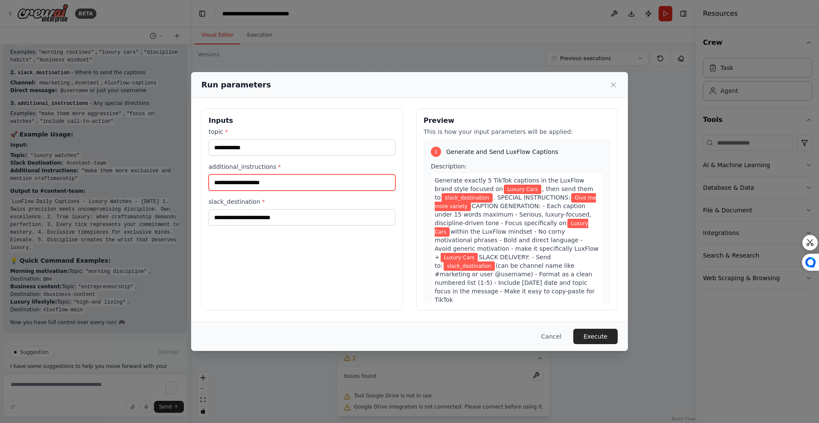
type input "**********"
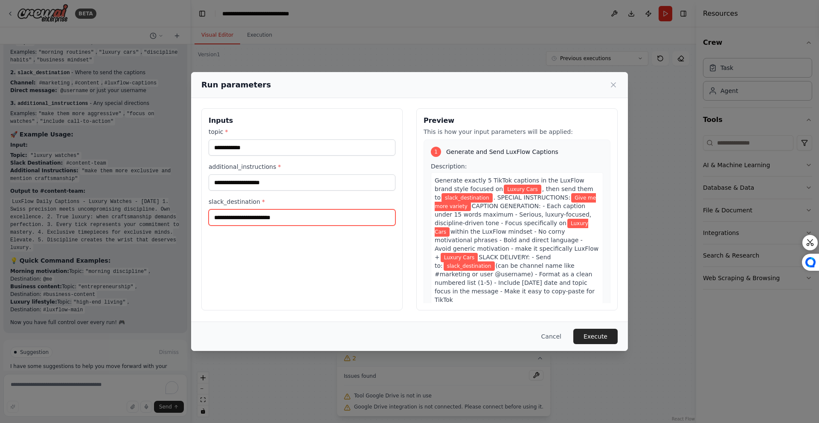
click at [316, 220] on input "slack_destination *" at bounding box center [302, 217] width 187 height 16
type input "**********"
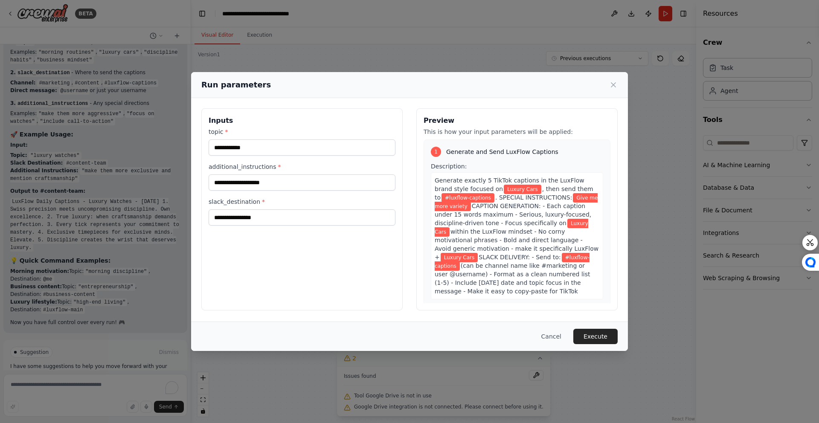
click at [611, 340] on button "Execute" at bounding box center [595, 336] width 44 height 15
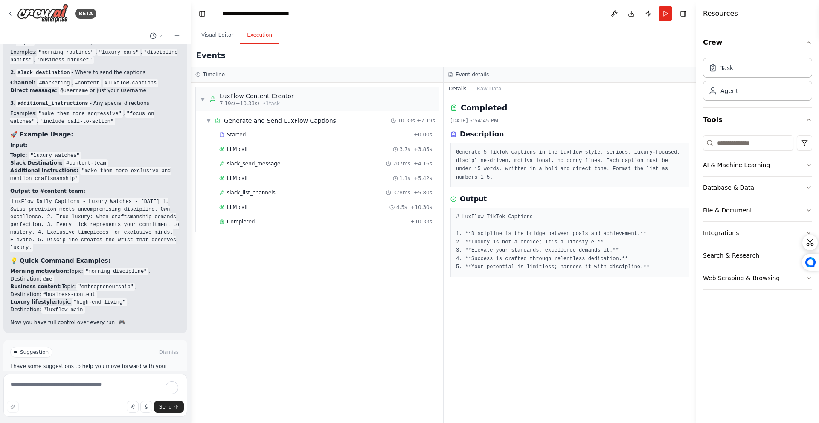
click at [409, 286] on div "▼ LuxFlow Content Creator 7.19s (+10.33s) • 1 task ▼ Generate and Send LuxFlow …" at bounding box center [317, 253] width 252 height 340
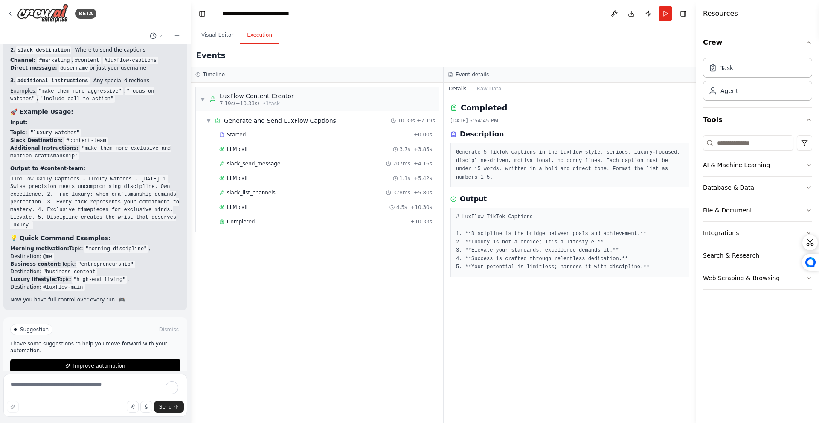
click at [513, 268] on pre "# LuxFlow TikTok Captions 1. **Discipline is the bridge between goals and achie…" at bounding box center [570, 242] width 228 height 58
click at [618, 210] on div "# LuxFlow TikTok Captions 1. **Discipline is the bridge between goals and achie…" at bounding box center [570, 243] width 239 height 70
click at [660, 12] on button "Run" at bounding box center [666, 13] width 14 height 15
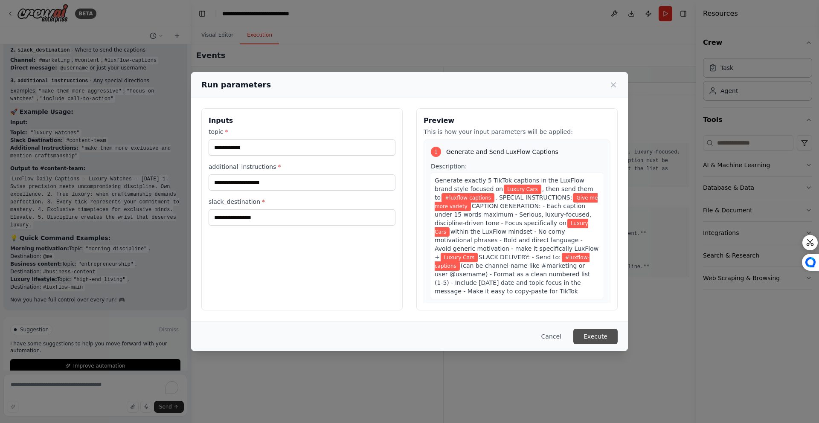
click at [593, 336] on button "Execute" at bounding box center [595, 336] width 44 height 15
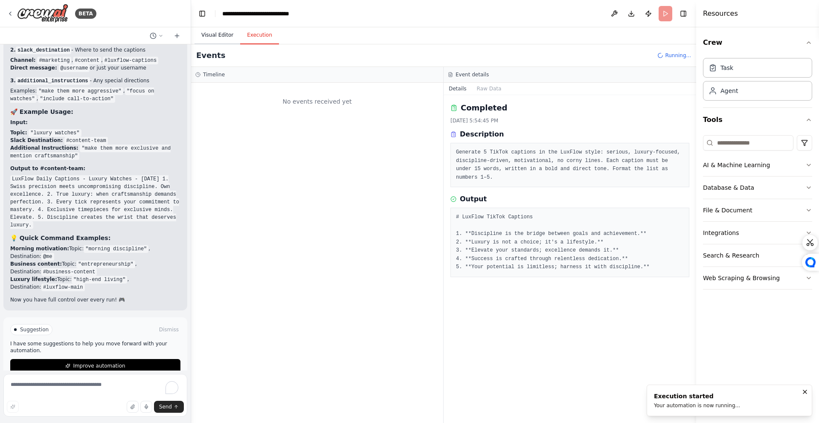
click at [218, 33] on button "Visual Editor" at bounding box center [218, 35] width 46 height 18
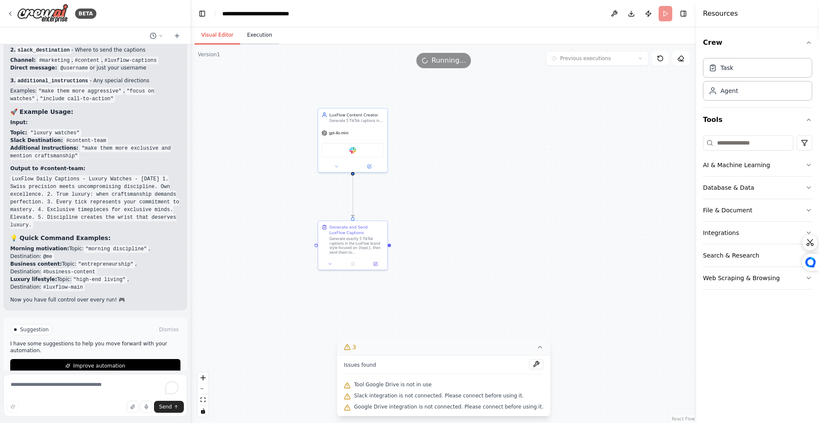
click at [253, 35] on button "Execution" at bounding box center [259, 35] width 39 height 18
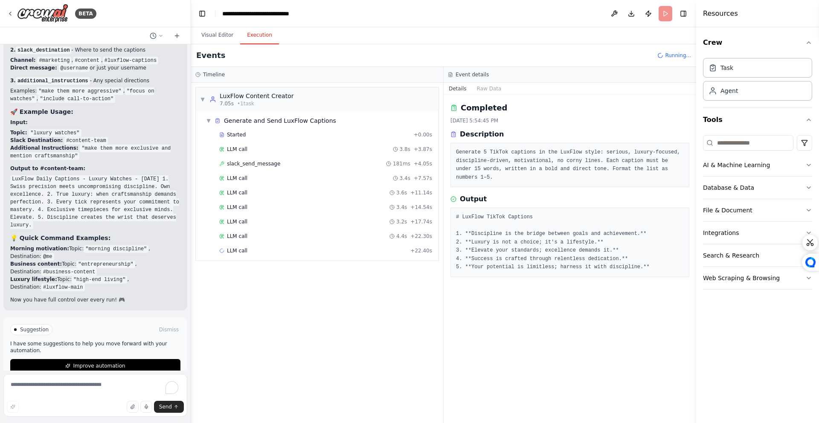
click at [300, 283] on div "▼ LuxFlow Content Creator 7.05s • 1 task ▼ Generate and Send LuxFlow Captions S…" at bounding box center [317, 253] width 252 height 340
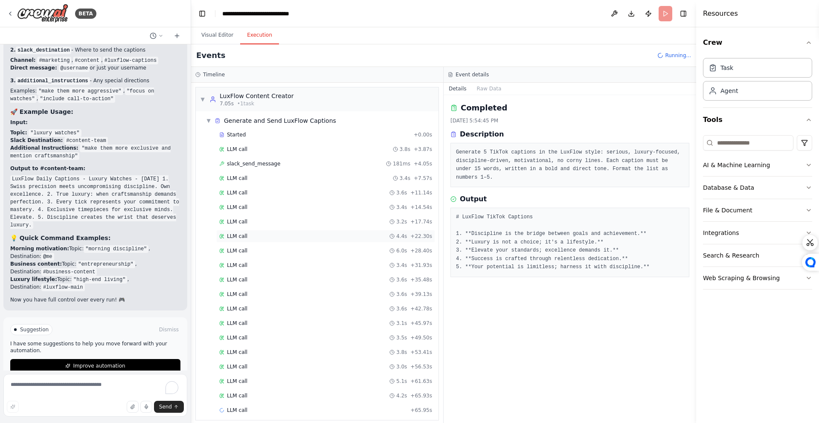
scroll to position [7, 0]
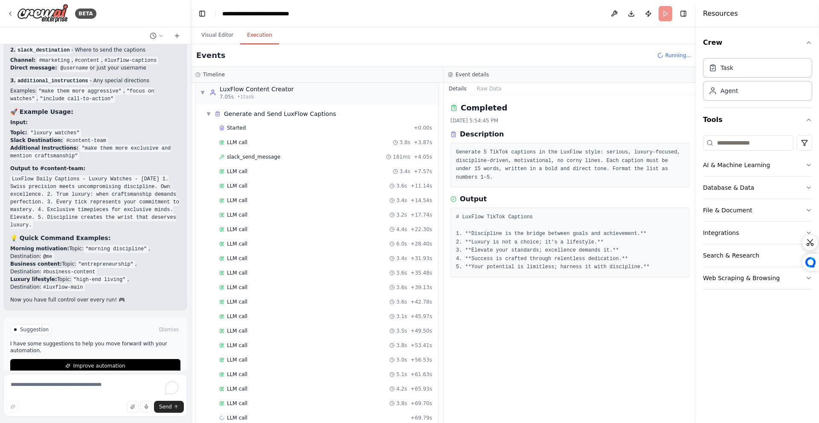
click at [675, 49] on div "Events Running..." at bounding box center [443, 55] width 505 height 23
click at [675, 52] on span "Running..." at bounding box center [678, 55] width 26 height 7
click at [670, 54] on span "Running..." at bounding box center [678, 55] width 26 height 7
click at [229, 36] on button "Visual Editor" at bounding box center [218, 35] width 46 height 18
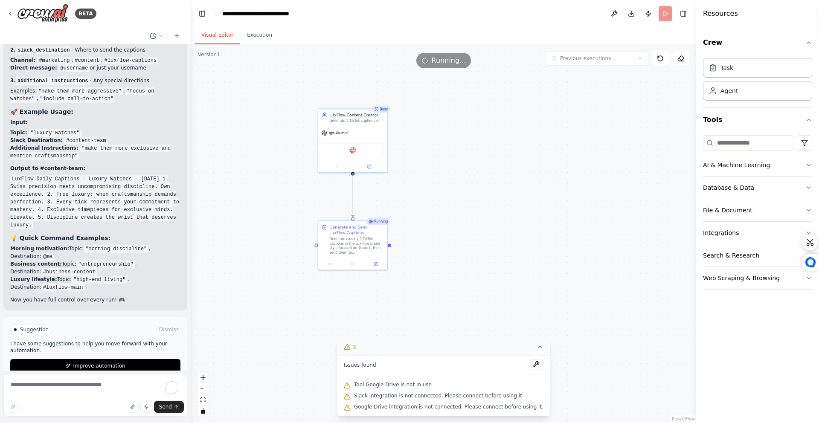
click at [450, 61] on span "Running..." at bounding box center [449, 60] width 35 height 10
click at [453, 61] on span "Running..." at bounding box center [449, 60] width 35 height 10
click at [456, 61] on span "Running..." at bounding box center [449, 60] width 35 height 10
click at [667, 60] on button at bounding box center [660, 58] width 17 height 15
click at [259, 29] on button "Execution" at bounding box center [259, 35] width 39 height 18
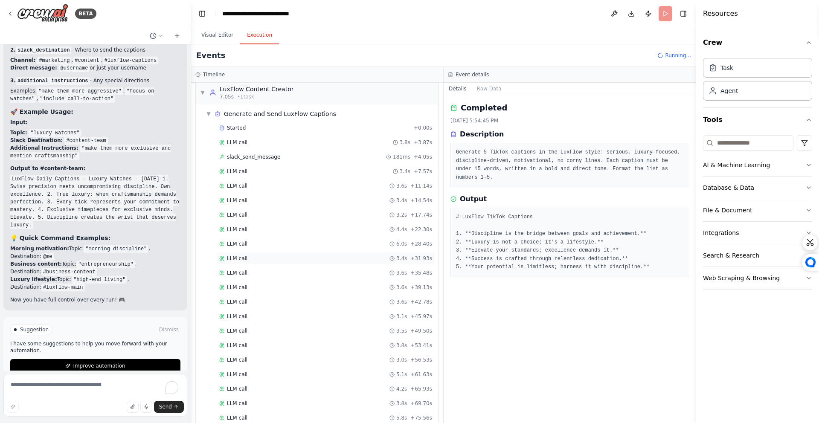
scroll to position [36, 0]
click at [223, 36] on button "Visual Editor" at bounding box center [218, 35] width 46 height 18
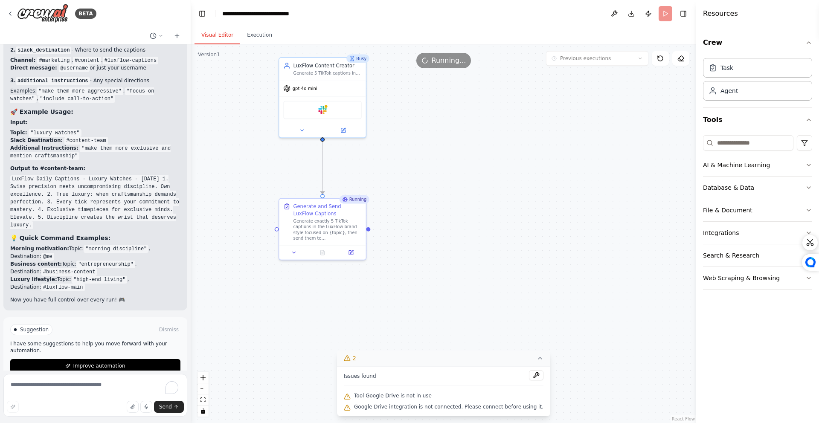
click at [428, 58] on icon at bounding box center [425, 60] width 7 height 7
click at [430, 59] on icon at bounding box center [424, 60] width 9 height 9
click at [424, 60] on icon at bounding box center [425, 60] width 7 height 7
click at [259, 36] on button "Execution" at bounding box center [259, 35] width 39 height 18
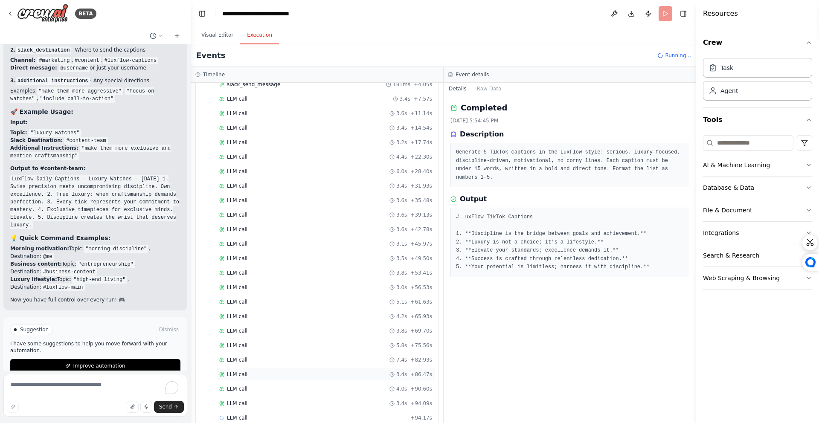
scroll to position [94, 0]
click at [674, 54] on span "Running..." at bounding box center [678, 55] width 26 height 7
click at [667, 56] on span "Running..." at bounding box center [678, 55] width 26 height 7
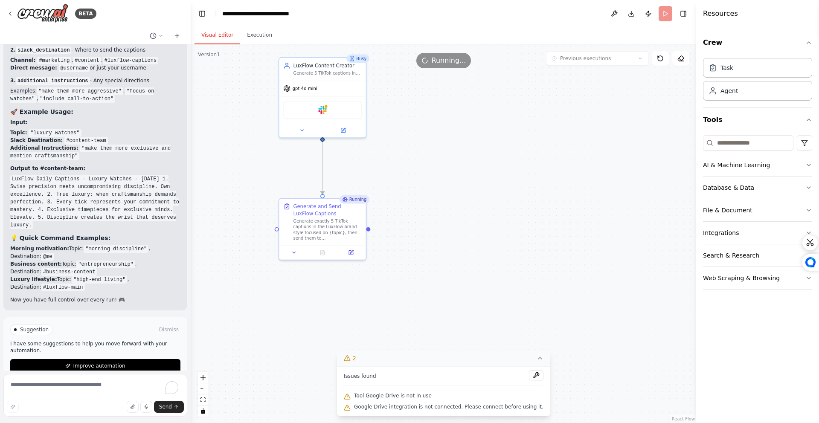
click at [212, 31] on button "Visual Editor" at bounding box center [218, 35] width 46 height 18
click at [422, 58] on div "Running..." at bounding box center [443, 60] width 55 height 15
drag, startPoint x: 423, startPoint y: 59, endPoint x: 542, endPoint y: 67, distance: 118.9
click at [523, 65] on div "Running..." at bounding box center [443, 60] width 505 height 15
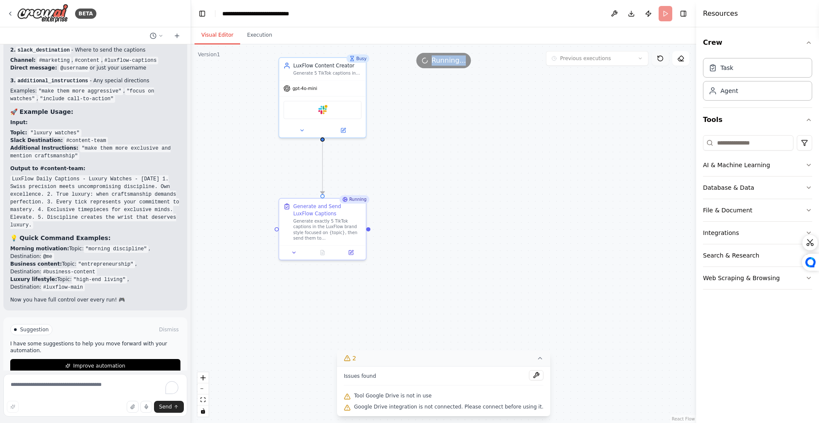
click at [654, 61] on button at bounding box center [660, 58] width 17 height 15
click at [655, 61] on button at bounding box center [660, 58] width 17 height 15
click at [656, 61] on button at bounding box center [660, 58] width 17 height 15
click at [486, 109] on div ".deletable-edge-delete-btn { width: 20px; height: 20px; border: 0px solid #ffff…" at bounding box center [443, 233] width 505 height 379
click at [385, 83] on div ".deletable-edge-delete-btn { width: 20px; height: 20px; border: 0px solid #ffff…" at bounding box center [443, 233] width 505 height 379
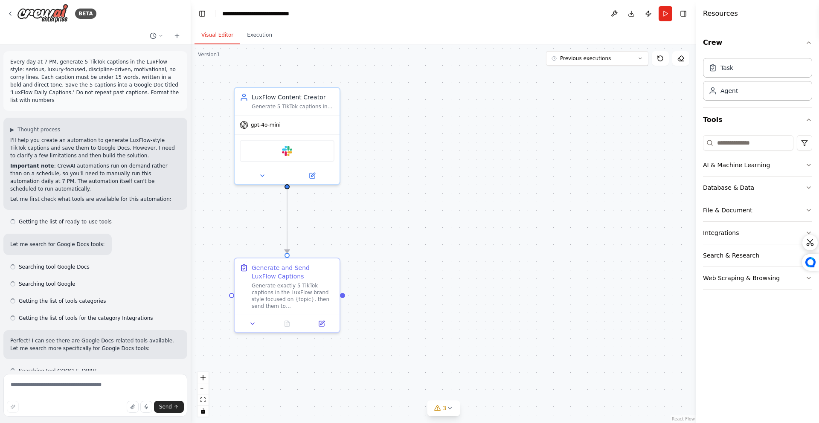
scroll to position [2764, 0]
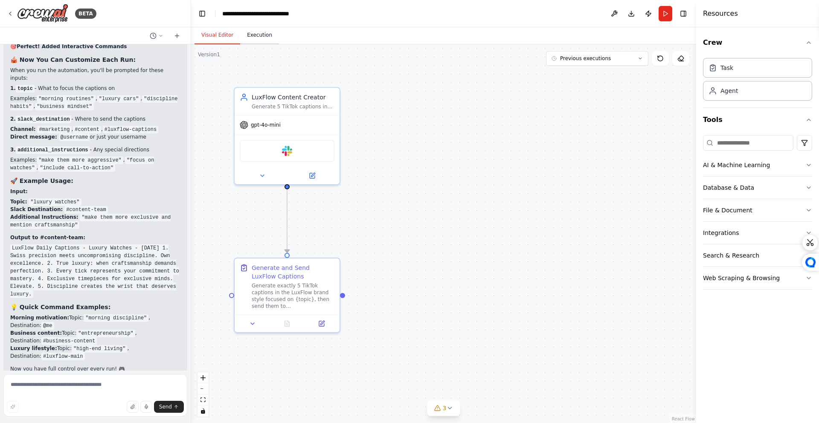
click at [244, 38] on button "Execution" at bounding box center [259, 35] width 39 height 18
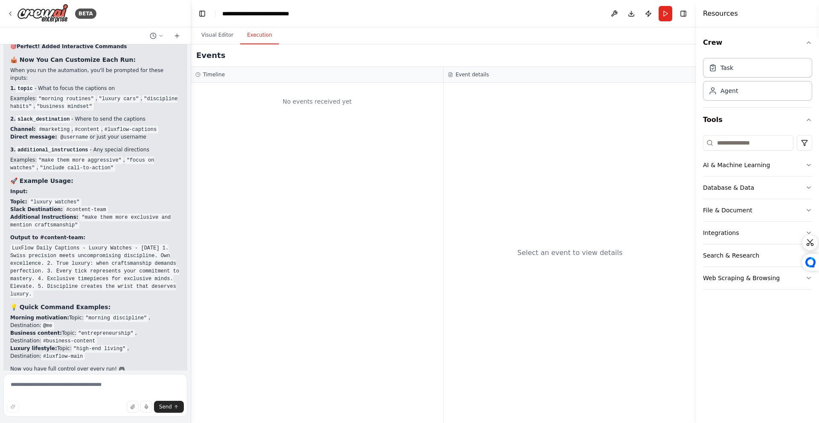
drag, startPoint x: 310, startPoint y: 93, endPoint x: 312, endPoint y: 78, distance: 15.5
click at [329, 89] on div "No events received yet" at bounding box center [317, 101] width 244 height 29
click at [223, 34] on button "Visual Editor" at bounding box center [218, 35] width 46 height 18
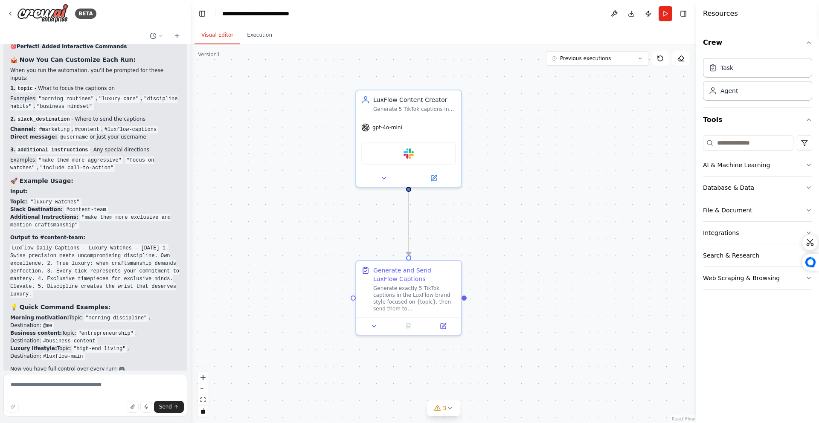
drag, startPoint x: 500, startPoint y: 165, endPoint x: 551, endPoint y: 161, distance: 51.3
click at [567, 161] on div ".deletable-edge-delete-btn { width: 20px; height: 20px; border: 0px solid #ffff…" at bounding box center [443, 233] width 505 height 379
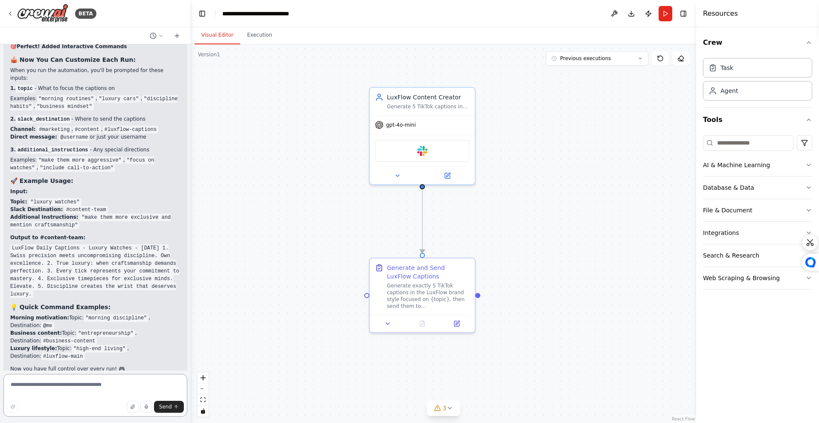
click at [91, 381] on textarea at bounding box center [95, 395] width 184 height 43
type textarea "**********"
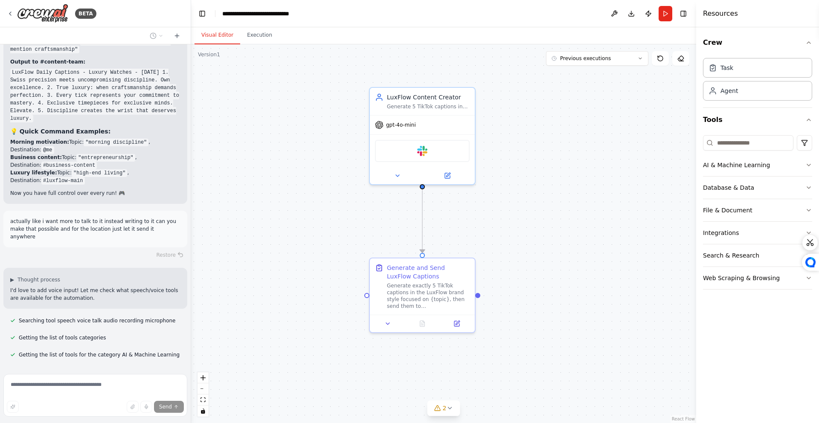
scroll to position [2957, 0]
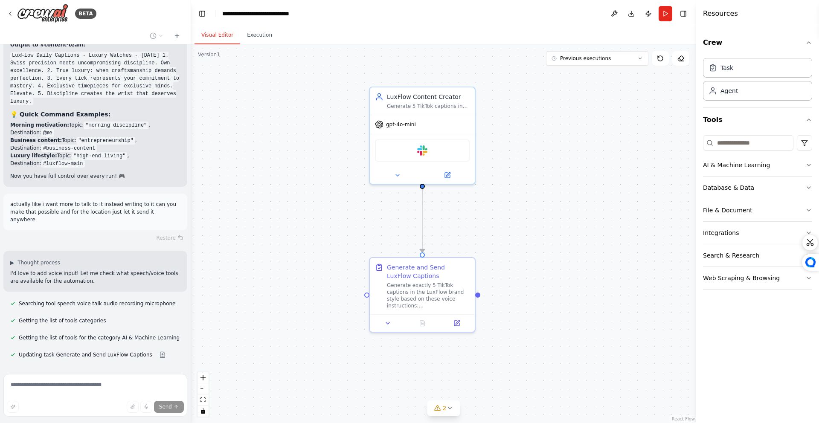
drag, startPoint x: 308, startPoint y: 215, endPoint x: 305, endPoint y: 203, distance: 11.9
click at [308, 214] on div ".deletable-edge-delete-btn { width: 20px; height: 20px; border: 0px solid #ffff…" at bounding box center [443, 233] width 505 height 379
click at [243, 27] on button "Execution" at bounding box center [259, 35] width 39 height 18
click at [223, 29] on button "Visual Editor" at bounding box center [218, 35] width 46 height 18
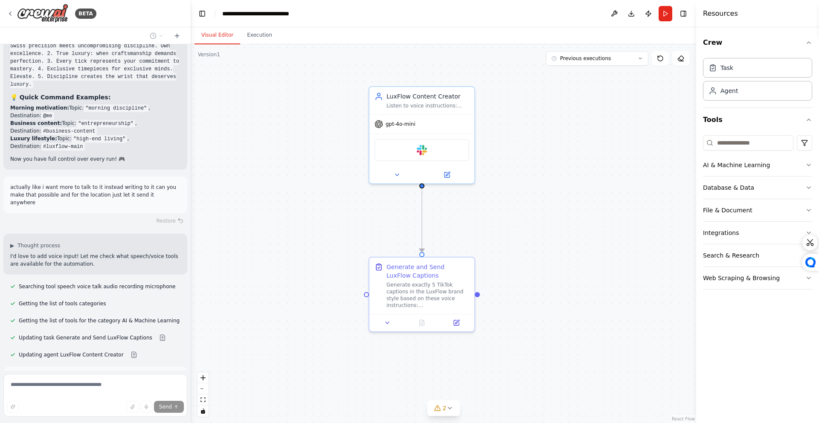
scroll to position [3043, 0]
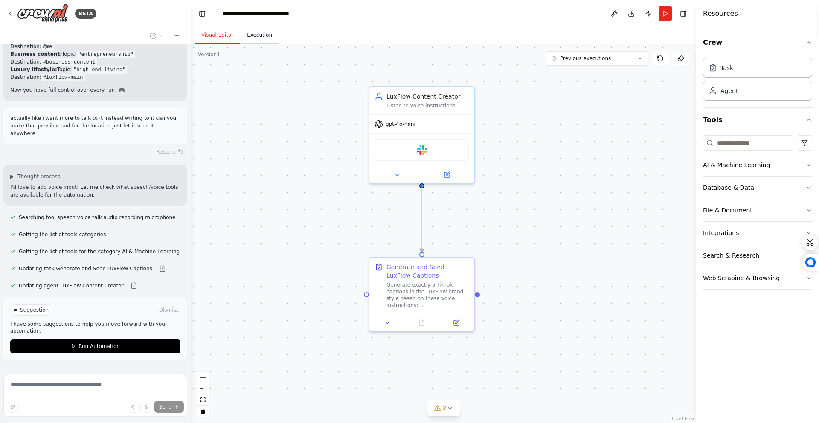
click at [255, 36] on button "Execution" at bounding box center [259, 35] width 39 height 18
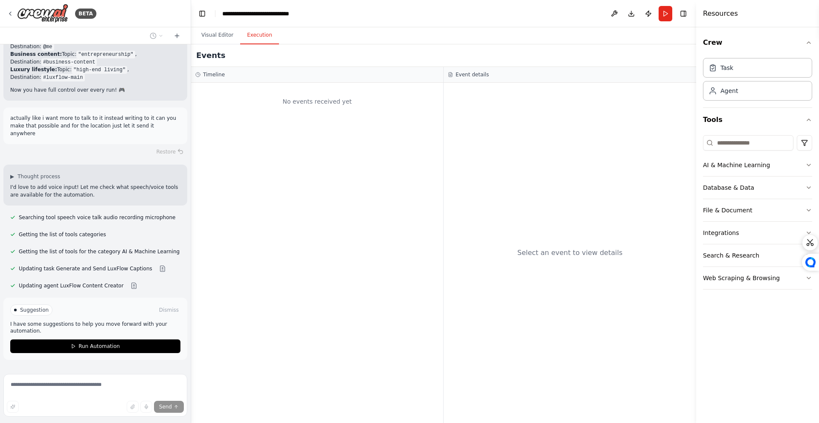
click at [666, 17] on button "Run" at bounding box center [666, 13] width 14 height 15
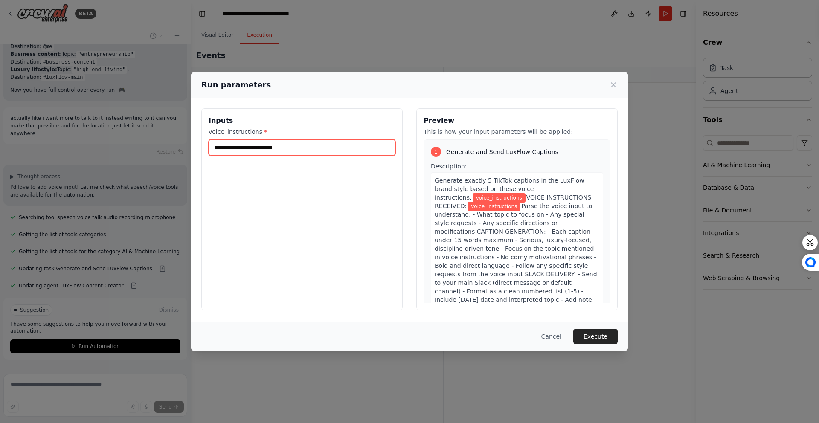
click at [307, 142] on input "voice_instructions *" at bounding box center [302, 148] width 187 height 16
click at [308, 145] on input "voice_instructions *" at bounding box center [302, 148] width 187 height 16
type input "**********"
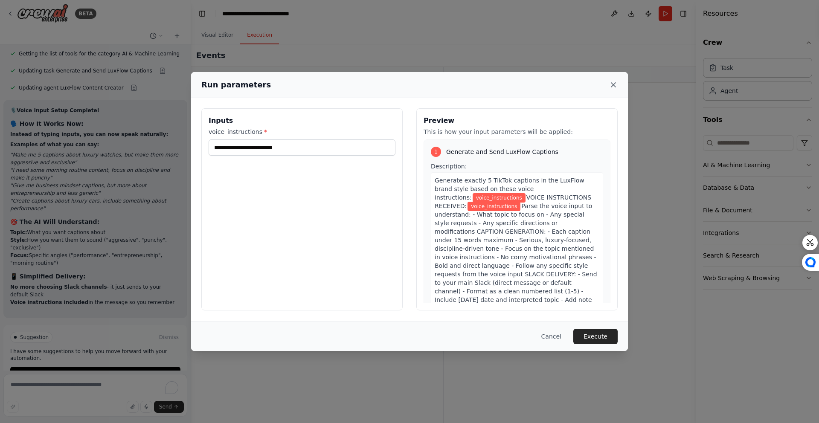
click at [615, 84] on icon at bounding box center [613, 85] width 9 height 9
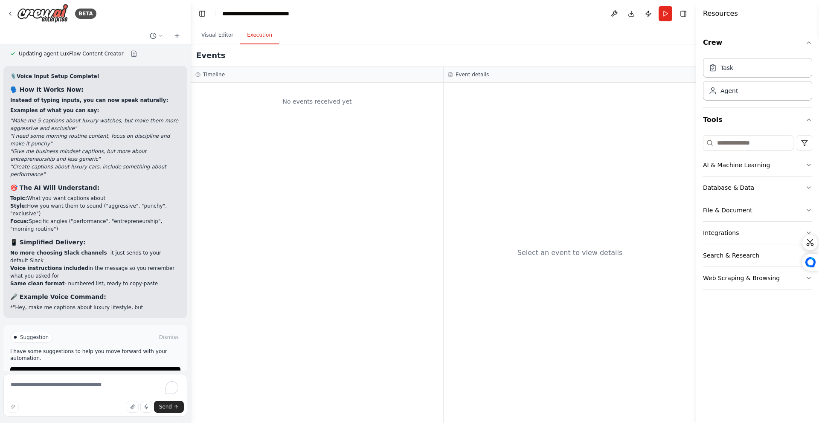
click at [401, 148] on div "No events received yet" at bounding box center [317, 253] width 252 height 340
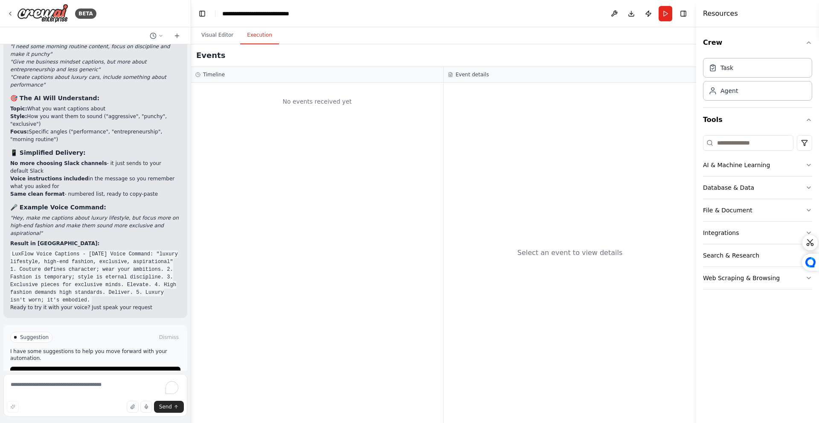
scroll to position [3372, 0]
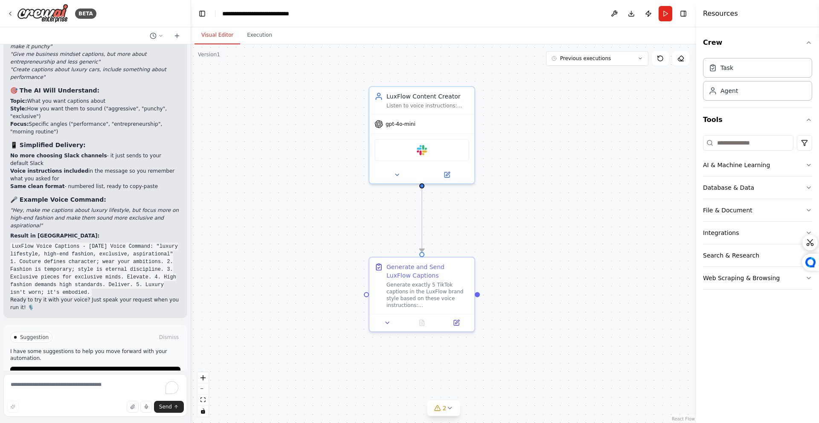
click at [220, 33] on button "Visual Editor" at bounding box center [218, 35] width 46 height 18
click at [247, 39] on button "Execution" at bounding box center [259, 35] width 39 height 18
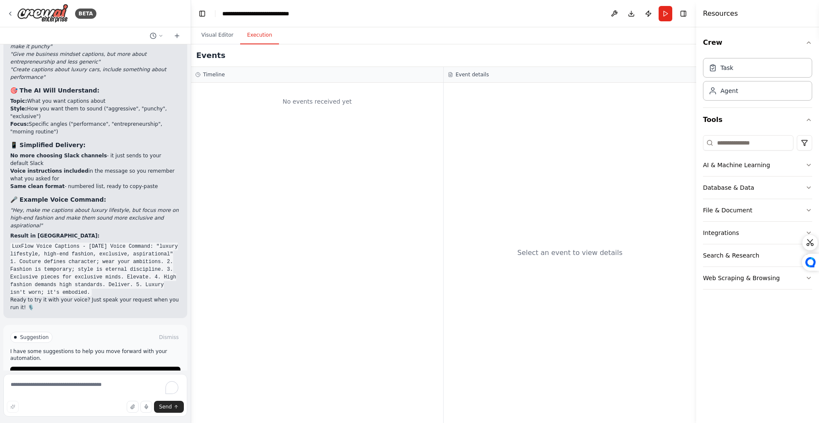
click at [664, 11] on button "Run" at bounding box center [666, 13] width 14 height 15
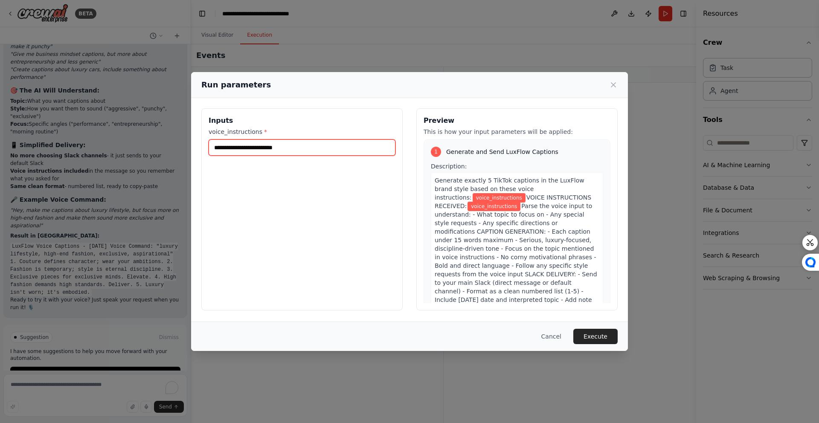
click at [354, 143] on input "voice_instructions *" at bounding box center [302, 148] width 187 height 16
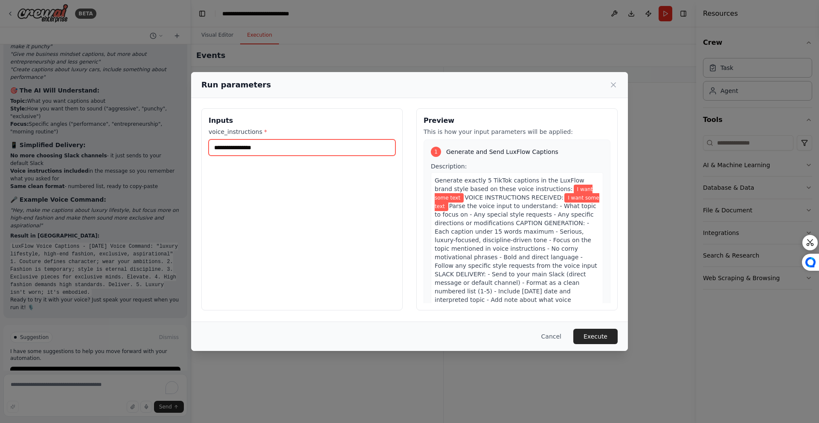
type input "**********"
type input "*"
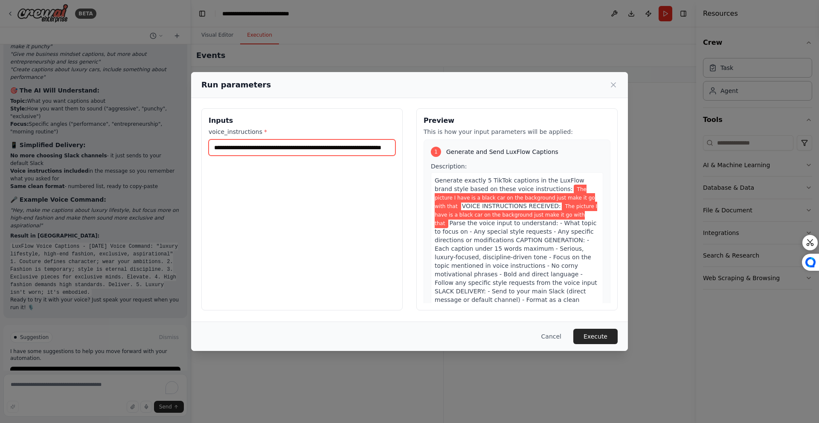
scroll to position [0, 33]
type input "**********"
click at [594, 334] on button "Execute" at bounding box center [595, 336] width 44 height 15
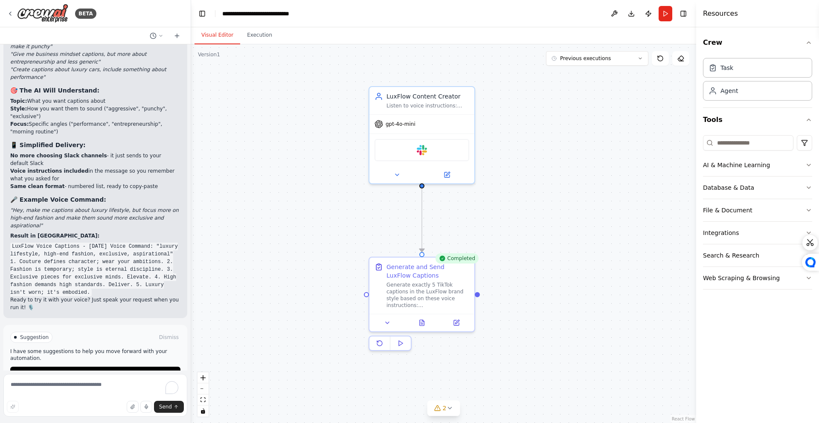
drag, startPoint x: 209, startPoint y: 34, endPoint x: 209, endPoint y: 45, distance: 11.1
click at [209, 34] on button "Visual Editor" at bounding box center [218, 35] width 46 height 18
click at [109, 390] on textarea "To enrich screen reader interactions, please activate Accessibility in Grammarl…" at bounding box center [95, 395] width 184 height 43
drag, startPoint x: 109, startPoint y: 390, endPoint x: 314, endPoint y: 423, distance: 207.4
click at [242, 423] on div "BETA Every day at 7 PM, generate 5 TikTok captions in the LuxFlow style: seriou…" at bounding box center [409, 211] width 819 height 423
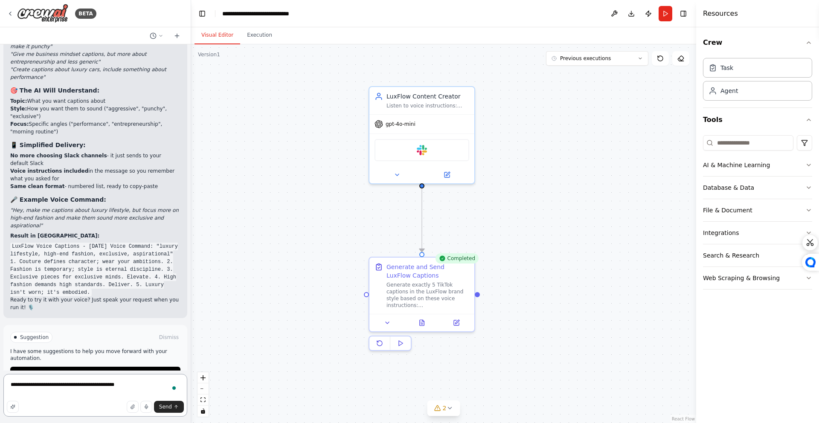
type textarea "**********"
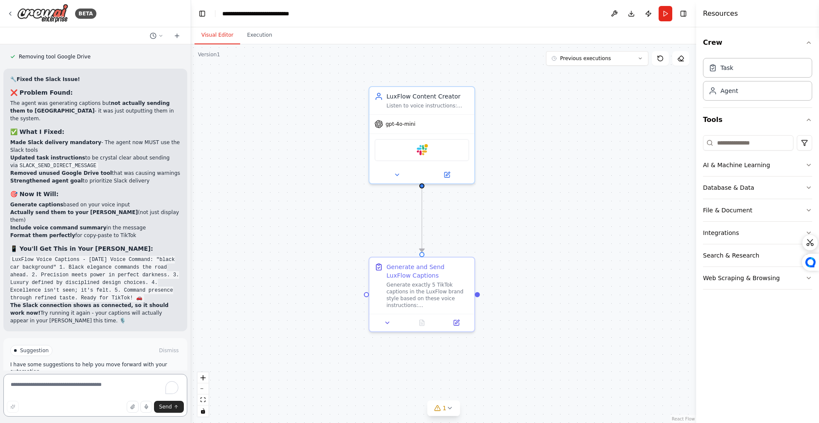
scroll to position [3819, 0]
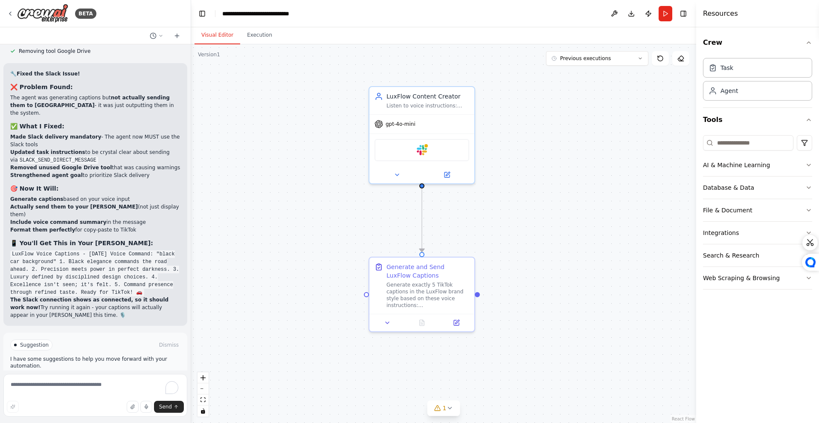
click at [166, 375] on button "Run Automation" at bounding box center [95, 382] width 170 height 14
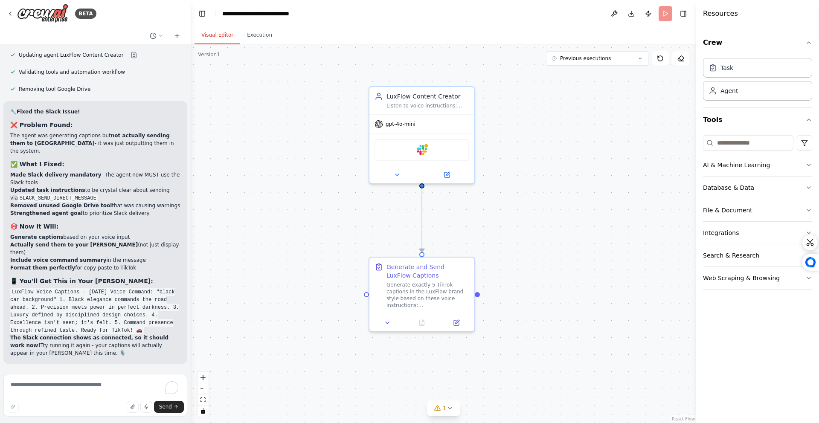
scroll to position [3750, 0]
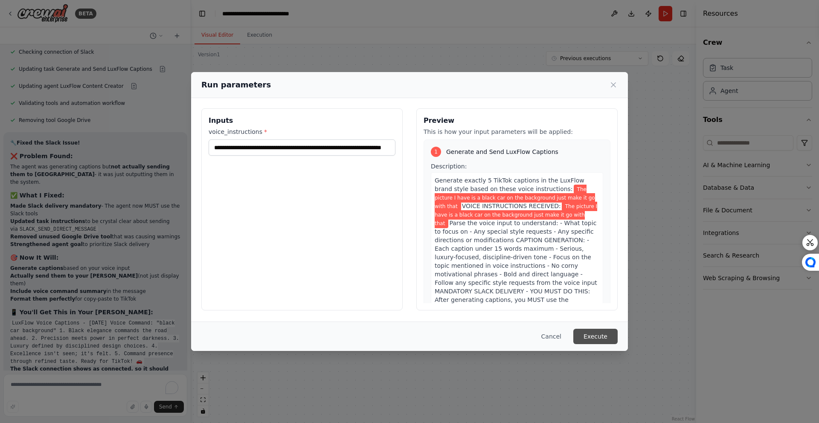
click at [598, 343] on button "Execute" at bounding box center [595, 336] width 44 height 15
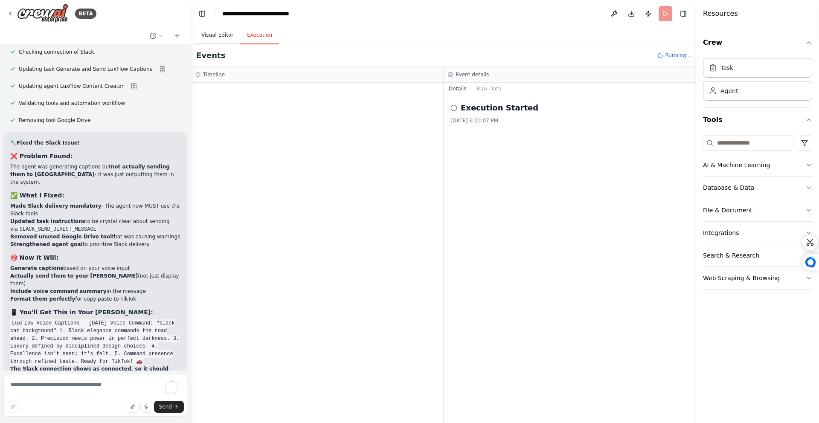
click at [225, 38] on button "Visual Editor" at bounding box center [218, 35] width 46 height 18
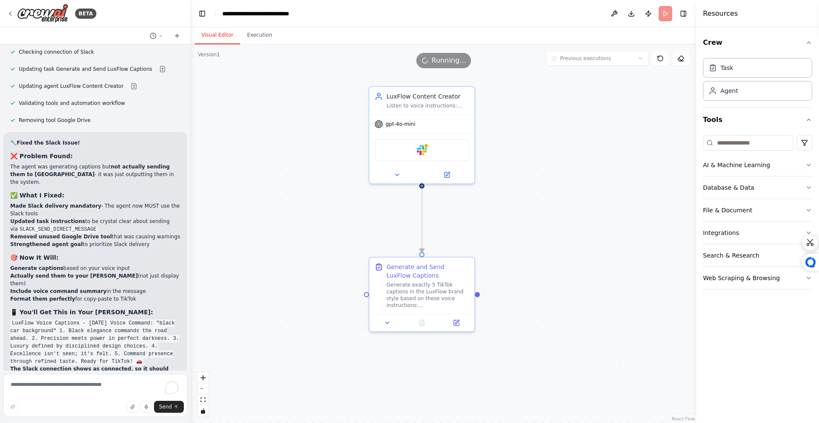
click at [233, 34] on button "Visual Editor" at bounding box center [218, 35] width 46 height 18
click at [253, 37] on button "Execution" at bounding box center [259, 35] width 39 height 18
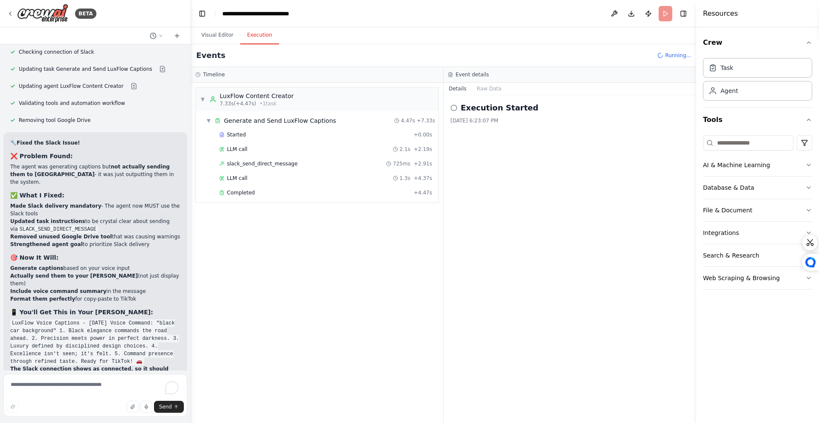
scroll to position [3819, 0]
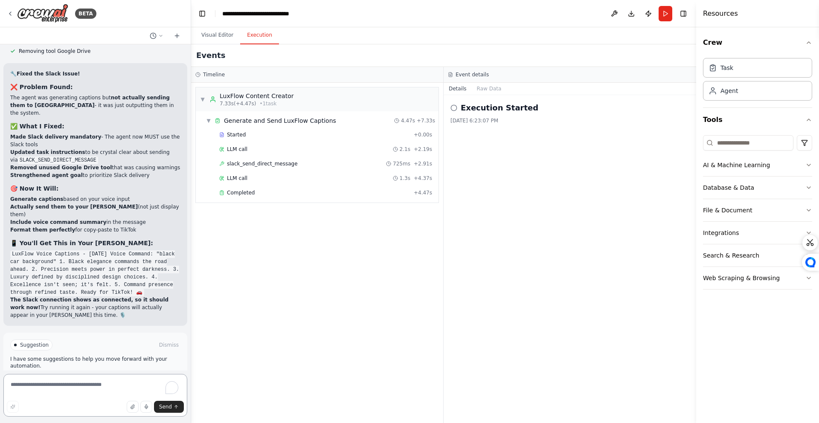
click at [96, 382] on textarea "To enrich screen reader interactions, please activate Accessibility in Grammarl…" at bounding box center [95, 395] width 184 height 43
click at [103, 383] on textarea "To enrich screen reader interactions, please activate Accessibility in Grammarl…" at bounding box center [95, 395] width 184 height 43
type textarea "*******"
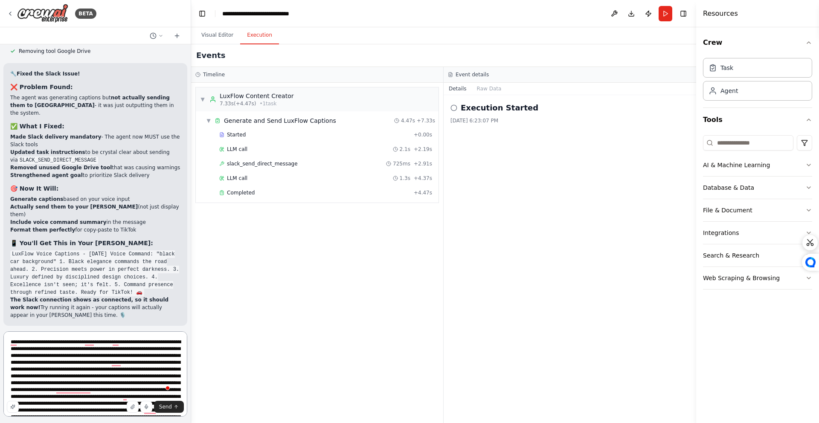
scroll to position [59, 0]
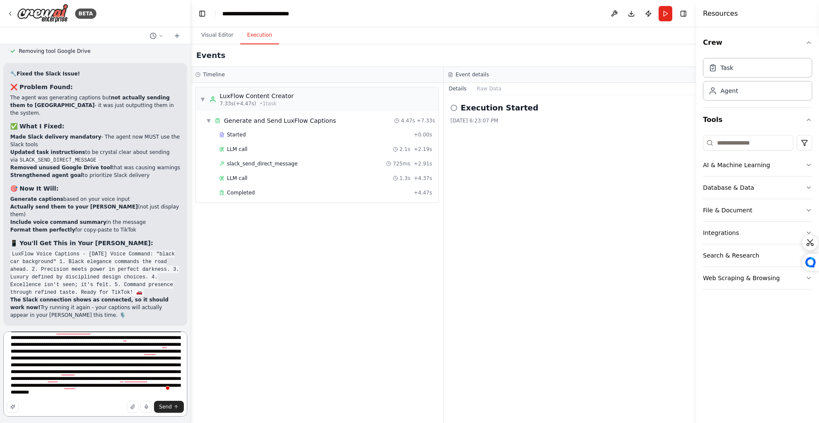
type textarea "**********"
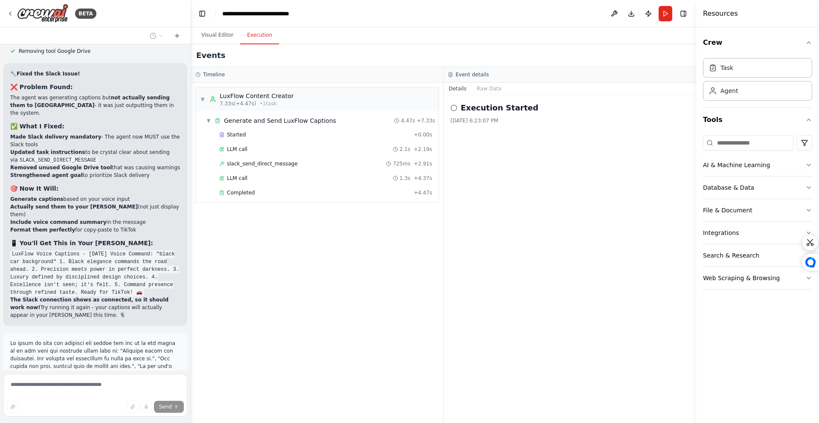
scroll to position [3934, 0]
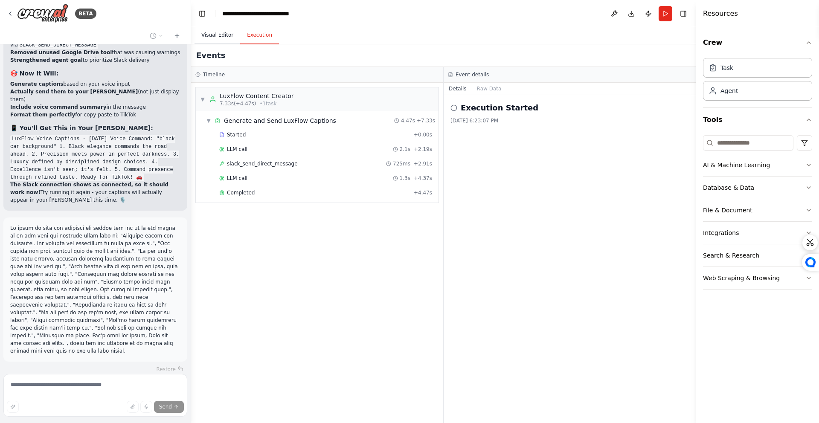
click at [202, 35] on button "Visual Editor" at bounding box center [218, 35] width 46 height 18
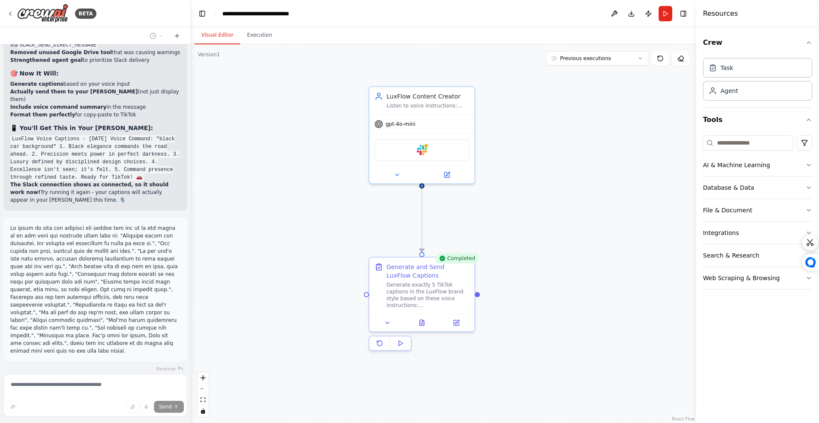
click at [300, 156] on div ".deletable-edge-delete-btn { width: 20px; height: 20px; border: 0px solid #ffff…" at bounding box center [443, 233] width 505 height 379
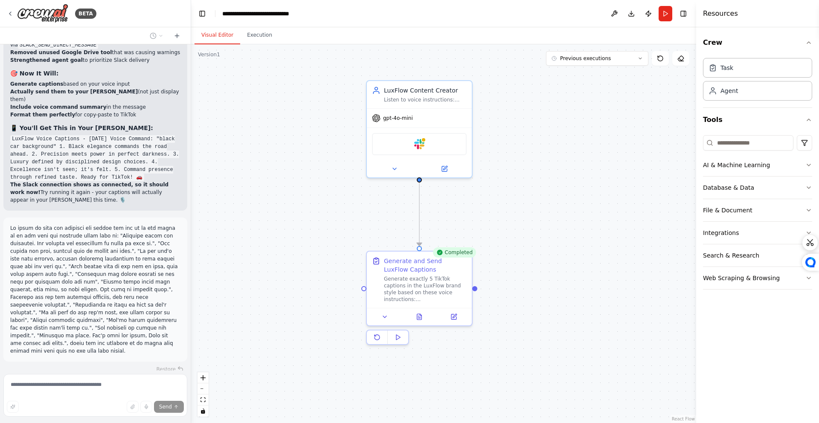
drag, startPoint x: 301, startPoint y: 156, endPoint x: 297, endPoint y: 152, distance: 5.5
click at [297, 152] on div ".deletable-edge-delete-btn { width: 20px; height: 20px; border: 0px solid #ffff…" at bounding box center [443, 233] width 505 height 379
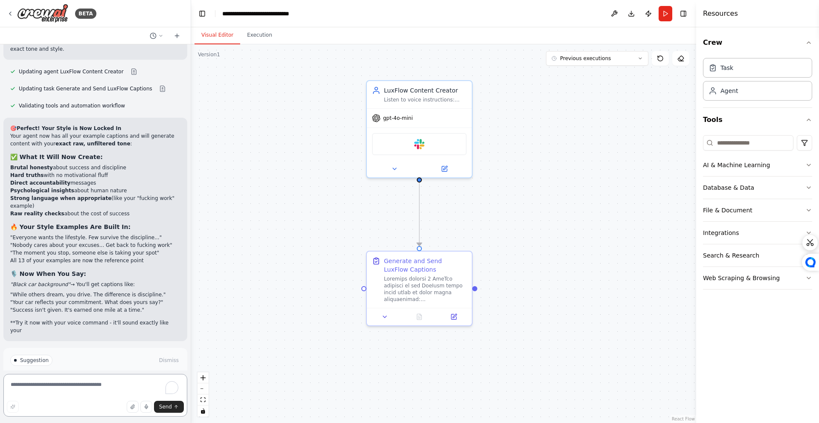
scroll to position [4305, 0]
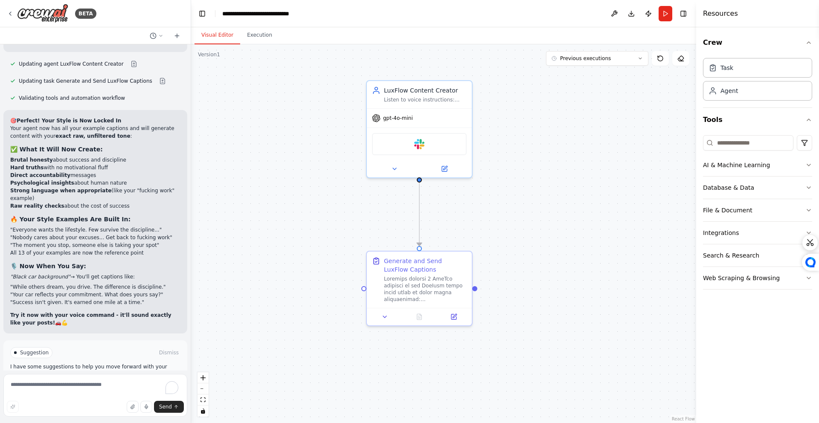
click at [130, 382] on button "Run Automation" at bounding box center [95, 389] width 170 height 14
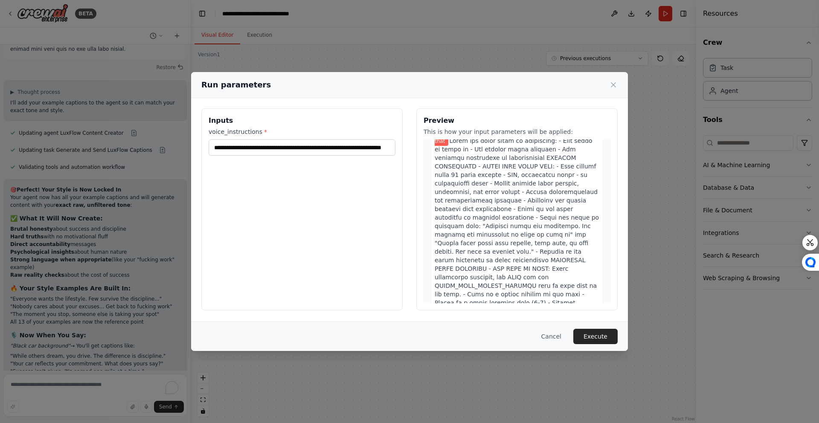
scroll to position [189, 0]
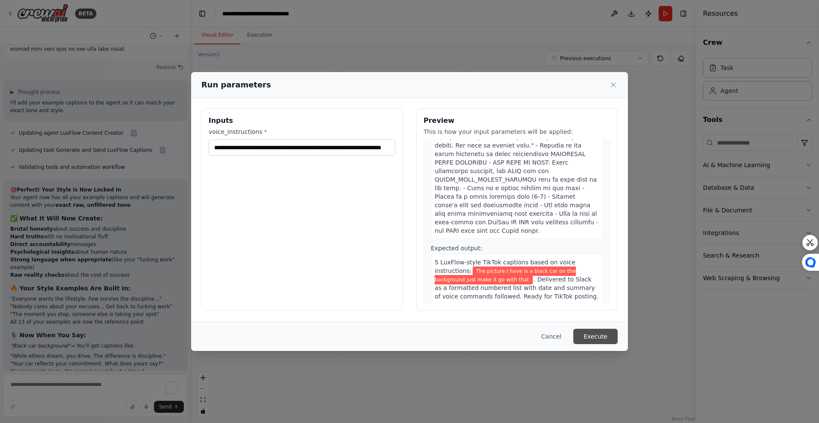
click at [600, 340] on button "Execute" at bounding box center [595, 336] width 44 height 15
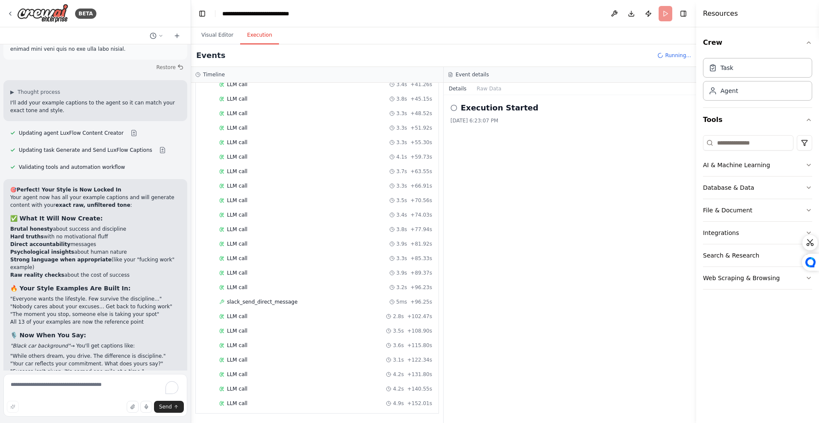
scroll to position [297, 0]
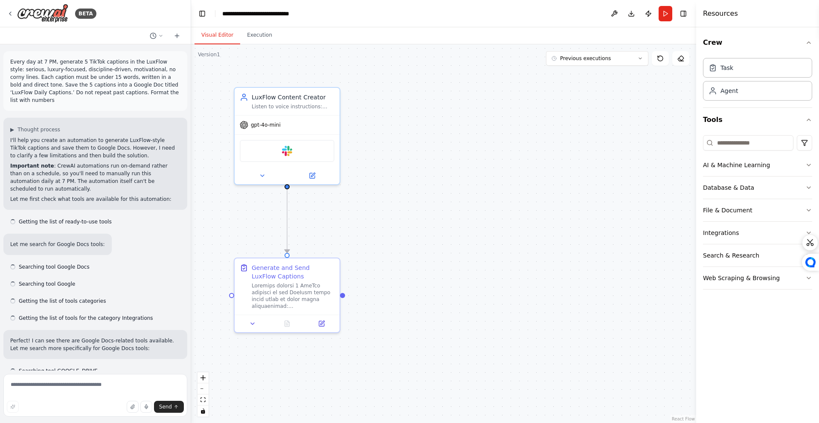
scroll to position [4236, 0]
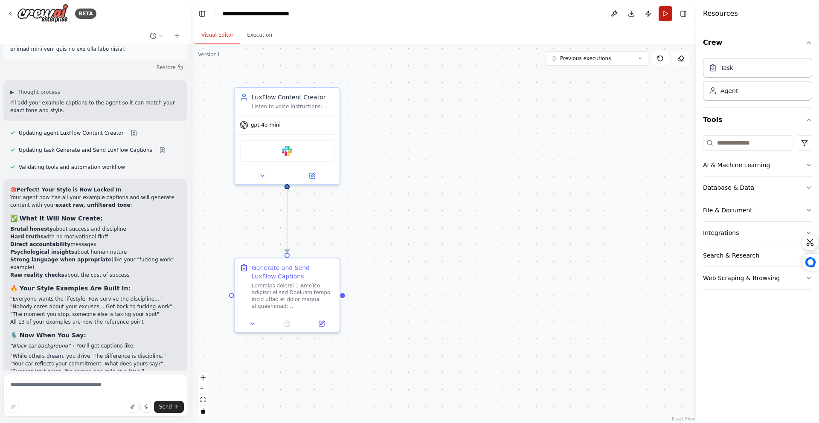
click at [666, 18] on button "Run" at bounding box center [666, 13] width 14 height 15
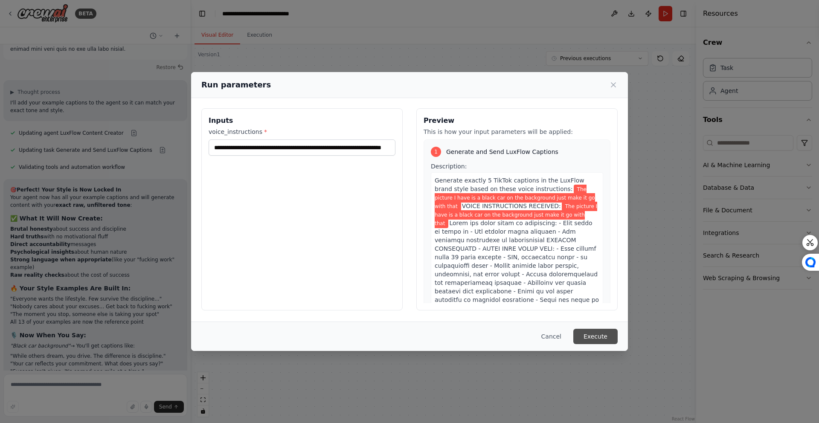
click at [592, 330] on button "Execute" at bounding box center [595, 336] width 44 height 15
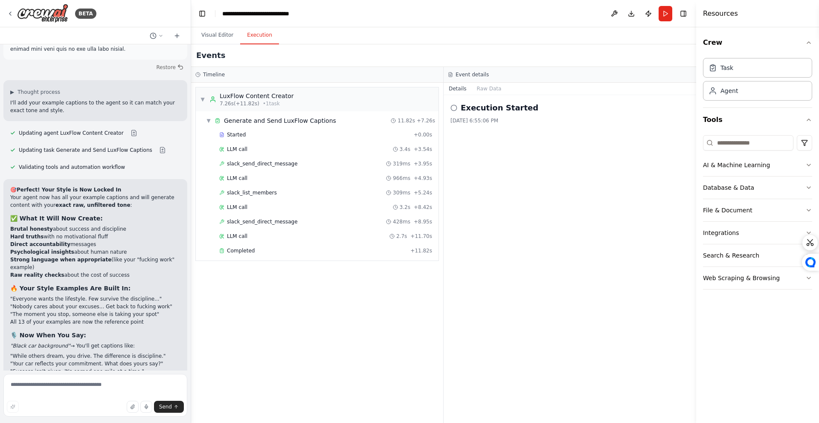
drag, startPoint x: 285, startPoint y: 290, endPoint x: 286, endPoint y: 286, distance: 4.5
click at [285, 290] on div "▼ LuxFlow Content Creator 7.26s (+11.82s) • 1 task ▼ Generate and Send LuxFlow …" at bounding box center [317, 253] width 252 height 340
drag, startPoint x: 290, startPoint y: 274, endPoint x: 277, endPoint y: 296, distance: 24.7
click at [277, 295] on div "▼ LuxFlow Content Creator 7.26s (+11.82s) • 1 task ▼ Generate and Send LuxFlow …" at bounding box center [317, 253] width 252 height 340
click at [343, 266] on div "▼ LuxFlow Content Creator 7.26s (+11.82s) • 1 task ▼ Generate and Send LuxFlow …" at bounding box center [317, 253] width 252 height 340
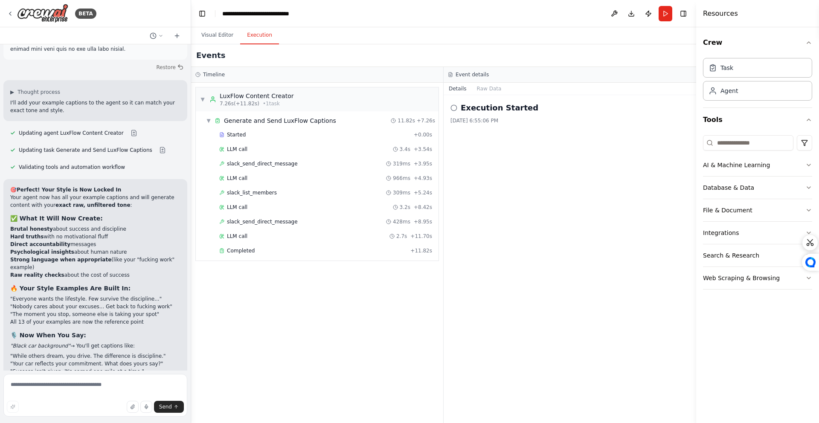
click at [340, 269] on div "▼ LuxFlow Content Creator 7.26s (+11.82s) • 1 task ▼ Generate and Send LuxFlow …" at bounding box center [317, 253] width 252 height 340
click at [138, 383] on textarea at bounding box center [95, 395] width 184 height 43
type textarea "**********"
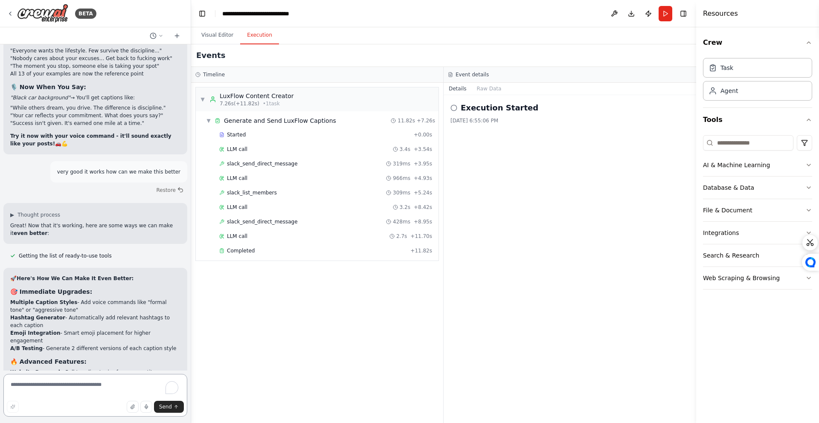
scroll to position [4643, 0]
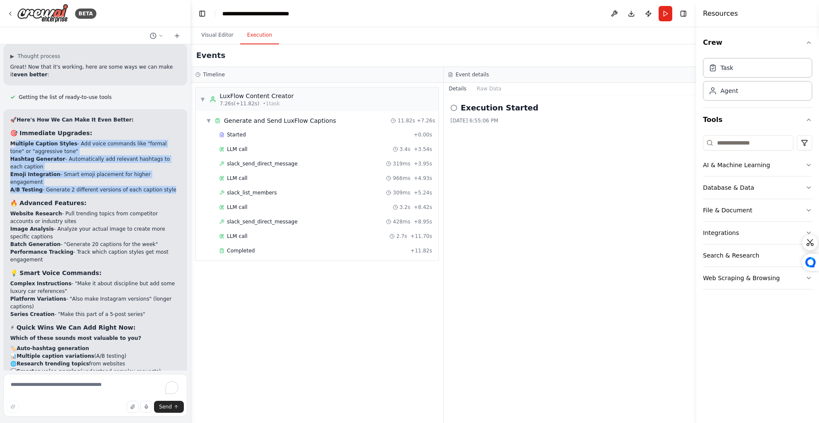
drag, startPoint x: 13, startPoint y: 102, endPoint x: 75, endPoint y: 148, distance: 77.2
click at [64, 151] on div "🚀 Here's How We Can Make It Even Better: 🎯 Immediate Upgrades: Multiple Caption…" at bounding box center [95, 260] width 170 height 288
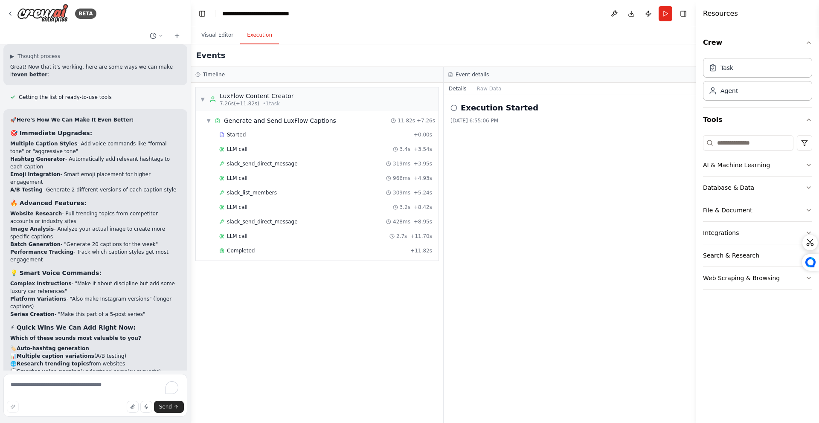
click at [85, 186] on li "A/B Testing - Generate 2 different versions of each caption style" at bounding box center [95, 190] width 170 height 8
drag, startPoint x: 12, startPoint y: 160, endPoint x: 38, endPoint y: 180, distance: 31.7
click at [36, 179] on div "🚀 Here's How We Can Make It Even Better: 🎯 Immediate Upgrades: Multiple Caption…" at bounding box center [95, 259] width 184 height 301
click at [41, 226] on strong "Image Analysis" at bounding box center [32, 229] width 44 height 6
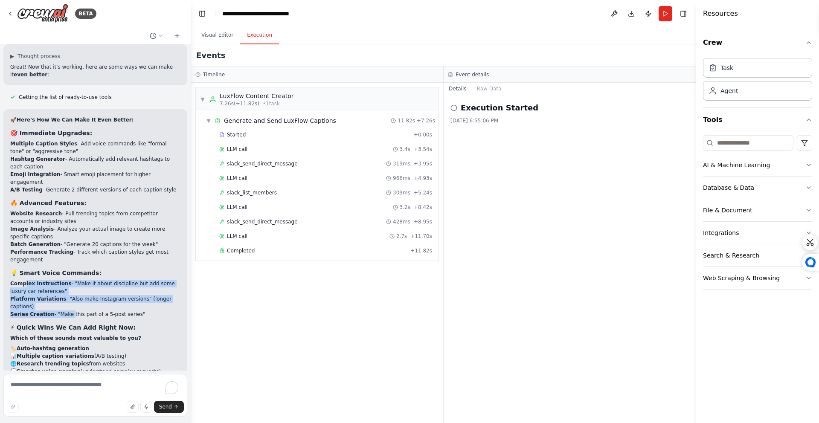
drag, startPoint x: 26, startPoint y: 234, endPoint x: 70, endPoint y: 268, distance: 56.3
click at [70, 280] on ol "Complex Instructions - "Make it about discipline but add some luxury car refere…" at bounding box center [95, 299] width 170 height 38
click at [70, 311] on li "Series Creation - "Make this part of a 5-post series"" at bounding box center [95, 315] width 170 height 8
drag, startPoint x: 31, startPoint y: 244, endPoint x: 52, endPoint y: 263, distance: 28.4
click at [47, 280] on ol "Complex Instructions - "Make it about discipline but add some luxury car refere…" at bounding box center [95, 299] width 170 height 38
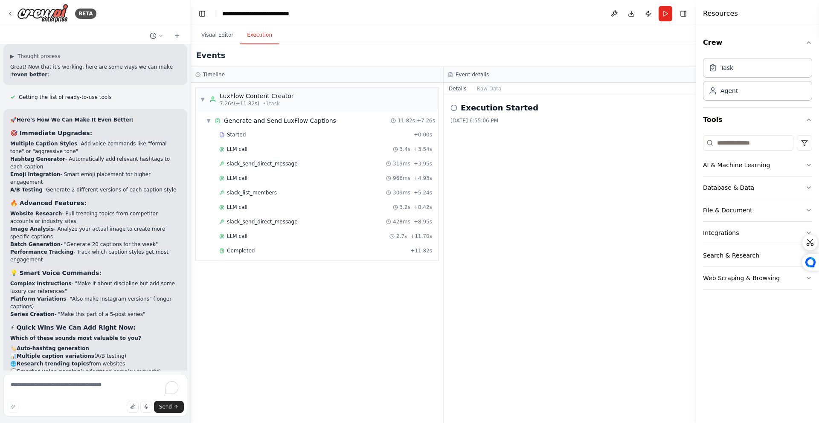
click at [52, 295] on li "Platform Variations - "Also make Instagram versions" (longer captions)" at bounding box center [95, 302] width 170 height 15
click at [70, 387] on textarea "To enrich screen reader interactions, please activate Accessibility in Grammarl…" at bounding box center [95, 395] width 184 height 43
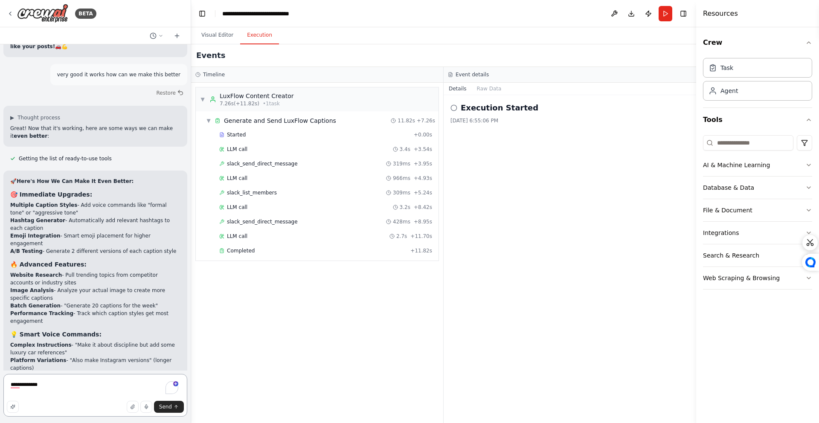
scroll to position [4593, 0]
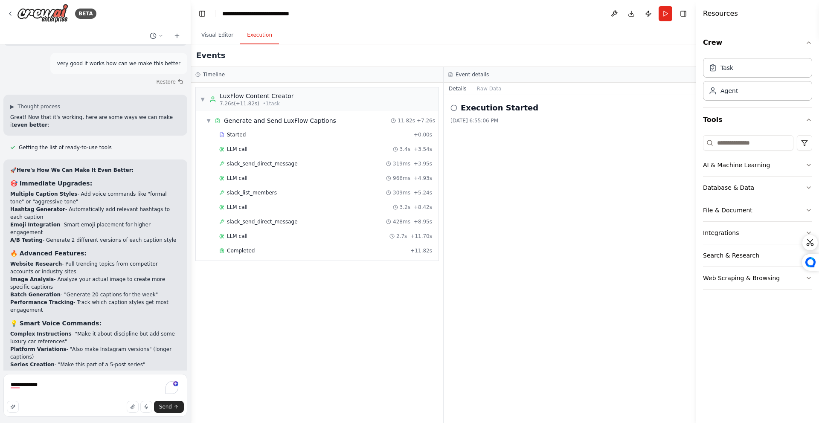
drag, startPoint x: 10, startPoint y: 157, endPoint x: 65, endPoint y: 164, distance: 55.2
click at [64, 190] on li "Multiple Caption Styles - Add voice commands like "formal tone" or "aggressive …" at bounding box center [95, 197] width 170 height 15
click at [65, 190] on li "Multiple Caption Styles - Add voice commands like "formal tone" or "aggressive …" at bounding box center [95, 197] width 170 height 15
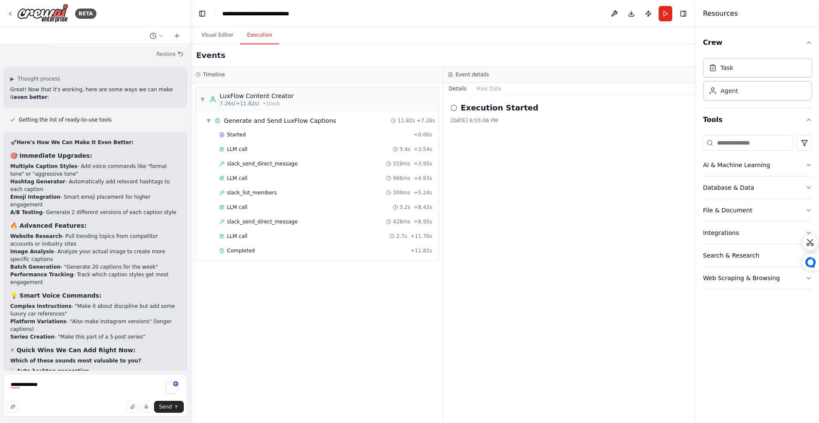
scroll to position [4643, 0]
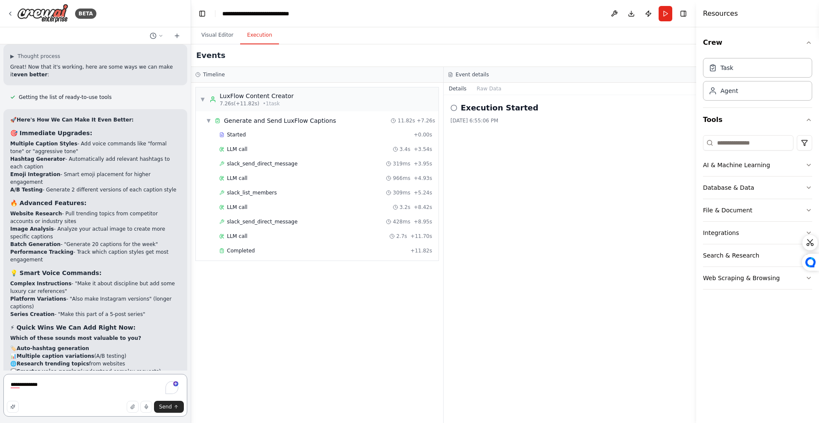
click at [70, 380] on textarea "**********" at bounding box center [95, 395] width 184 height 43
click at [103, 382] on textarea "**********" at bounding box center [95, 395] width 184 height 43
type textarea "**********"
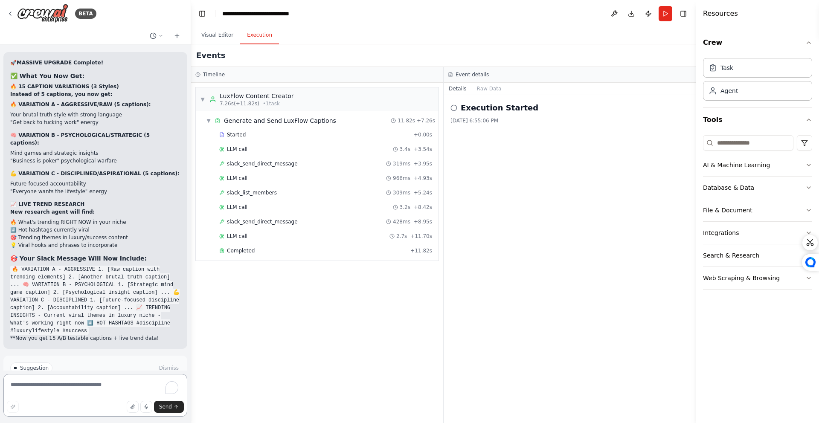
scroll to position [5212, 0]
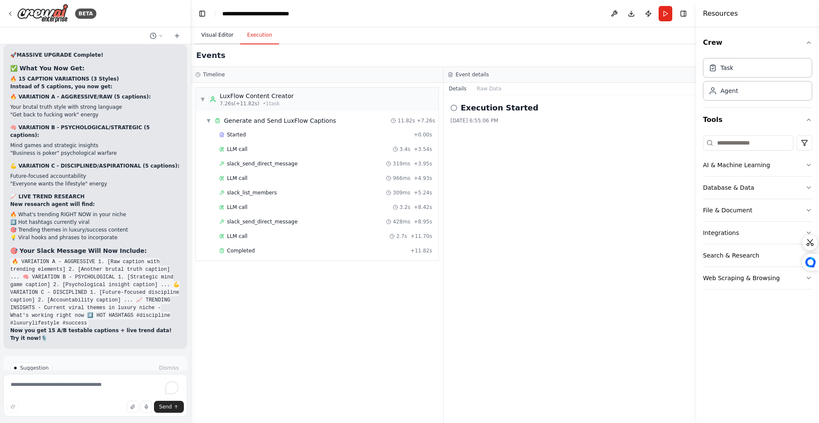
click at [223, 43] on button "Visual Editor" at bounding box center [218, 35] width 46 height 18
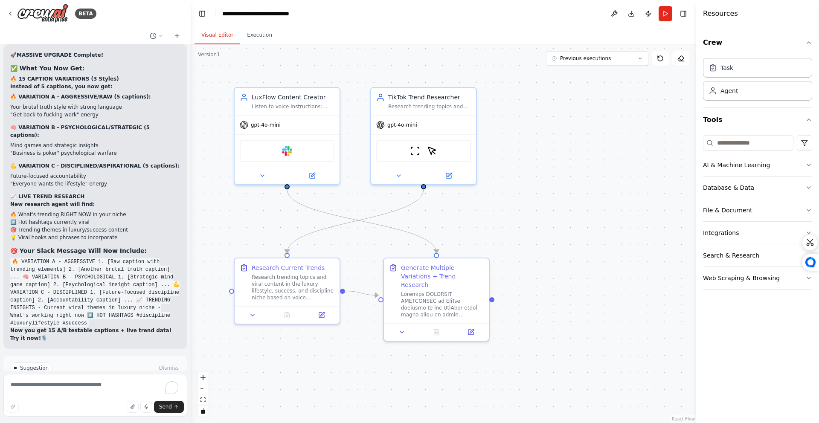
click at [222, 38] on button "Visual Editor" at bounding box center [218, 35] width 46 height 18
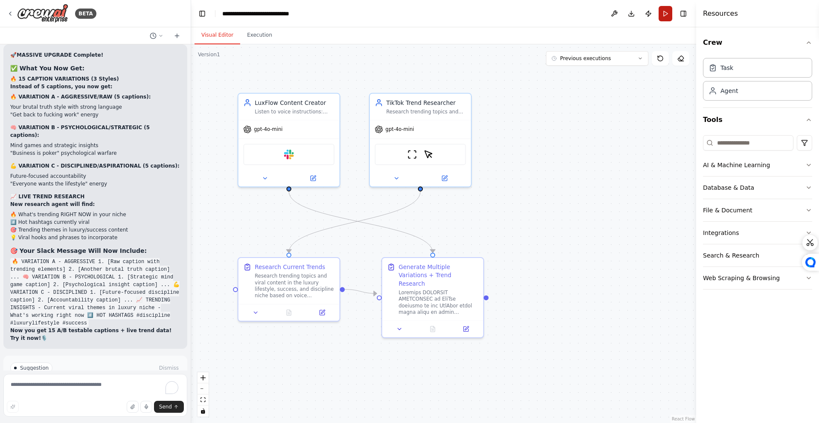
click at [666, 12] on button "Run" at bounding box center [666, 13] width 14 height 15
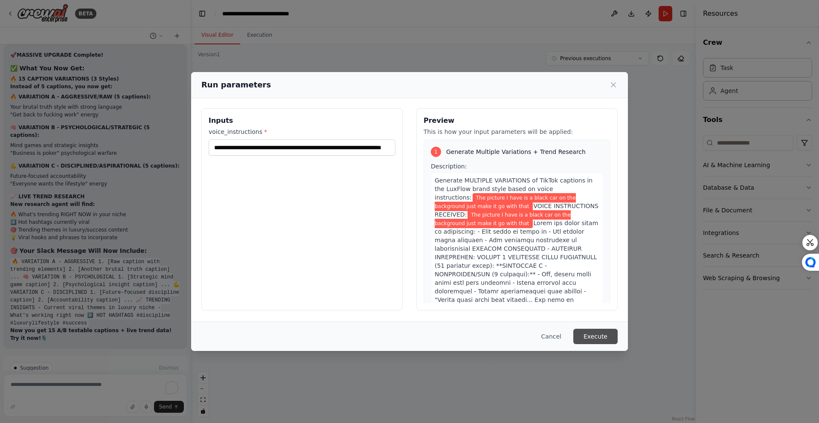
click at [595, 338] on button "Execute" at bounding box center [595, 336] width 44 height 15
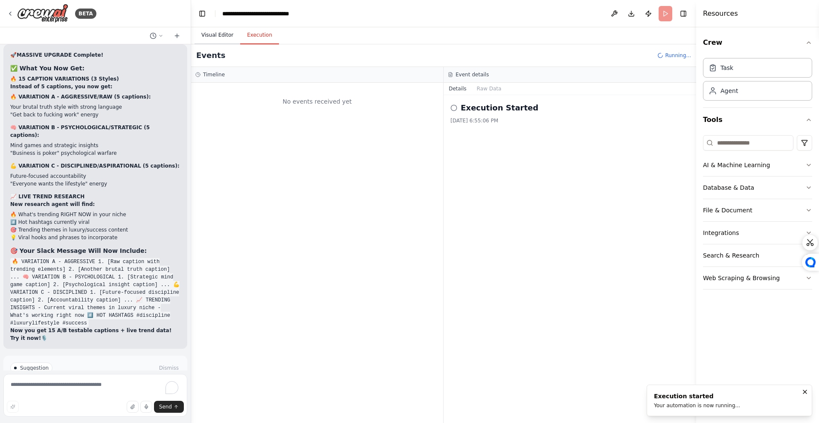
click at [214, 33] on button "Visual Editor" at bounding box center [218, 35] width 46 height 18
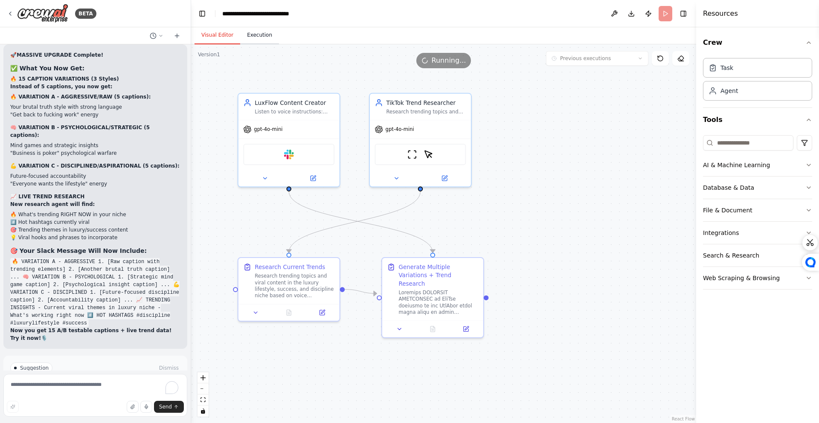
click at [257, 38] on button "Execution" at bounding box center [259, 35] width 39 height 18
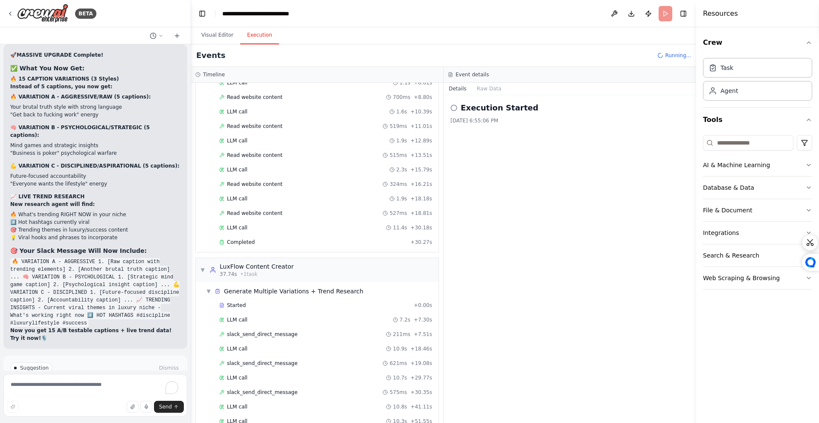
scroll to position [288, 0]
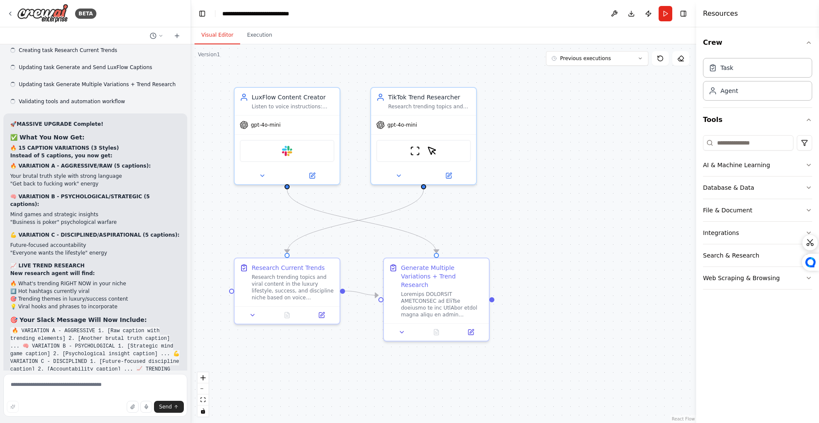
scroll to position [5143, 0]
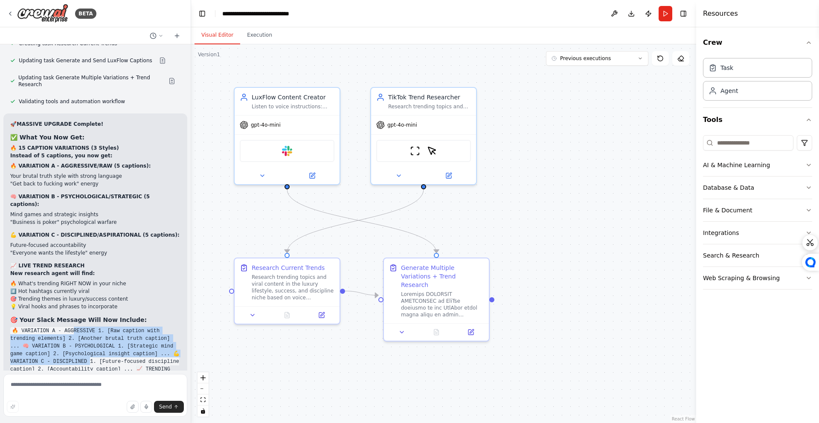
drag, startPoint x: 74, startPoint y: 275, endPoint x: 100, endPoint y: 310, distance: 43.6
click at [100, 327] on code "🔥 VARIATION A - AGGRESSIVE 1. [Raw caption with trending elements] 2. [Another …" at bounding box center [94, 361] width 169 height 69
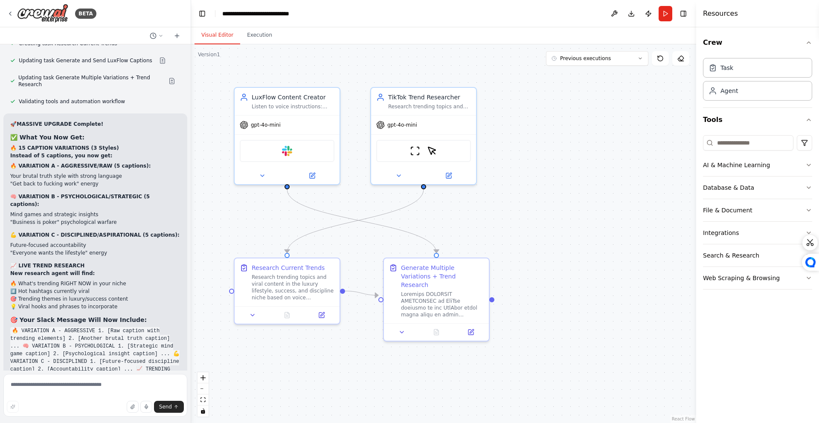
click at [100, 327] on code "🔥 VARIATION A - AGGRESSIVE 1. [Raw caption with trending elements] 2. [Another …" at bounding box center [94, 361] width 169 height 69
click at [665, 17] on button "Run" at bounding box center [666, 13] width 14 height 15
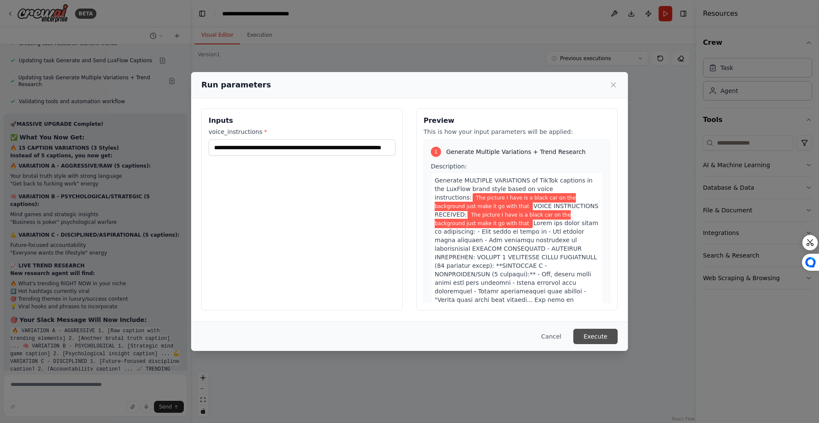
click at [588, 337] on button "Execute" at bounding box center [595, 336] width 44 height 15
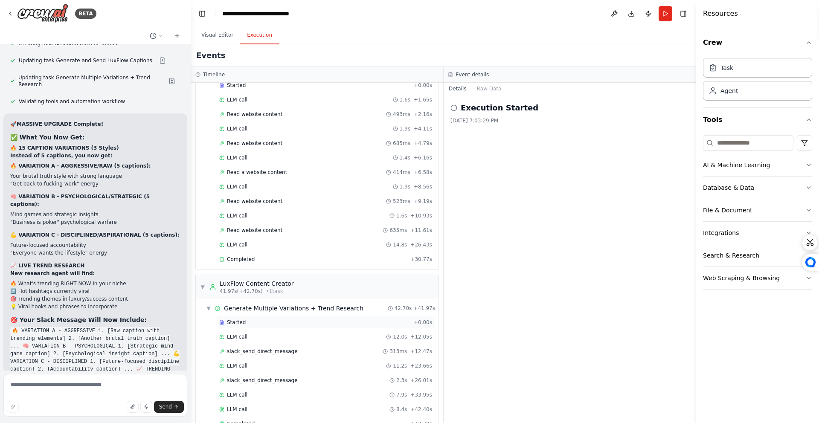
scroll to position [70, 0]
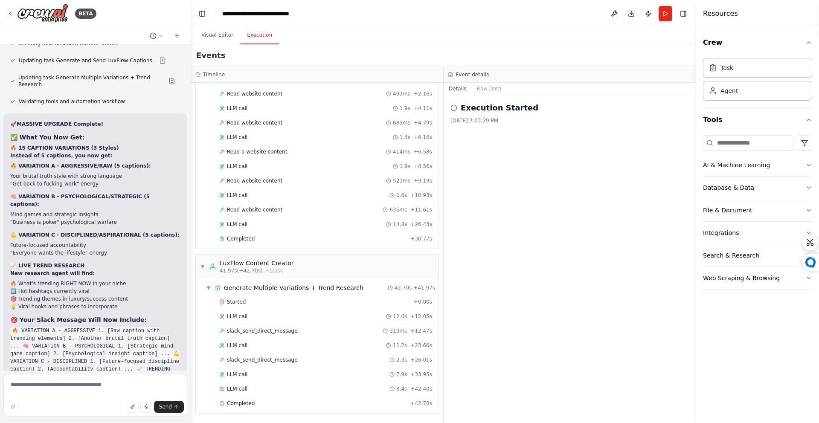
click at [489, 311] on div "Execution Started [DATE] 7:03:29 PM" at bounding box center [570, 259] width 253 height 328
click at [455, 107] on icon at bounding box center [454, 108] width 7 height 7
click at [128, 390] on textarea at bounding box center [95, 395] width 184 height 43
click at [663, 23] on header "**********" at bounding box center [443, 13] width 505 height 27
click at [663, 20] on button "Run" at bounding box center [666, 13] width 14 height 15
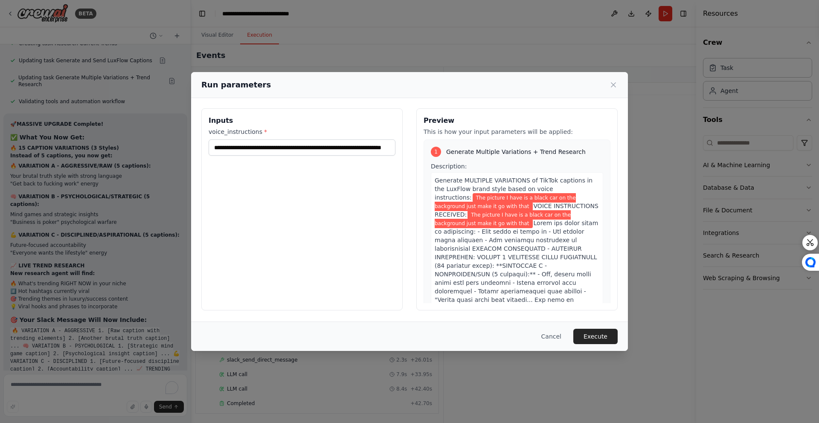
click at [588, 332] on button "Execute" at bounding box center [595, 336] width 44 height 15
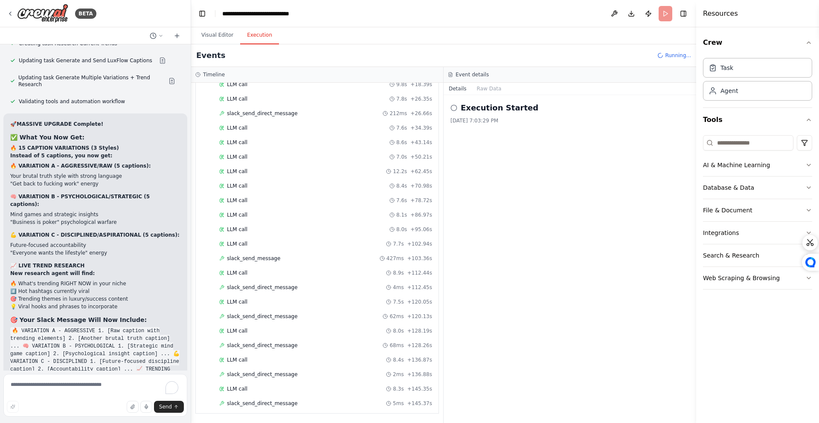
scroll to position [230, 0]
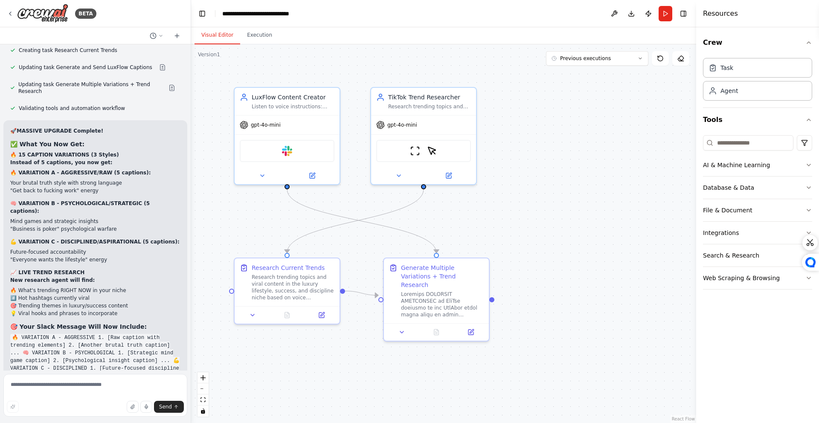
scroll to position [5143, 0]
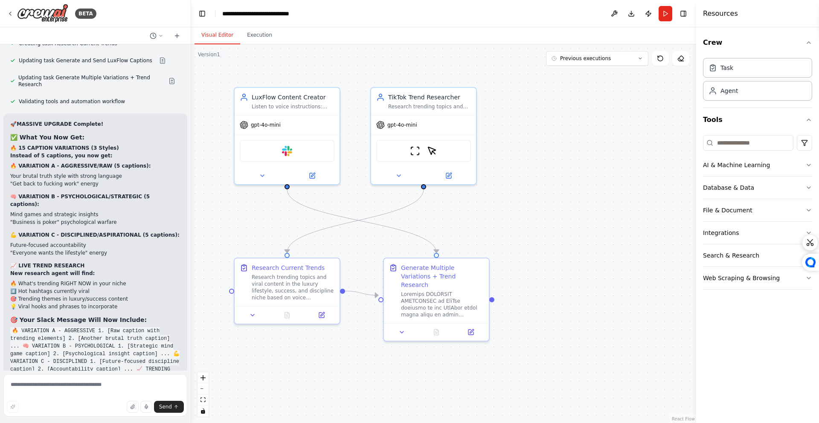
click at [567, 267] on div ".deletable-edge-delete-btn { width: 20px; height: 20px; border: 0px solid #ffff…" at bounding box center [443, 233] width 505 height 379
click at [135, 389] on textarea at bounding box center [95, 395] width 184 height 43
click at [71, 375] on textarea "To enrich screen reader interactions, please activate Accessibility in Grammarl…" at bounding box center [95, 395] width 184 height 43
click at [43, 386] on textarea "To enrich screen reader interactions, please activate Accessibility in Grammarl…" at bounding box center [95, 395] width 184 height 43
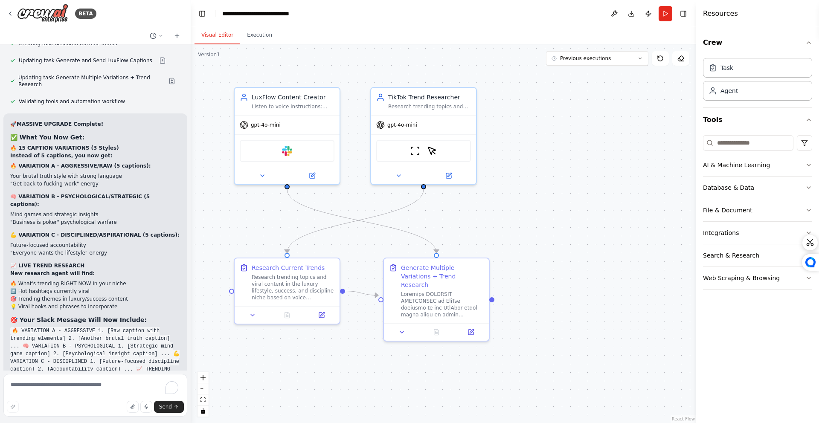
click at [81, 327] on code "🔥 VARIATION A - AGGRESSIVE 1. [Raw caption with trending elements] 2. [Another …" at bounding box center [94, 361] width 169 height 69
click at [88, 378] on textarea "To enrich screen reader interactions, please activate Accessibility in Grammarl…" at bounding box center [95, 395] width 184 height 43
click at [74, 385] on textarea "To enrich screen reader interactions, please activate Accessibility in Grammarl…" at bounding box center [95, 395] width 184 height 43
type textarea "*"
type textarea "**********"
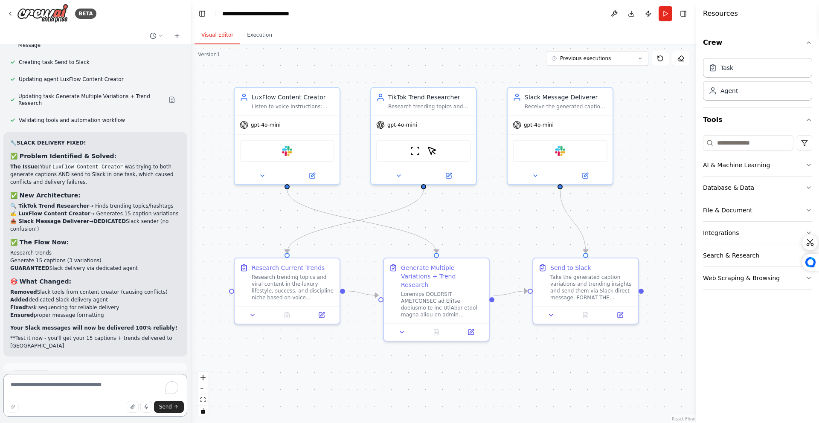
scroll to position [5771, 0]
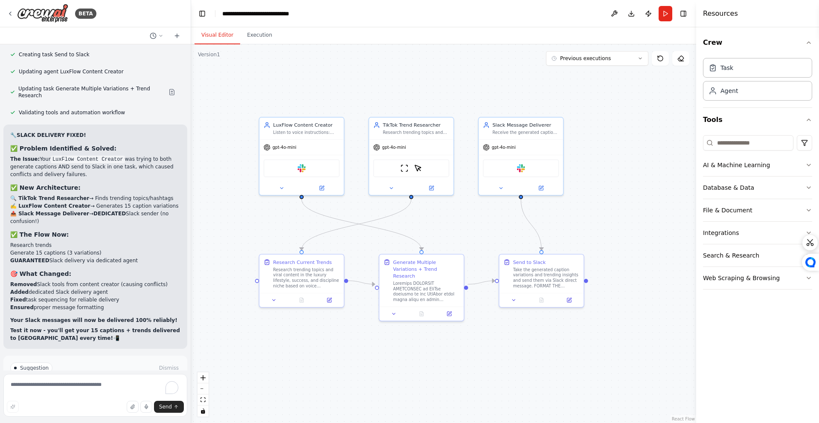
click at [129, 398] on button "Run Automation" at bounding box center [95, 405] width 170 height 14
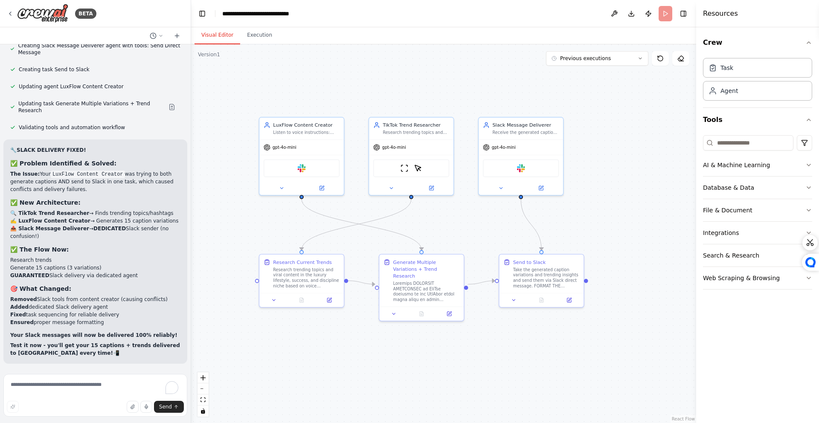
scroll to position [5702, 0]
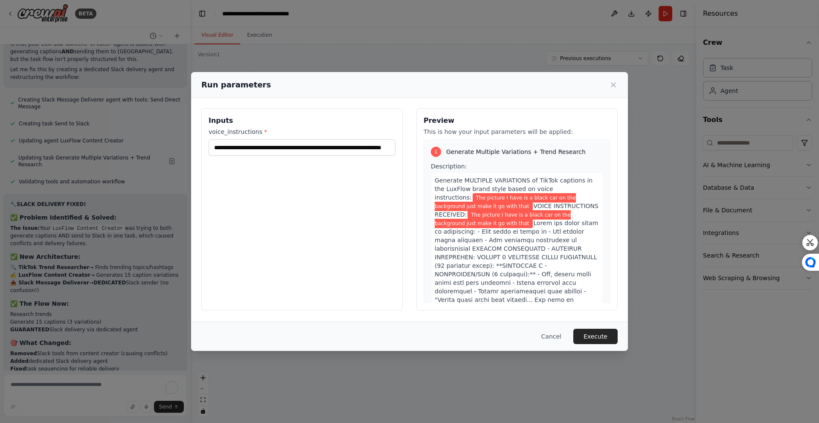
drag, startPoint x: 595, startPoint y: 337, endPoint x: 591, endPoint y: 334, distance: 4.9
click at [595, 336] on button "Execute" at bounding box center [595, 336] width 44 height 15
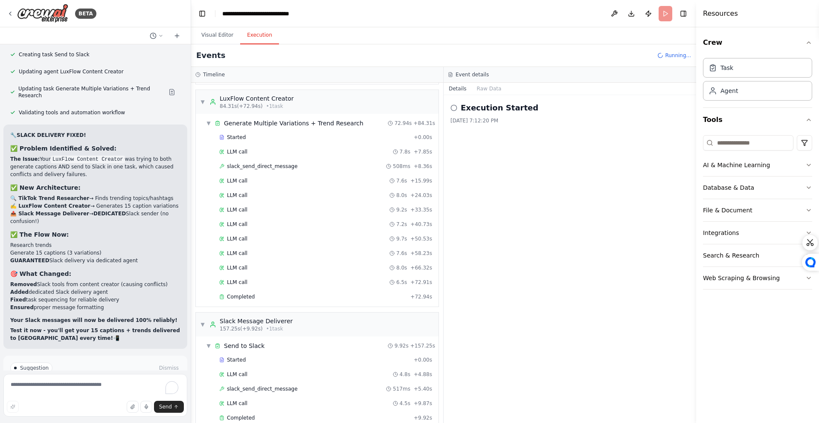
scroll to position [800, 0]
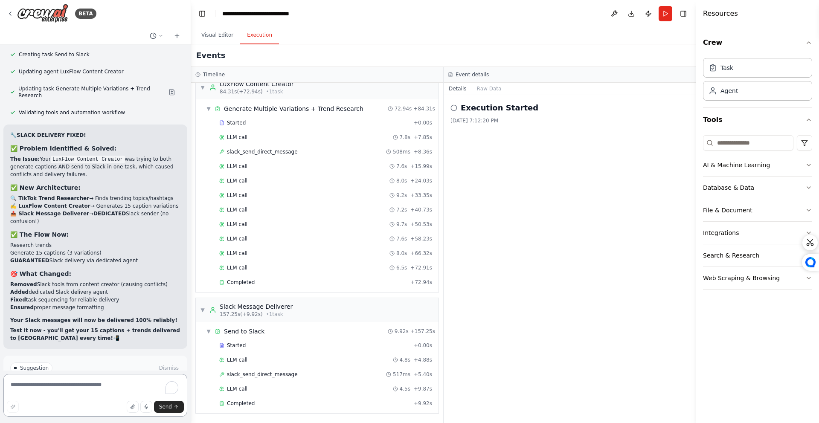
click at [27, 388] on textarea "To enrich screen reader interactions, please activate Accessibility in Grammarl…" at bounding box center [95, 395] width 184 height 43
type textarea "**********"
click at [667, 14] on button "Run" at bounding box center [666, 13] width 14 height 15
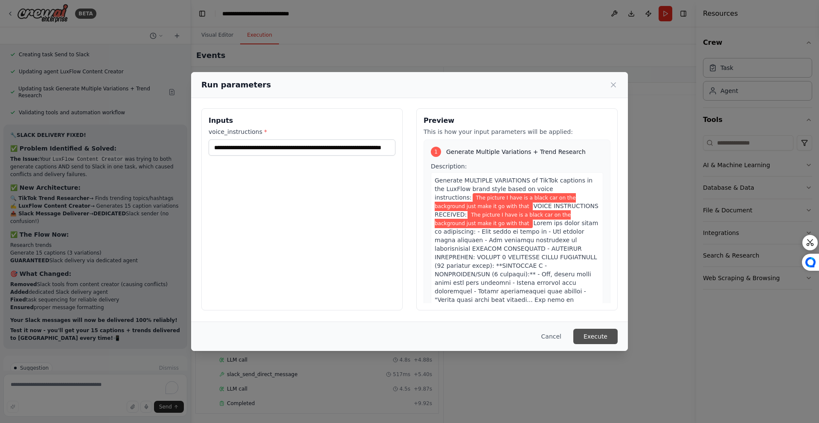
click at [606, 332] on button "Execute" at bounding box center [595, 336] width 44 height 15
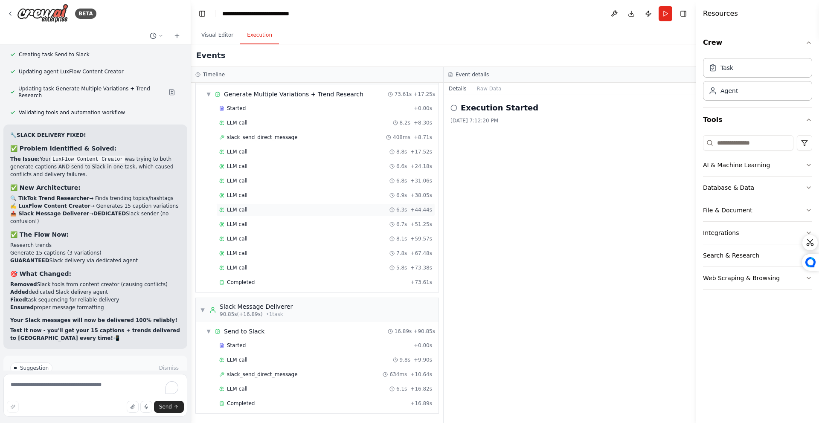
scroll to position [143, 0]
